Goal: Task Accomplishment & Management: Manage account settings

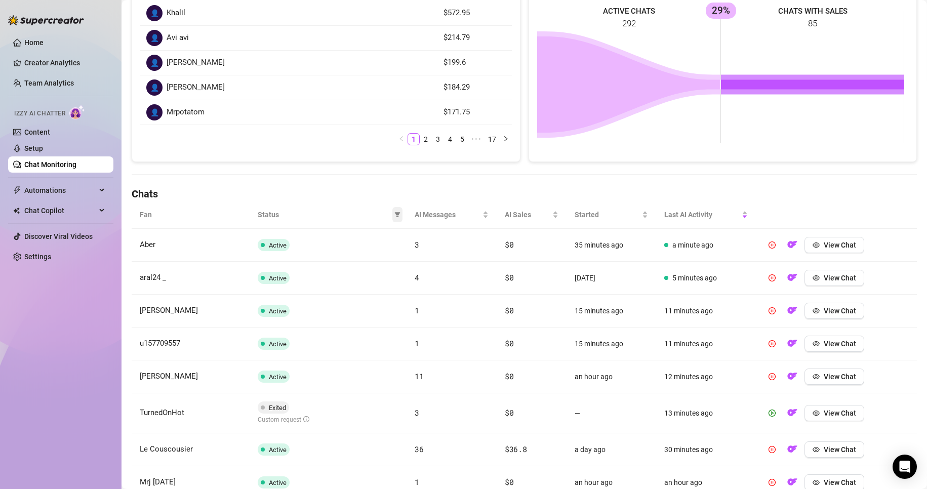
scroll to position [163, 0]
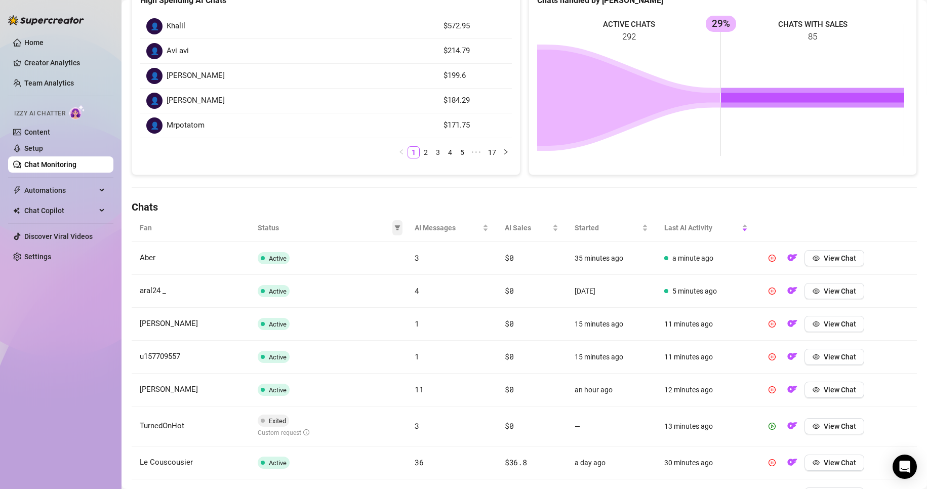
click at [395, 227] on icon "filter" at bounding box center [397, 227] width 6 height 5
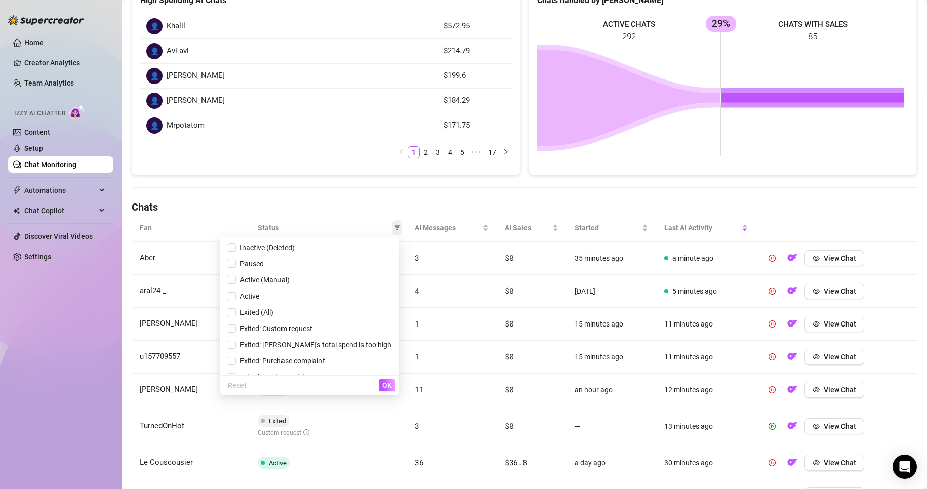
click at [395, 227] on icon "filter" at bounding box center [397, 227] width 6 height 5
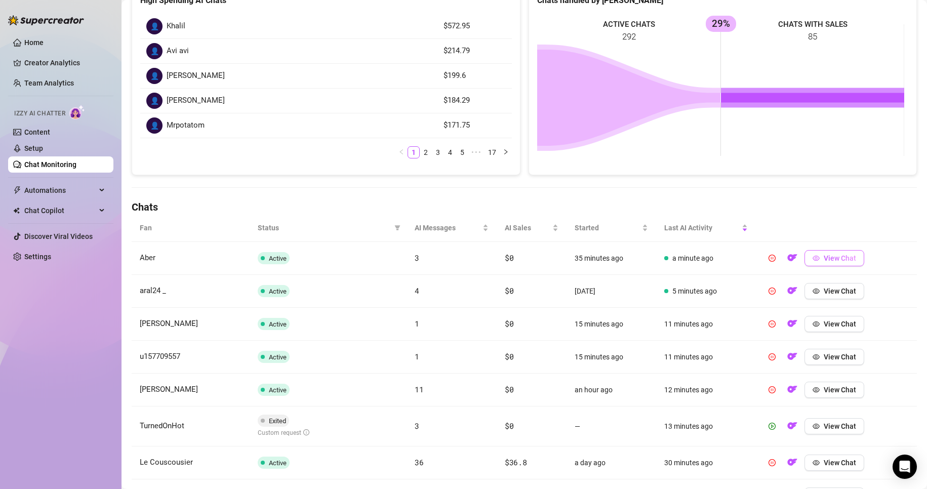
click at [824, 258] on span "View Chat" at bounding box center [840, 258] width 32 height 8
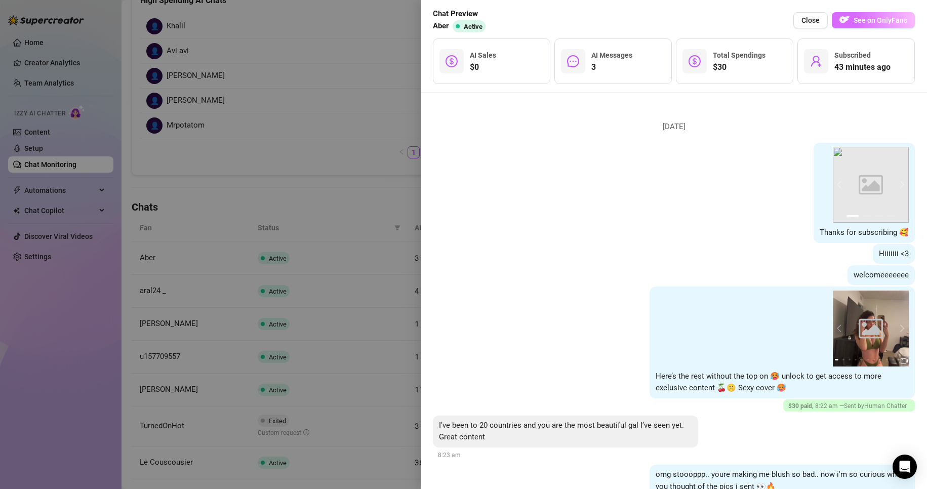
click at [880, 23] on span "See on OnlyFans" at bounding box center [881, 20] width 54 height 8
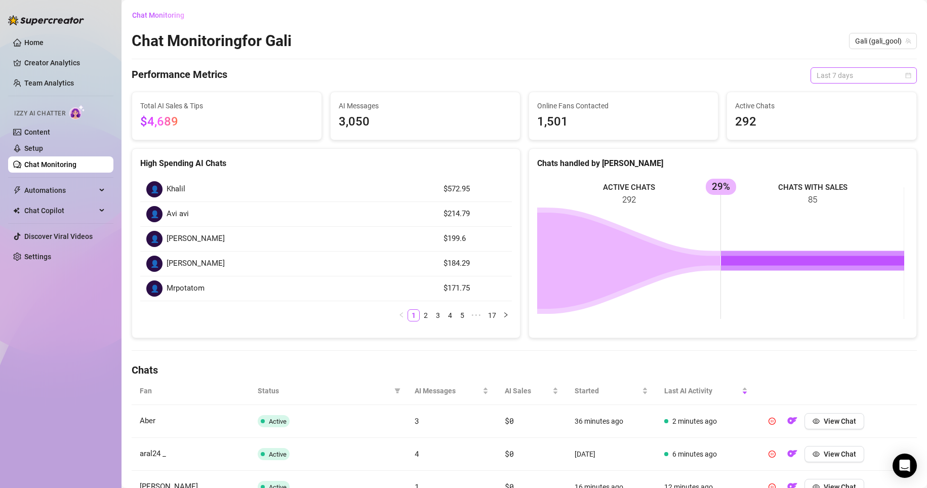
click at [441, 82] on span "Last 7 days" at bounding box center [864, 75] width 94 height 15
click at [441, 100] on div "Last 24 hours" at bounding box center [855, 95] width 90 height 11
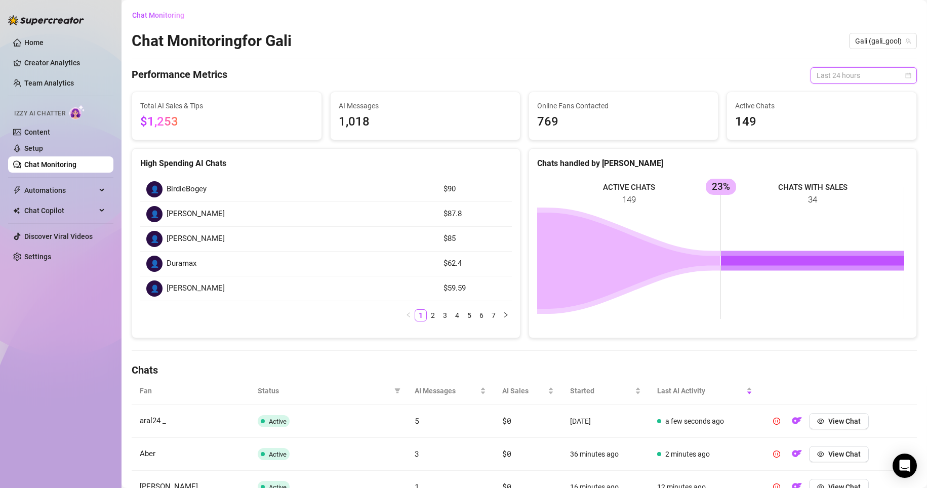
click at [441, 76] on span "Last 24 hours" at bounding box center [864, 75] width 94 height 15
click at [441, 110] on div "Last 7 days" at bounding box center [855, 111] width 90 height 11
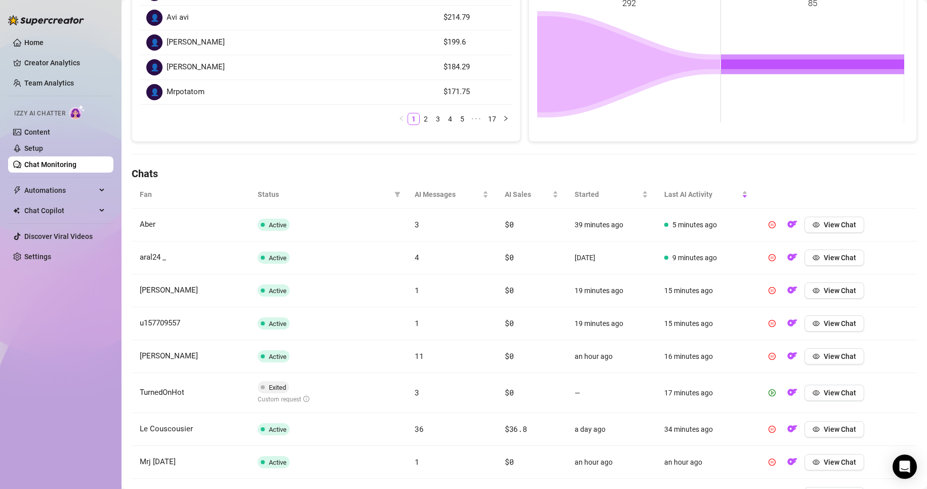
scroll to position [203, 0]
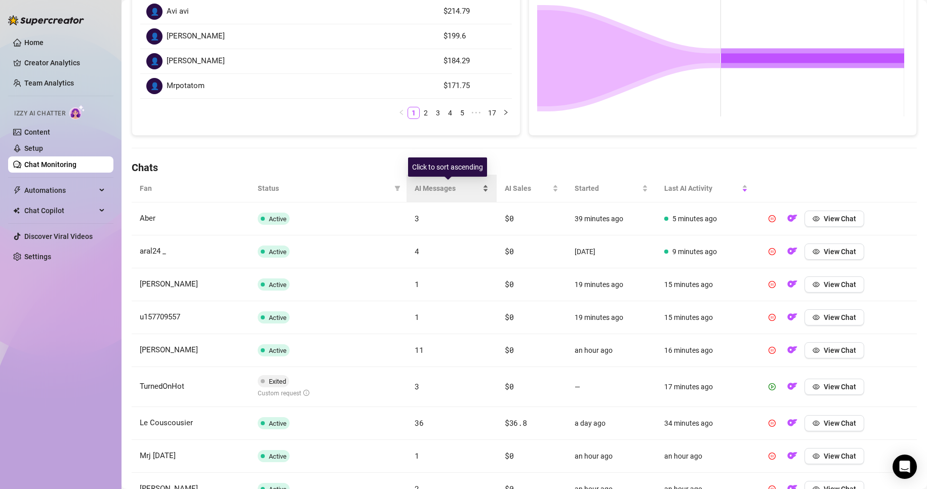
click at [441, 192] on div "AI Messages" at bounding box center [452, 188] width 74 height 11
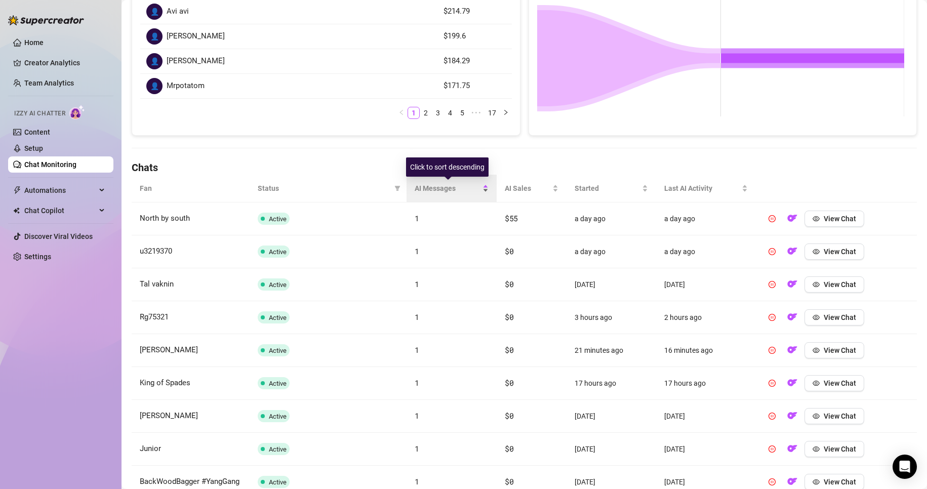
click at [441, 192] on div "AI Messages" at bounding box center [452, 188] width 74 height 11
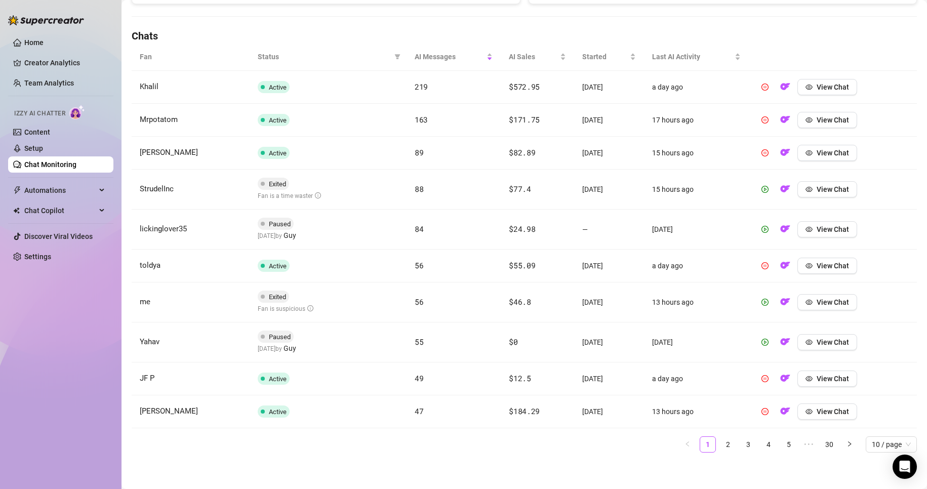
scroll to position [336, 0]
click at [441, 270] on link "2" at bounding box center [727, 442] width 15 height 15
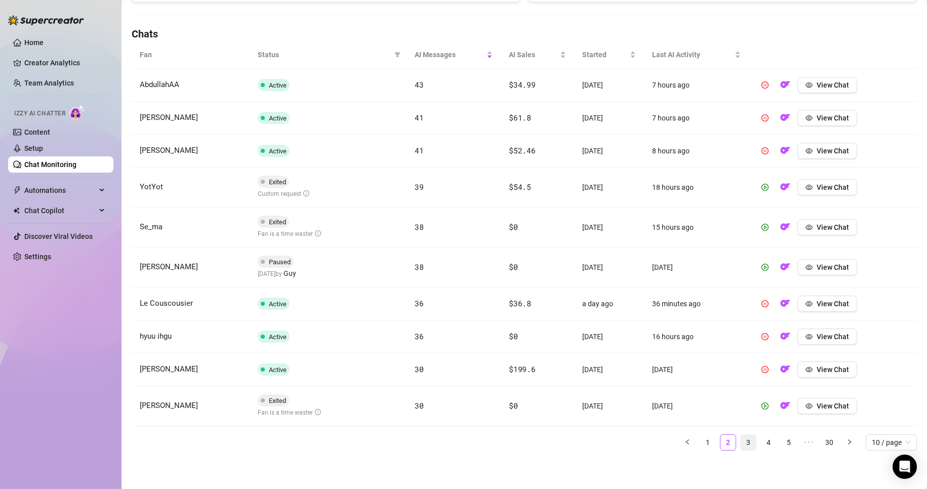
click at [441, 270] on link "3" at bounding box center [748, 442] width 15 height 15
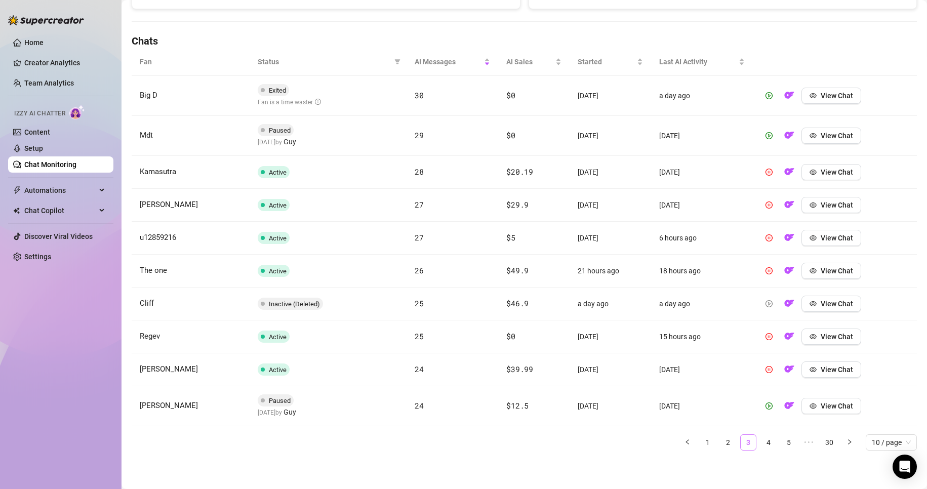
scroll to position [329, 0]
click at [441, 270] on button "View Chat" at bounding box center [831, 337] width 60 height 16
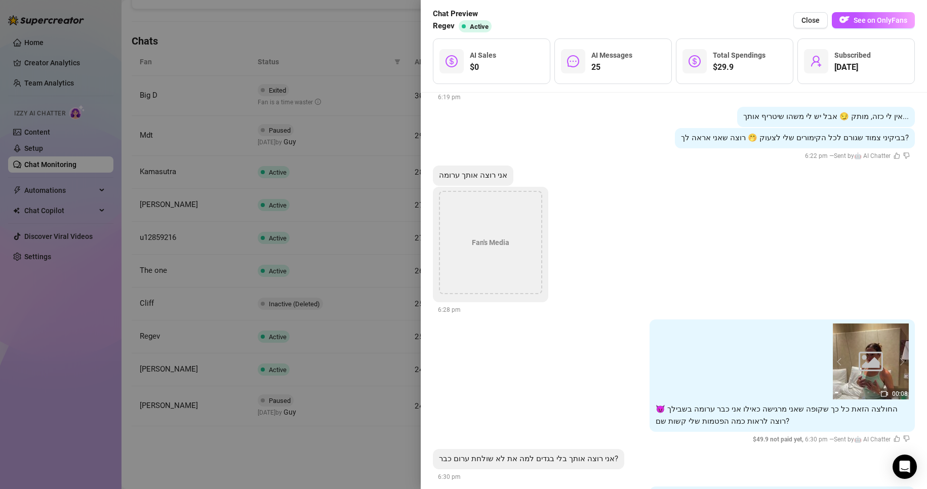
scroll to position [2531, 0]
click at [350, 270] on div at bounding box center [463, 244] width 927 height 489
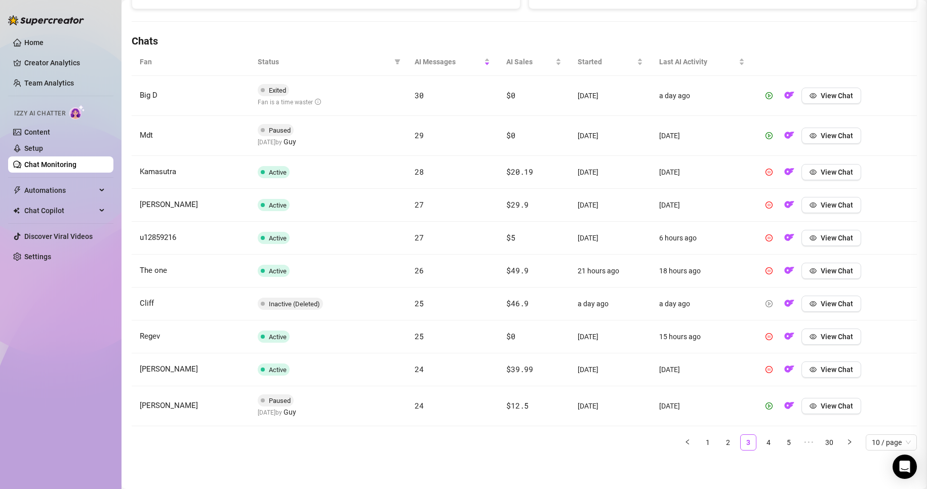
scroll to position [0, 0]
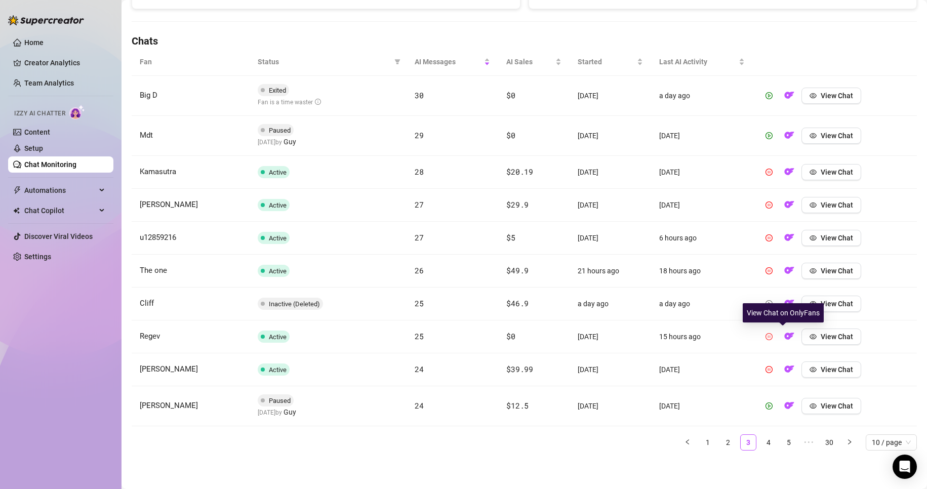
click at [441, 270] on icon "pause-circle" at bounding box center [769, 336] width 7 height 7
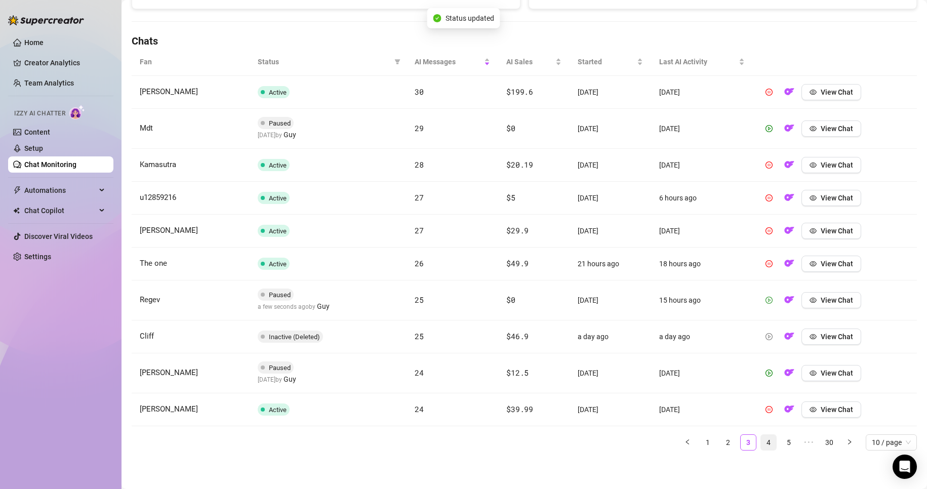
click at [441, 270] on link "4" at bounding box center [768, 442] width 15 height 15
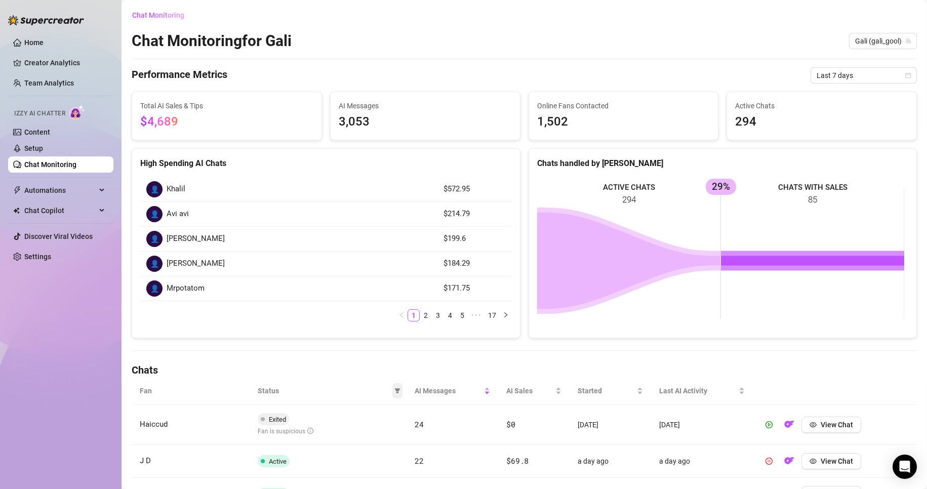
click at [394, 270] on icon "filter" at bounding box center [397, 390] width 6 height 5
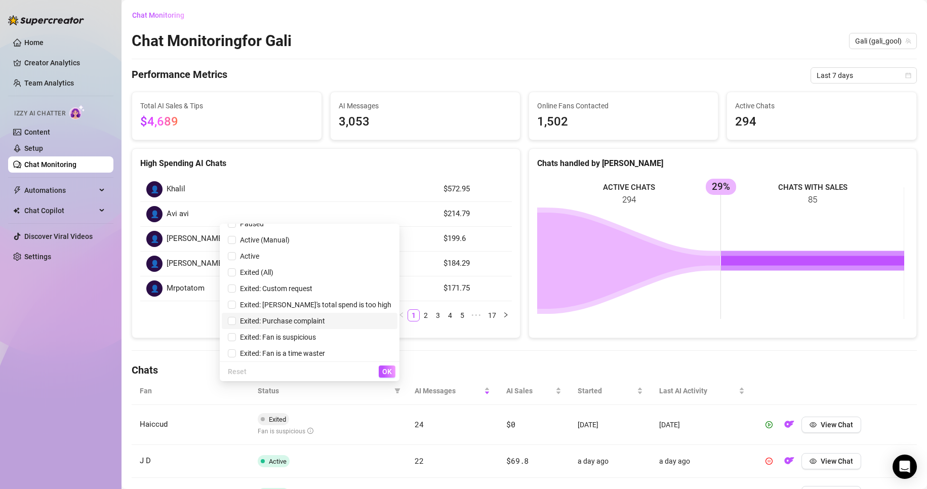
scroll to position [28, 0]
click at [312, 270] on span "Exited: Custom request" at bounding box center [274, 287] width 76 height 8
checkbox input "true"
click at [383, 270] on span "OK" at bounding box center [387, 372] width 10 height 8
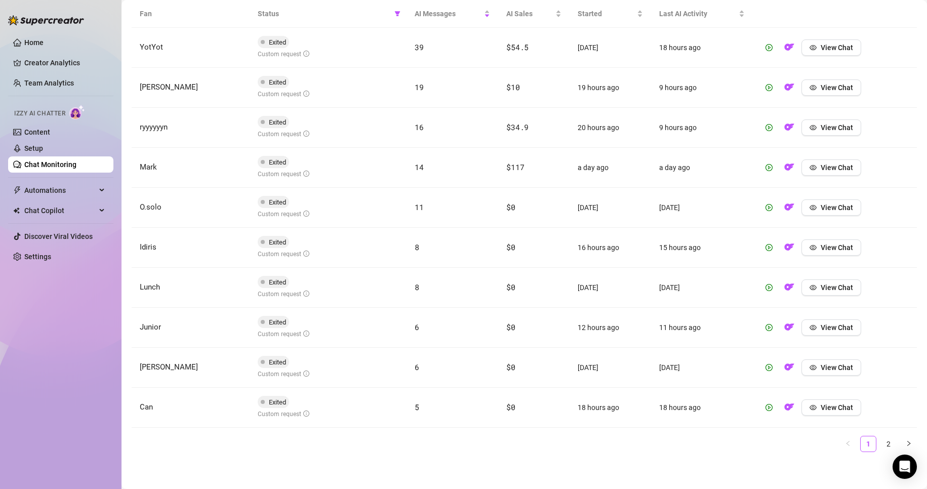
scroll to position [379, 0]
click at [441, 270] on link "2" at bounding box center [888, 442] width 15 height 15
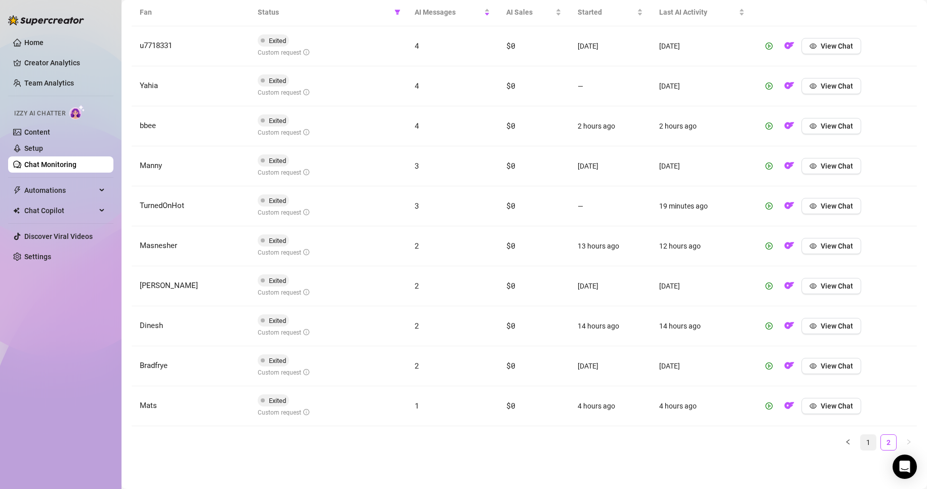
click at [441, 270] on link "1" at bounding box center [868, 442] width 15 height 15
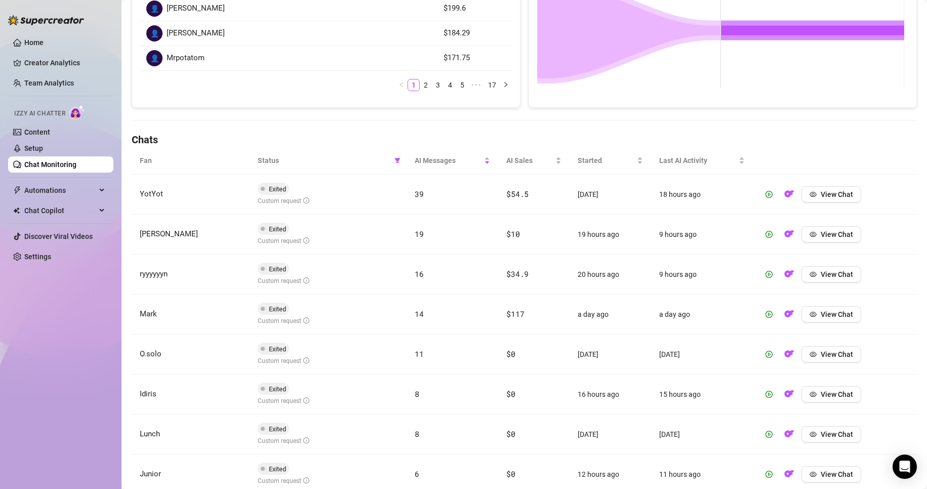
scroll to position [227, 0]
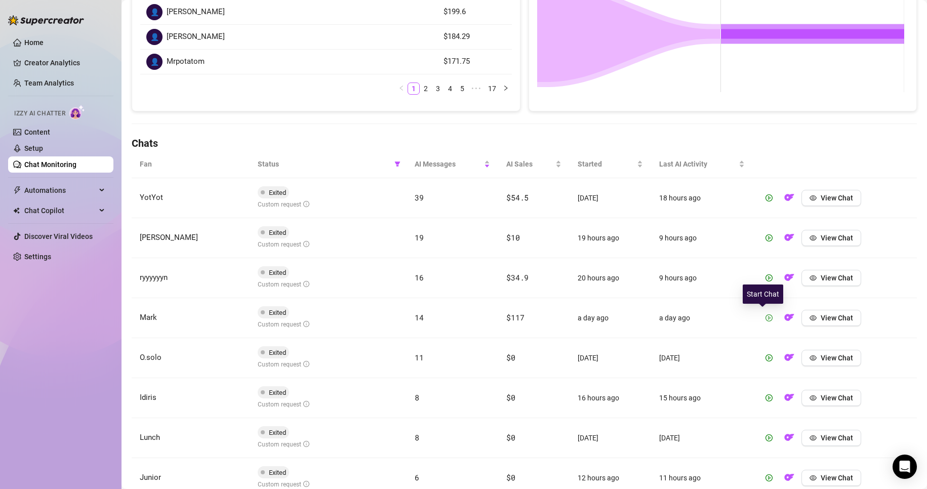
click at [441, 270] on icon "play-circle" at bounding box center [769, 317] width 7 height 7
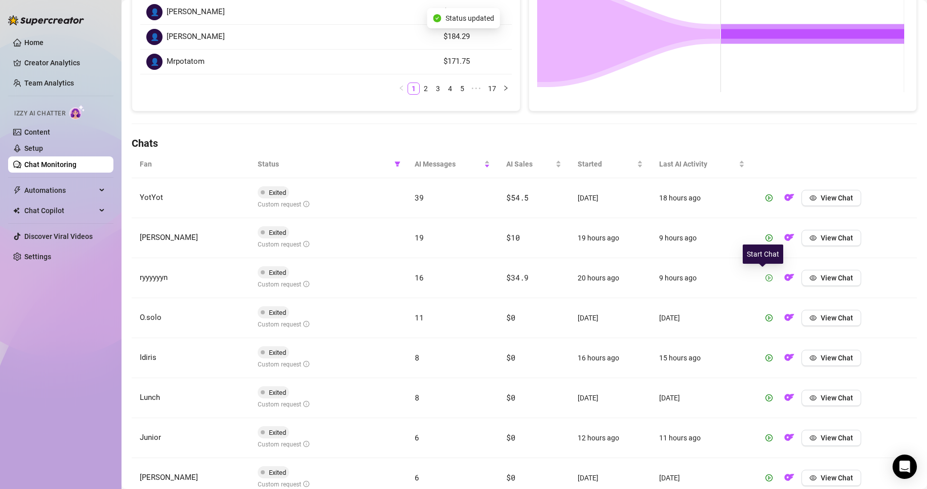
click at [441, 270] on icon "play-circle" at bounding box center [769, 277] width 7 height 7
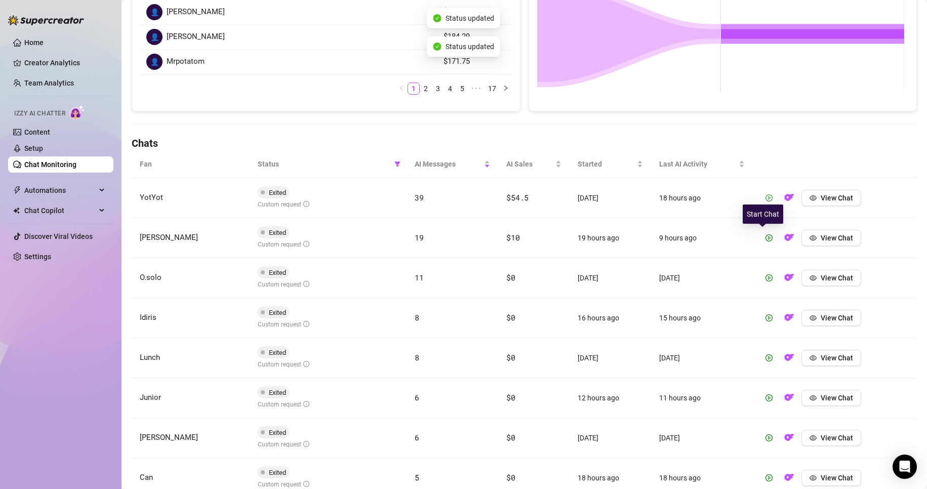
click at [441, 202] on span "button" at bounding box center [769, 198] width 7 height 8
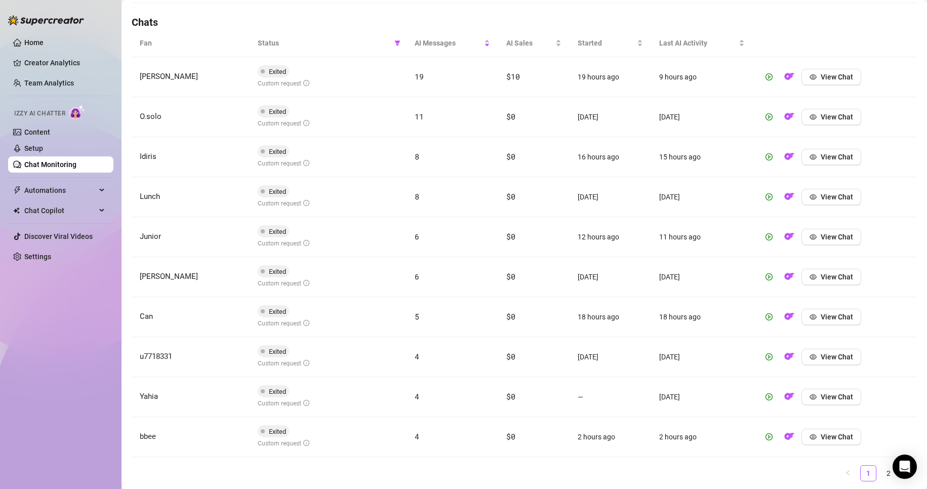
scroll to position [379, 0]
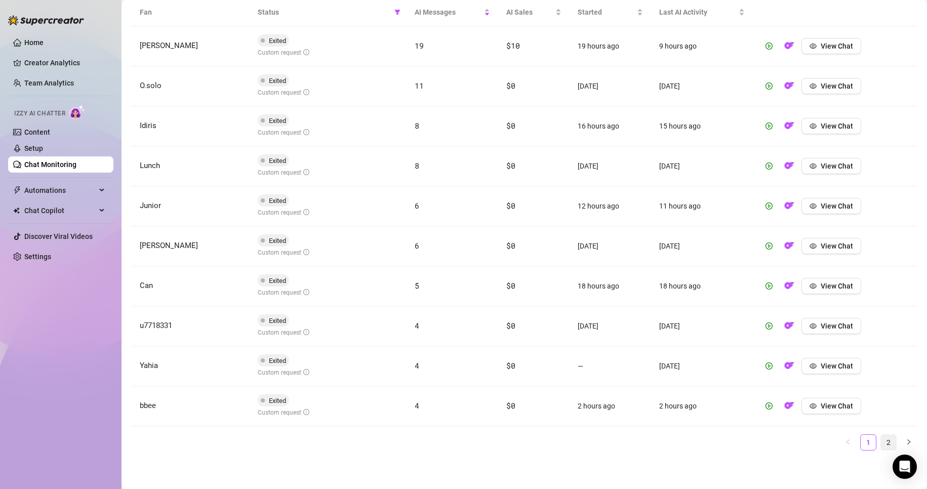
click at [441, 270] on link "2" at bounding box center [888, 442] width 15 height 15
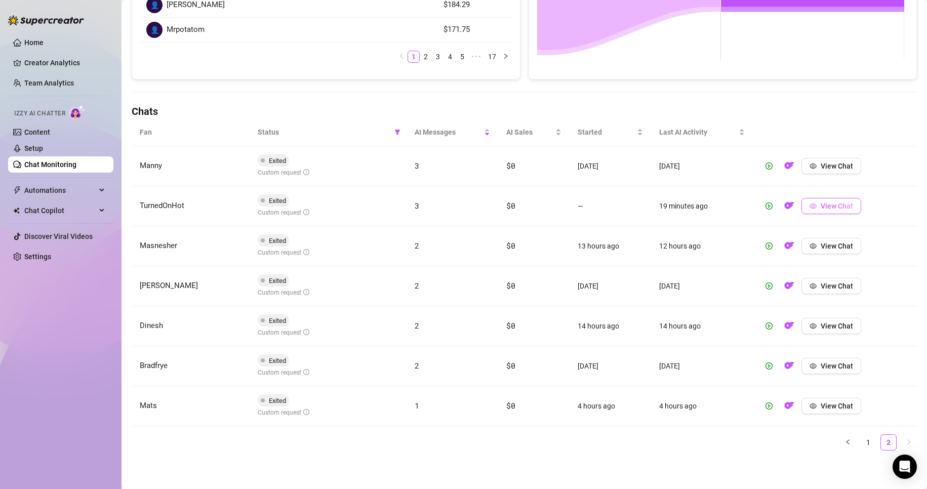
click at [441, 202] on span "button" at bounding box center [813, 206] width 7 height 8
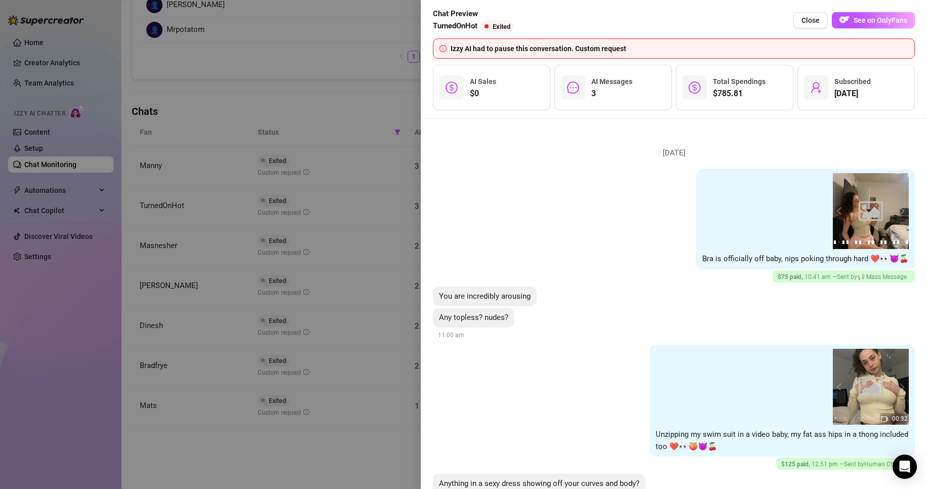
click at [348, 150] on div at bounding box center [463, 244] width 927 height 489
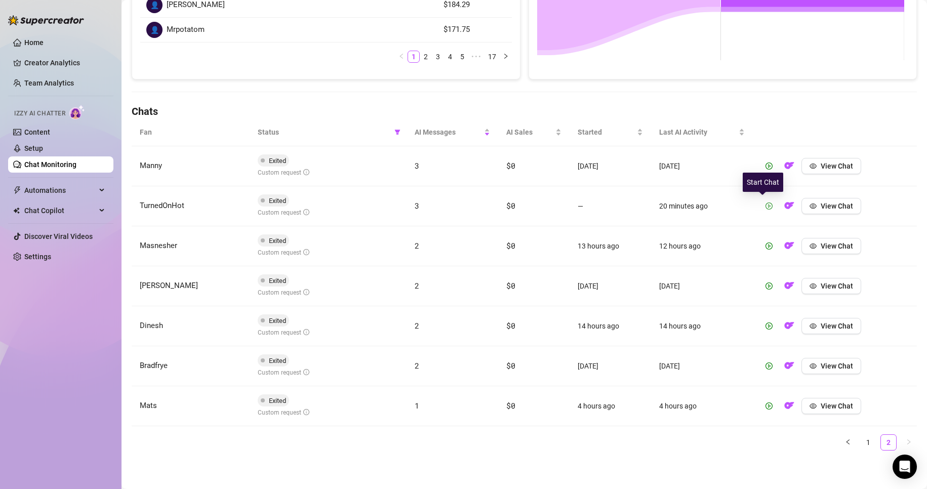
click at [441, 207] on icon "play-circle" at bounding box center [769, 206] width 7 height 7
drag, startPoint x: 761, startPoint y: 207, endPoint x: 916, endPoint y: 125, distance: 175.3
click at [441, 125] on main "Chat Monitoring Chat Monitoring for [PERSON_NAME] (gali_gool) Performance Metri…" at bounding box center [525, 115] width 806 height 748
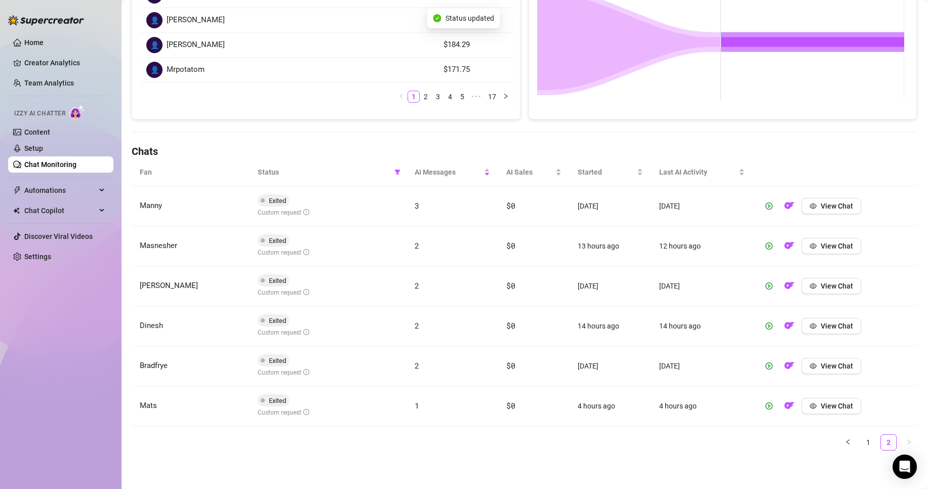
scroll to position [219, 0]
click at [441, 200] on button "View Chat" at bounding box center [831, 206] width 60 height 16
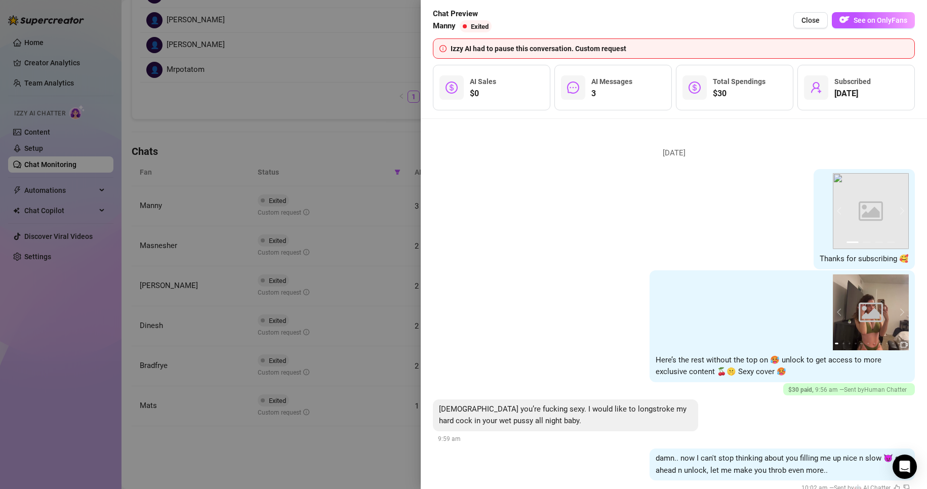
click at [260, 118] on div at bounding box center [463, 244] width 927 height 489
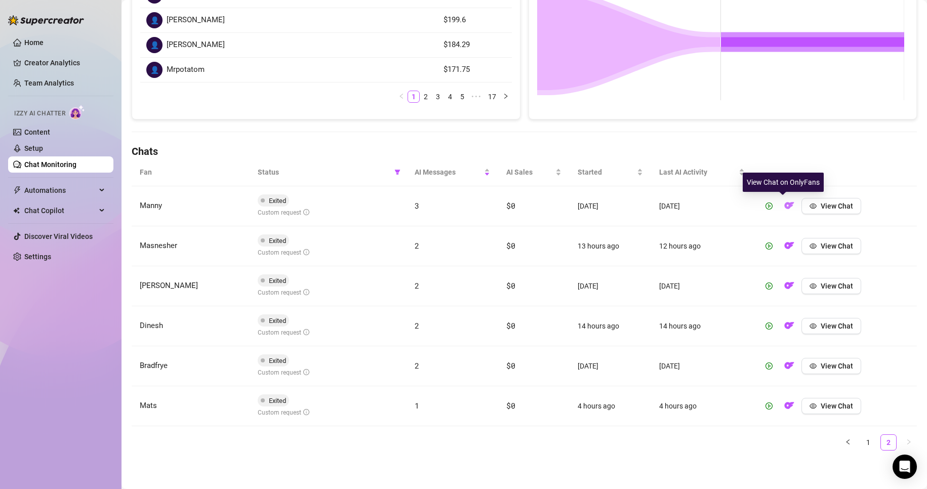
click at [441, 208] on img "button" at bounding box center [789, 205] width 10 height 10
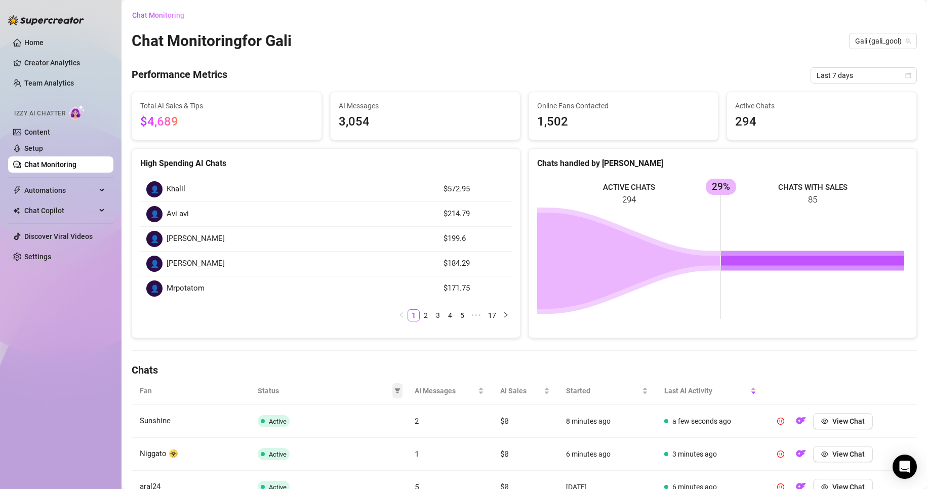
click at [394, 270] on icon "filter" at bounding box center [397, 391] width 6 height 6
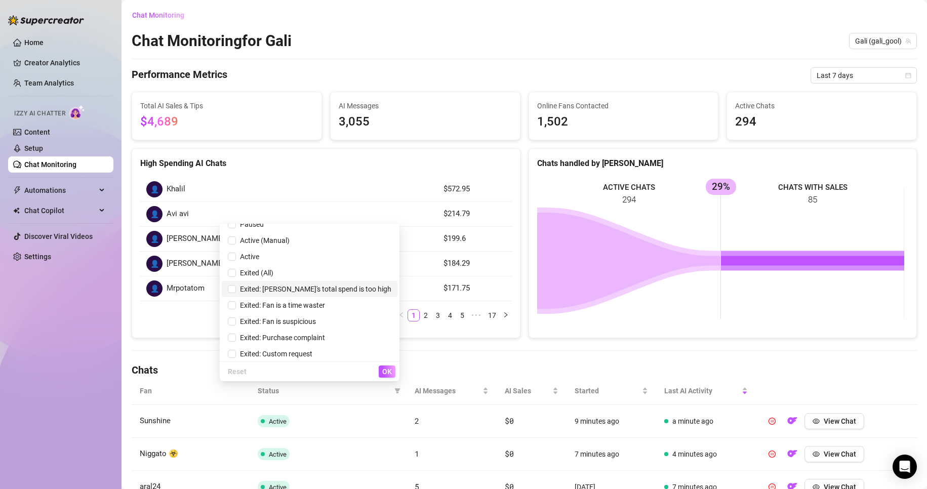
scroll to position [28, 0]
click at [347, 270] on span "Exited: Custom request" at bounding box center [310, 351] width 164 height 11
click at [381, 270] on button "OK" at bounding box center [387, 372] width 17 height 12
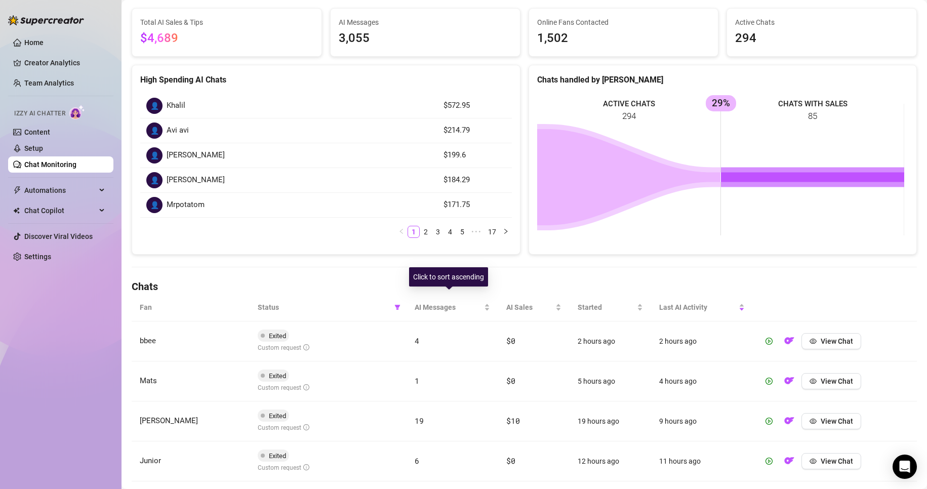
scroll to position [101, 0]
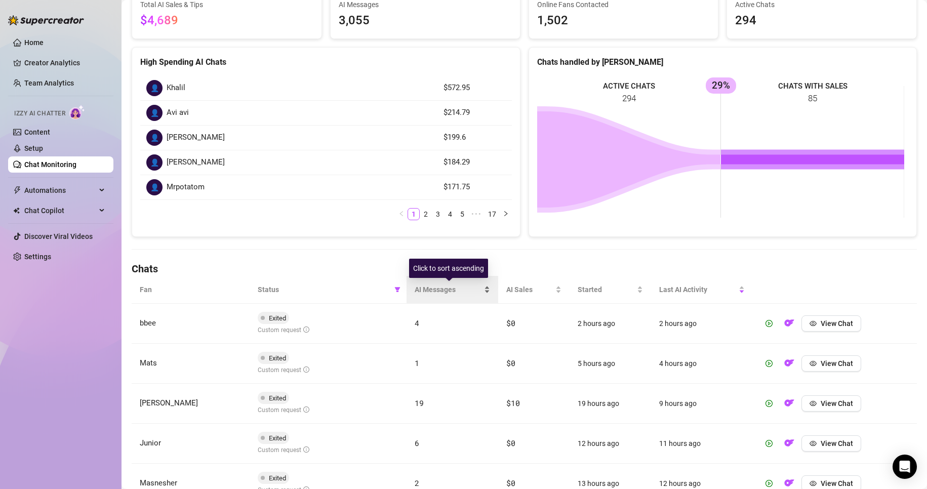
click at [441, 270] on div "AI Messages" at bounding box center [453, 289] width 76 height 11
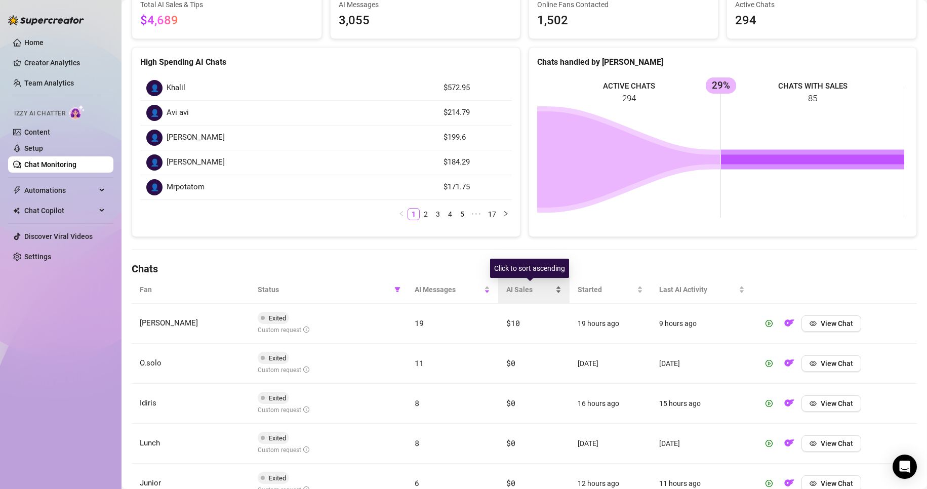
click at [441, 270] on div "AI Sales" at bounding box center [533, 289] width 55 height 11
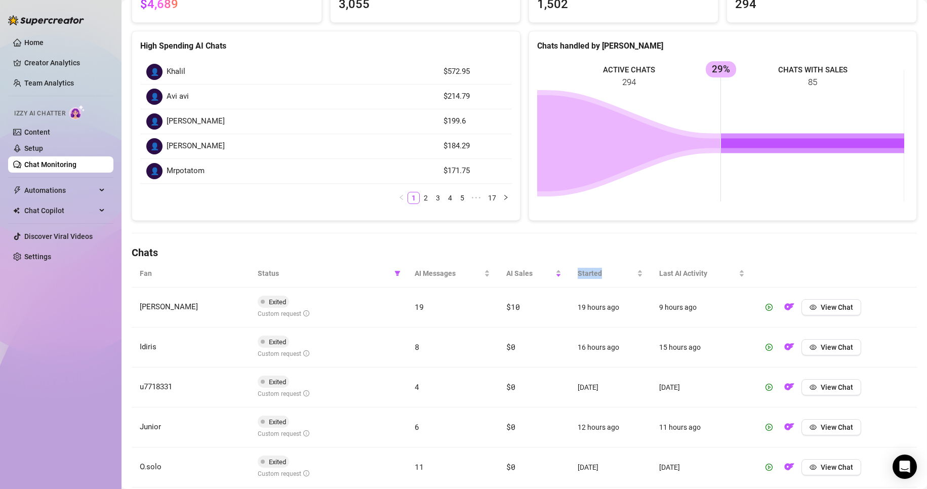
scroll to position [203, 0]
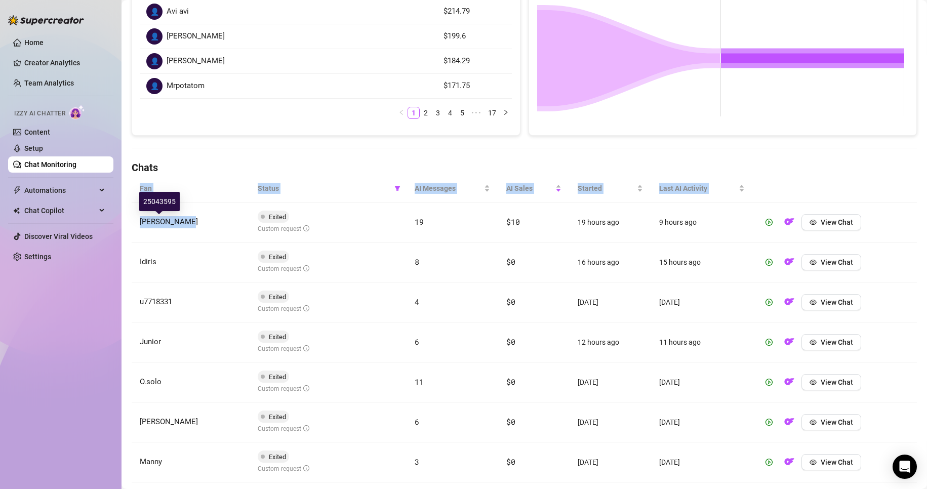
drag, startPoint x: 178, startPoint y: 221, endPoint x: 131, endPoint y: 224, distance: 47.2
click at [130, 224] on main "Chat Monitoring Chat Monitoring for Gali Gali (gali_gool) Performance Metrics L…" at bounding box center [525, 231] width 806 height 868
click at [169, 219] on span "[PERSON_NAME]" at bounding box center [169, 221] width 58 height 9
click at [181, 221] on td "[PERSON_NAME]" at bounding box center [191, 223] width 118 height 40
drag, startPoint x: 179, startPoint y: 222, endPoint x: 141, endPoint y: 225, distance: 37.6
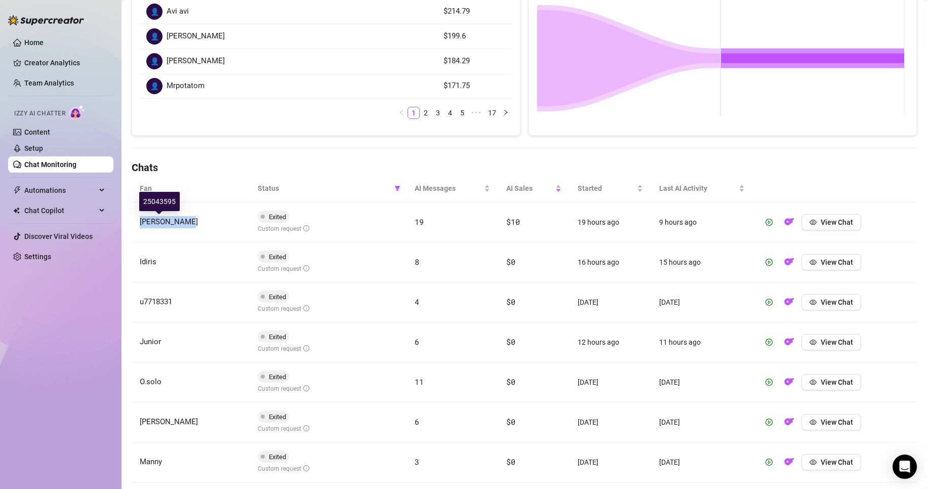
click at [141, 225] on span "[PERSON_NAME]" at bounding box center [169, 221] width 58 height 9
copy span "[PERSON_NAME]"
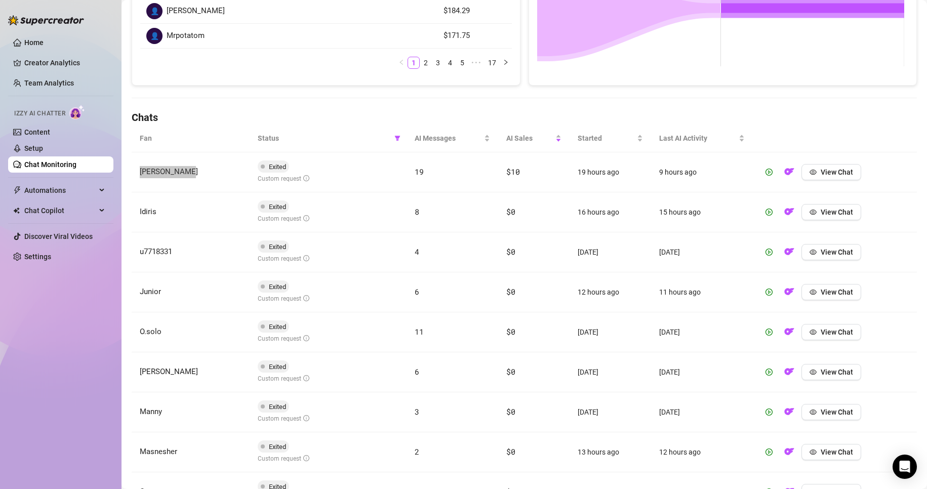
scroll to position [253, 0]
click at [398, 132] on span at bounding box center [397, 137] width 10 height 15
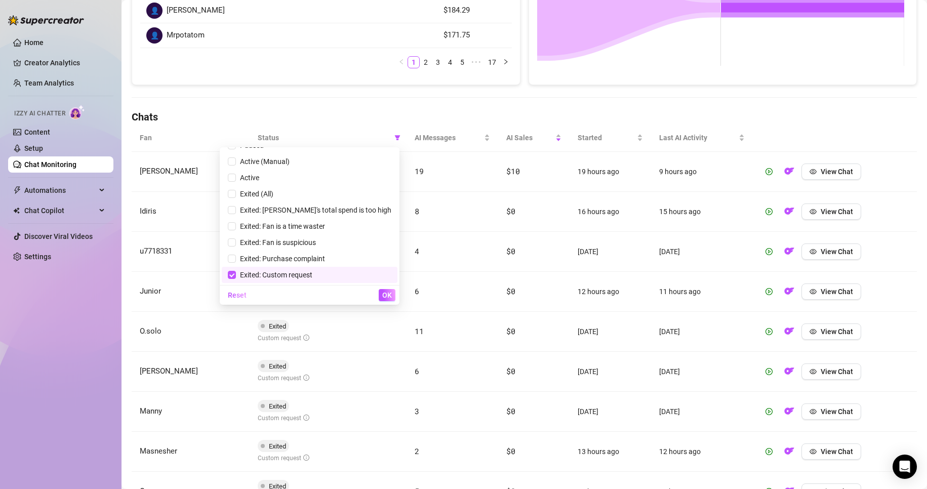
click at [312, 270] on span "Exited: Custom request" at bounding box center [274, 275] width 76 height 8
checkbox input "false"
click at [316, 243] on span "Exited: Fan is suspicious" at bounding box center [276, 242] width 80 height 8
checkbox input "true"
click at [382, 270] on div "Reset OK" at bounding box center [310, 295] width 180 height 20
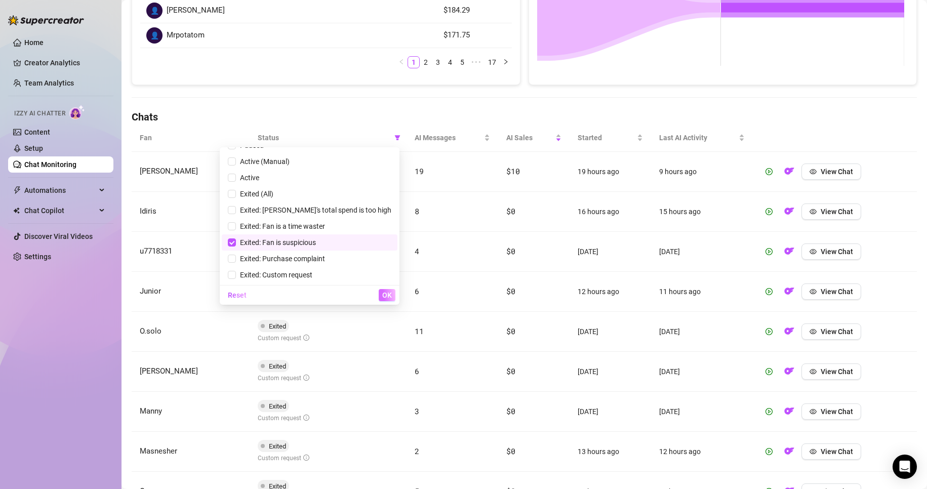
click at [385, 270] on span "OK" at bounding box center [387, 295] width 10 height 8
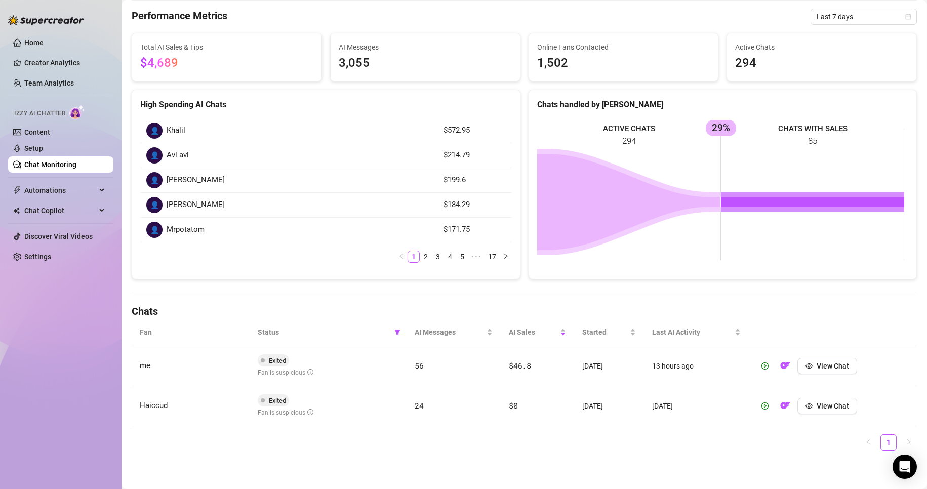
scroll to position [59, 0]
drag, startPoint x: 154, startPoint y: 372, endPoint x: 141, endPoint y: 370, distance: 13.4
click at [141, 270] on td "me" at bounding box center [191, 366] width 118 height 40
copy span "me"
click at [441, 270] on span "View Chat" at bounding box center [833, 406] width 32 height 8
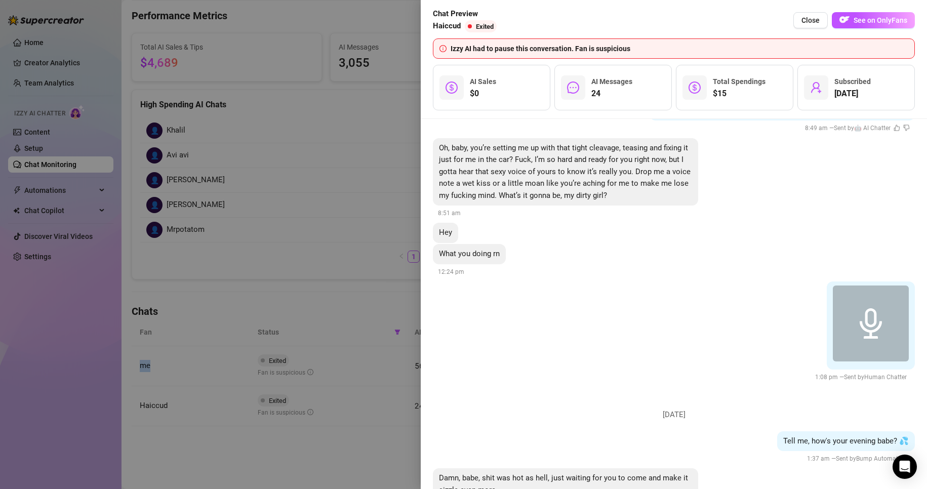
scroll to position [3330, 0]
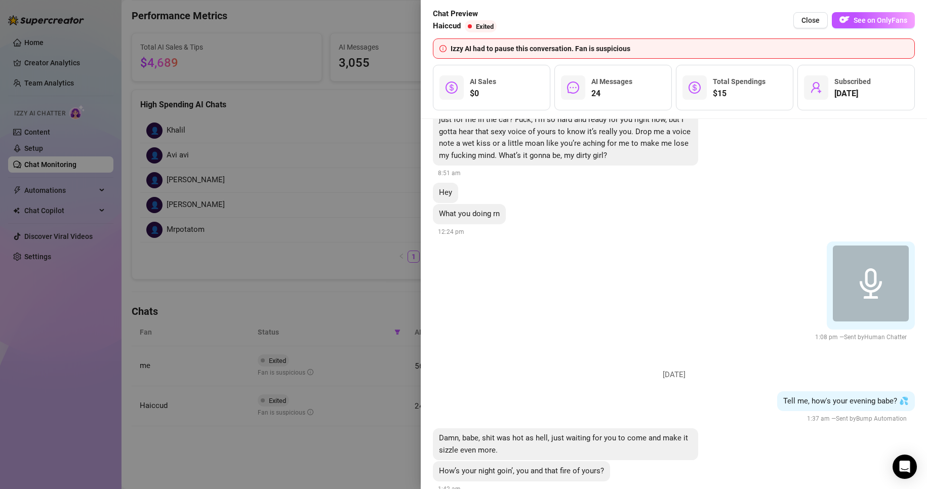
click at [356, 270] on div at bounding box center [463, 244] width 927 height 489
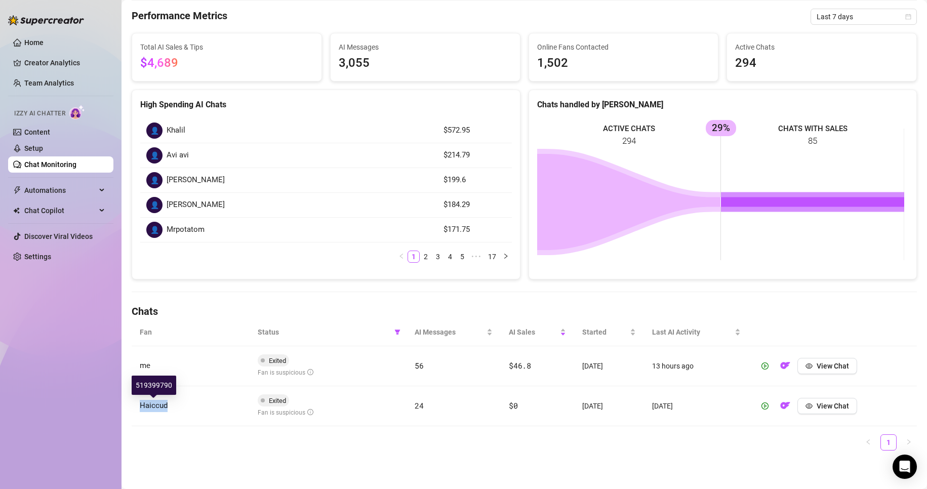
drag, startPoint x: 176, startPoint y: 399, endPoint x: 142, endPoint y: 407, distance: 35.2
click at [141, 270] on td "Haiccud" at bounding box center [191, 406] width 118 height 40
copy span "Haiccud"
click at [441, 270] on button "button" at bounding box center [765, 406] width 16 height 16
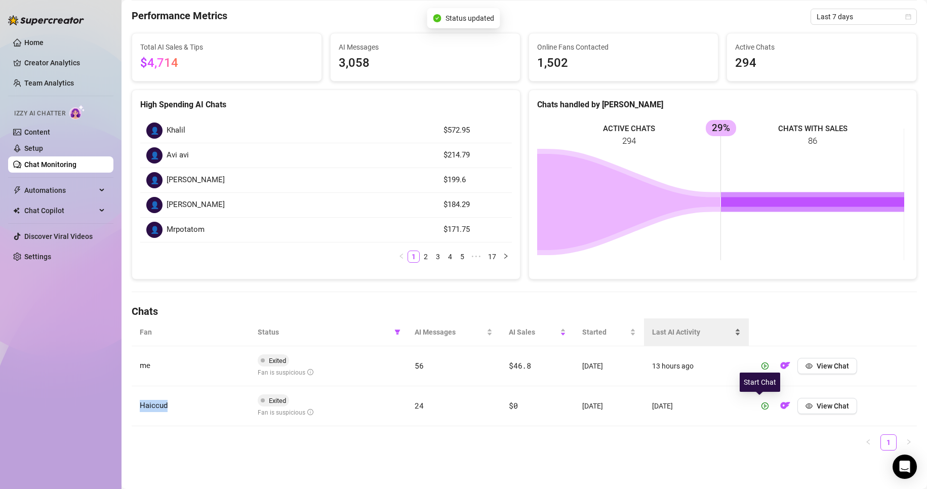
scroll to position [31, 0]
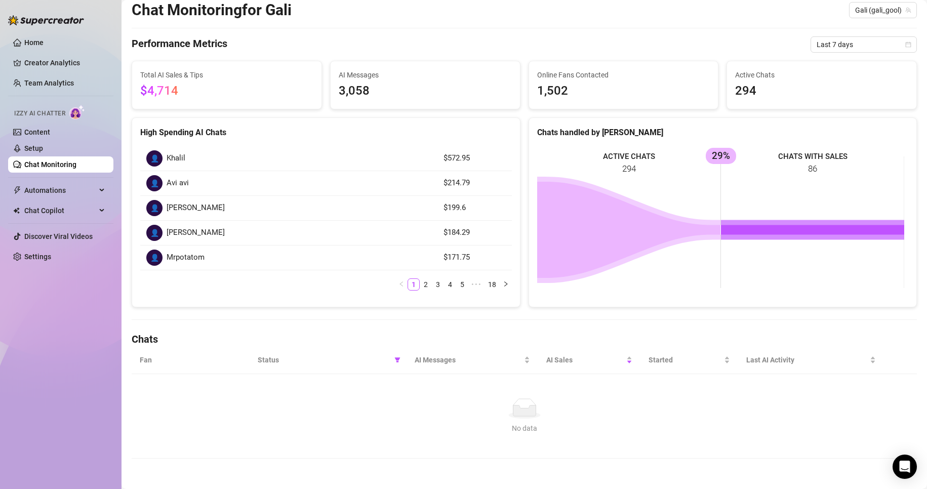
click at [401, 270] on th "Status" at bounding box center [328, 360] width 157 height 28
click at [399, 270] on span at bounding box center [397, 359] width 10 height 15
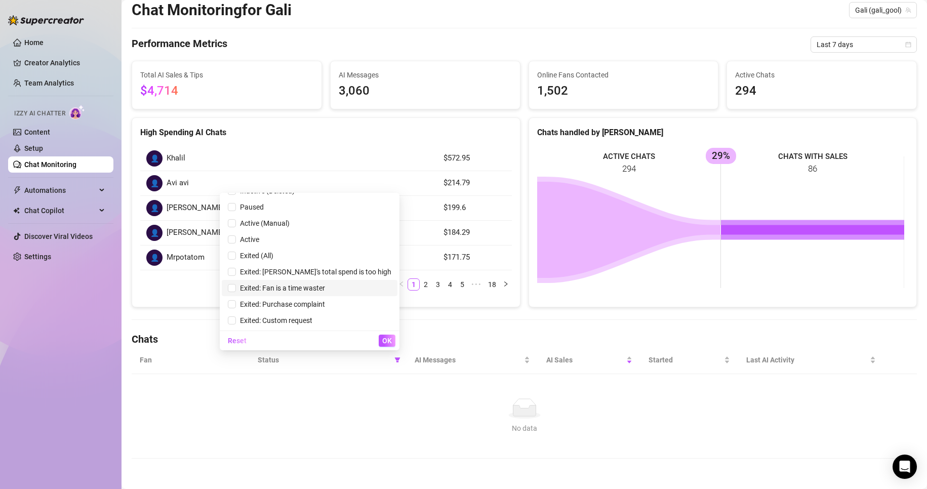
click at [325, 270] on span "Exited: Fan is a time waster" at bounding box center [280, 288] width 89 height 8
click at [385, 270] on button "OK" at bounding box center [387, 341] width 17 height 12
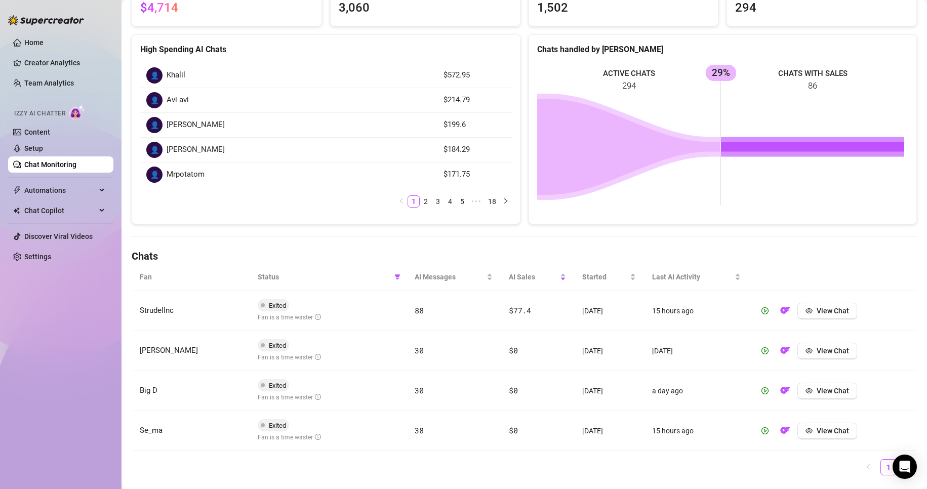
scroll to position [139, 0]
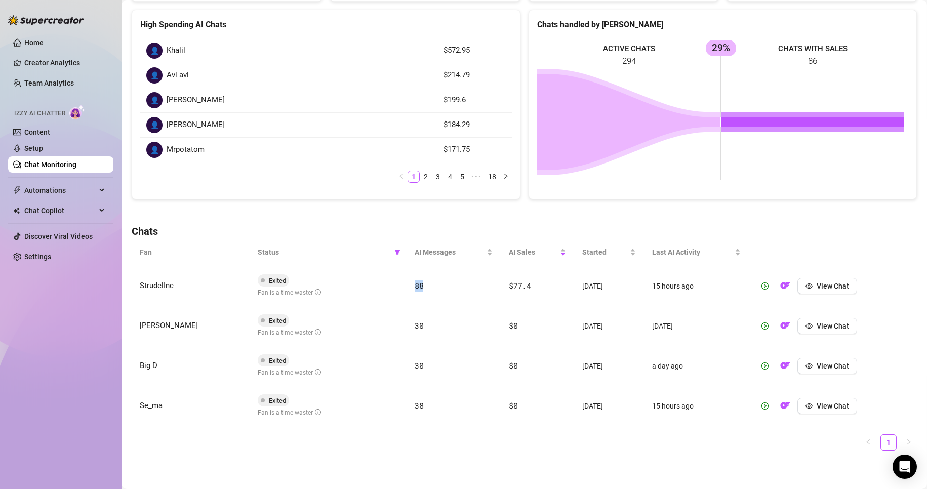
drag, startPoint x: 423, startPoint y: 283, endPoint x: 388, endPoint y: 283, distance: 34.9
click at [388, 270] on tr "StrudelInc Exited Fan is a time waster 88 $77.4 4 days ago 15 hours ago View Ch…" at bounding box center [524, 286] width 785 height 40
click at [391, 270] on td "Exited Fan is a time waster" at bounding box center [328, 286] width 157 height 40
drag, startPoint x: 174, startPoint y: 281, endPoint x: 132, endPoint y: 279, distance: 41.5
click at [132, 270] on td "StrudelInc" at bounding box center [191, 286] width 118 height 40
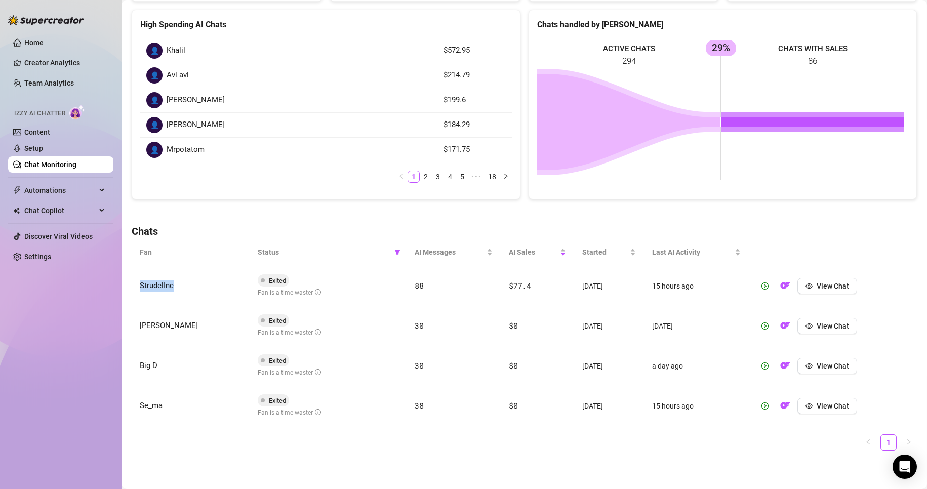
copy span "StrudelInc"
click at [394, 257] on span at bounding box center [397, 252] width 10 height 15
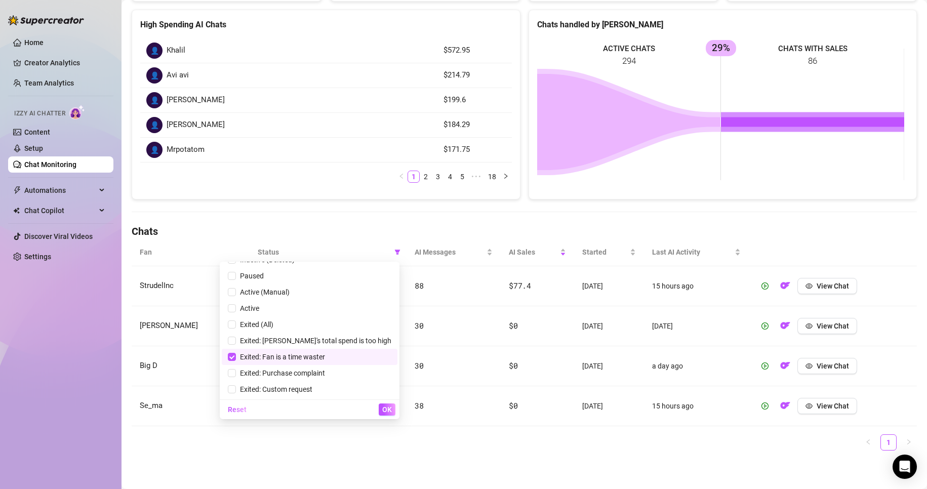
click at [317, 270] on span "Exited: Fan is a time waster" at bounding box center [280, 357] width 89 height 8
checkbox input "false"
click at [338, 270] on span "Exited: [PERSON_NAME]'s total spend is too high" at bounding box center [313, 341] width 155 height 8
click at [389, 270] on span "OK" at bounding box center [387, 410] width 10 height 8
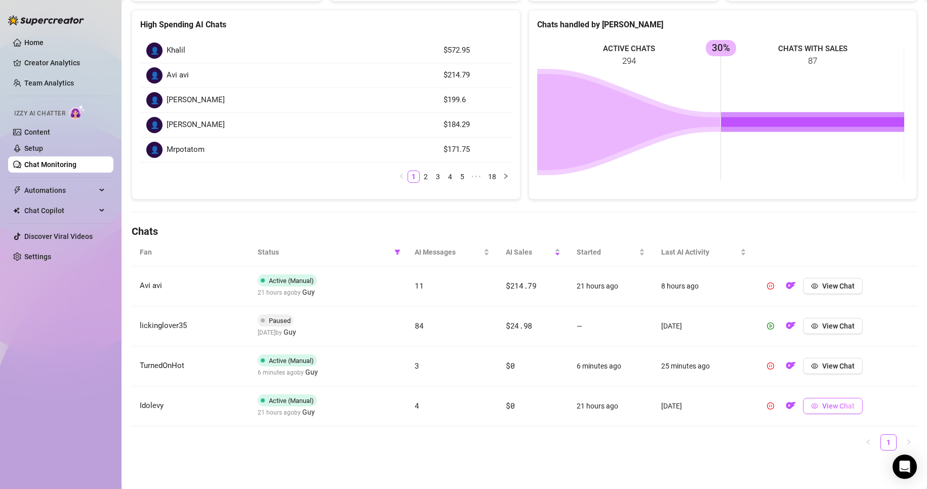
click at [441, 270] on span "View Chat" at bounding box center [838, 406] width 32 height 8
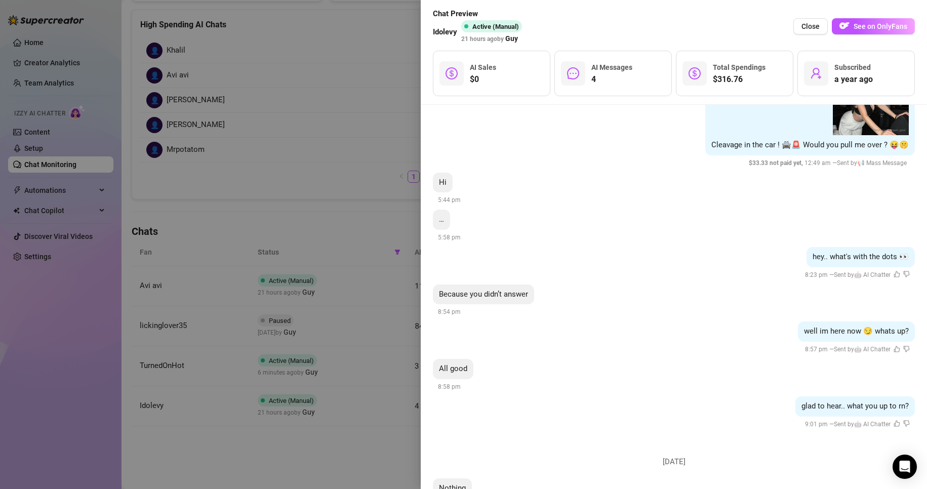
scroll to position [355, 0]
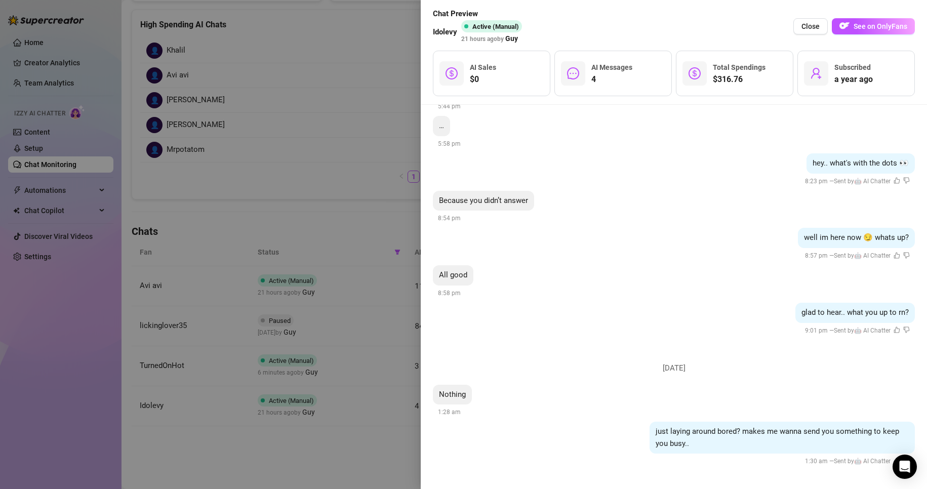
click at [317, 270] on div at bounding box center [463, 244] width 927 height 489
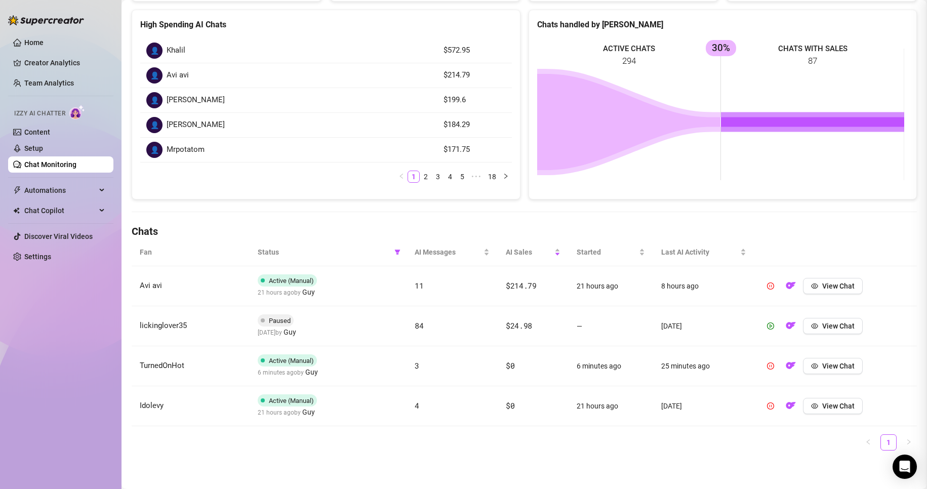
scroll to position [0, 0]
click at [401, 249] on th "Status" at bounding box center [328, 252] width 157 height 28
click at [396, 250] on icon "filter" at bounding box center [397, 252] width 6 height 6
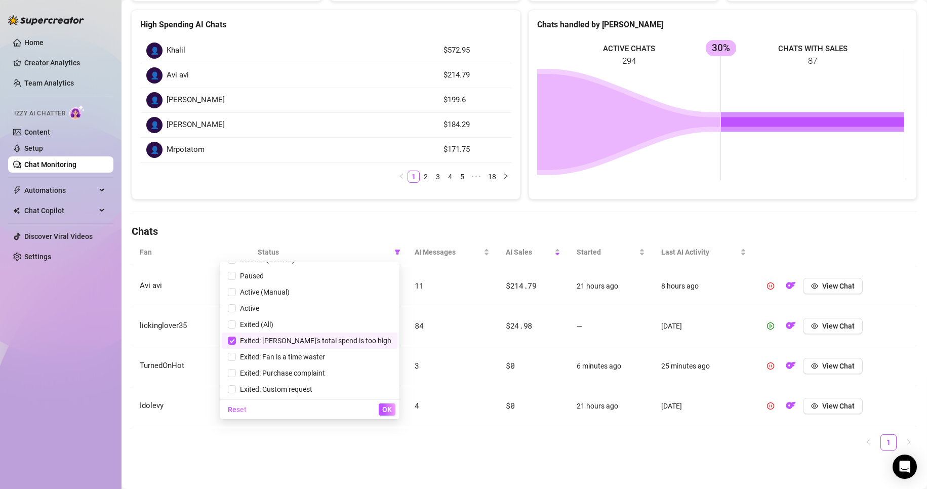
click at [314, 270] on span "Exited: [PERSON_NAME]'s total spend is too high" at bounding box center [313, 341] width 155 height 8
checkbox input "false"
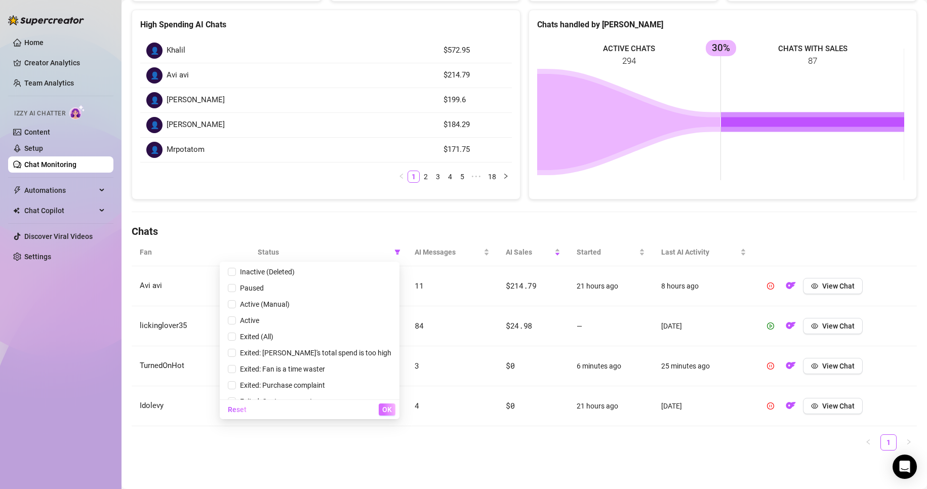
click at [387, 270] on span "OK" at bounding box center [387, 410] width 10 height 8
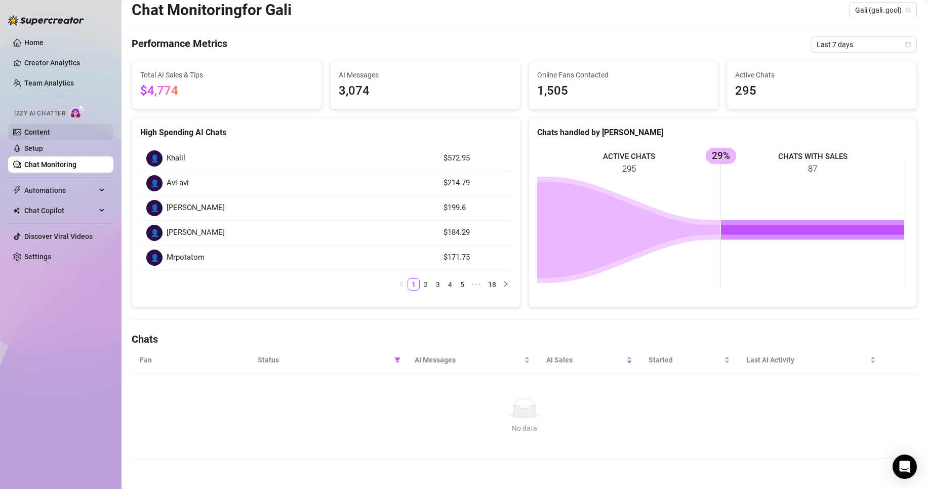
click at [35, 134] on link "Content" at bounding box center [37, 132] width 26 height 8
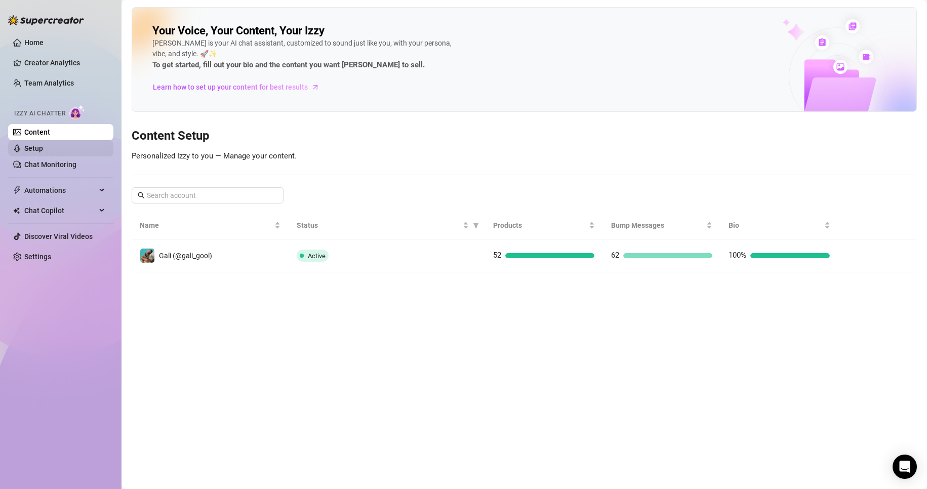
click at [43, 146] on link "Setup" at bounding box center [33, 148] width 19 height 8
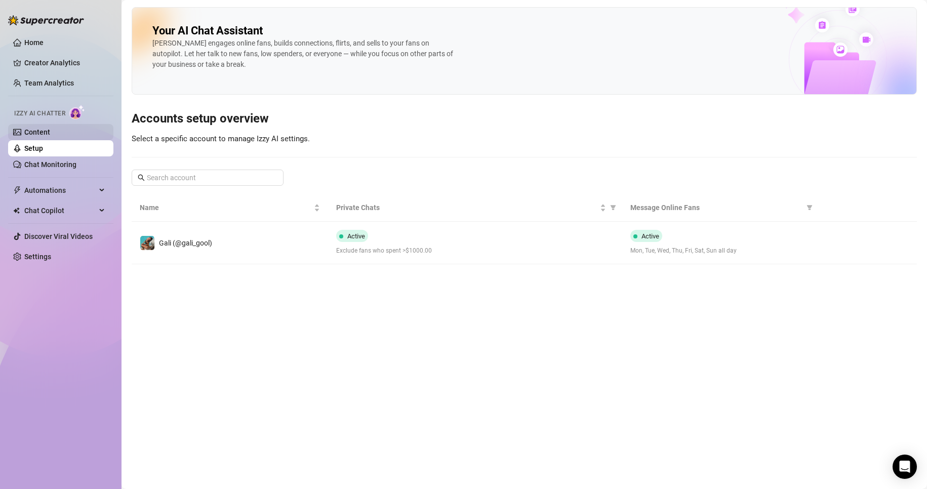
click at [50, 128] on link "Content" at bounding box center [37, 132] width 26 height 8
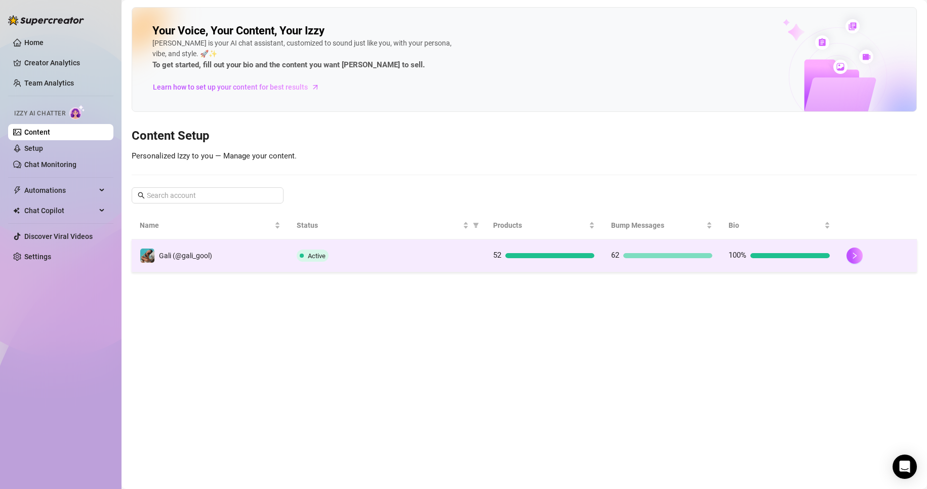
click at [441, 250] on div "52" at bounding box center [543, 256] width 101 height 12
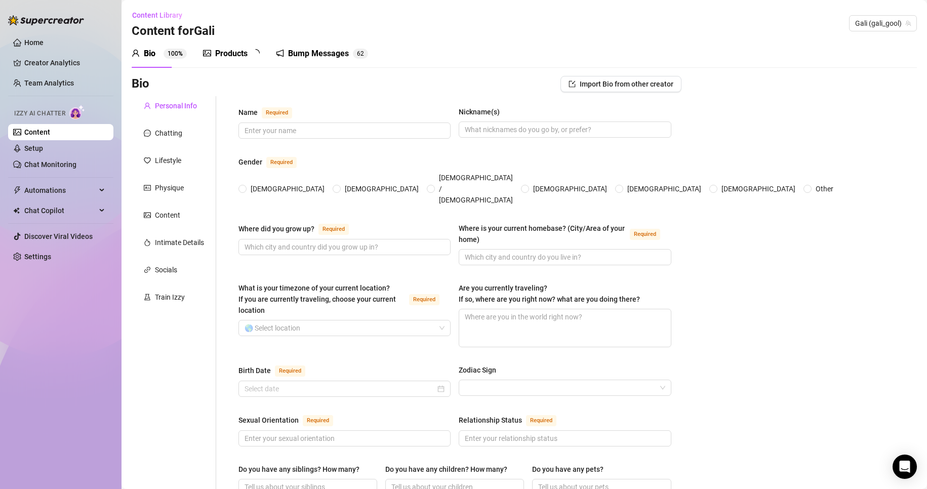
click at [239, 58] on div "Products" at bounding box center [231, 54] width 32 height 12
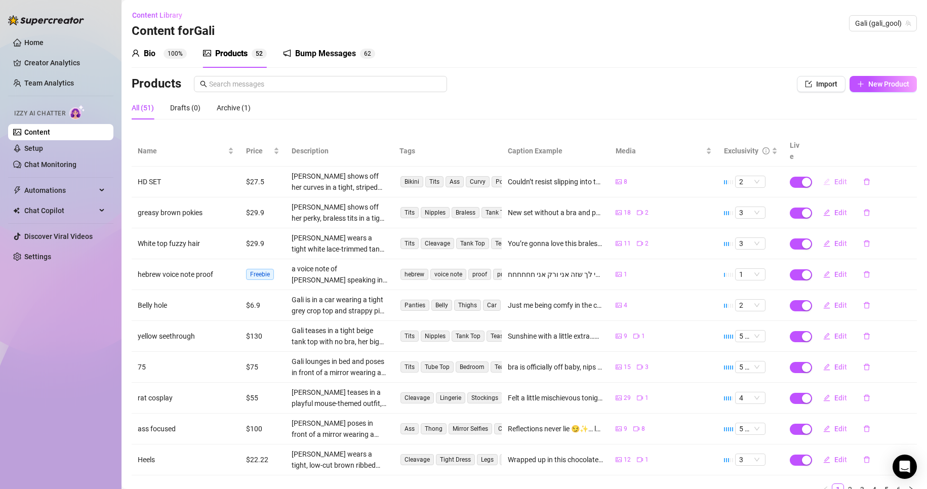
click at [441, 178] on span "Edit" at bounding box center [840, 182] width 13 height 8
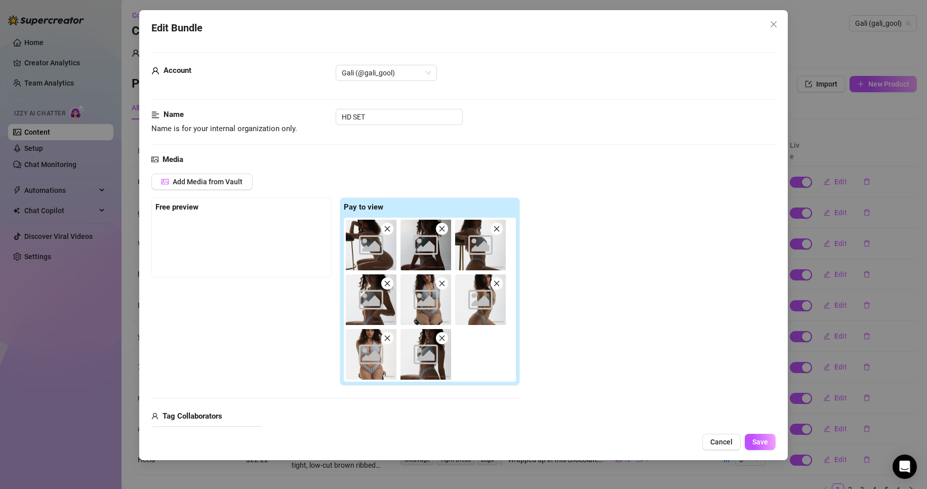
scroll to position [253, 0]
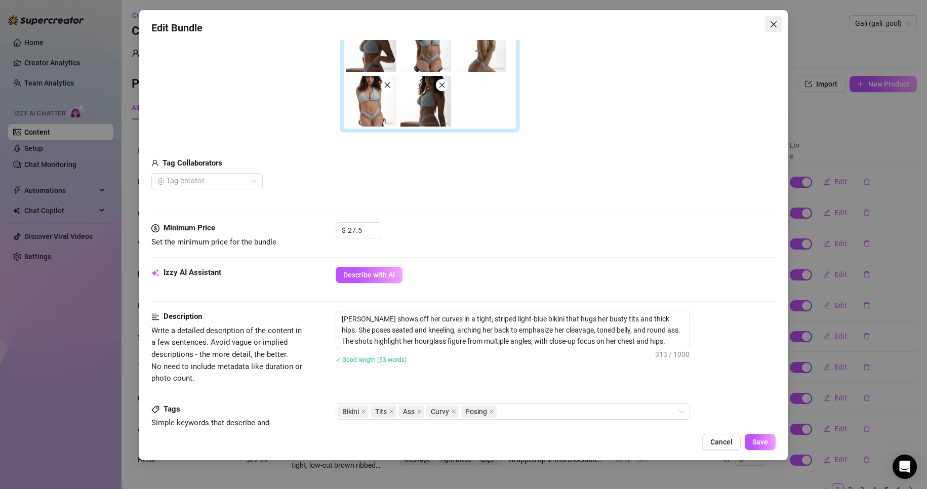
click at [441, 22] on icon "close" at bounding box center [774, 24] width 8 height 8
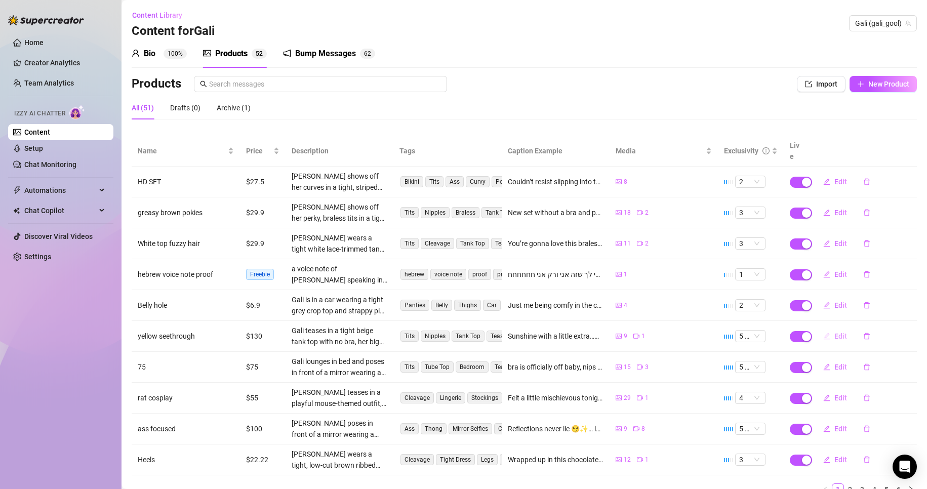
click at [441, 270] on span "Edit" at bounding box center [840, 336] width 13 height 8
type textarea "Sunshine with a little extra…💛✨ This yellow top isn’t hiding anything 😈 Want th…"
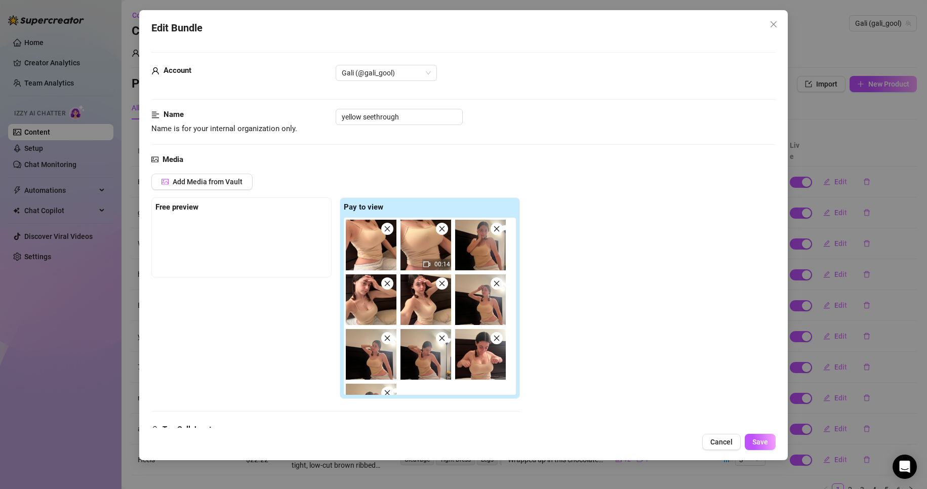
scroll to position [304, 0]
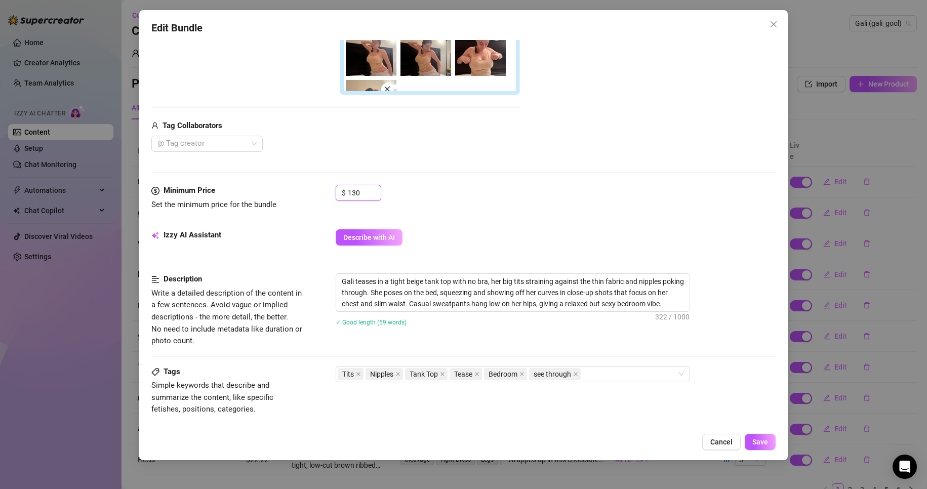
drag, startPoint x: 366, startPoint y: 193, endPoint x: 307, endPoint y: 193, distance: 58.7
click at [307, 193] on div "Minimum Price Set the minimum price for the bundle $ 130" at bounding box center [463, 198] width 625 height 26
click at [441, 185] on div "$ 500" at bounding box center [556, 197] width 440 height 25
click at [327, 190] on div "Minimum Price Set the minimum price for the bundle $ 500" at bounding box center [463, 198] width 625 height 26
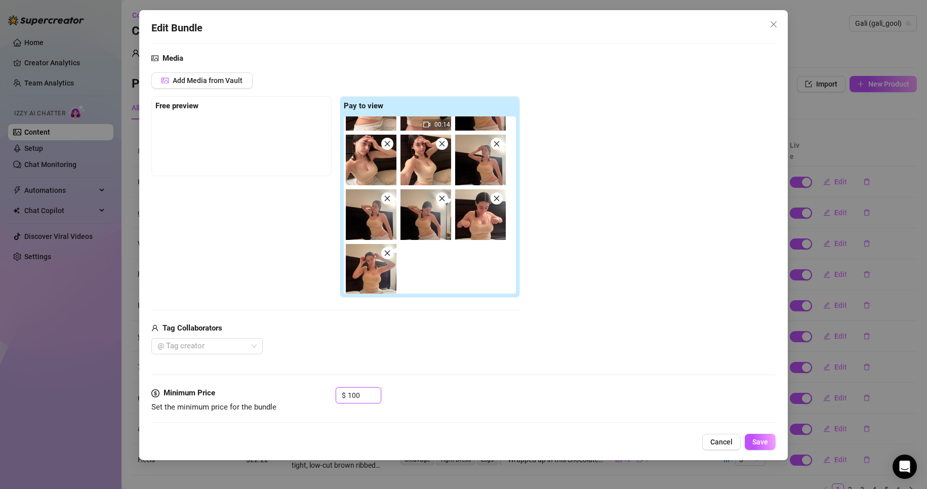
scroll to position [42, 0]
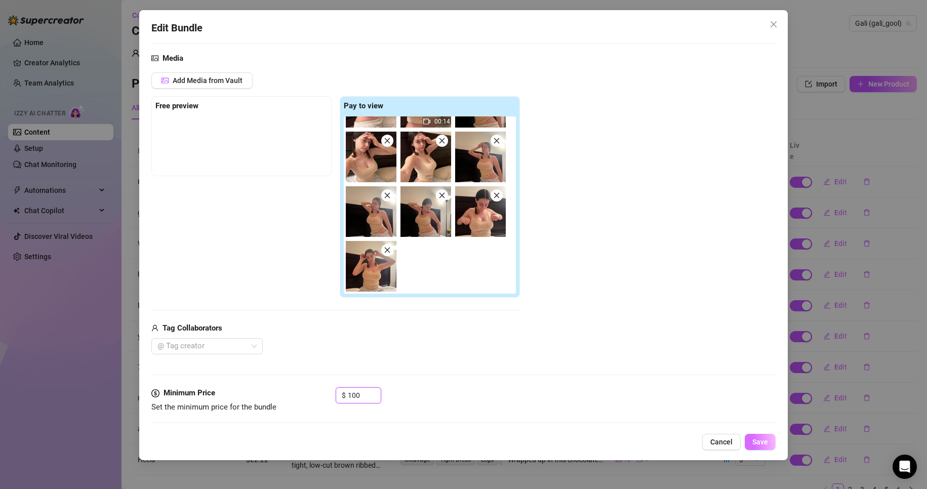
type input "100"
click at [441, 270] on span "Save" at bounding box center [760, 442] width 16 height 8
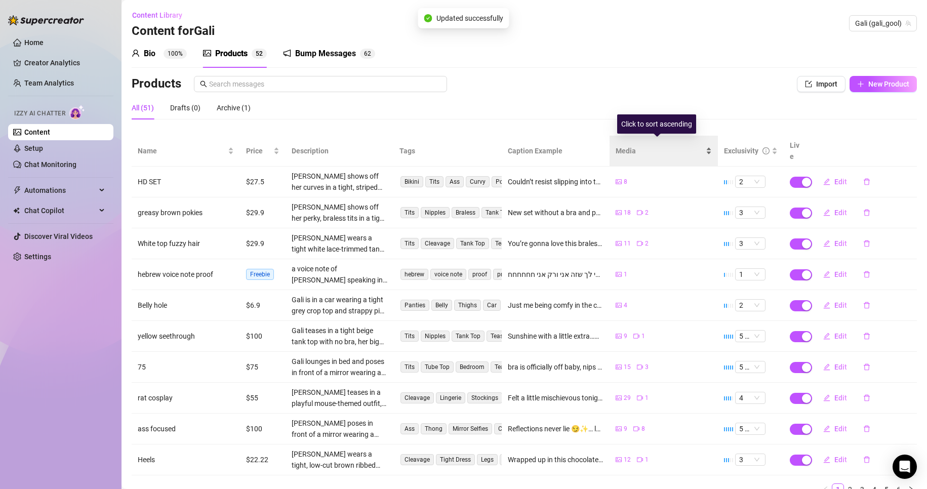
click at [441, 145] on div "Media" at bounding box center [664, 150] width 96 height 11
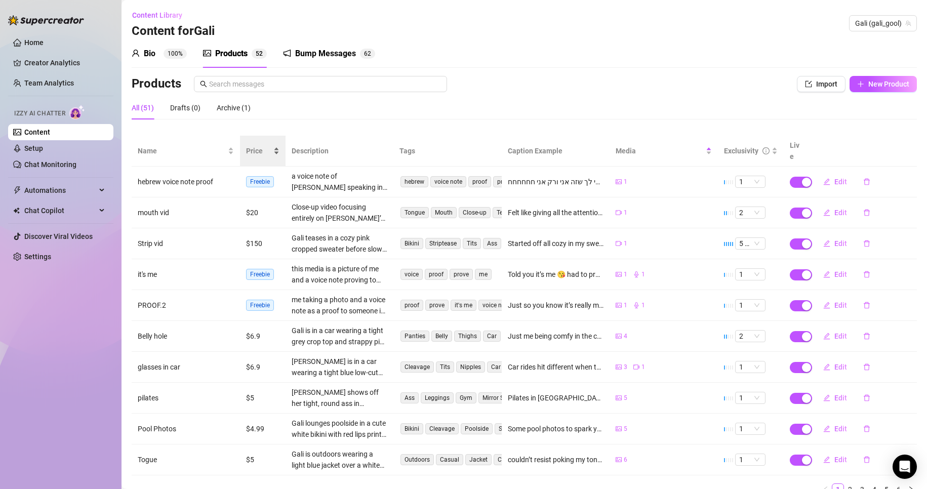
click at [275, 145] on div "Price" at bounding box center [262, 150] width 33 height 11
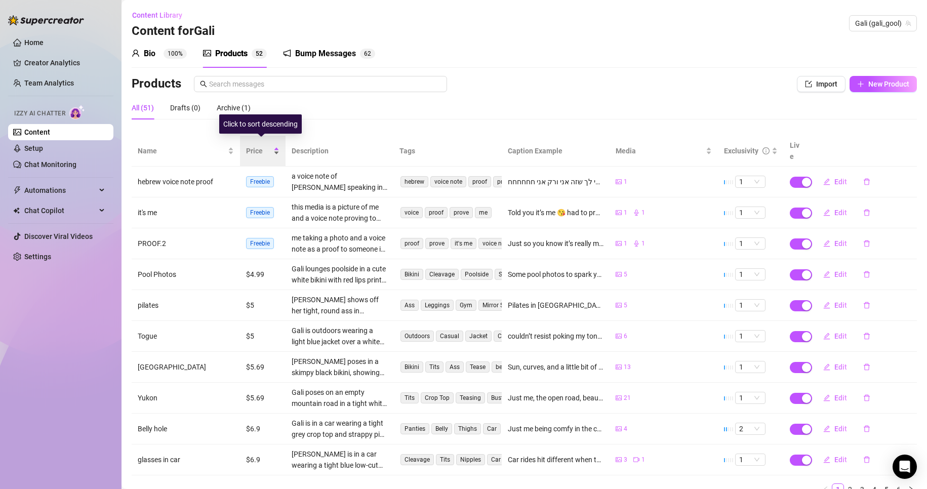
click at [275, 145] on div "Price" at bounding box center [262, 150] width 33 height 11
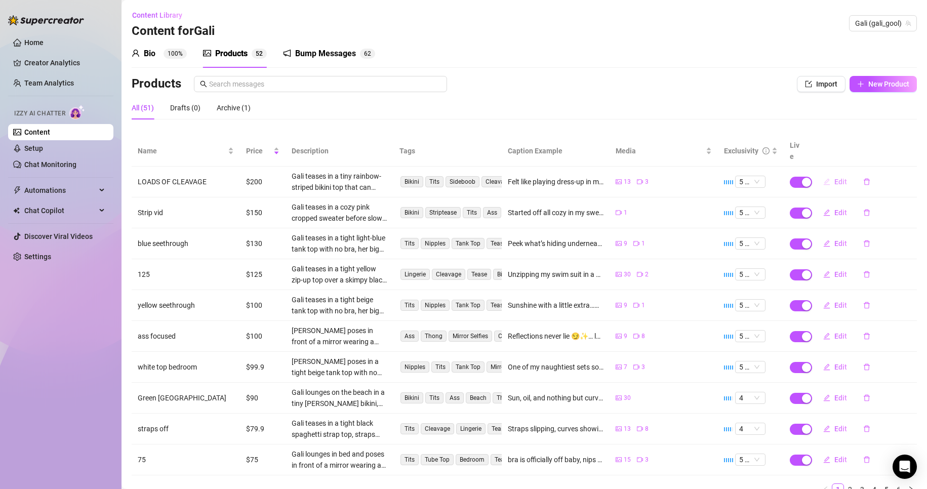
click at [441, 178] on span "Edit" at bounding box center [840, 182] width 13 height 8
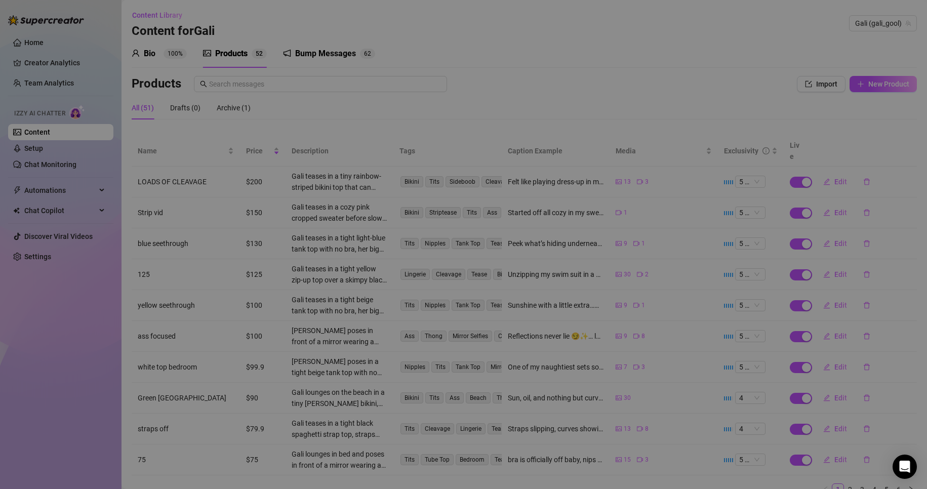
type textarea "Felt like playing dress-up in my rainbow bikini 🌈💖 it’s definitely working over…"
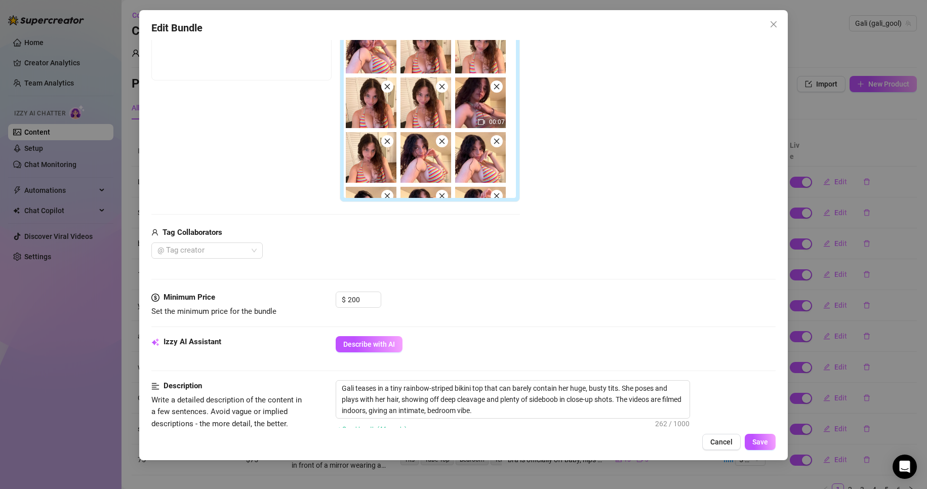
scroll to position [203, 0]
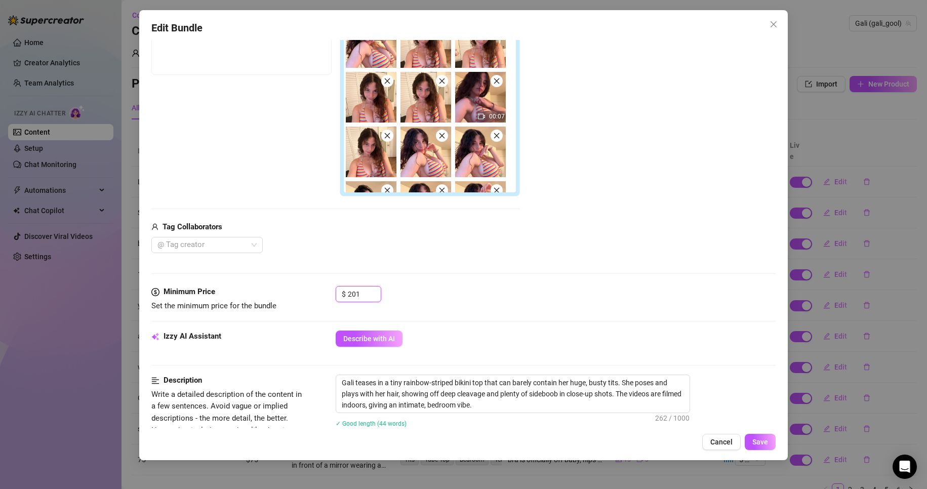
drag, startPoint x: 371, startPoint y: 293, endPoint x: 321, endPoint y: 295, distance: 50.1
click at [321, 270] on div "Minimum Price Set the minimum price for the bundle $ 201" at bounding box center [463, 299] width 625 height 26
drag, startPoint x: 365, startPoint y: 294, endPoint x: 300, endPoint y: 295, distance: 64.8
click at [300, 270] on div "Minimum Price Set the minimum price for the bundle $ 201" at bounding box center [463, 299] width 625 height 26
type input "180"
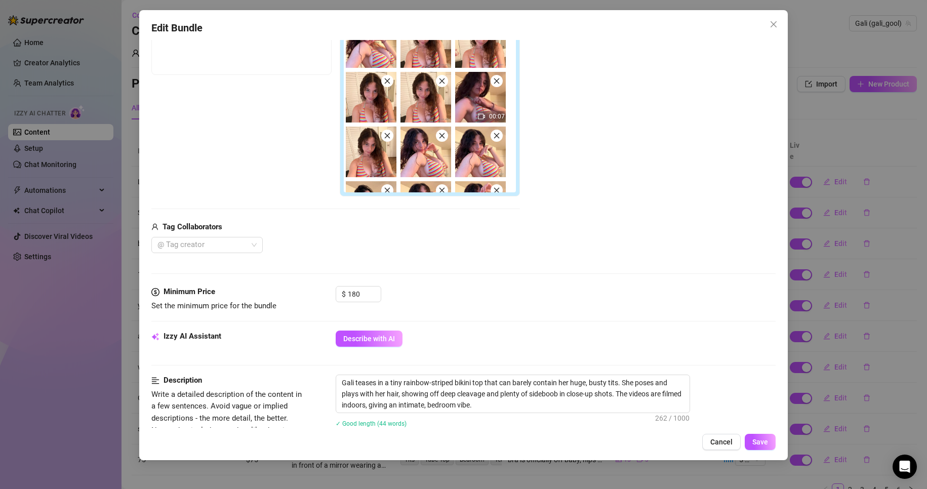
click at [441, 270] on div "Minimum Price Set the minimum price for the bundle $ 180" at bounding box center [463, 308] width 625 height 45
click at [441, 270] on div "Edit Bundle Account Gali (@gali_gool) Name Name is for your internal organizati…" at bounding box center [463, 235] width 649 height 450
drag, startPoint x: 753, startPoint y: 440, endPoint x: 757, endPoint y: 450, distance: 10.4
click at [441, 270] on span "Save" at bounding box center [760, 442] width 16 height 8
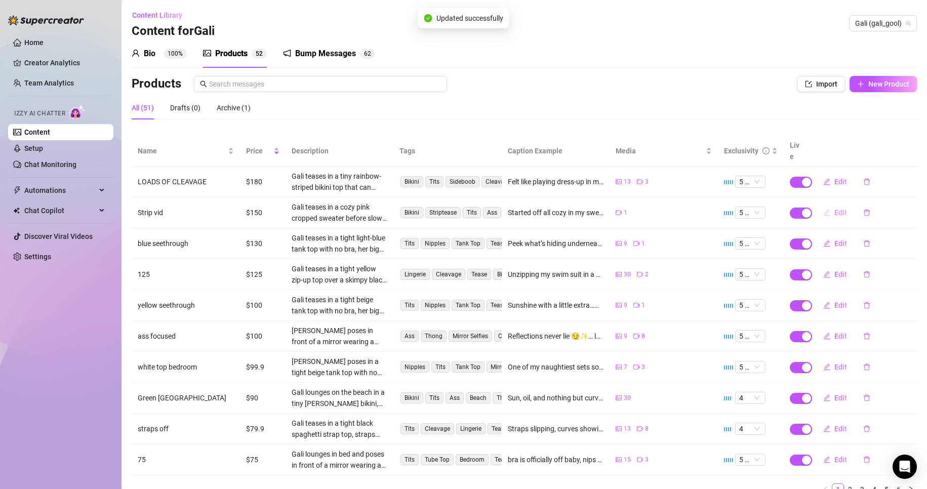
click at [441, 209] on span "Edit" at bounding box center [840, 213] width 13 height 8
type textarea "Started off all cozy in my sweater 💕 but you know I couldn’t keep it on for lon…"
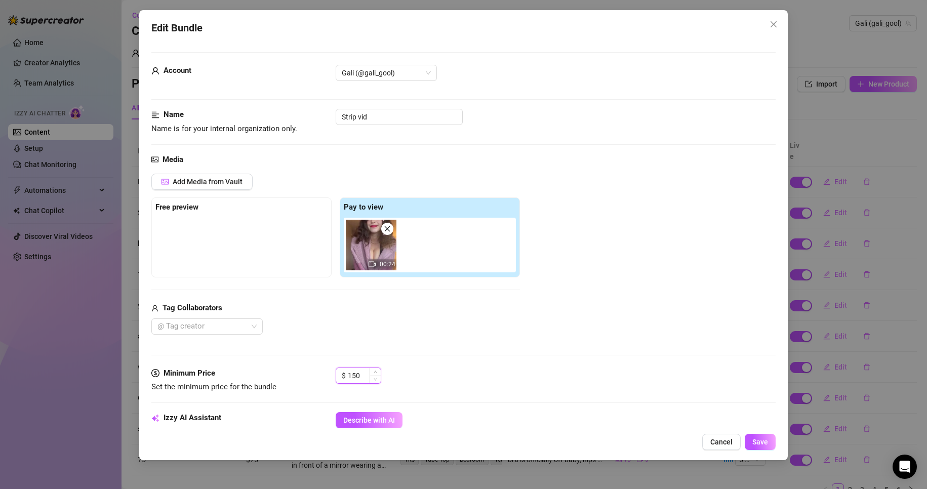
drag, startPoint x: 361, startPoint y: 374, endPoint x: 341, endPoint y: 375, distance: 20.3
click at [341, 270] on div "$ 150" at bounding box center [359, 376] width 46 height 16
type input "100"
click at [441, 270] on button "Save" at bounding box center [760, 442] width 31 height 16
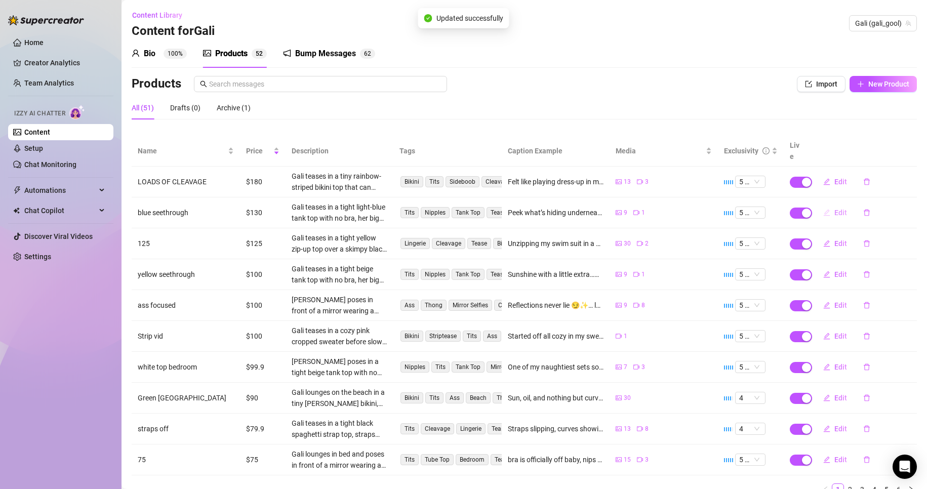
click at [441, 209] on icon "edit" at bounding box center [826, 212] width 7 height 7
type textarea "Peek what’s hiding underneath…💙✨ This light-blue tank isn’t holding back 😈 Want…"
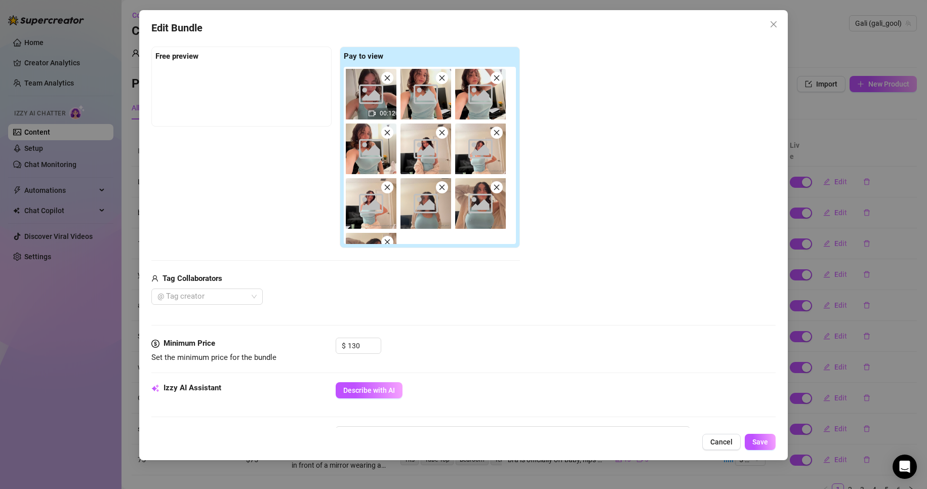
scroll to position [152, 0]
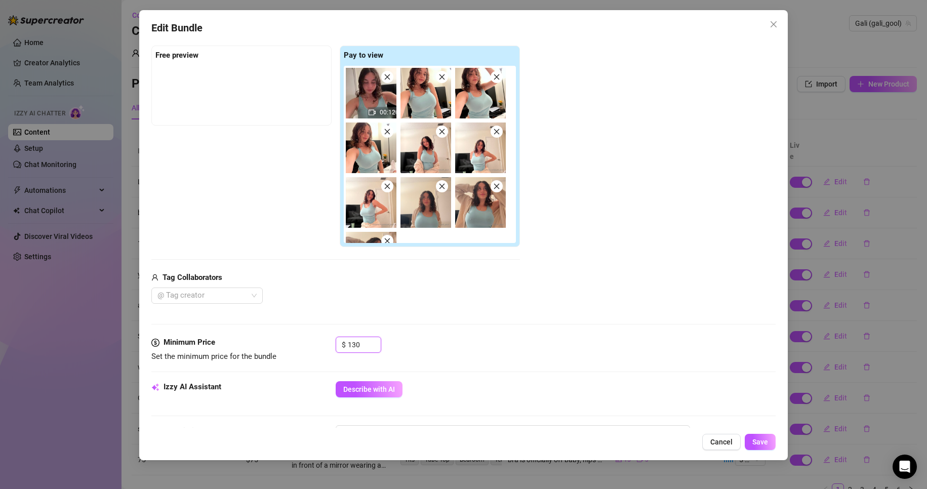
drag, startPoint x: 335, startPoint y: 344, endPoint x: 328, endPoint y: 344, distance: 7.6
click at [328, 270] on div "Minimum Price Set the minimum price for the bundle $ 130" at bounding box center [463, 350] width 625 height 26
type input "100"
click at [441, 270] on button "Save" at bounding box center [760, 442] width 31 height 16
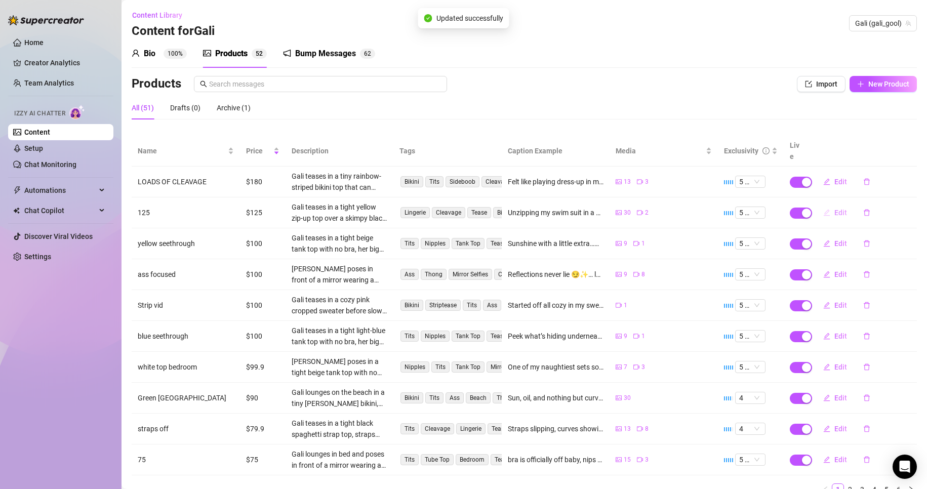
click at [441, 209] on icon "edit" at bounding box center [826, 212] width 7 height 7
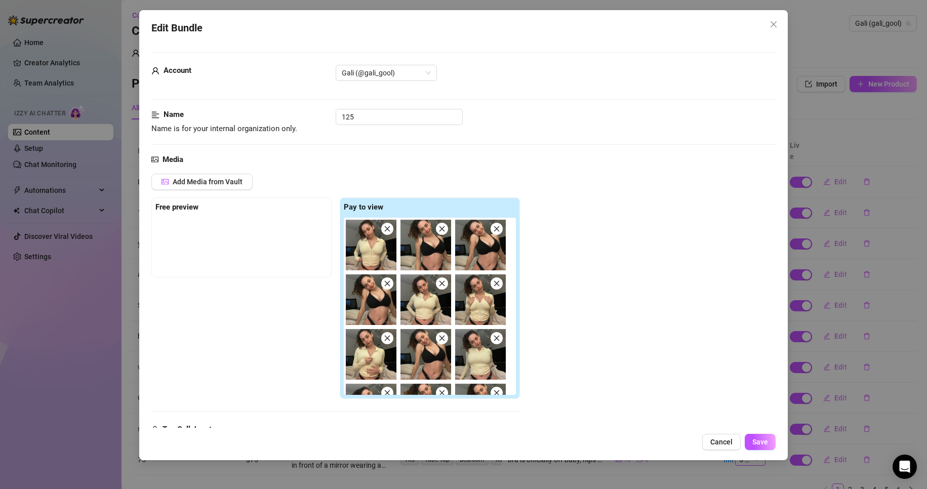
click at [441, 270] on span "Cancel" at bounding box center [721, 442] width 22 height 8
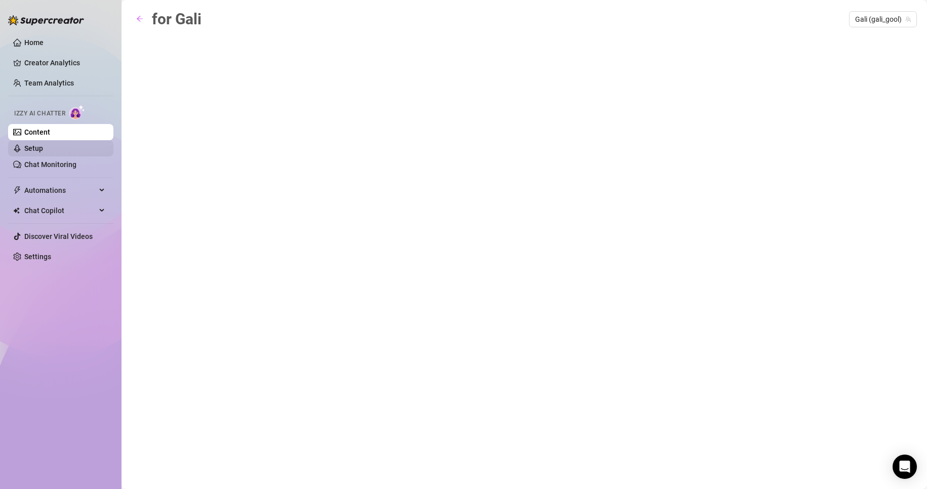
click at [43, 151] on link "Setup" at bounding box center [33, 148] width 19 height 8
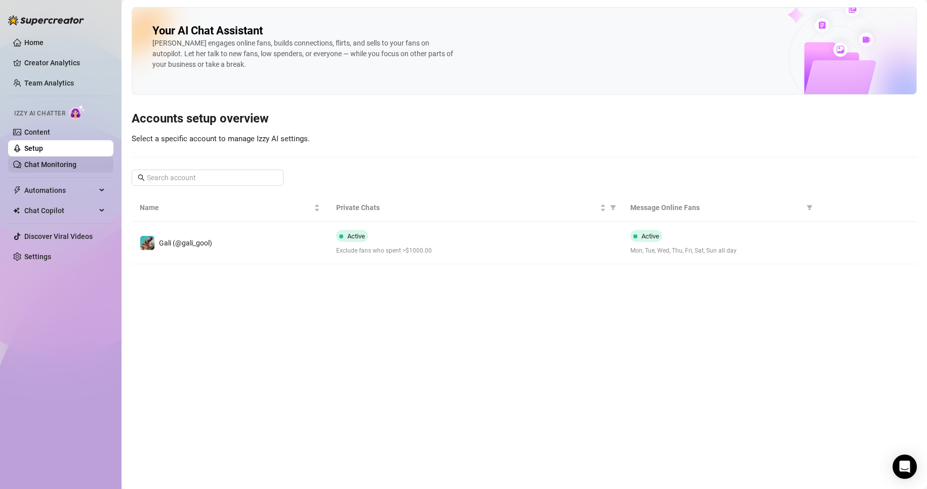
click at [76, 160] on link "Chat Monitoring" at bounding box center [50, 164] width 52 height 8
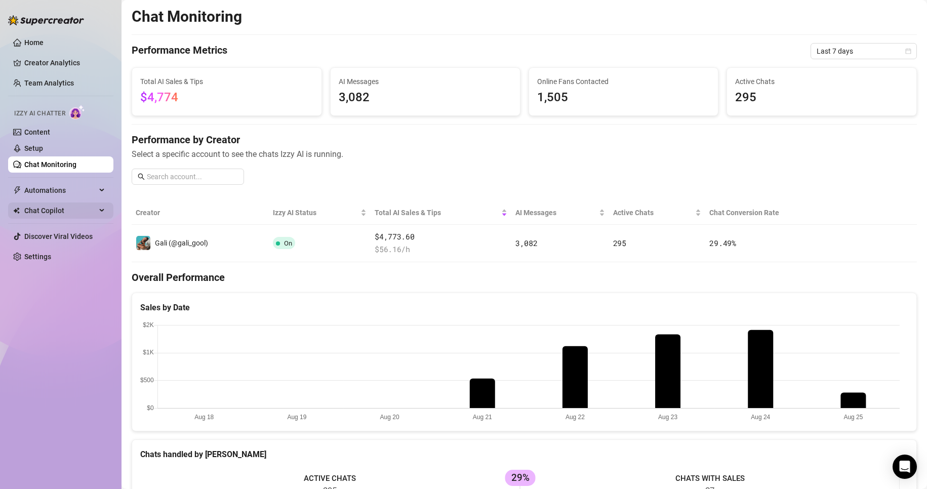
click at [100, 207] on div "Chat Copilot" at bounding box center [60, 211] width 105 height 16
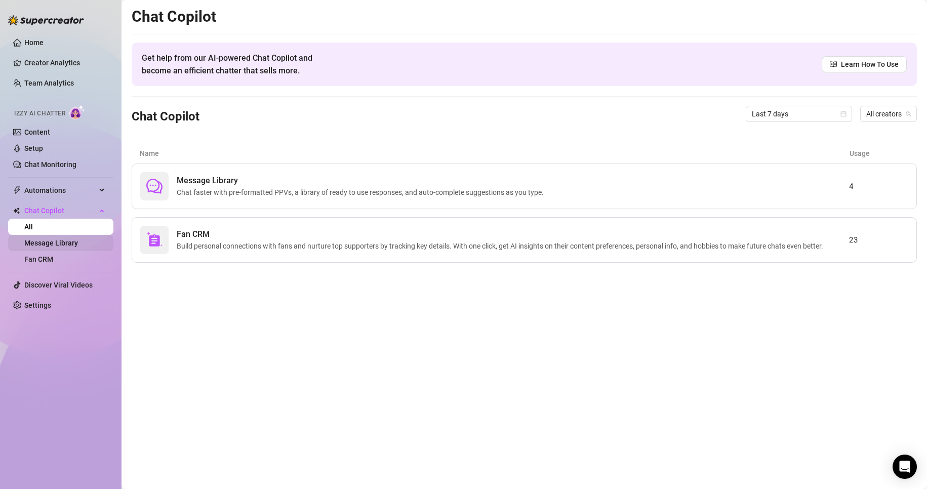
click at [78, 239] on link "Message Library" at bounding box center [51, 243] width 54 height 8
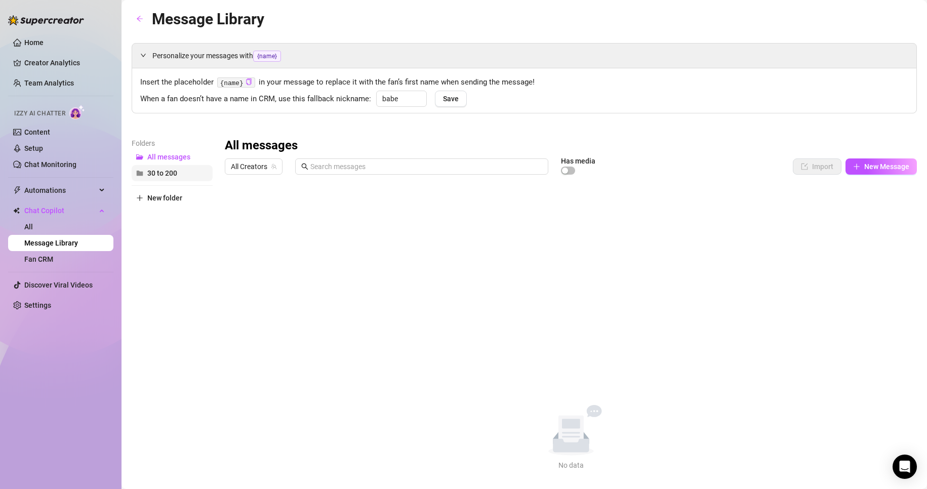
click at [177, 171] on span "30 to 200" at bounding box center [162, 173] width 30 height 8
click at [441, 171] on span "New Message" at bounding box center [886, 167] width 45 height 8
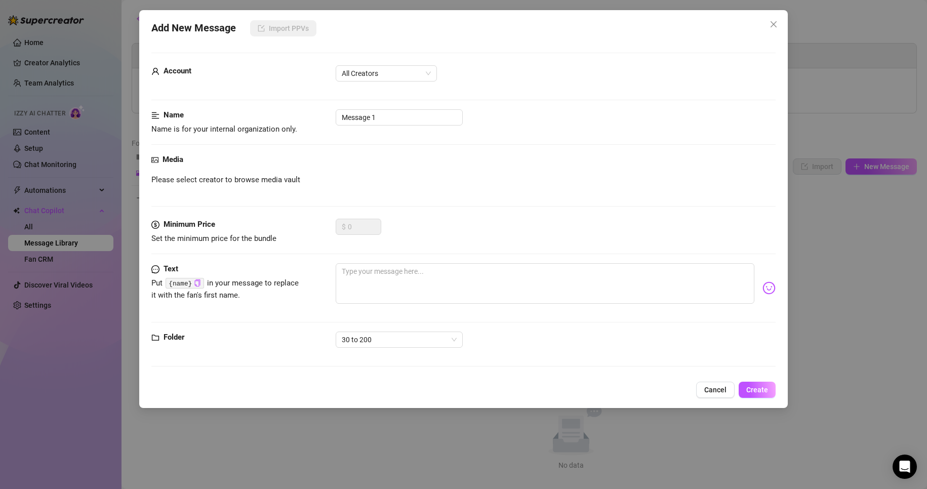
click at [441, 270] on div "Add New Message Import PPVs Account All Creators Name Name is for your internal…" at bounding box center [463, 209] width 649 height 398
click at [441, 270] on span "Cancel" at bounding box center [715, 390] width 22 height 8
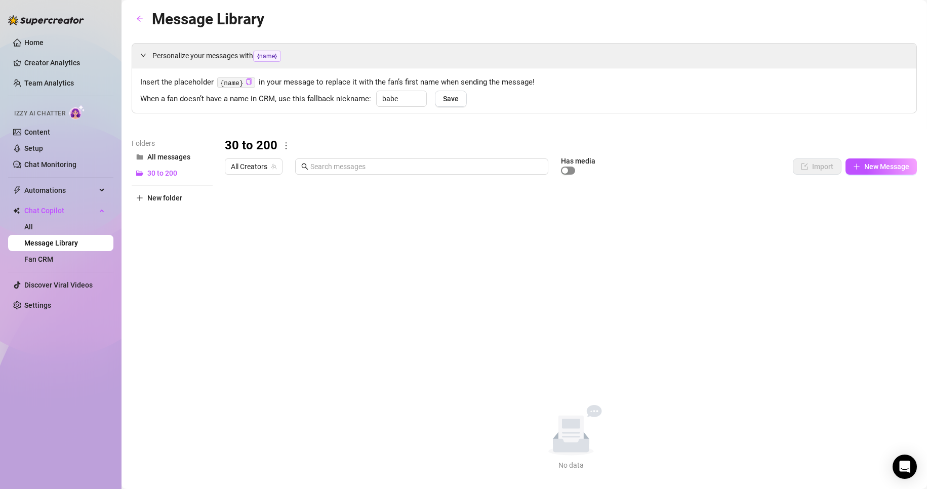
click at [441, 170] on div "button" at bounding box center [565, 171] width 6 height 6
click at [441, 169] on div "button" at bounding box center [571, 171] width 6 height 6
click at [263, 169] on span "All Creators" at bounding box center [254, 166] width 46 height 15
click at [261, 198] on div "Gali ( gali_gool )" at bounding box center [265, 203] width 65 height 12
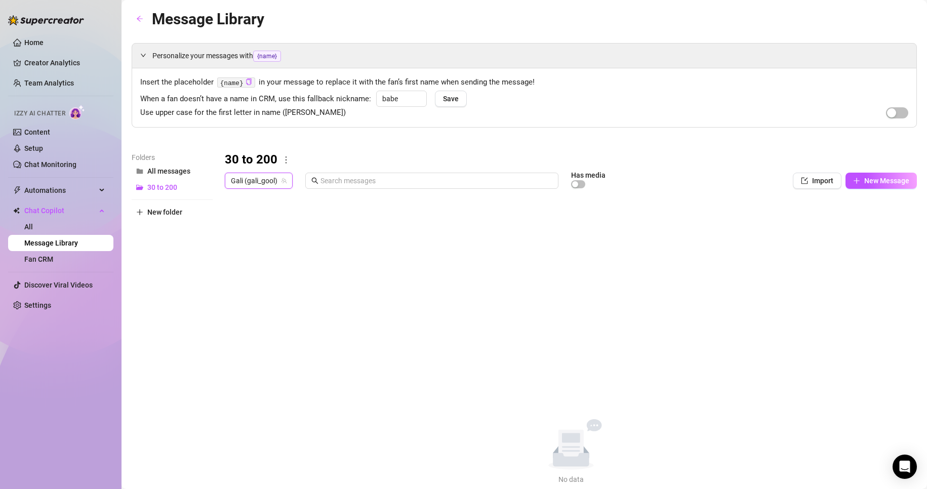
click at [441, 194] on div "30 to 200 Gali (gali_gool) Gali (gali_gool) Has media Import New Message Title …" at bounding box center [571, 318] width 692 height 333
click at [441, 186] on div at bounding box center [588, 183] width 34 height 11
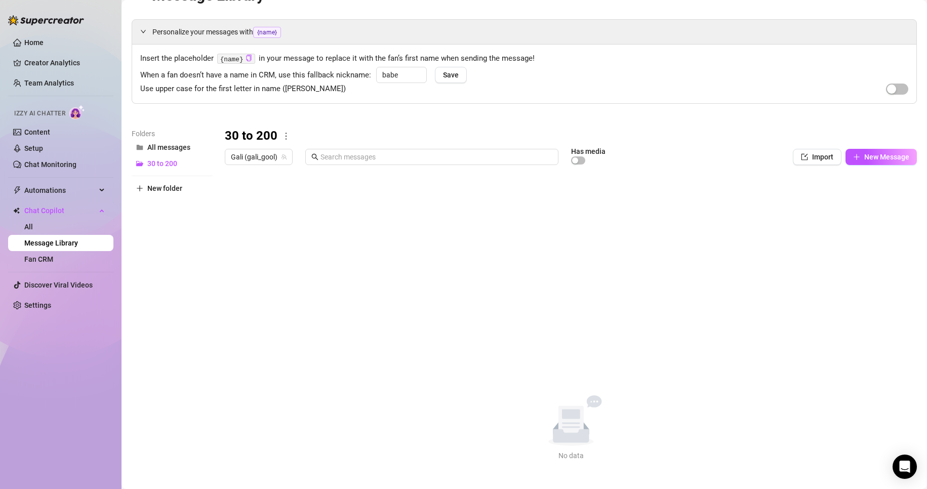
scroll to position [26, 0]
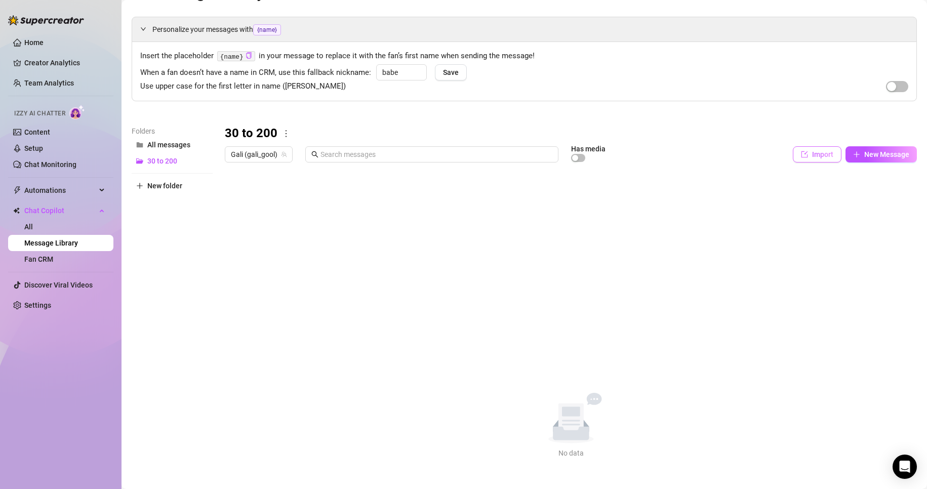
click at [441, 150] on button "Import" at bounding box center [817, 154] width 49 height 16
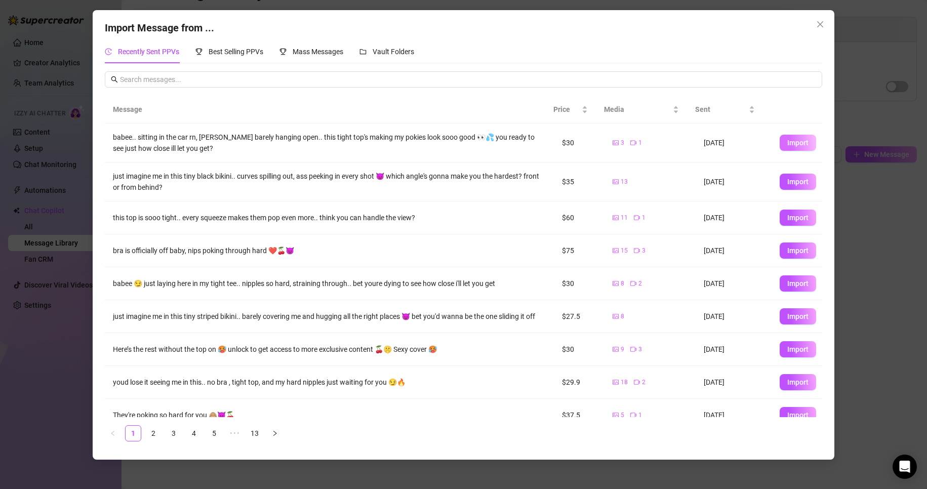
click at [441, 143] on span "Import" at bounding box center [797, 143] width 21 height 8
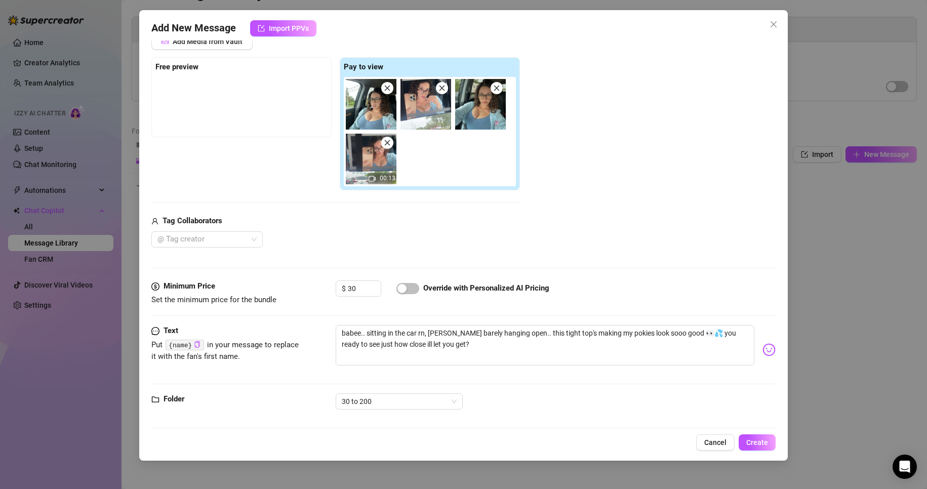
scroll to position [150, 0]
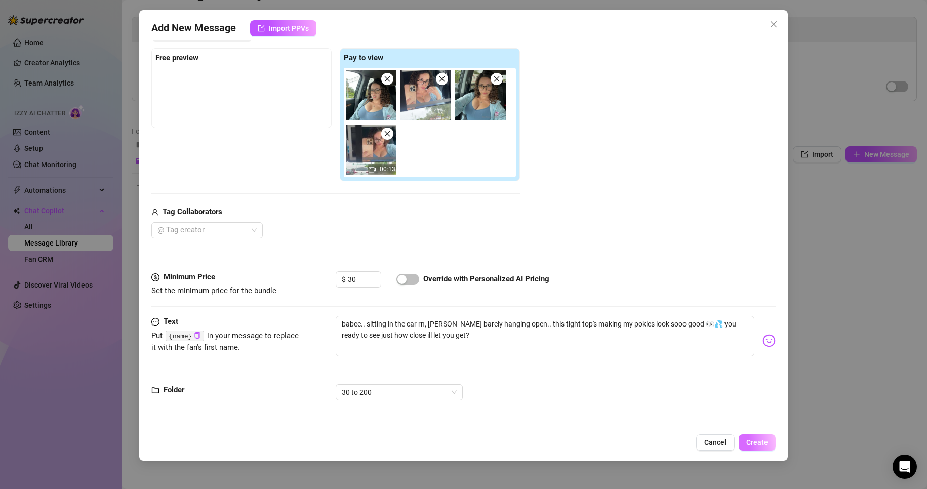
click at [441, 270] on button "Create" at bounding box center [757, 442] width 37 height 16
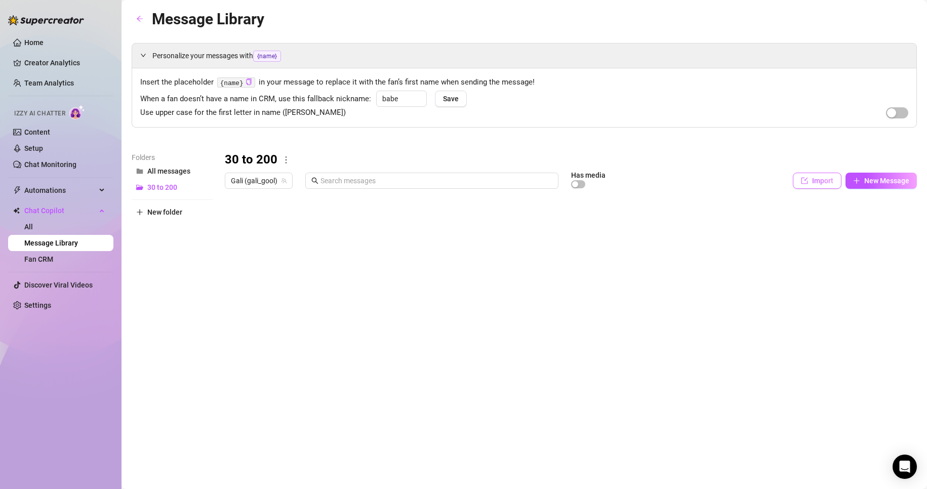
click at [441, 182] on icon "import" at bounding box center [804, 180] width 7 height 7
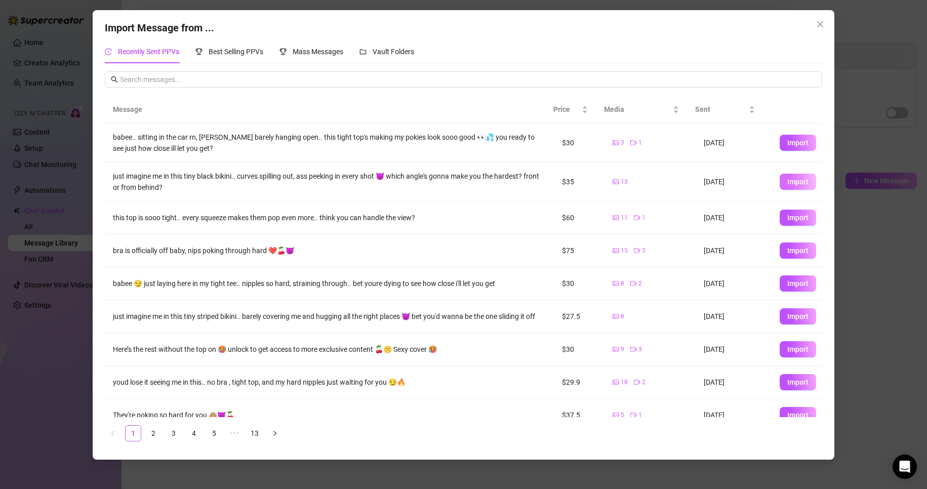
click at [441, 183] on span "Import" at bounding box center [797, 182] width 21 height 8
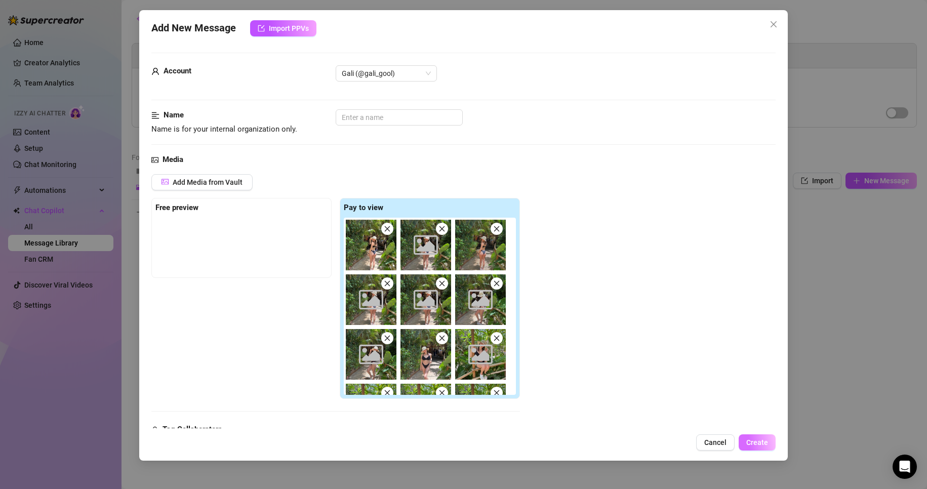
click at [441, 270] on span "Create" at bounding box center [757, 442] width 22 height 8
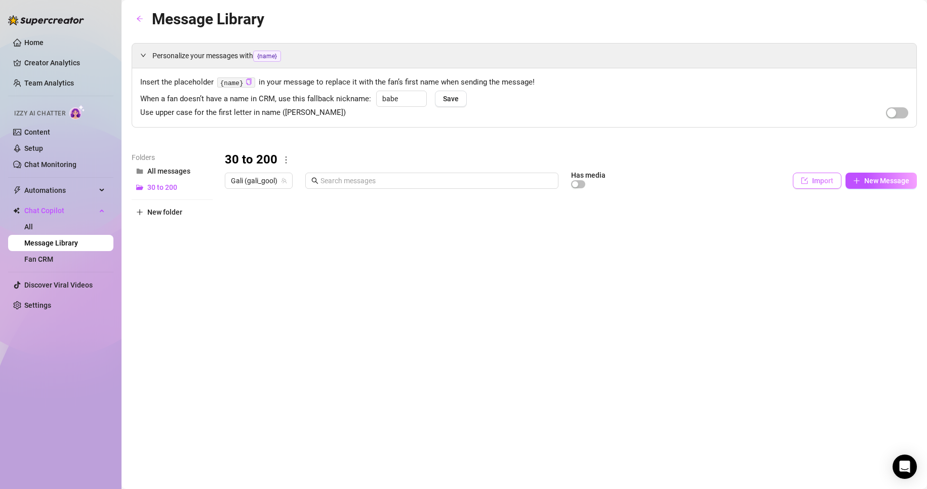
click at [441, 183] on span "Import" at bounding box center [822, 181] width 21 height 8
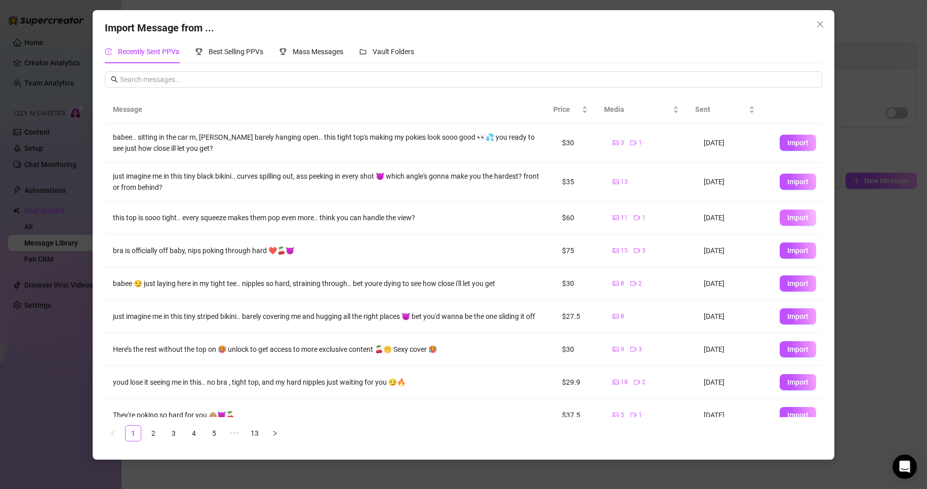
click at [441, 218] on span "Import" at bounding box center [797, 218] width 21 height 8
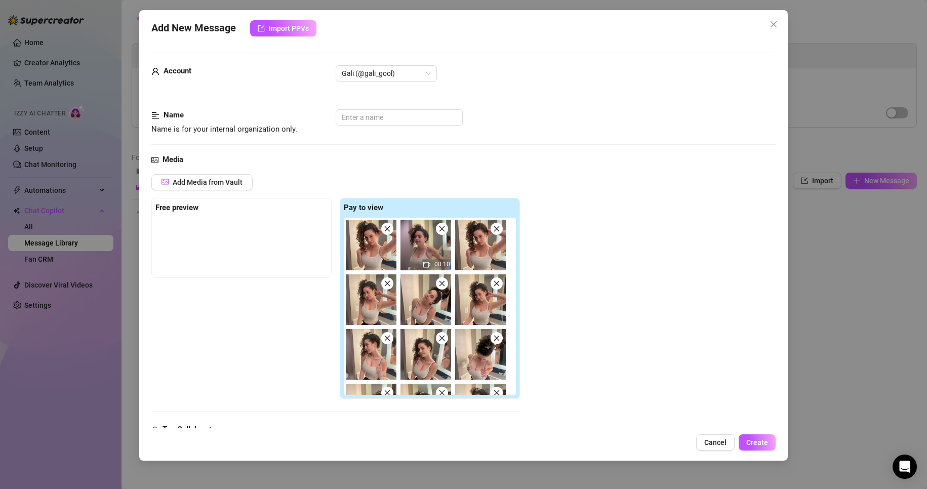
click at [441, 270] on div "Add New Message Import PPVs Account Gali (@gali_gool) Name Name is for your int…" at bounding box center [463, 235] width 649 height 451
click at [441, 270] on button "Create" at bounding box center [757, 442] width 37 height 16
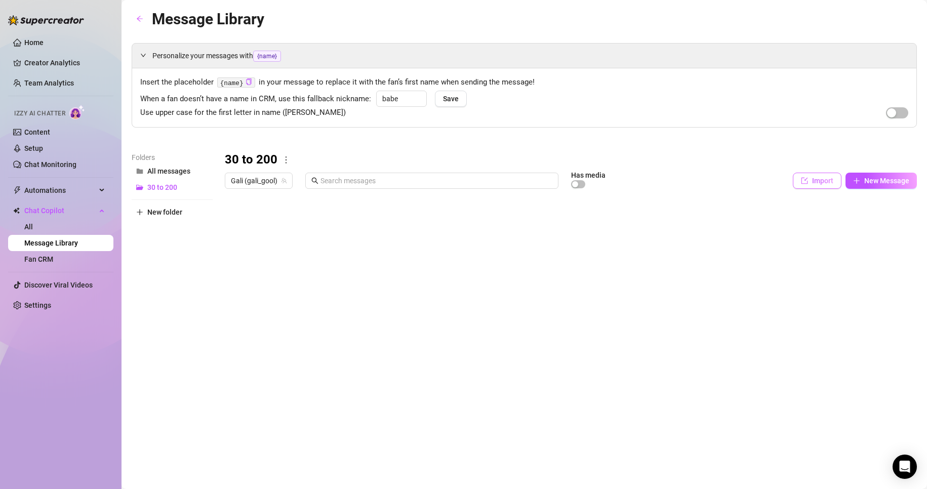
click at [441, 180] on span "Import" at bounding box center [822, 181] width 21 height 8
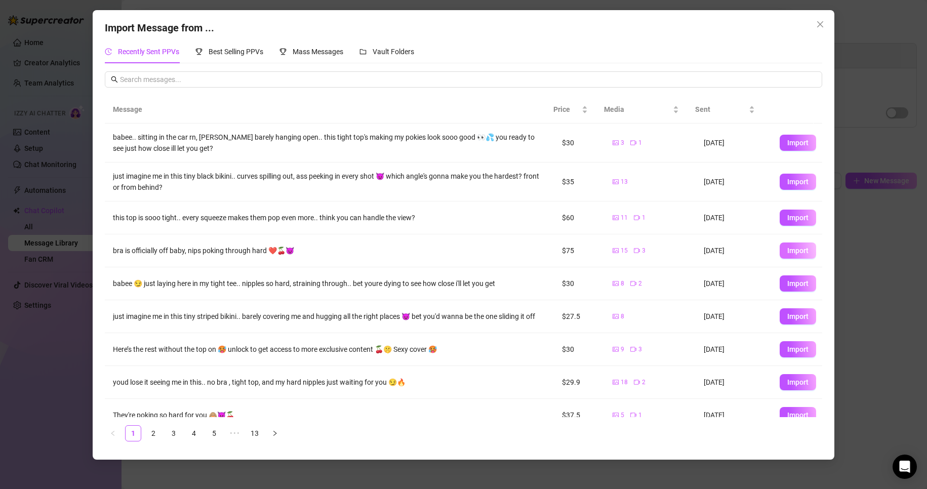
click at [441, 251] on span "Import" at bounding box center [797, 251] width 21 height 8
type textarea "bra is officially off baby, nips poking through hard ❤️🍒😈"
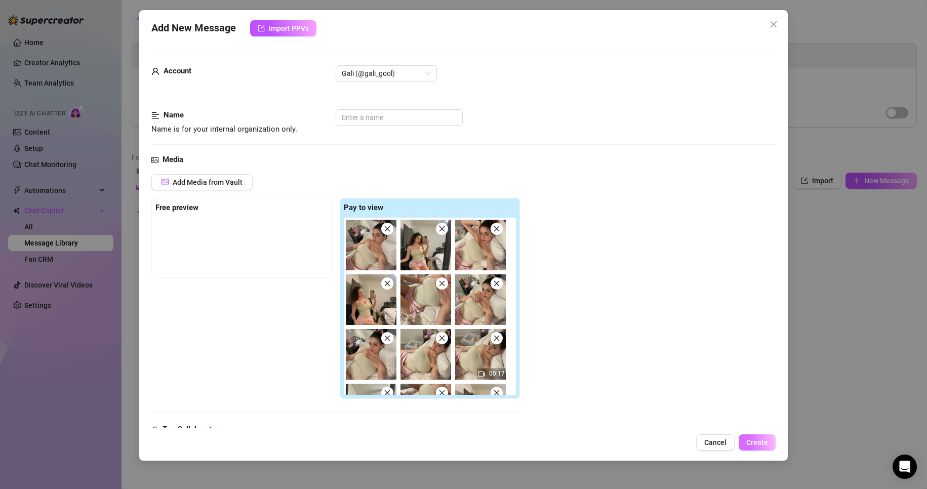
click at [441, 270] on span "Create" at bounding box center [757, 442] width 22 height 8
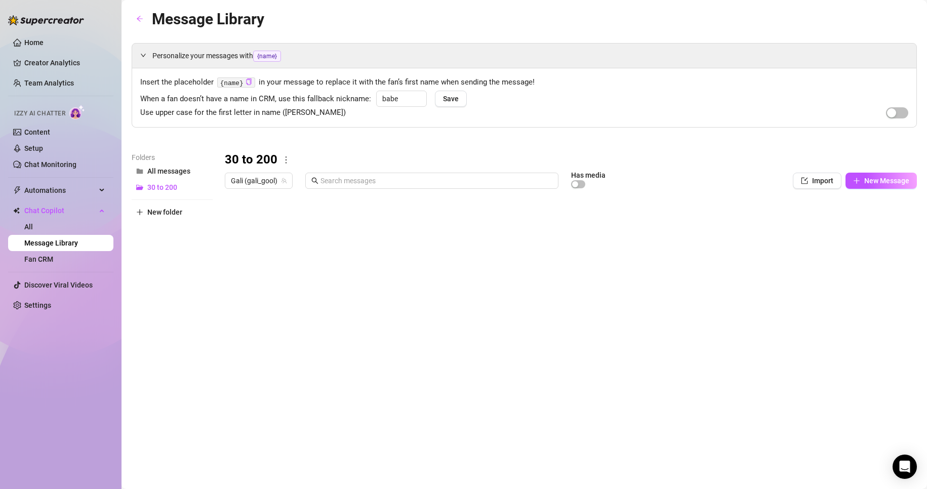
click at [286, 158] on icon "more" at bounding box center [286, 159] width 9 height 9
click at [307, 178] on link "Rename" at bounding box center [307, 177] width 37 height 8
type input "Sets"
click at [441, 128] on div "Personalize your messages with {name} Insert the placeholder {name} in your mes…" at bounding box center [524, 231] width 785 height 376
click at [441, 176] on button "Import" at bounding box center [817, 181] width 49 height 16
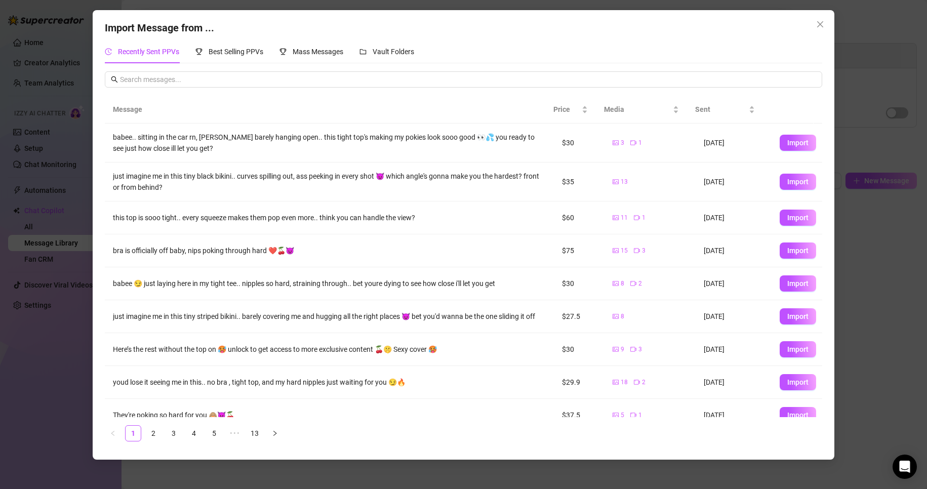
click at [441, 270] on button "Import" at bounding box center [798, 283] width 36 height 16
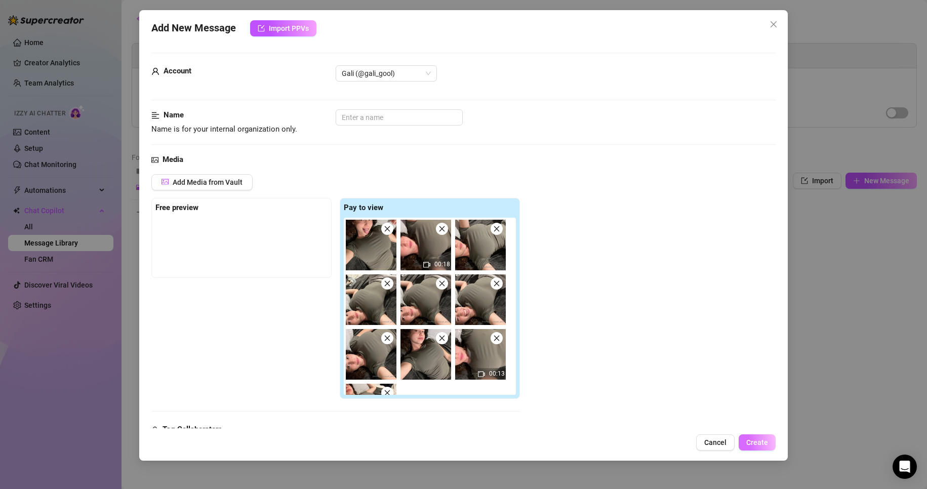
click at [441, 270] on span "Create" at bounding box center [757, 442] width 22 height 8
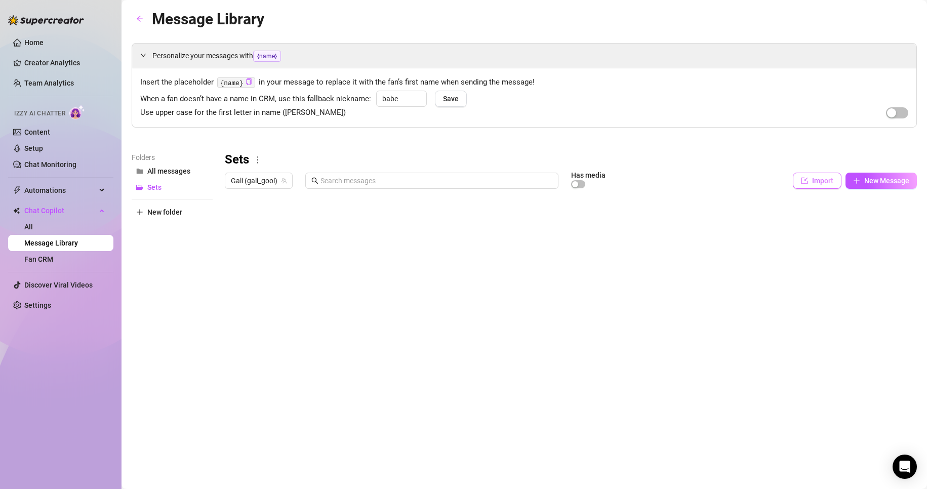
click at [441, 179] on span "Import" at bounding box center [822, 181] width 21 height 8
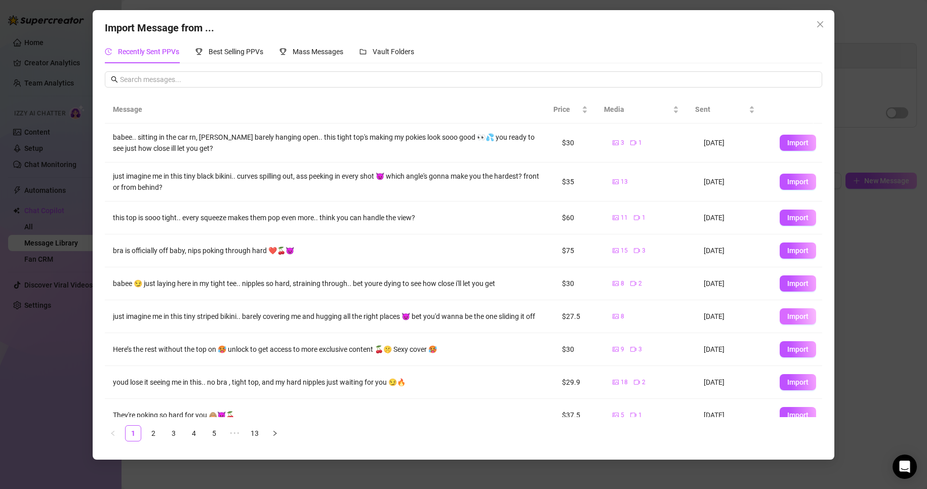
click at [441, 270] on span "Import" at bounding box center [797, 316] width 21 height 8
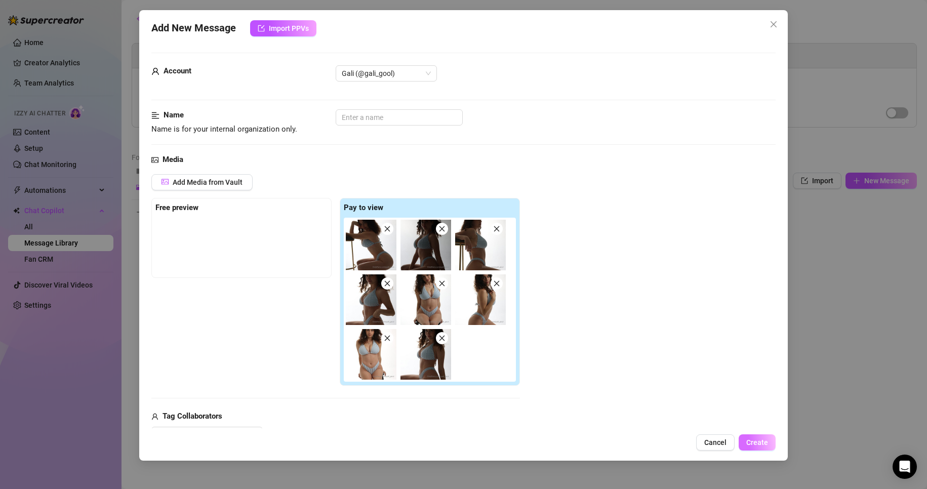
click at [441, 270] on span "Create" at bounding box center [757, 442] width 22 height 8
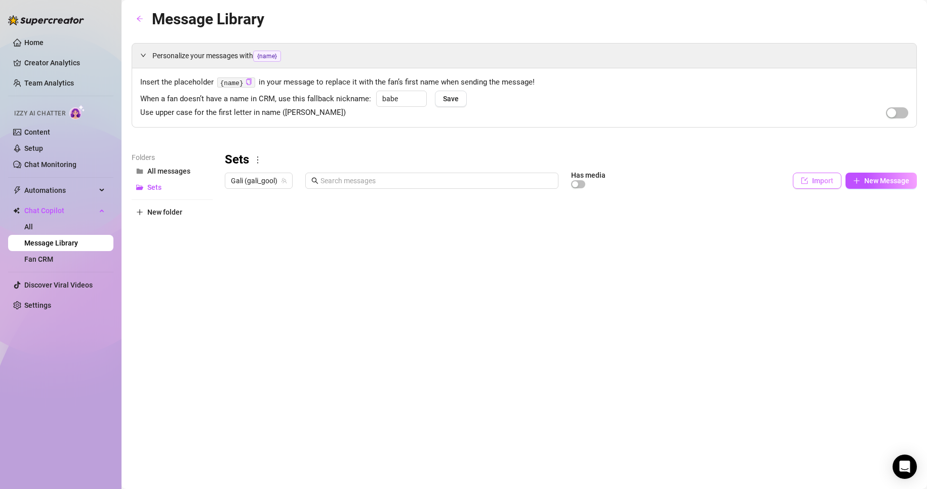
click at [441, 176] on button "Import" at bounding box center [817, 181] width 49 height 16
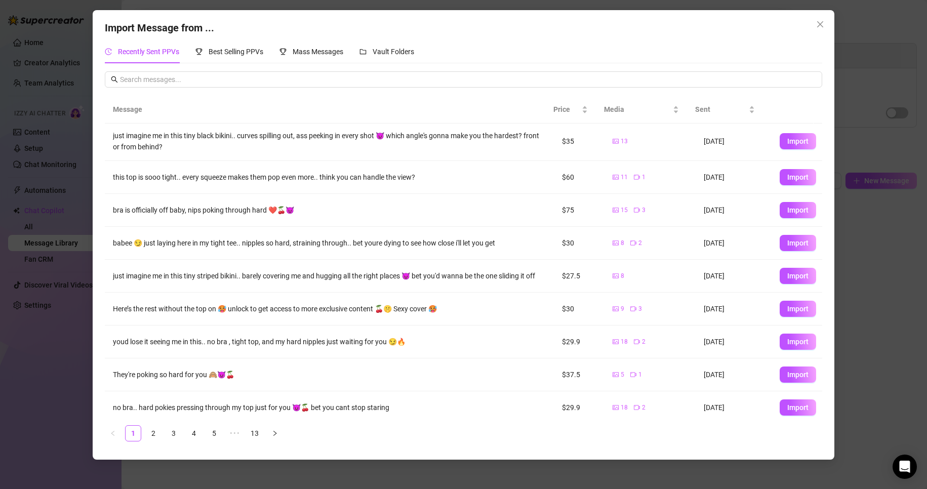
scroll to position [54, 0]
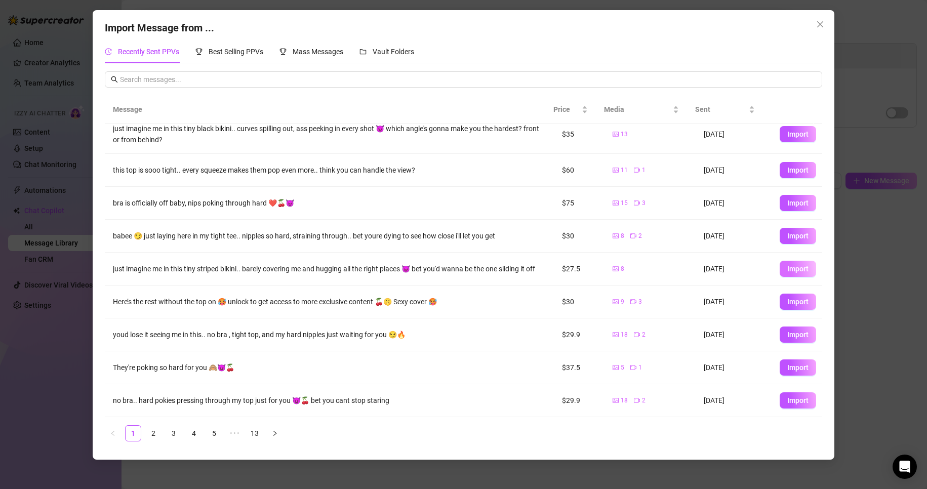
click at [441, 270] on button "Import" at bounding box center [798, 269] width 36 height 16
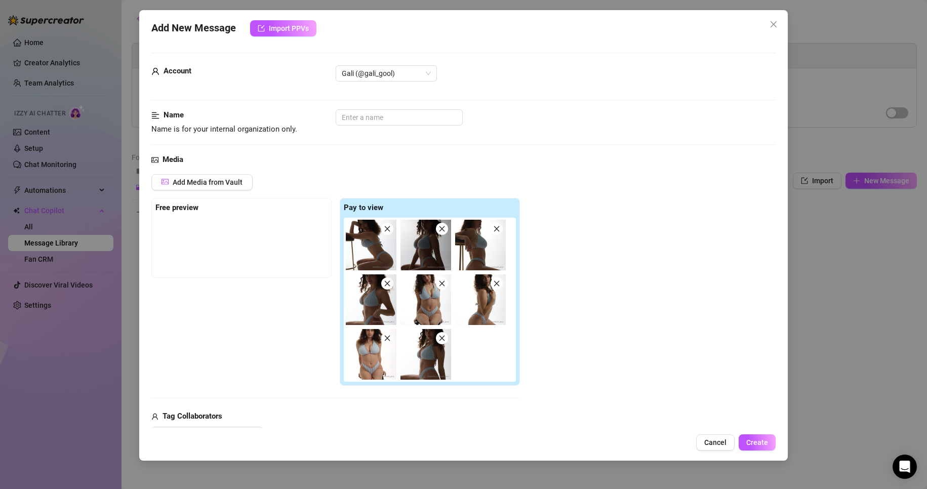
click at [441, 270] on span "Cancel" at bounding box center [715, 442] width 22 height 8
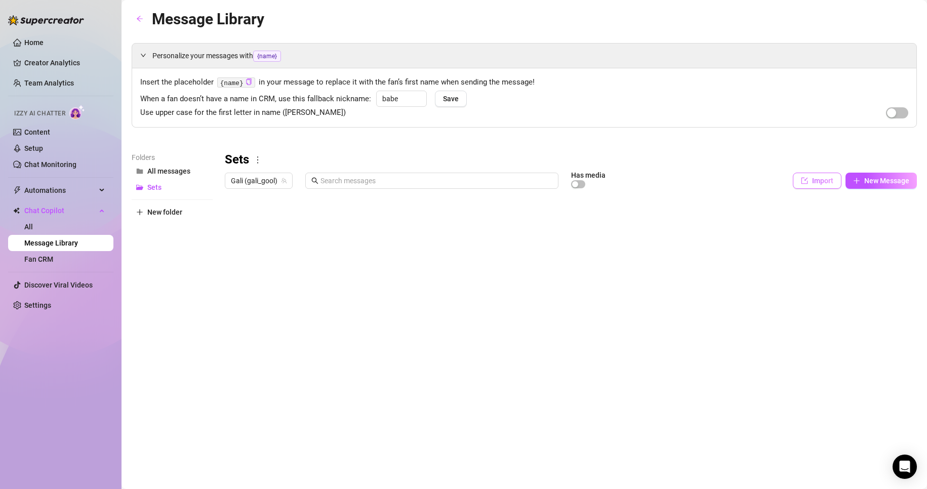
click at [441, 183] on span "Import" at bounding box center [822, 181] width 21 height 8
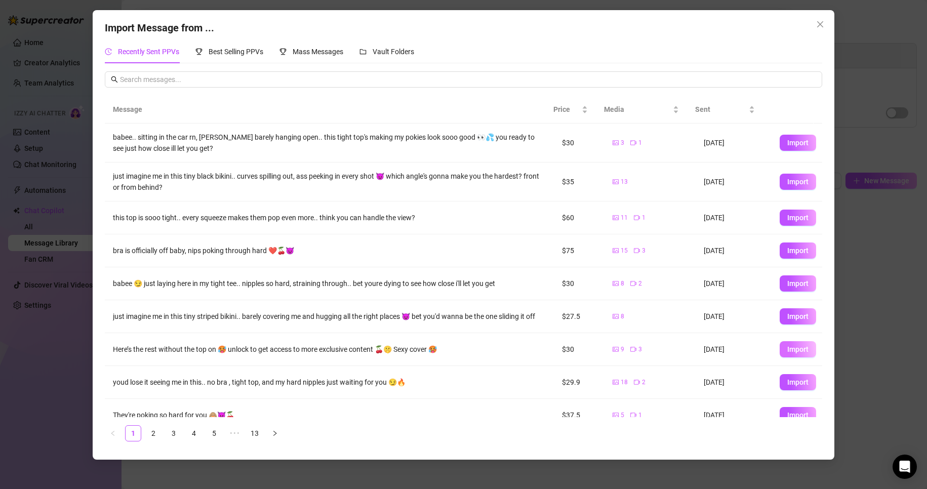
click at [441, 270] on button "Import" at bounding box center [798, 349] width 36 height 16
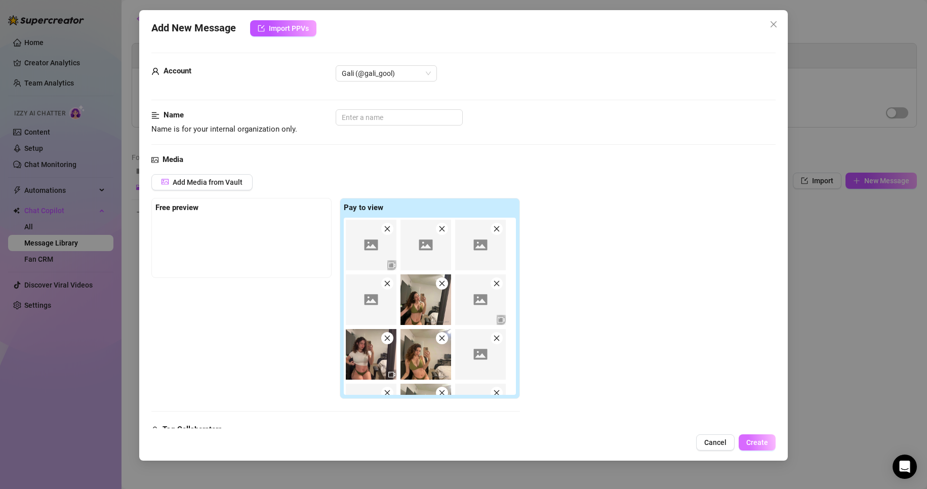
click at [441, 270] on span "Create" at bounding box center [757, 442] width 22 height 8
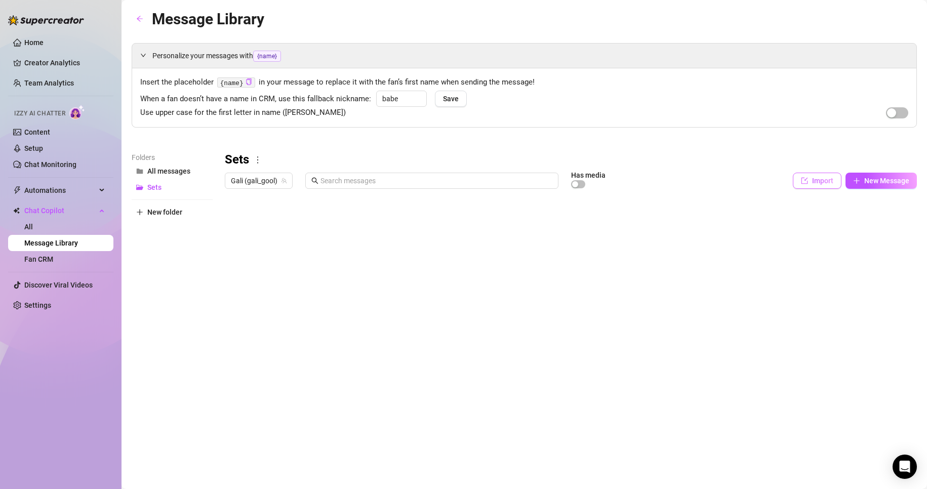
click at [441, 179] on span "Import" at bounding box center [822, 181] width 21 height 8
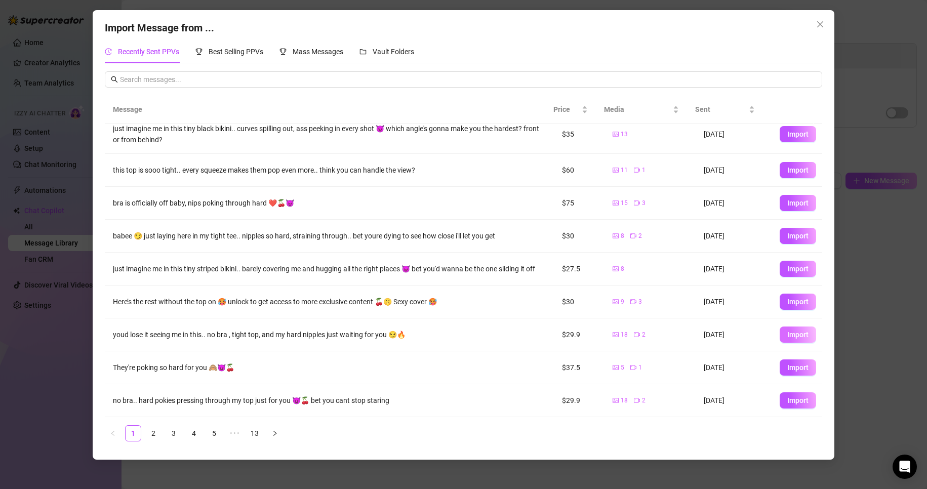
click at [441, 270] on button "Import" at bounding box center [798, 335] width 36 height 16
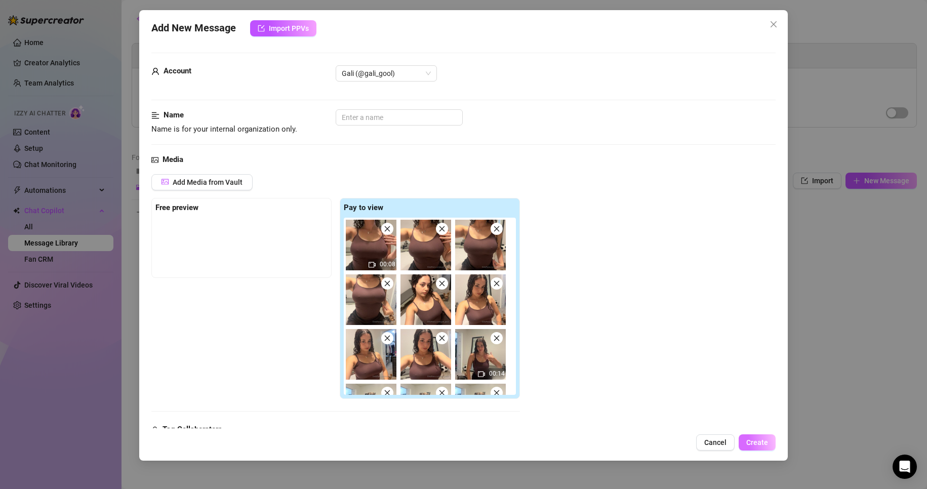
click at [441, 270] on span "Create" at bounding box center [757, 442] width 22 height 8
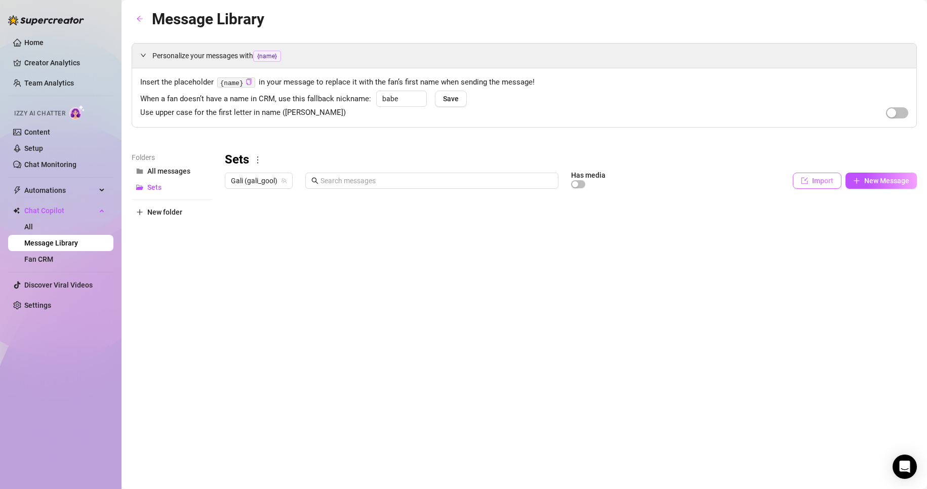
click at [441, 175] on button "Import" at bounding box center [817, 181] width 49 height 16
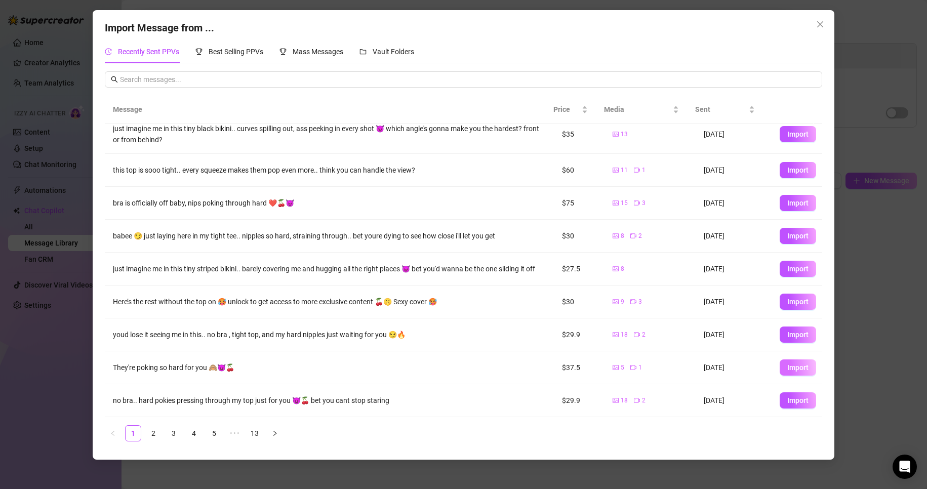
click at [441, 270] on button "Import" at bounding box center [798, 367] width 36 height 16
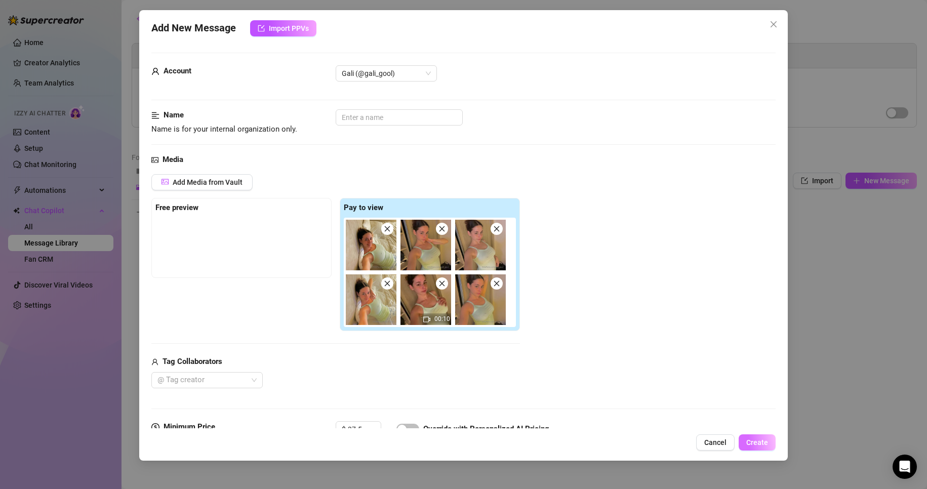
click at [441, 270] on span "Create" at bounding box center [757, 442] width 22 height 8
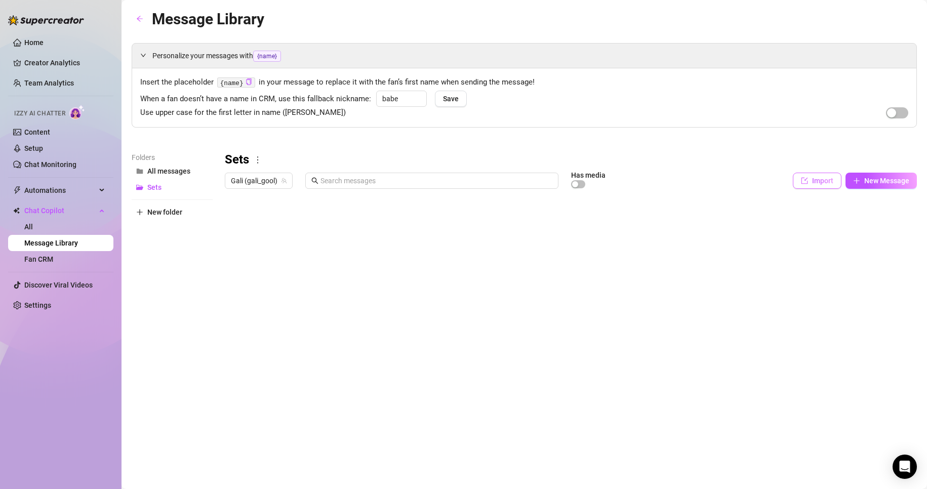
click at [441, 174] on button "Import" at bounding box center [817, 181] width 49 height 16
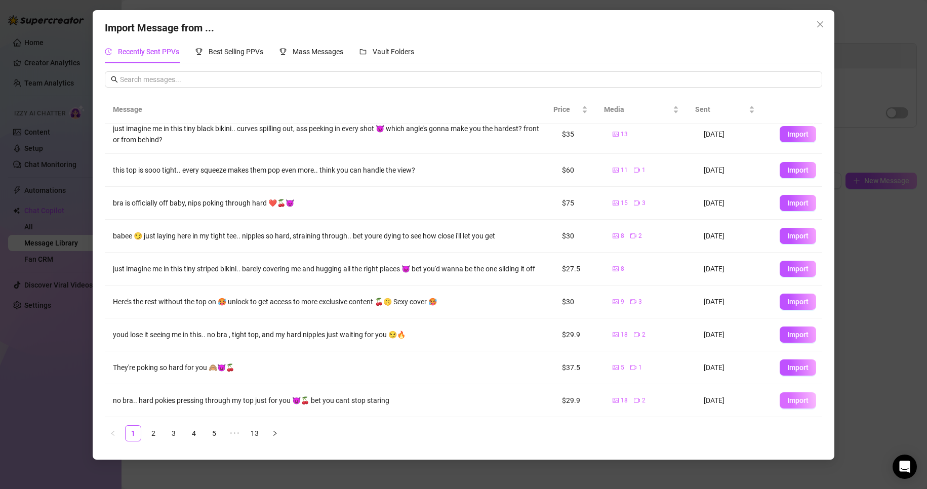
click at [441, 270] on button "Import" at bounding box center [798, 400] width 36 height 16
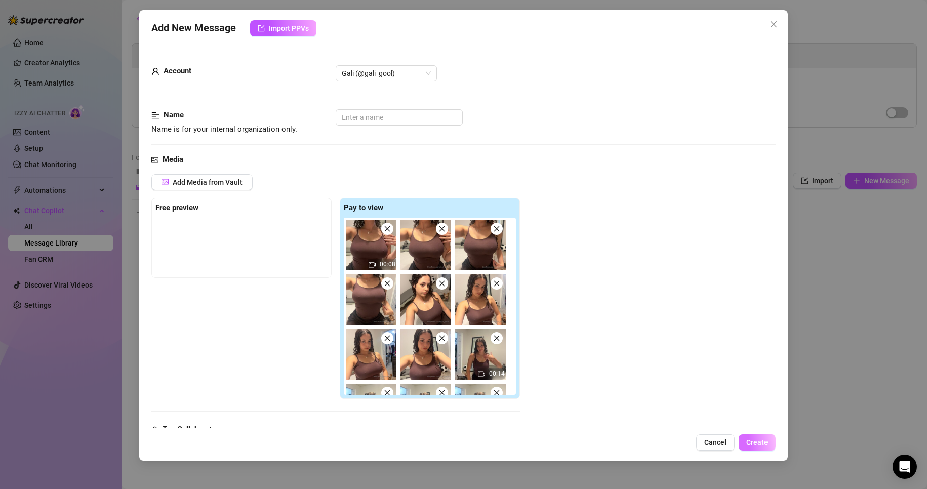
click at [441, 270] on span "Create" at bounding box center [757, 442] width 22 height 8
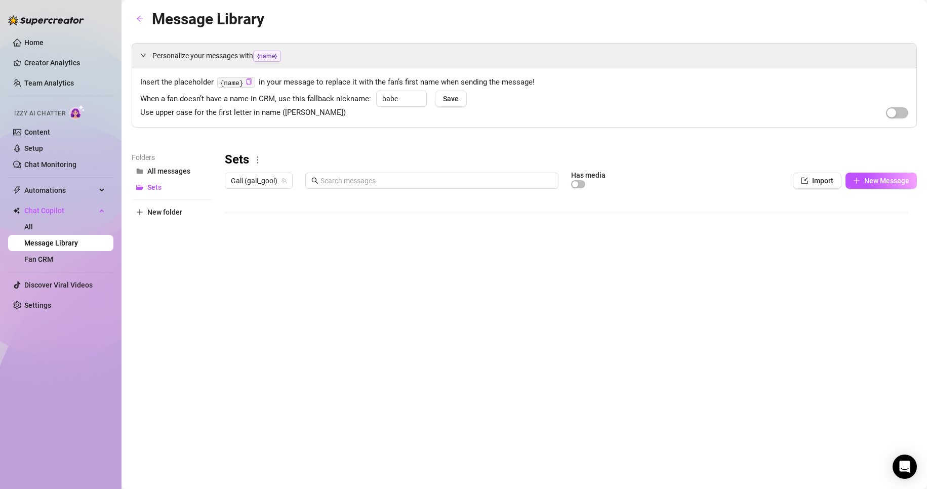
scroll to position [49, 0]
click at [441, 182] on button "Import" at bounding box center [817, 181] width 49 height 16
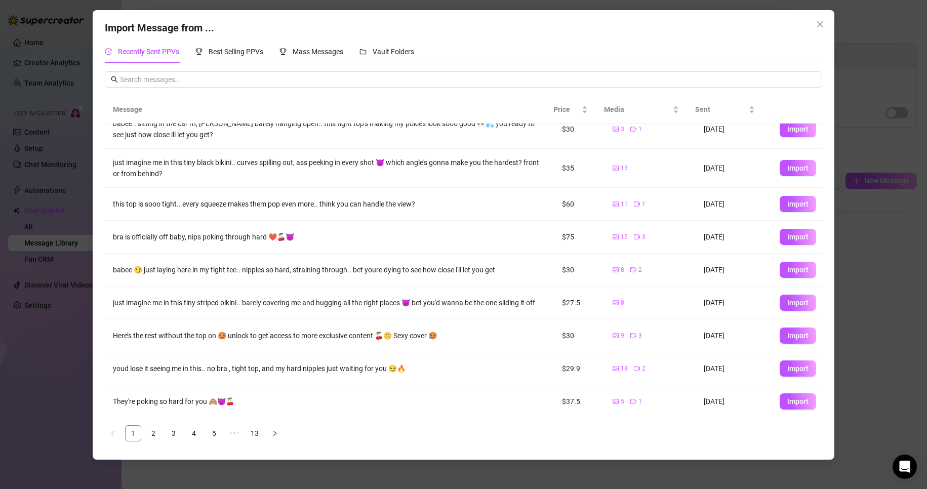
scroll to position [54, 0]
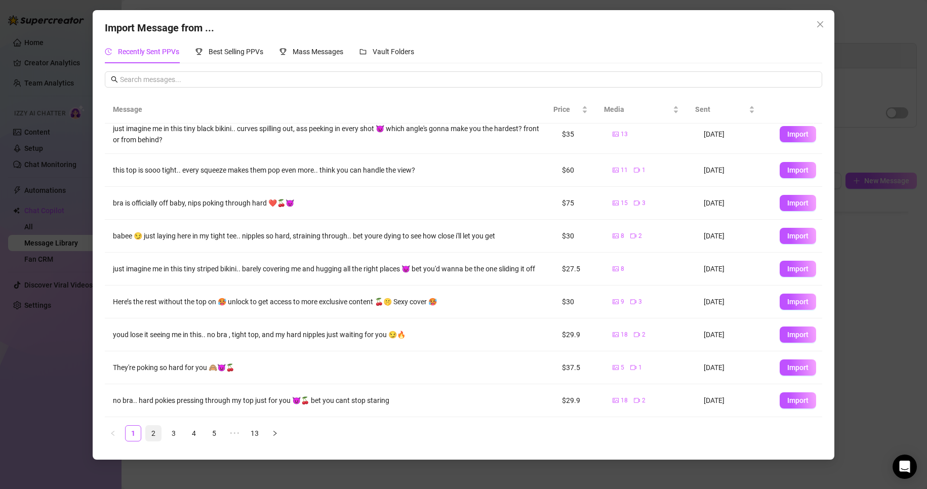
click at [157, 270] on link "2" at bounding box center [153, 433] width 15 height 15
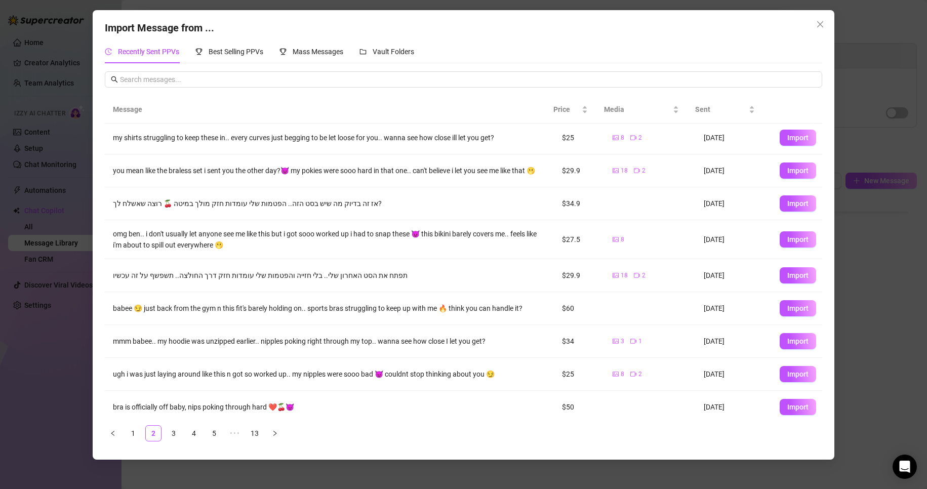
scroll to position [0, 0]
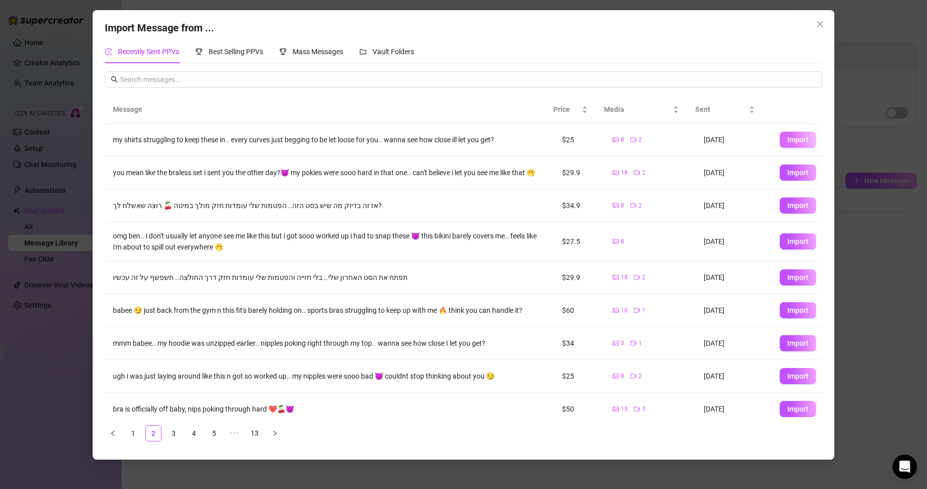
click at [441, 143] on span "Import" at bounding box center [797, 140] width 21 height 8
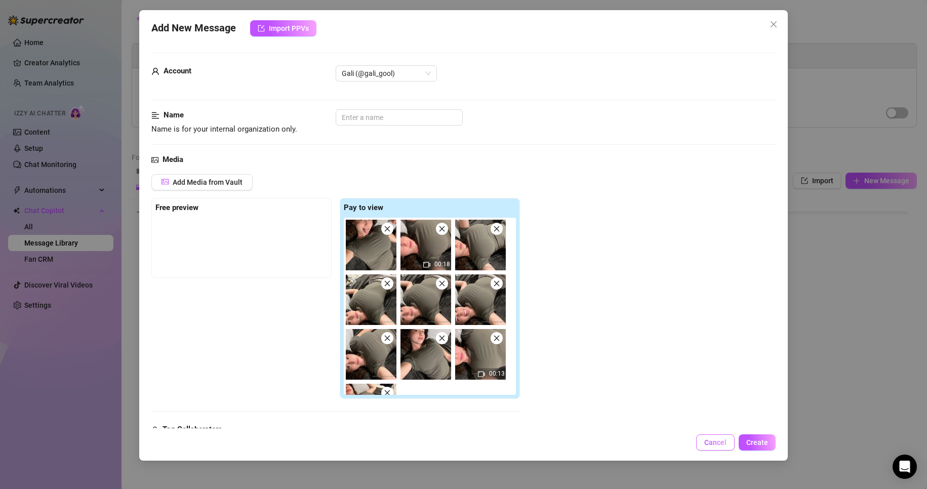
click at [441, 270] on button "Cancel" at bounding box center [715, 442] width 38 height 16
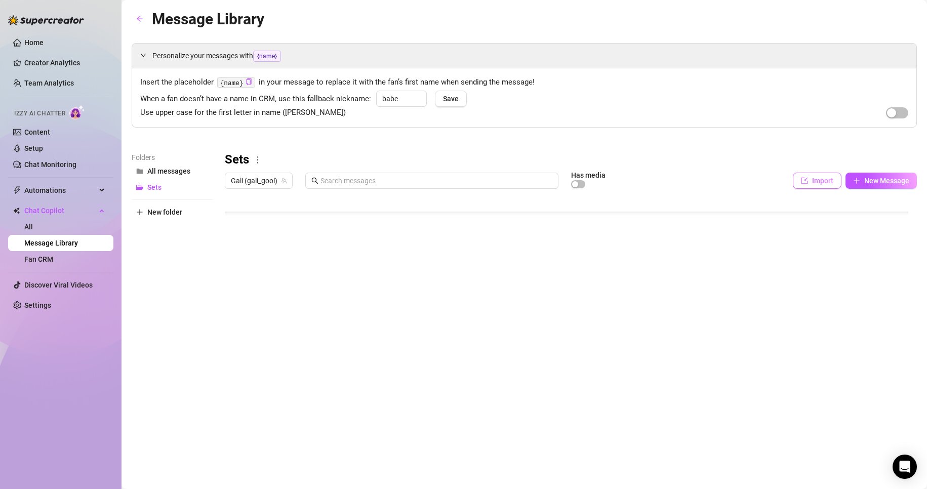
click at [441, 176] on button "Import" at bounding box center [817, 181] width 49 height 16
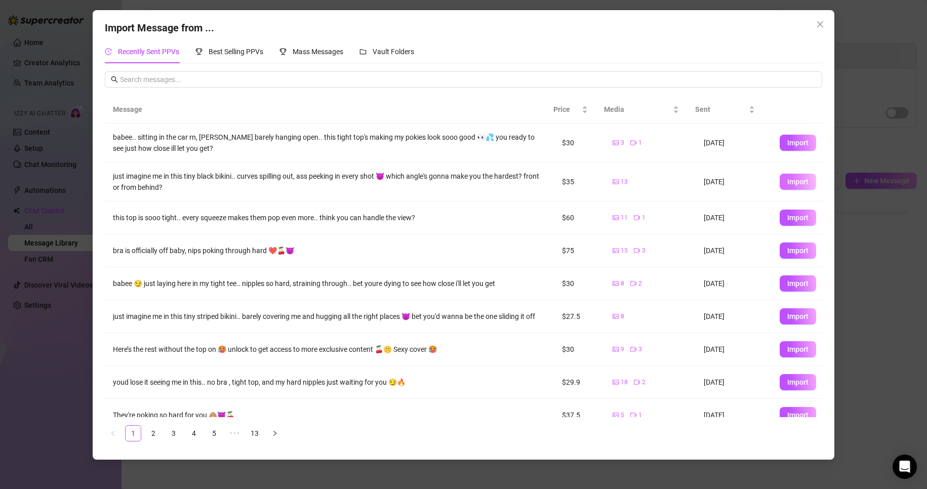
click at [441, 183] on button "Import" at bounding box center [798, 182] width 36 height 16
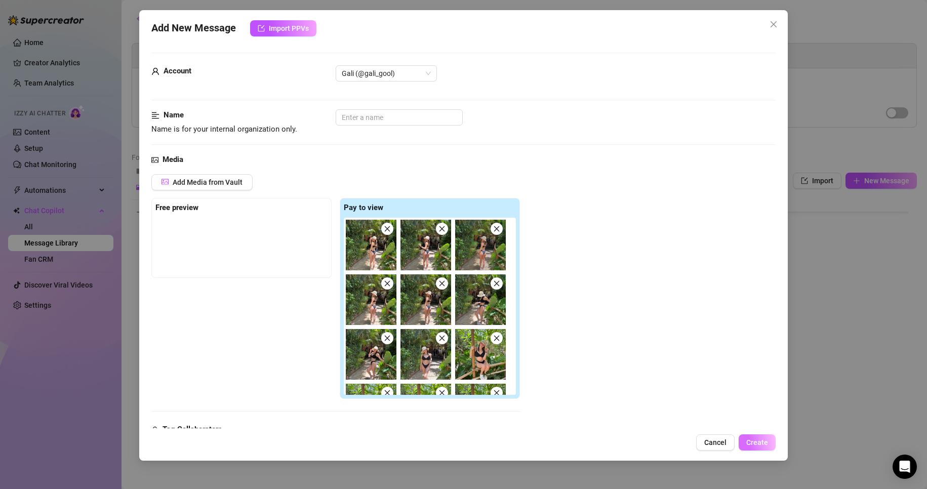
click at [441, 270] on button "Create" at bounding box center [757, 442] width 37 height 16
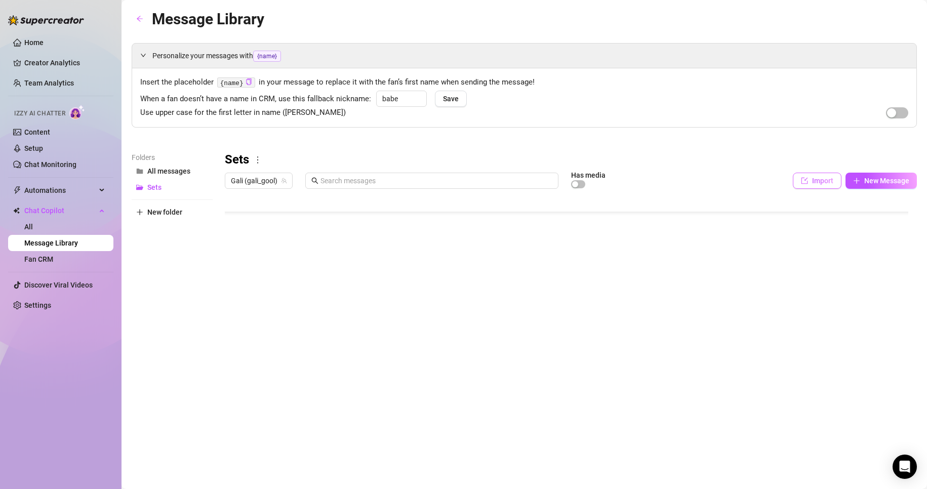
click at [441, 187] on button "Import" at bounding box center [817, 181] width 49 height 16
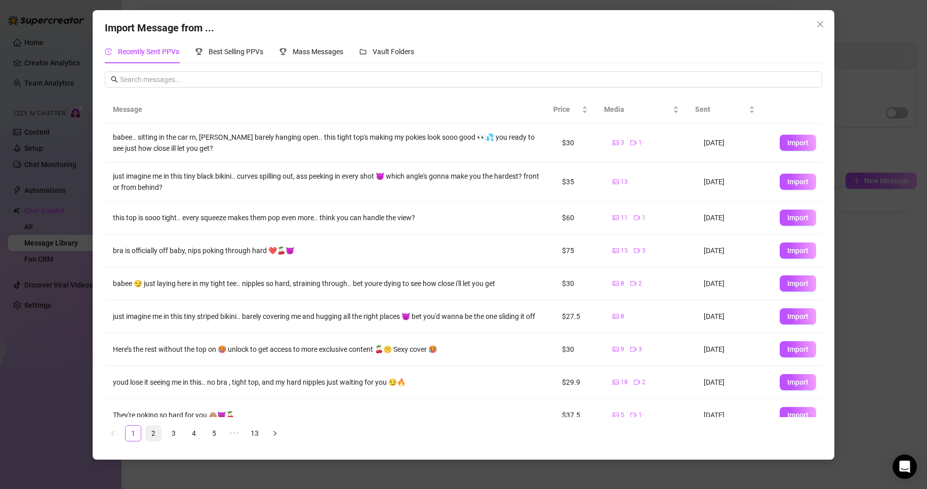
click at [147, 270] on link "2" at bounding box center [153, 433] width 15 height 15
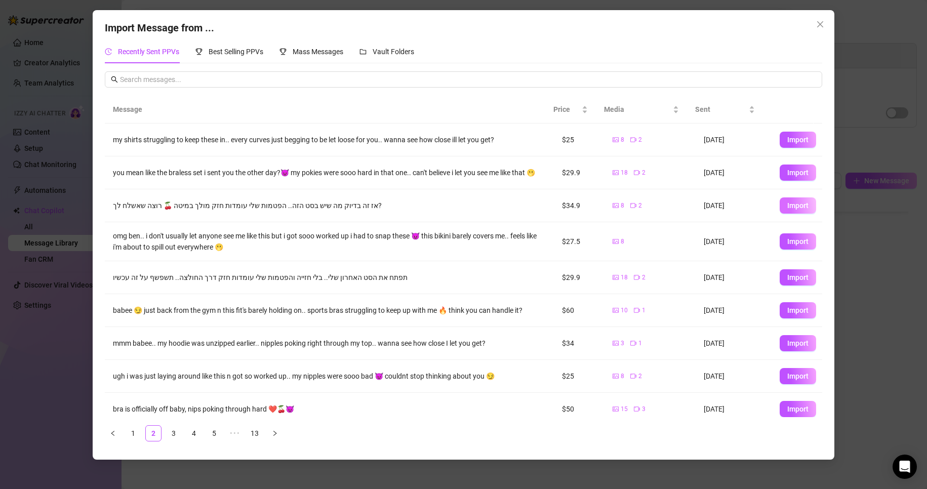
click at [441, 210] on span "Import" at bounding box center [797, 206] width 21 height 8
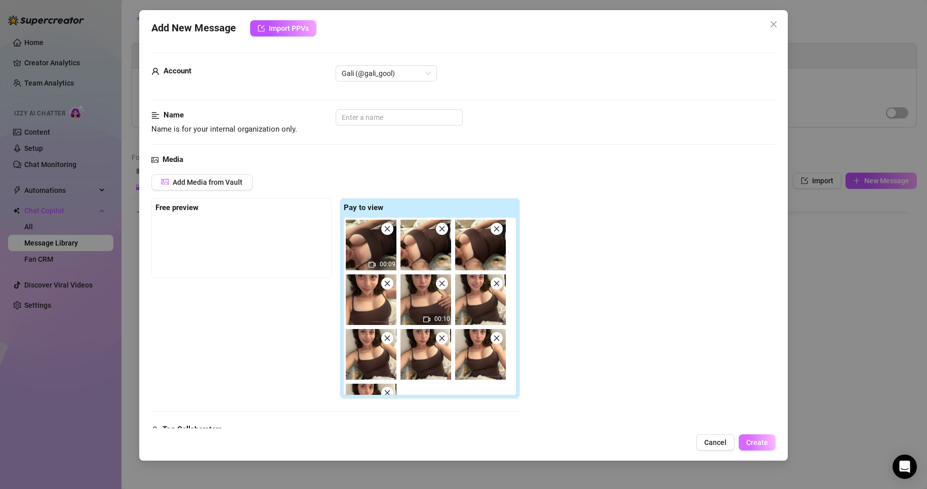
click at [441, 270] on button "Create" at bounding box center [757, 442] width 37 height 16
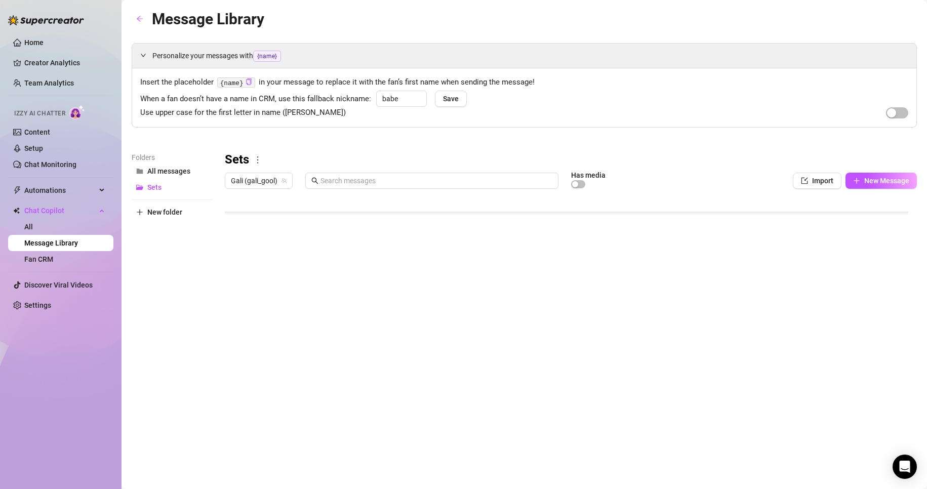
scroll to position [90, 0]
click at [441, 179] on span "Import" at bounding box center [822, 181] width 21 height 8
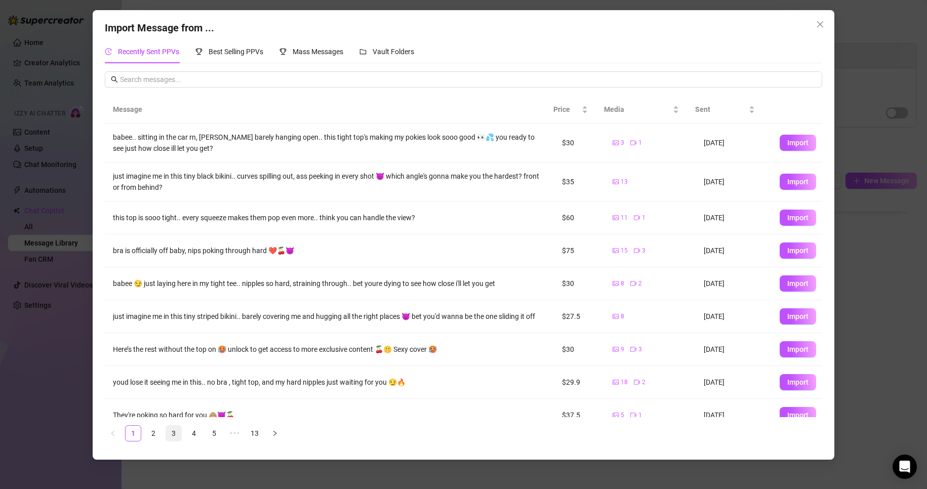
click at [154, 270] on link "2" at bounding box center [153, 433] width 15 height 15
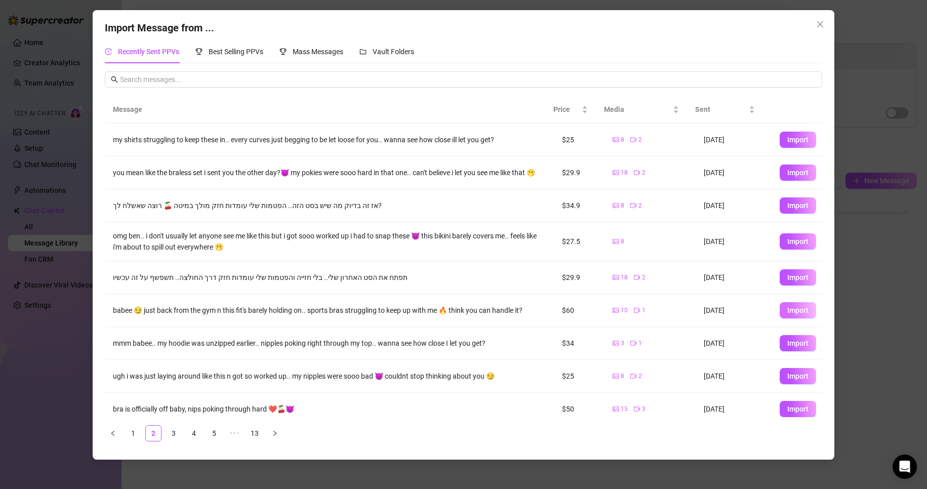
click at [441, 270] on span "Import" at bounding box center [797, 310] width 21 height 8
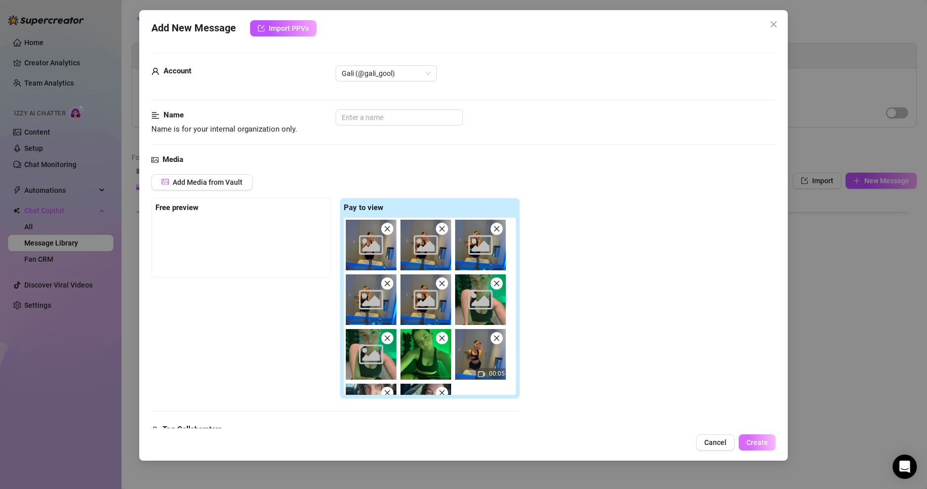
click at [441, 270] on span "Create" at bounding box center [757, 442] width 22 height 8
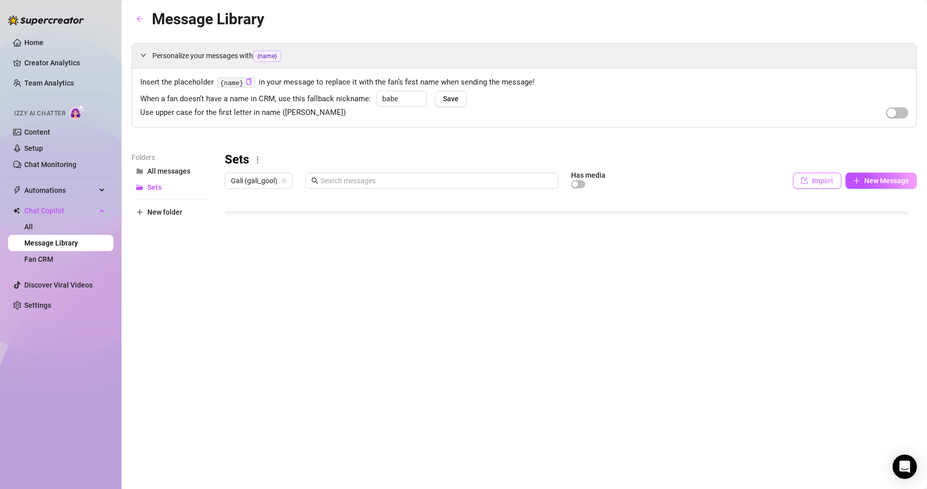
click at [441, 182] on span "Import" at bounding box center [822, 181] width 21 height 8
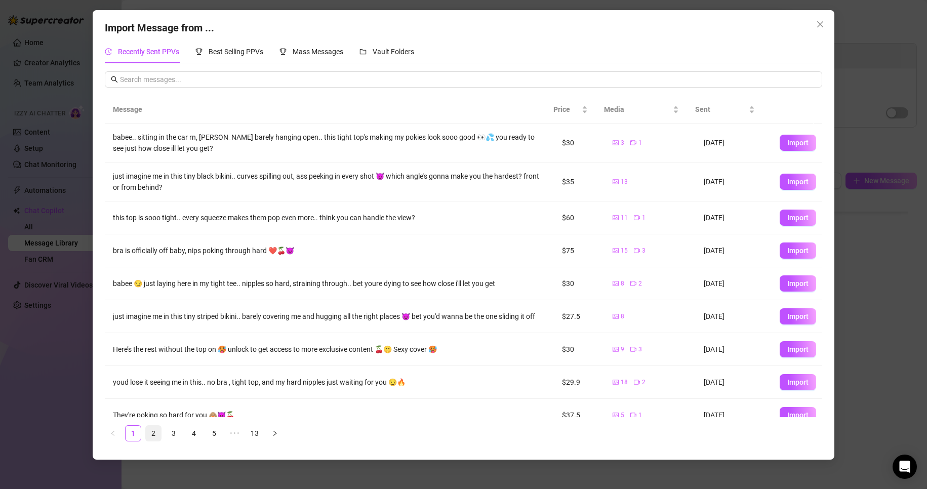
click at [151, 270] on link "2" at bounding box center [153, 433] width 15 height 15
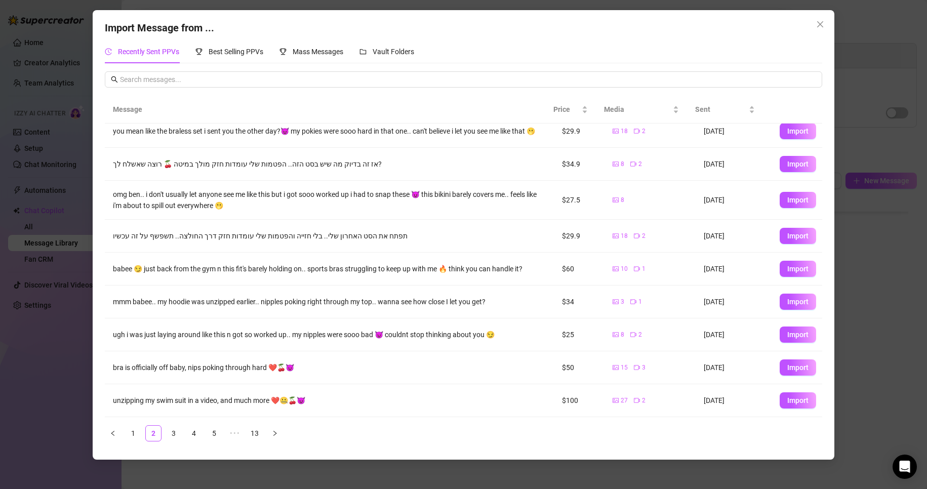
scroll to position [48, 0]
drag, startPoint x: 792, startPoint y: 403, endPoint x: 717, endPoint y: 379, distance: 78.1
click at [441, 270] on span "Import" at bounding box center [797, 400] width 21 height 8
type textarea "unzipping my swim suit in a video, and much more ❤️🤐🍒😈"
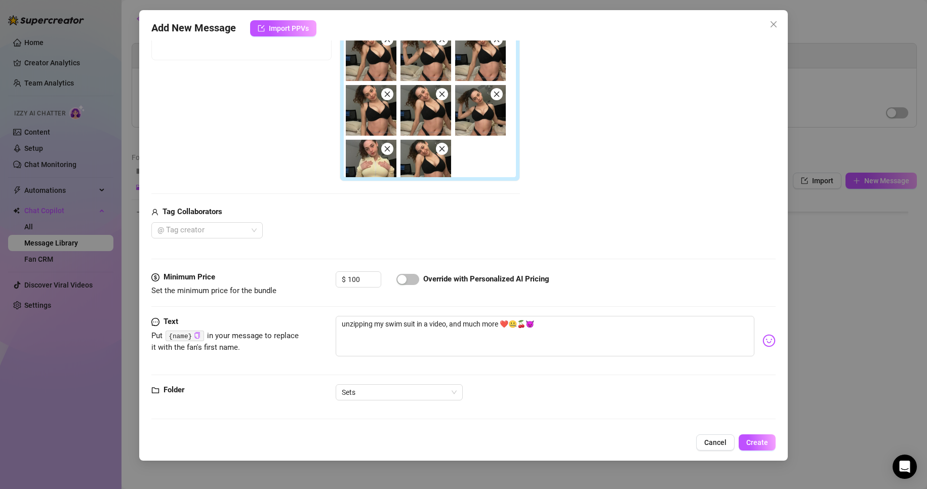
scroll to position [370, 0]
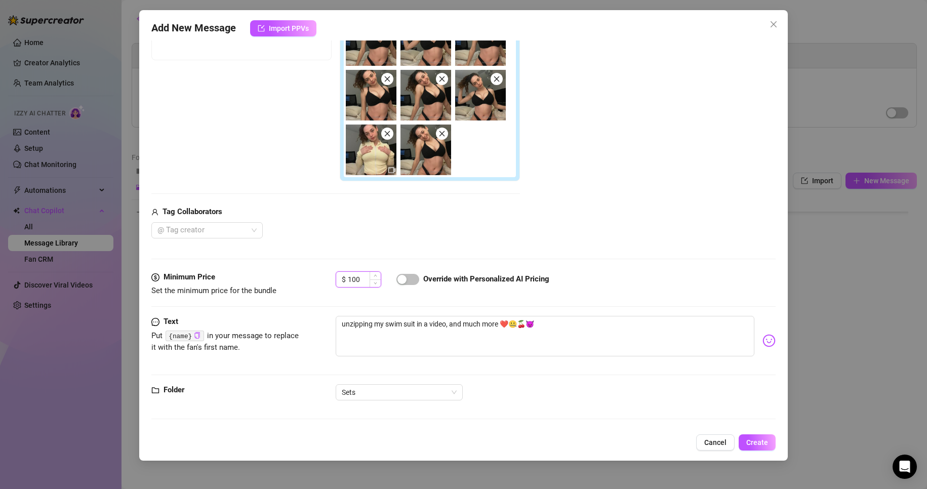
drag, startPoint x: 365, startPoint y: 274, endPoint x: 349, endPoint y: 278, distance: 16.2
click at [349, 270] on input "100" at bounding box center [364, 279] width 33 height 15
type input "2"
type input "125"
click at [441, 270] on span "Create" at bounding box center [757, 442] width 22 height 8
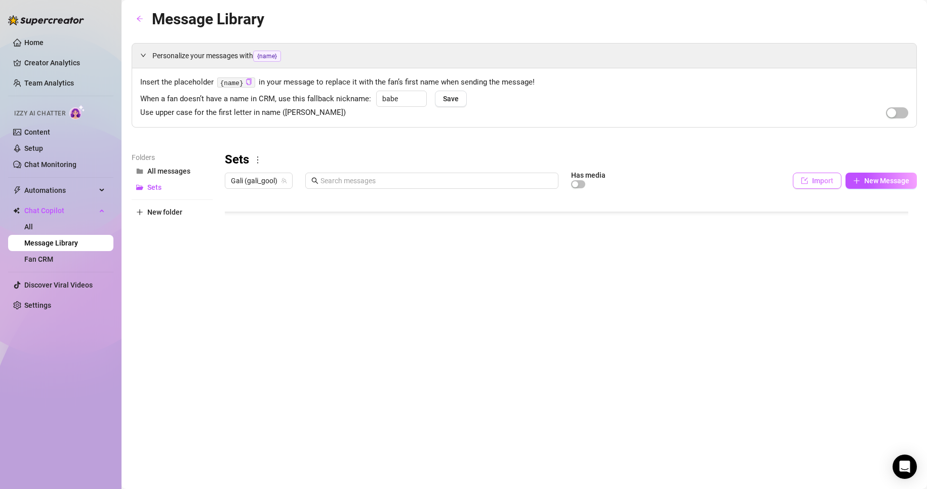
click at [441, 175] on button "Import" at bounding box center [817, 181] width 49 height 16
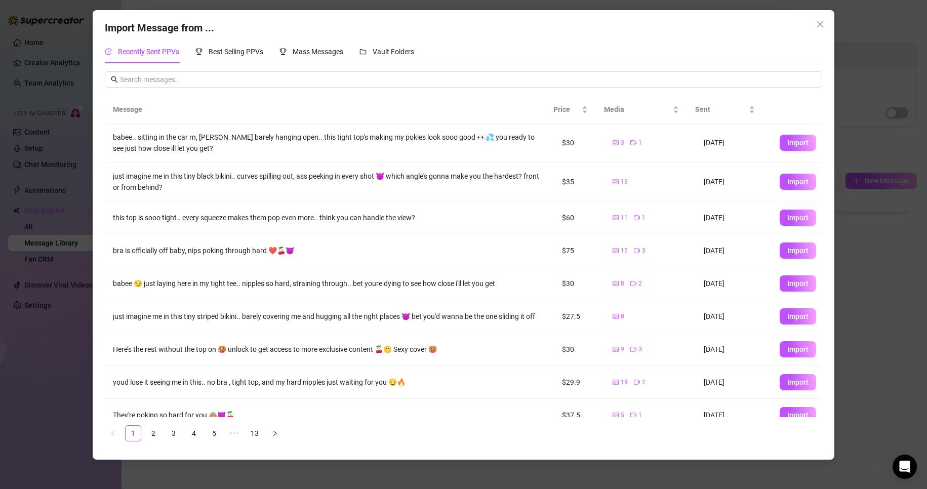
click at [158, 270] on link "2" at bounding box center [153, 433] width 15 height 15
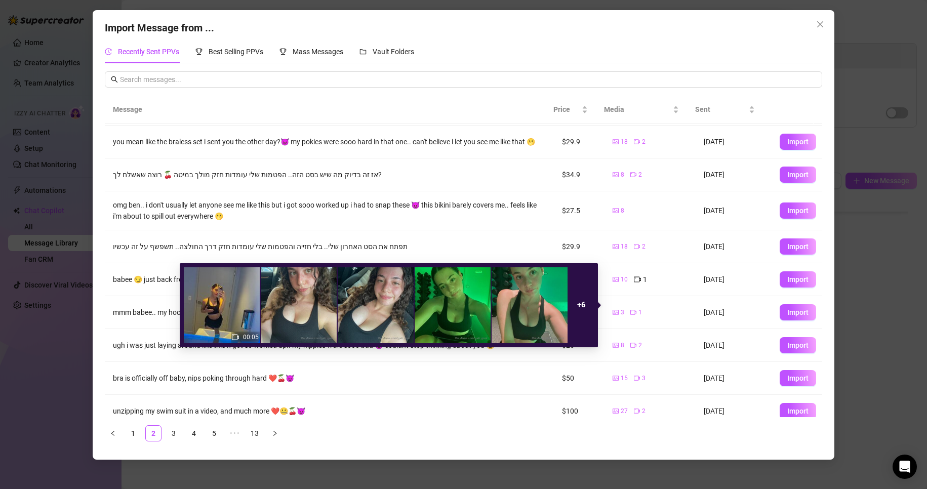
scroll to position [48, 0]
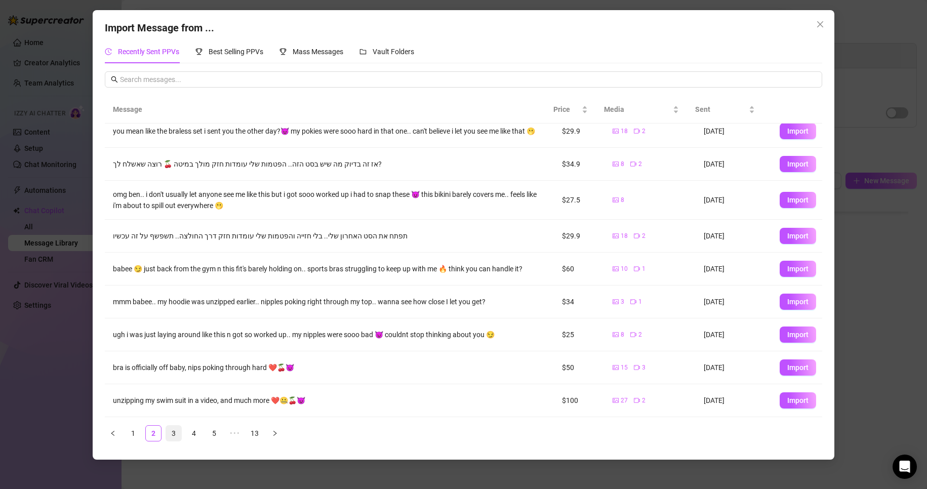
click at [168, 270] on link "3" at bounding box center [173, 433] width 15 height 15
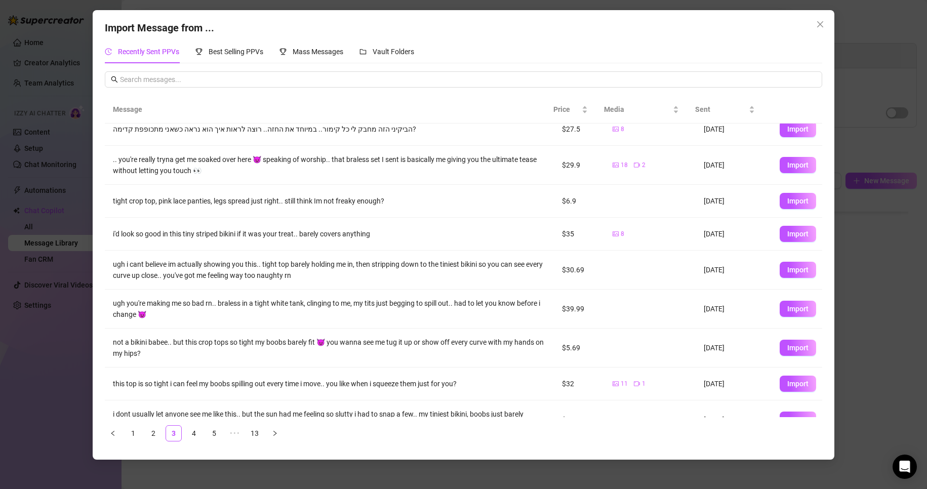
scroll to position [0, 0]
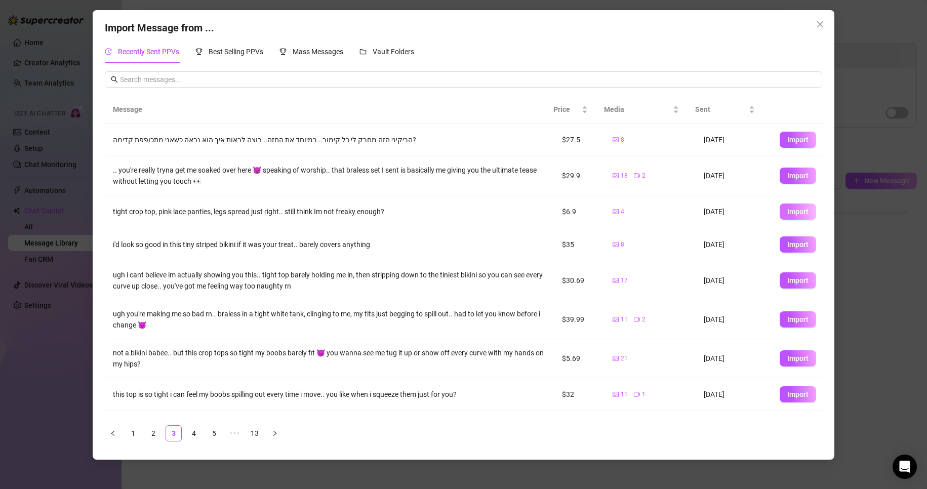
click at [441, 210] on button "Import" at bounding box center [798, 212] width 36 height 16
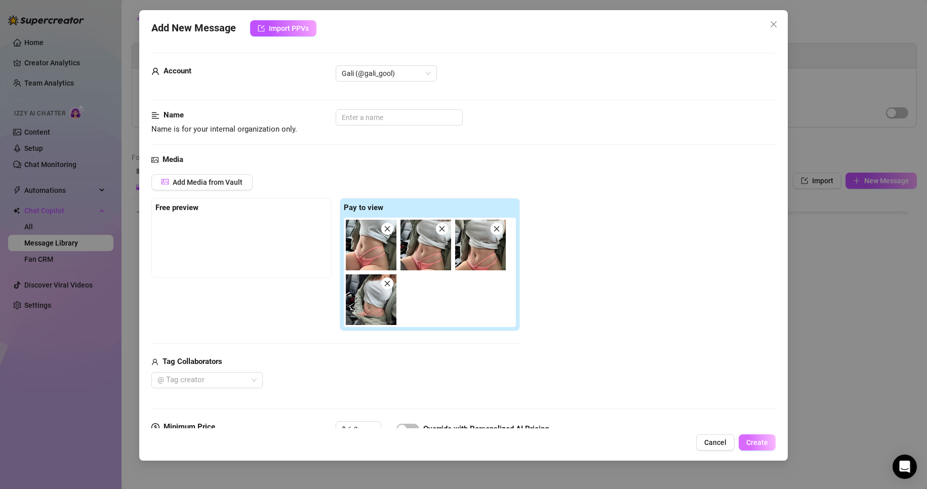
click at [441, 270] on span "Create" at bounding box center [757, 442] width 22 height 8
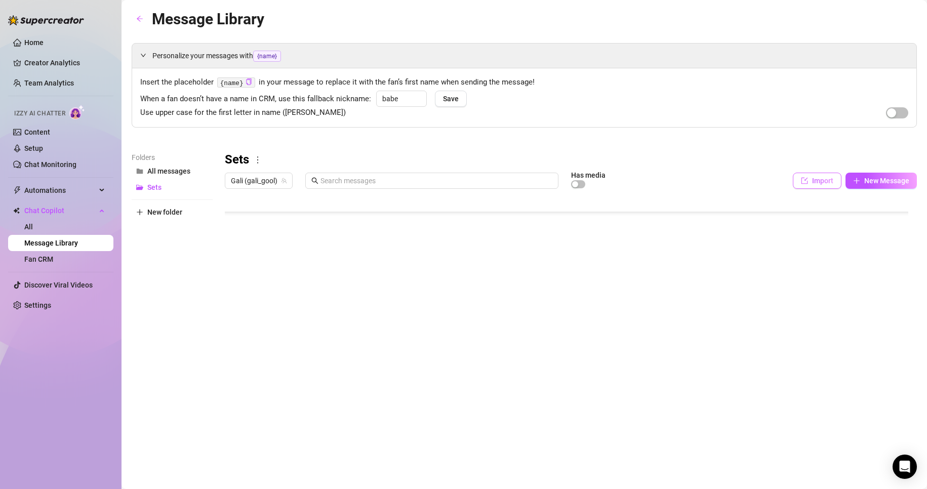
click at [441, 179] on span "Import" at bounding box center [822, 181] width 21 height 8
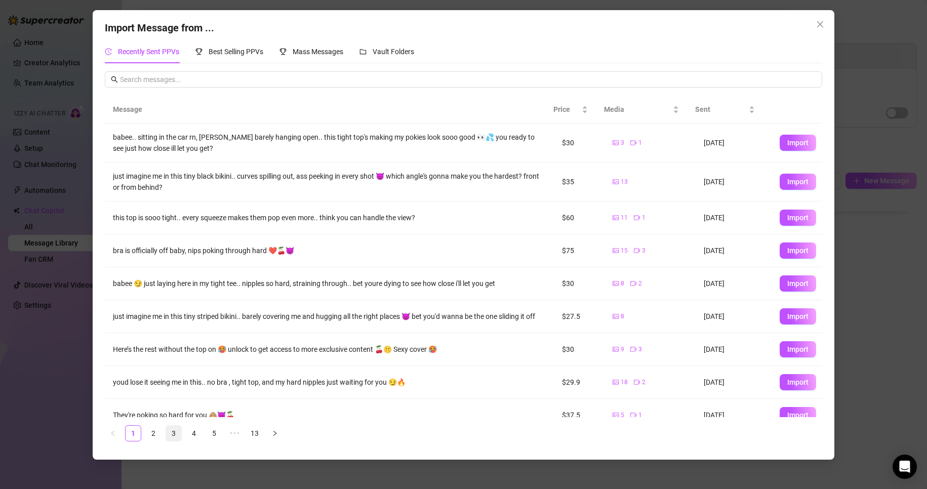
click at [179, 270] on link "3" at bounding box center [173, 433] width 15 height 15
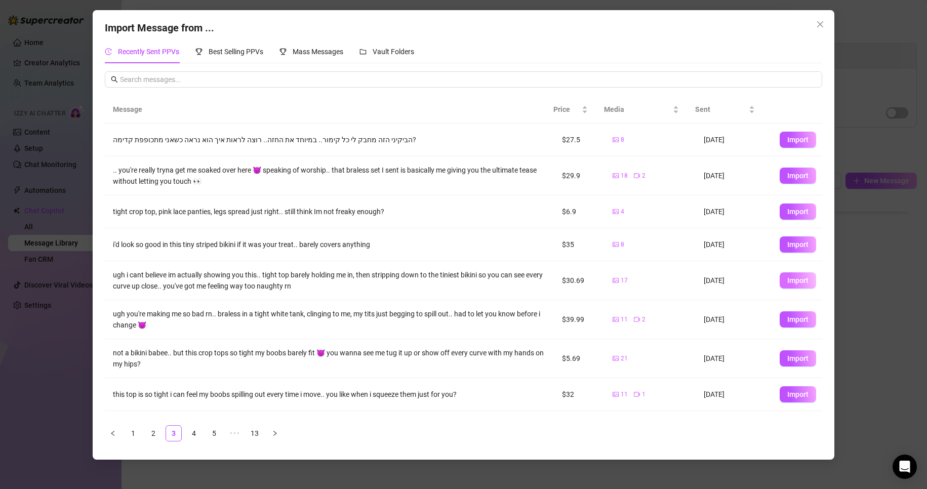
click at [441, 270] on span "Import" at bounding box center [797, 280] width 21 height 8
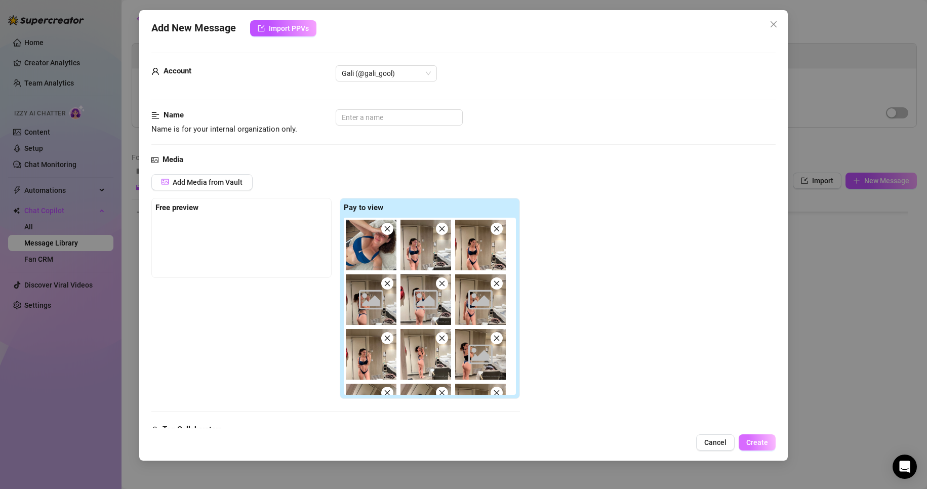
click at [441, 270] on span "Create" at bounding box center [757, 442] width 22 height 8
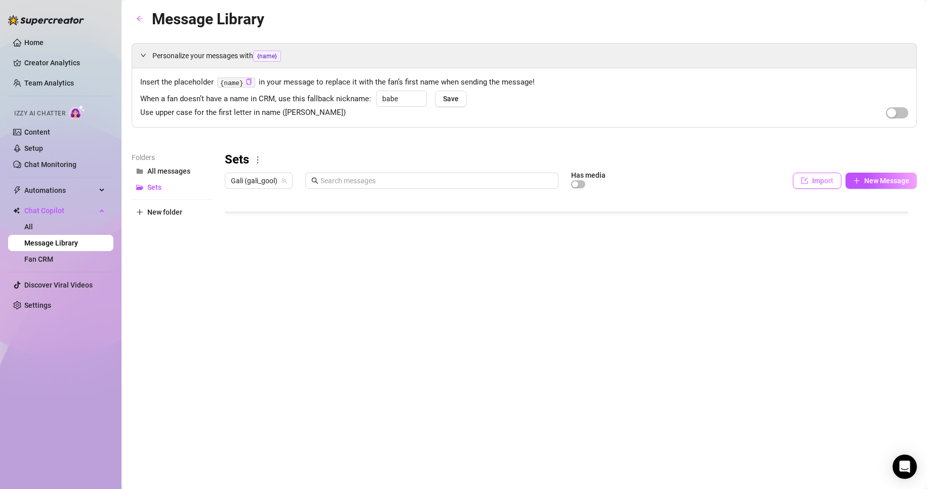
click at [441, 182] on button "Import" at bounding box center [817, 181] width 49 height 16
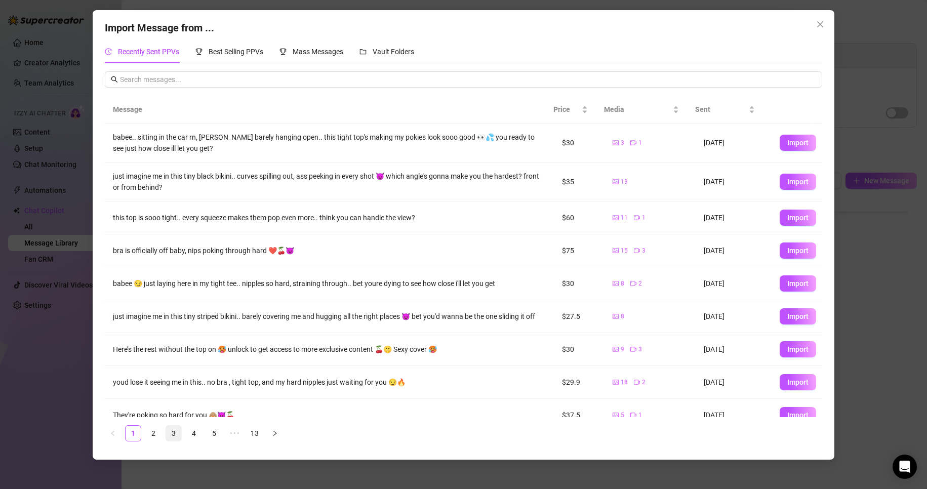
click at [176, 270] on link "3" at bounding box center [173, 433] width 15 height 15
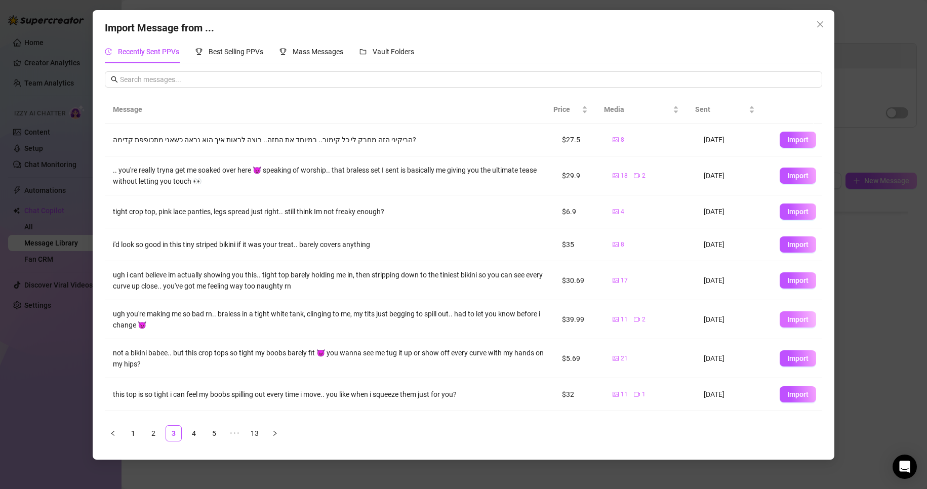
click at [441, 270] on span "Import" at bounding box center [797, 319] width 21 height 8
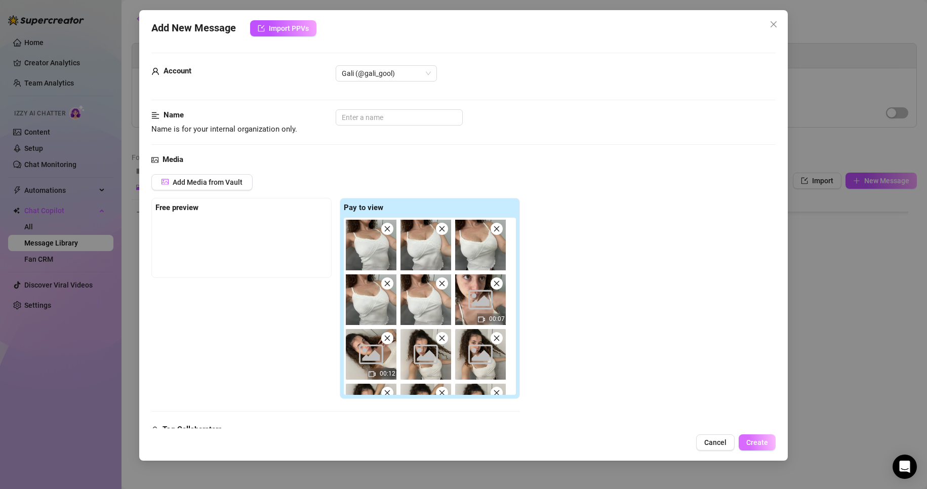
click at [441, 270] on button "Create" at bounding box center [757, 442] width 37 height 16
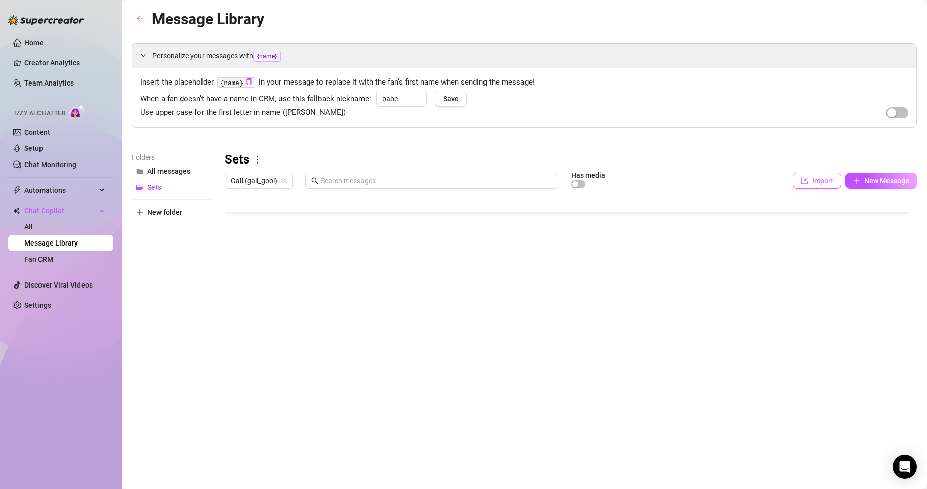
click at [441, 185] on button "Import" at bounding box center [817, 181] width 49 height 16
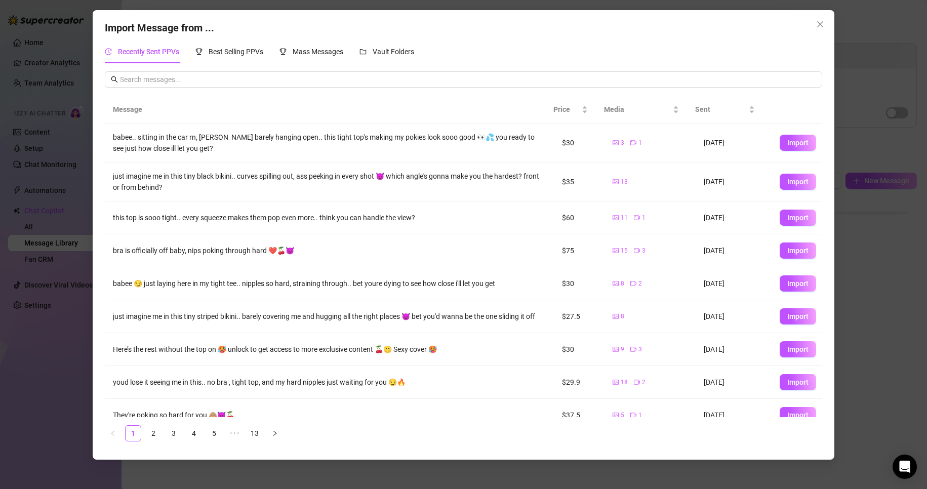
click at [164, 270] on ul "1 2 3 4 5 ••• 13" at bounding box center [463, 433] width 717 height 16
click at [165, 270] on ul "1 2 3 4 5 ••• 13" at bounding box center [463, 433] width 717 height 16
click at [170, 270] on link "3" at bounding box center [173, 433] width 15 height 15
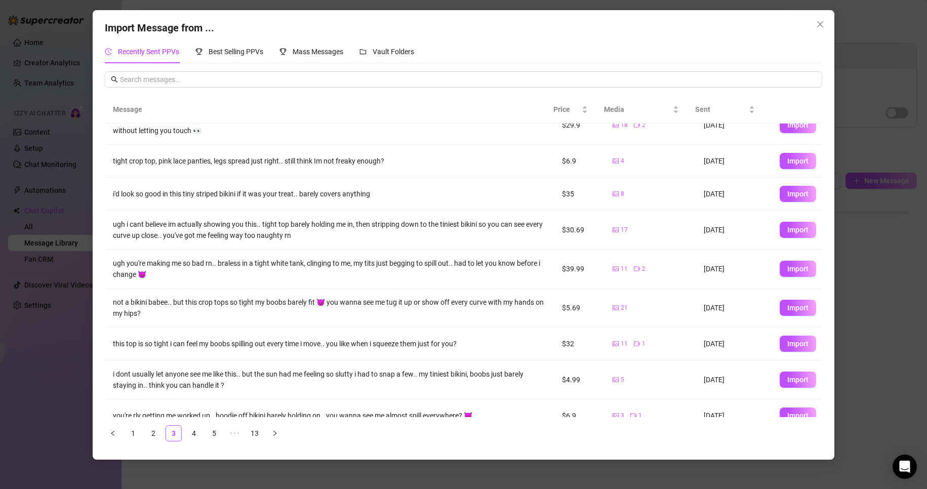
scroll to position [66, 0]
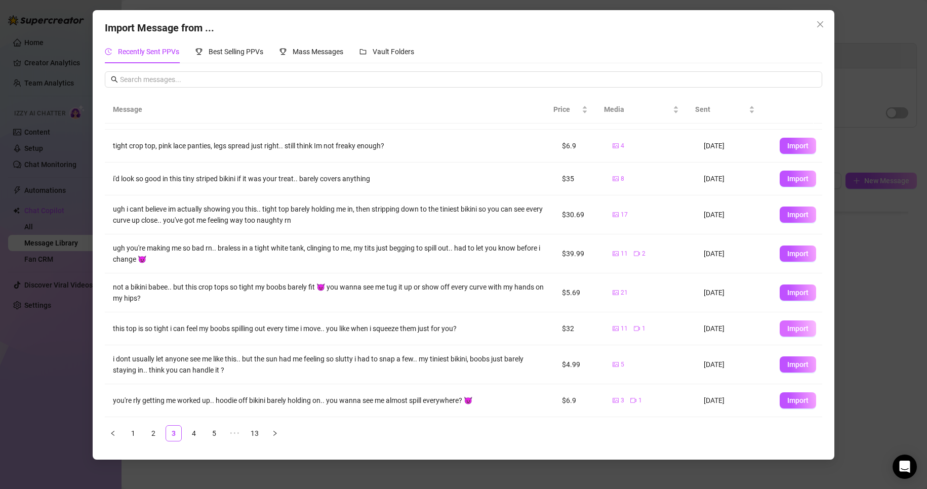
click at [441, 270] on button "Import" at bounding box center [798, 328] width 36 height 16
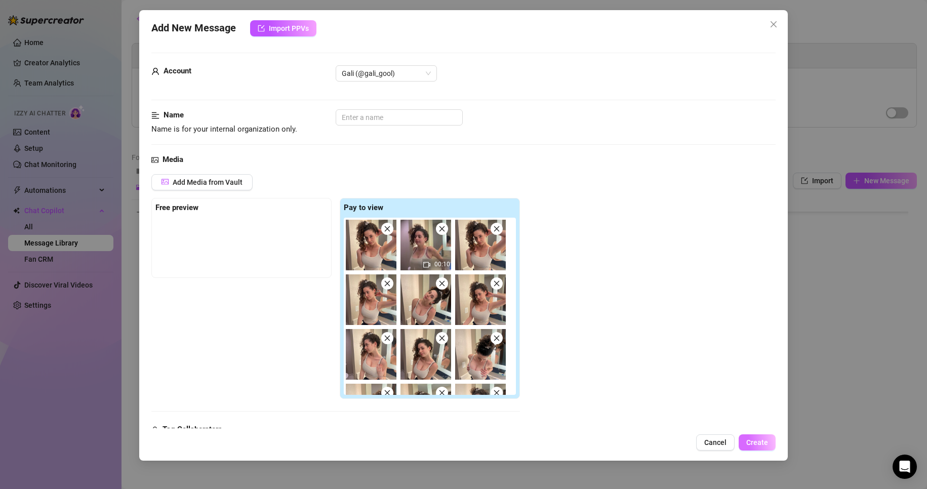
click at [441, 270] on button "Create" at bounding box center [757, 442] width 37 height 16
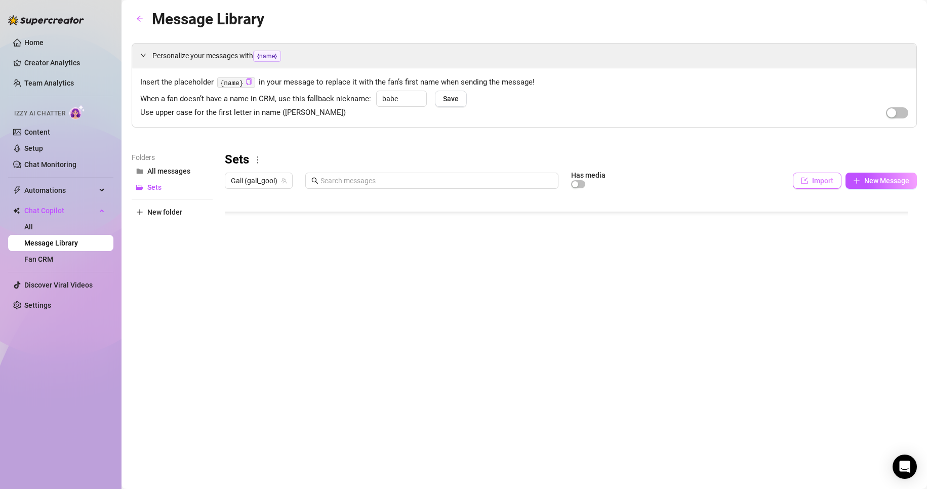
click at [441, 176] on button "Import" at bounding box center [817, 181] width 49 height 16
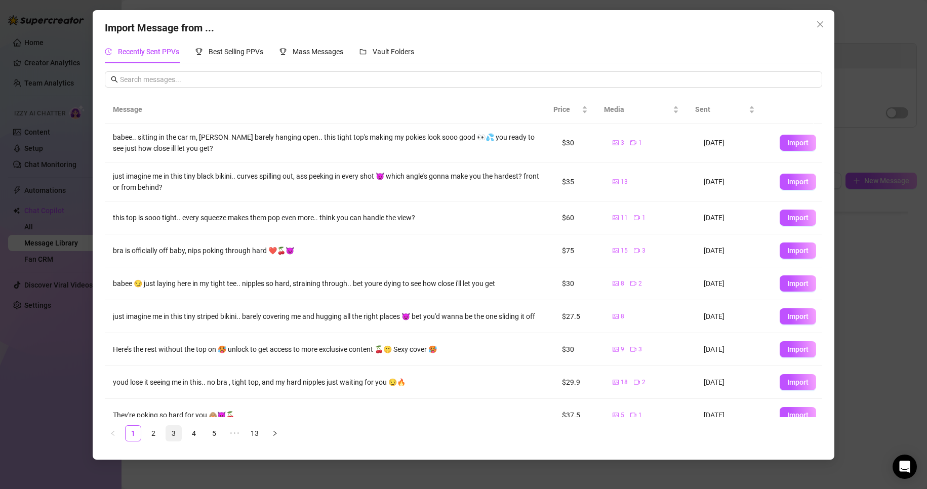
click at [175, 270] on link "3" at bounding box center [173, 433] width 15 height 15
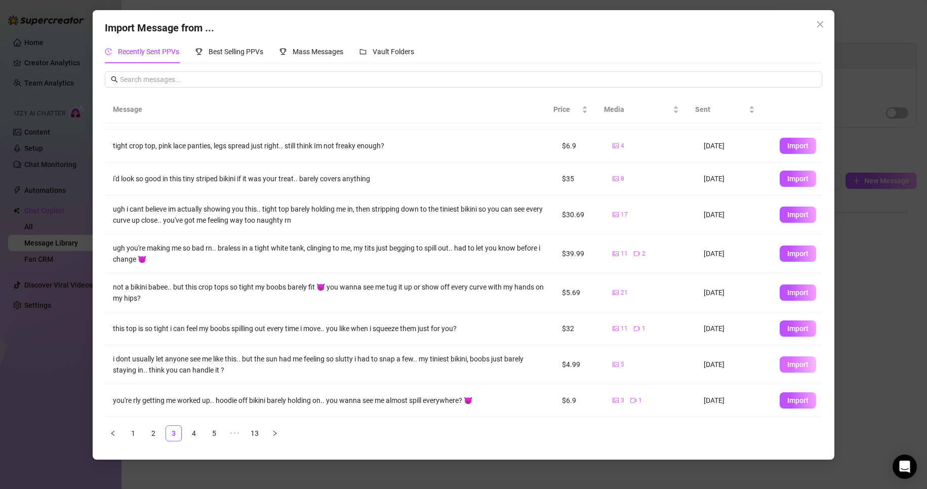
click at [441, 270] on button "Import" at bounding box center [798, 364] width 36 height 16
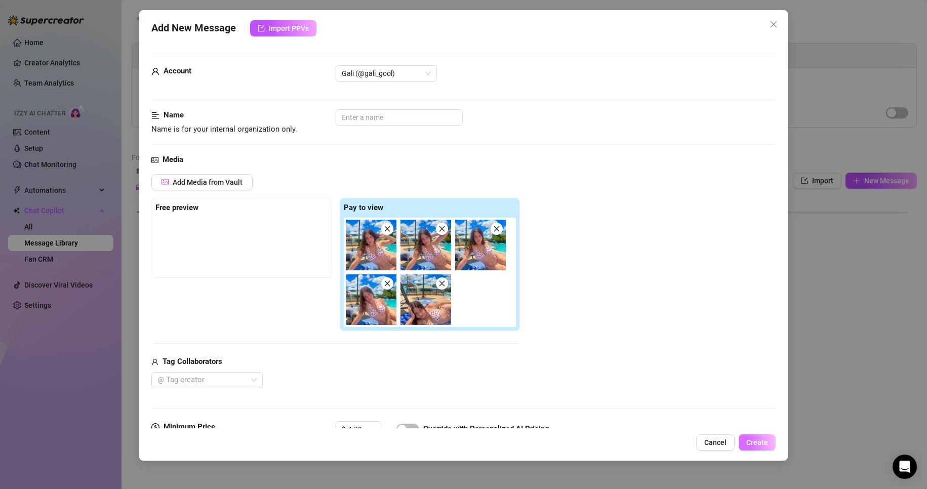
click at [441, 270] on span "Create" at bounding box center [757, 442] width 22 height 8
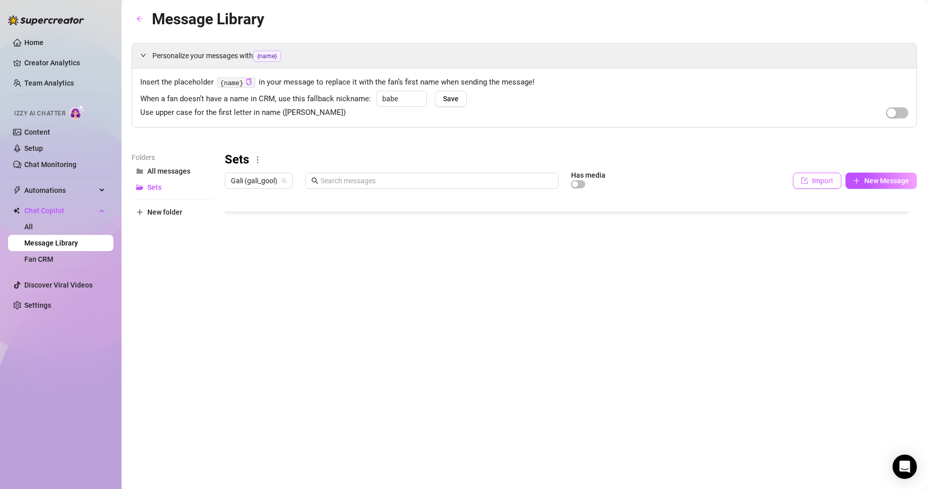
click at [441, 183] on button "Import" at bounding box center [817, 181] width 49 height 16
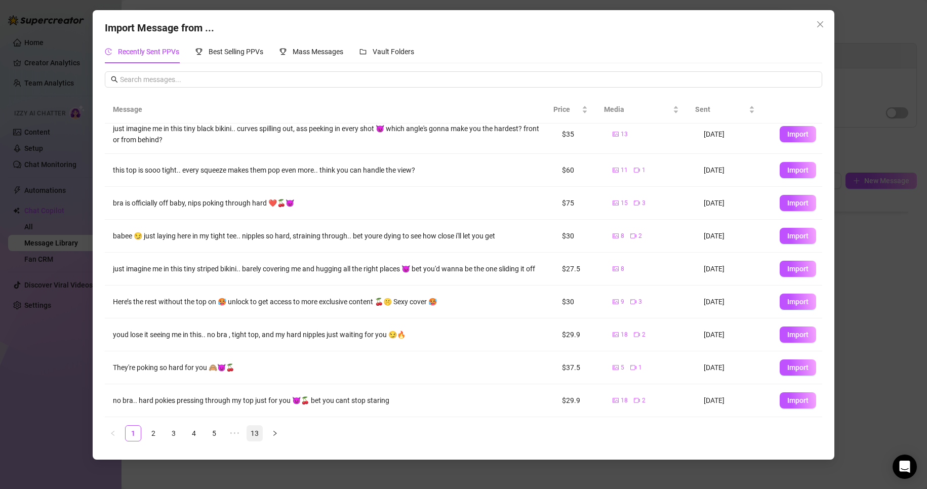
click at [175, 270] on link "3" at bounding box center [173, 433] width 15 height 15
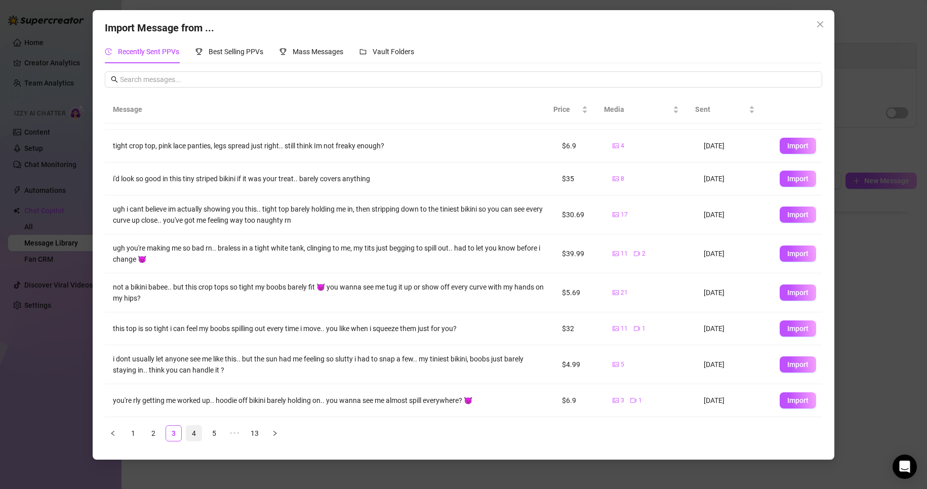
click at [200, 270] on link "4" at bounding box center [193, 433] width 15 height 15
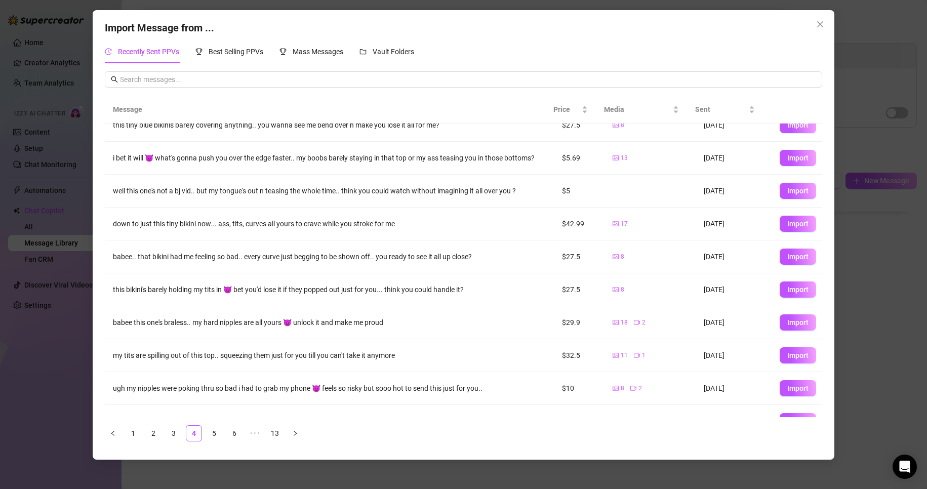
scroll to position [0, 0]
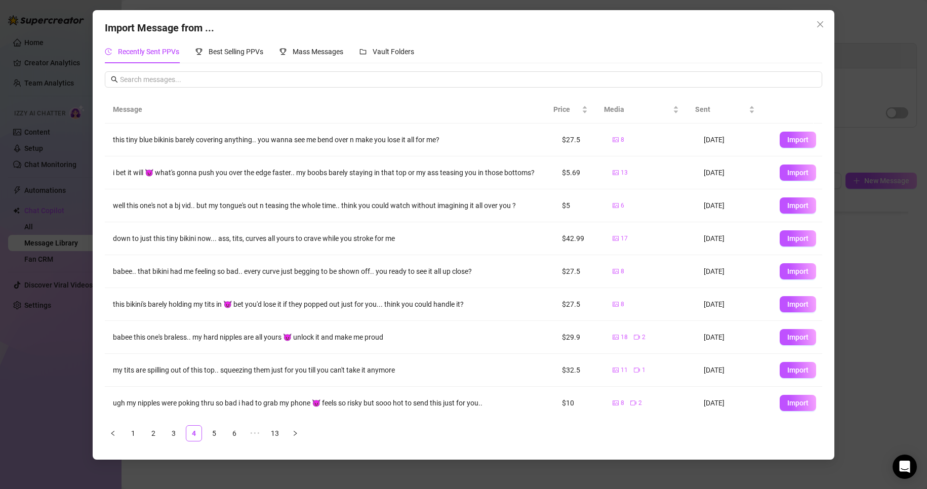
click at [441, 210] on span "Import" at bounding box center [797, 206] width 21 height 8
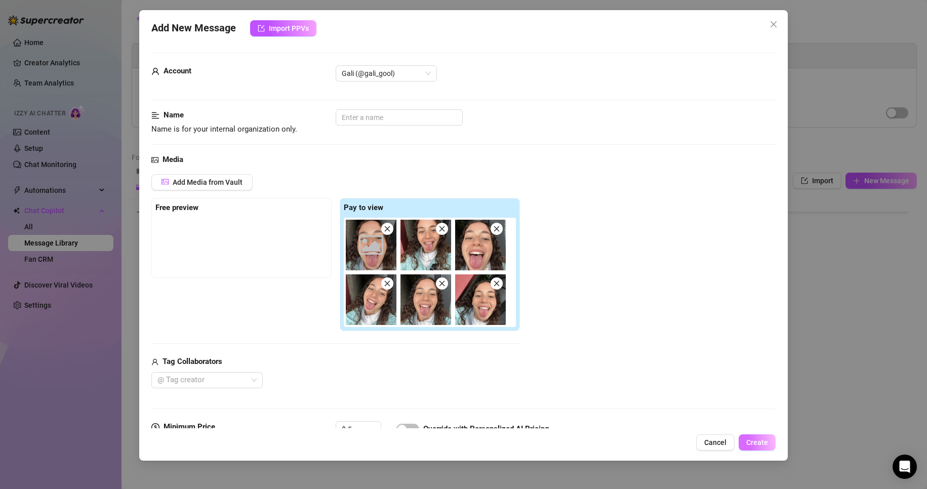
click at [441, 270] on button "Create" at bounding box center [757, 442] width 37 height 16
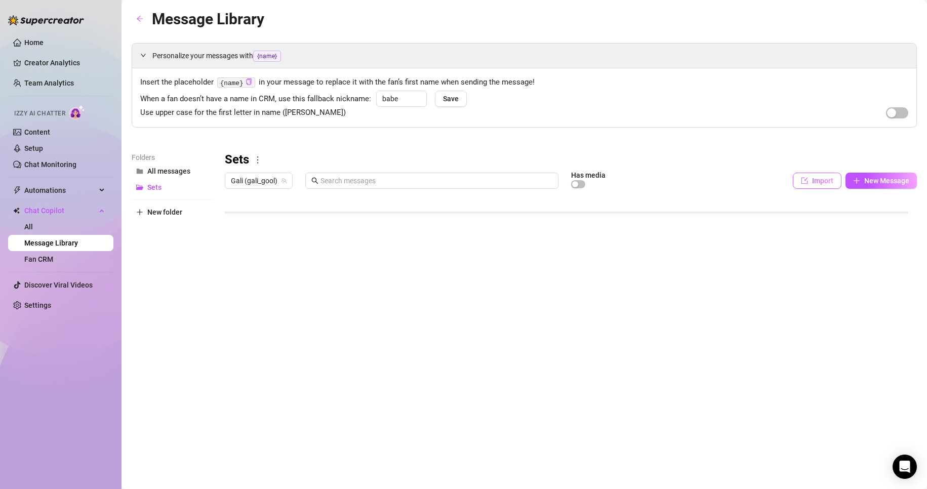
click at [441, 183] on span "Import" at bounding box center [822, 181] width 21 height 8
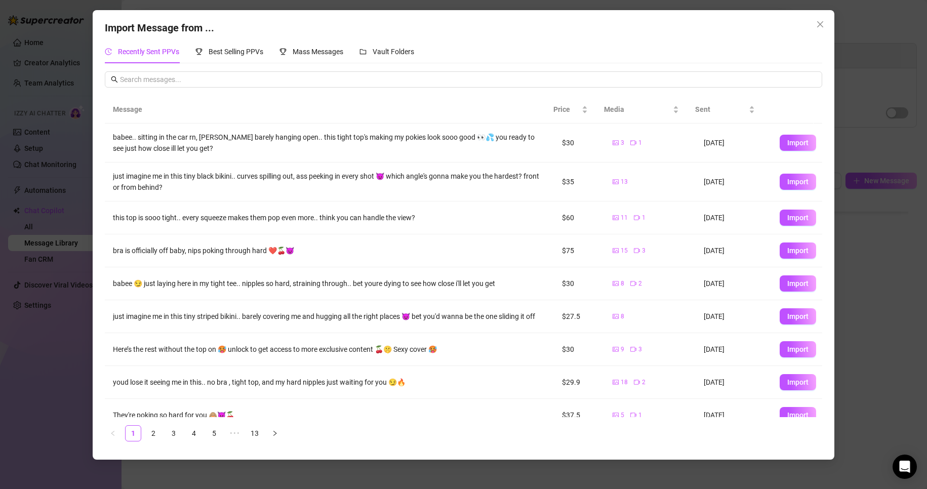
click at [206, 270] on ul "1 2 3 4 5 ••• 13" at bounding box center [463, 433] width 717 height 16
click at [200, 270] on link "4" at bounding box center [193, 433] width 15 height 15
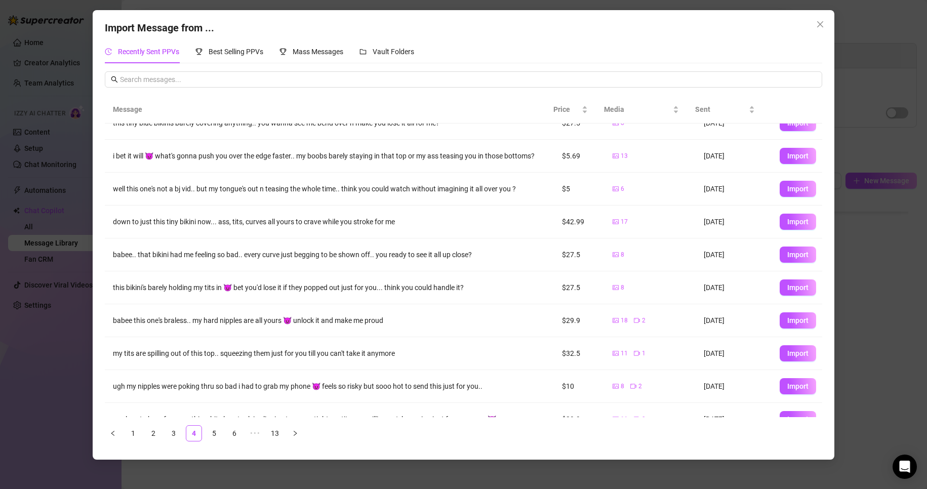
scroll to position [42, 0]
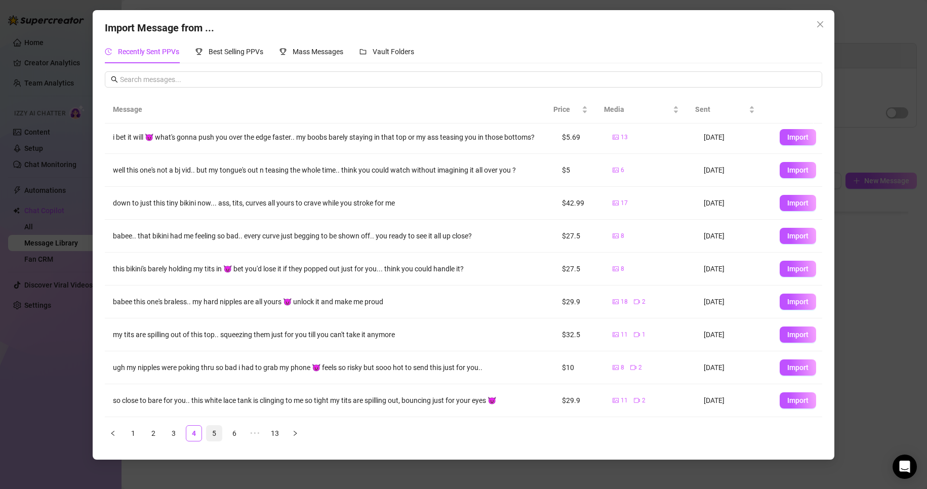
click at [209, 270] on link "5" at bounding box center [214, 433] width 15 height 15
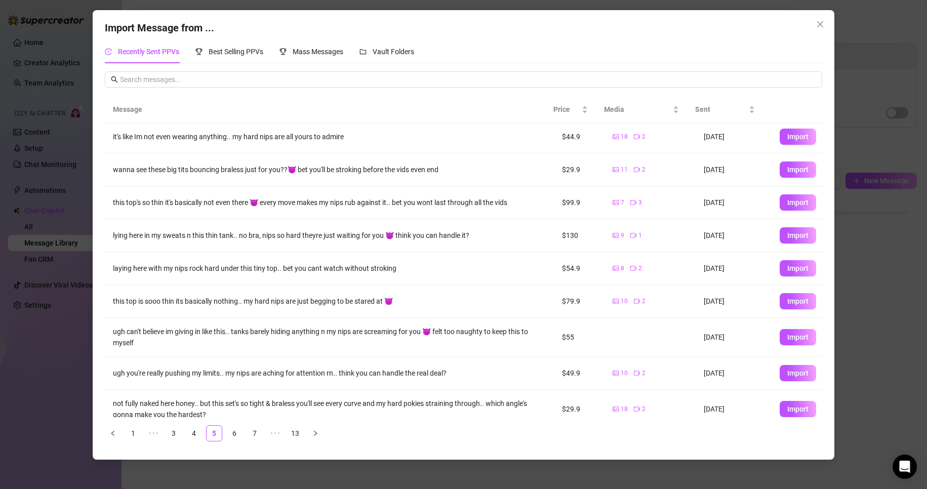
scroll to position [0, 0]
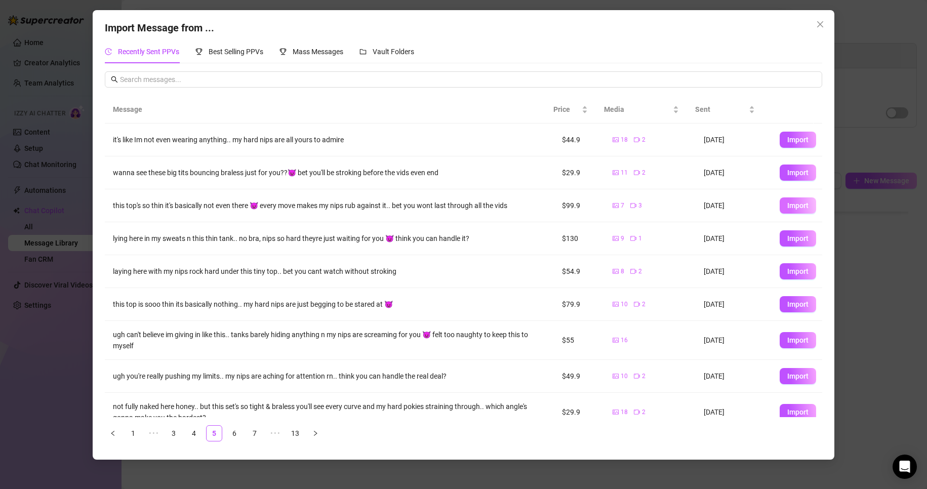
click at [441, 204] on span "Import" at bounding box center [797, 206] width 21 height 8
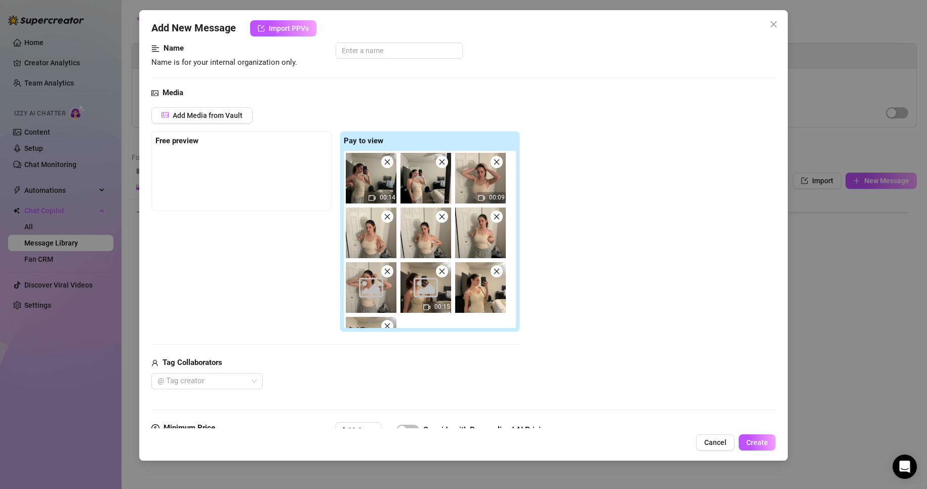
scroll to position [218, 0]
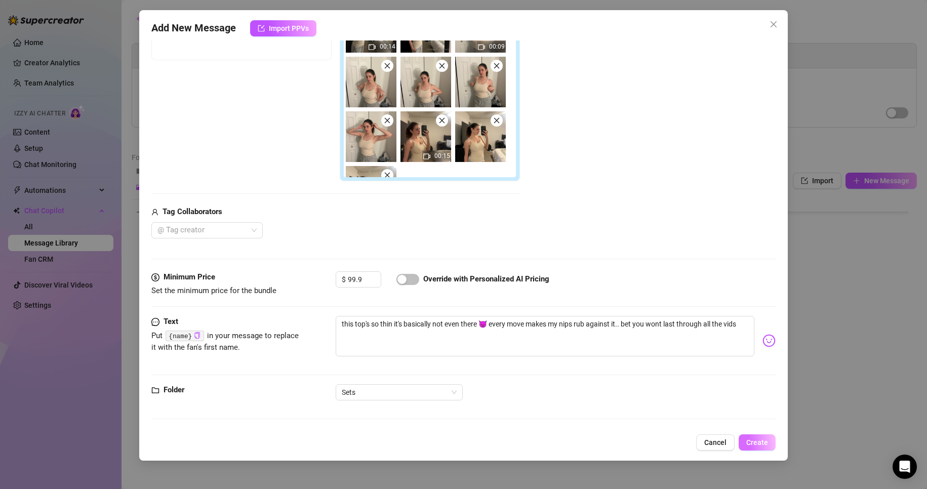
click at [441, 270] on span "Create" at bounding box center [757, 442] width 22 height 8
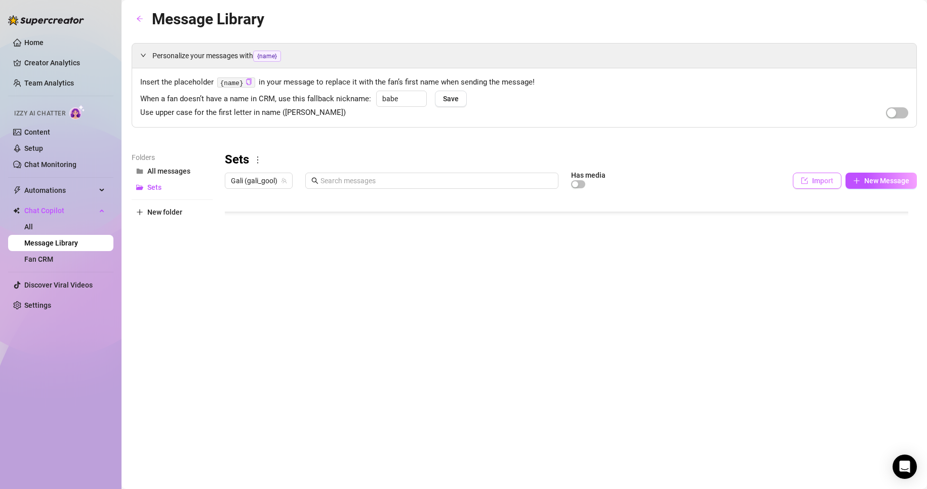
click at [441, 177] on span "Import" at bounding box center [822, 181] width 21 height 8
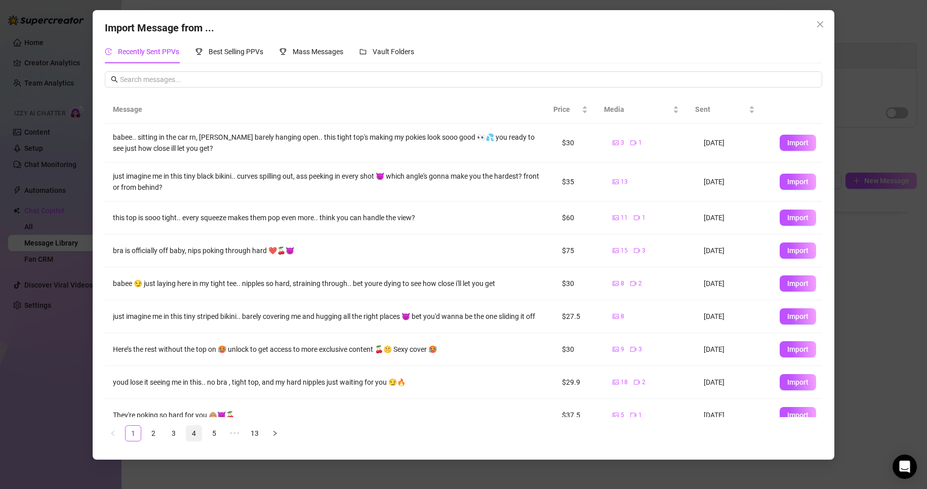
click at [196, 270] on link "4" at bounding box center [193, 433] width 15 height 15
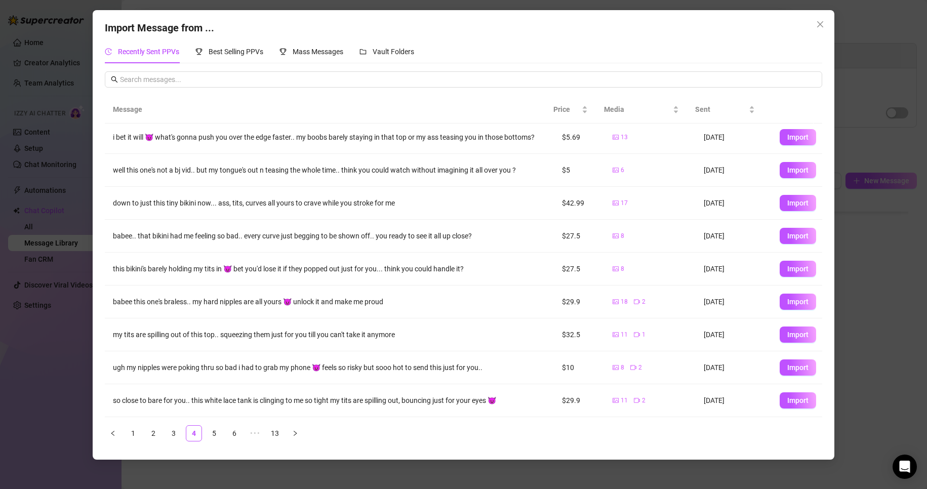
scroll to position [42, 0]
click at [210, 270] on link "5" at bounding box center [214, 433] width 15 height 15
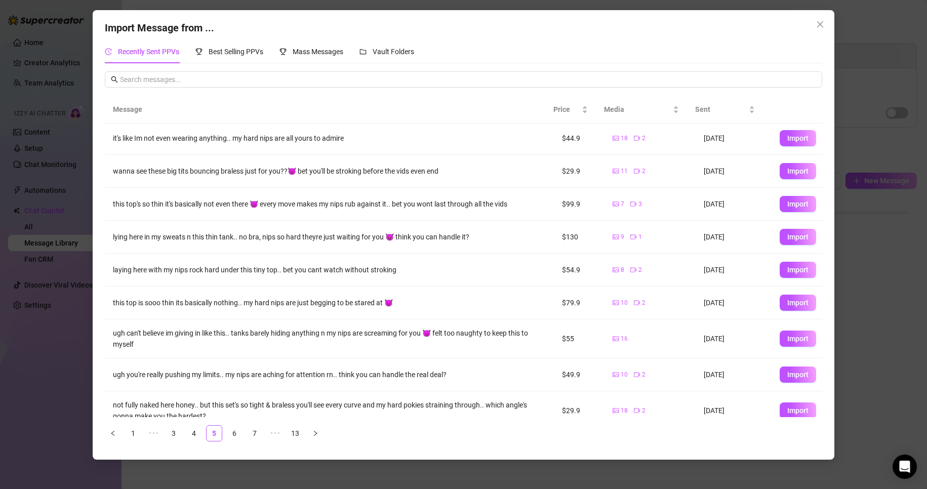
scroll to position [0, 0]
click at [441, 236] on span "Import" at bounding box center [797, 238] width 21 height 8
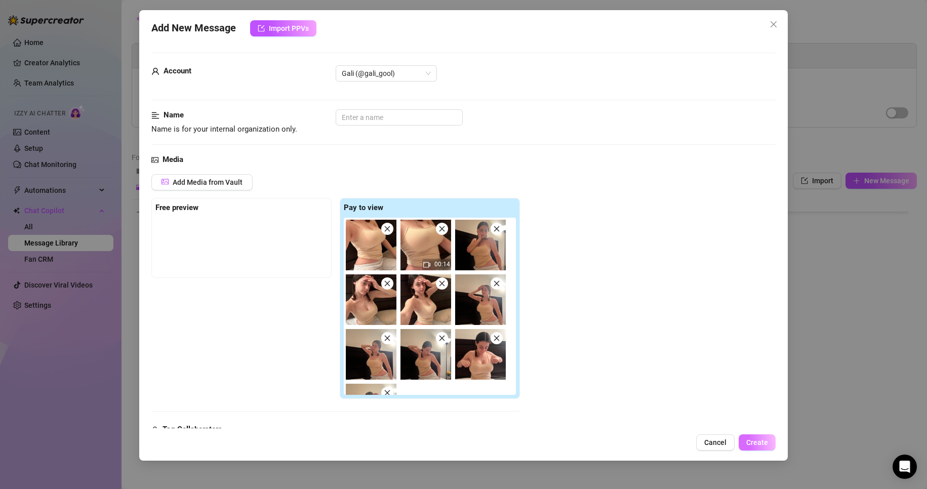
click at [441, 270] on span "Create" at bounding box center [757, 442] width 22 height 8
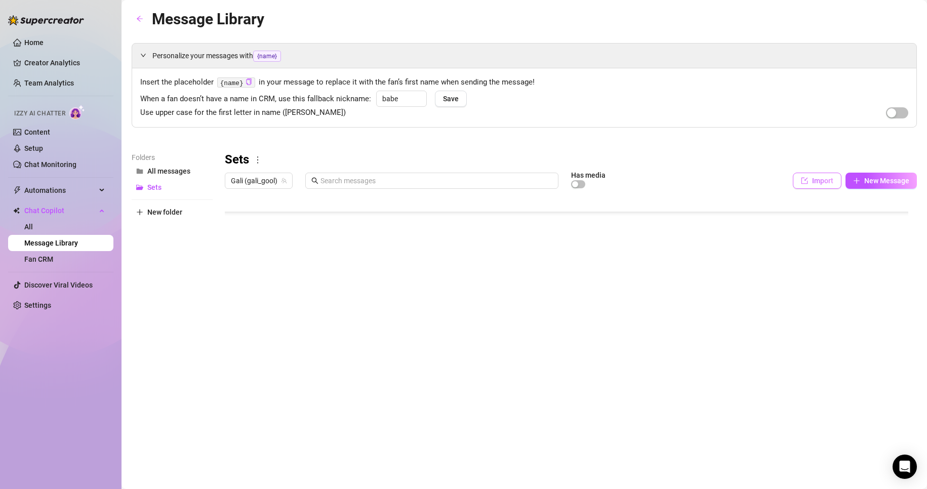
click at [441, 179] on span "Import" at bounding box center [822, 181] width 21 height 8
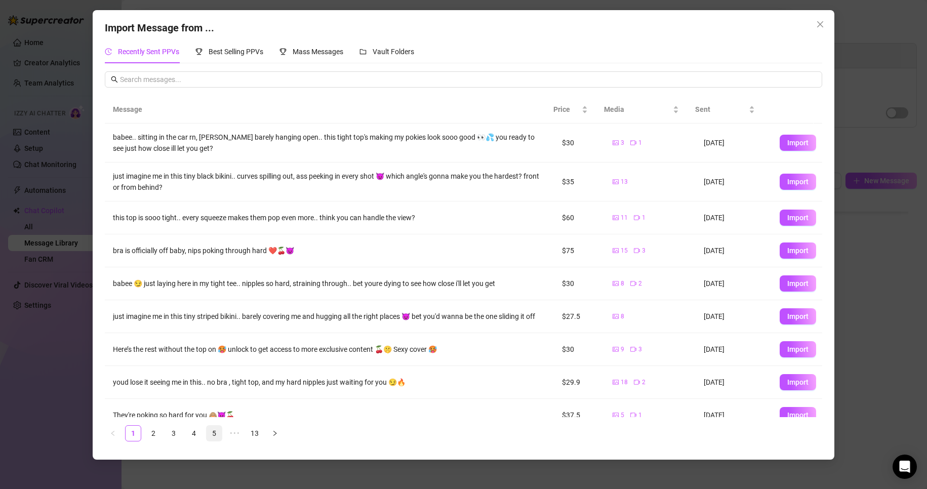
click at [217, 270] on link "5" at bounding box center [214, 433] width 15 height 15
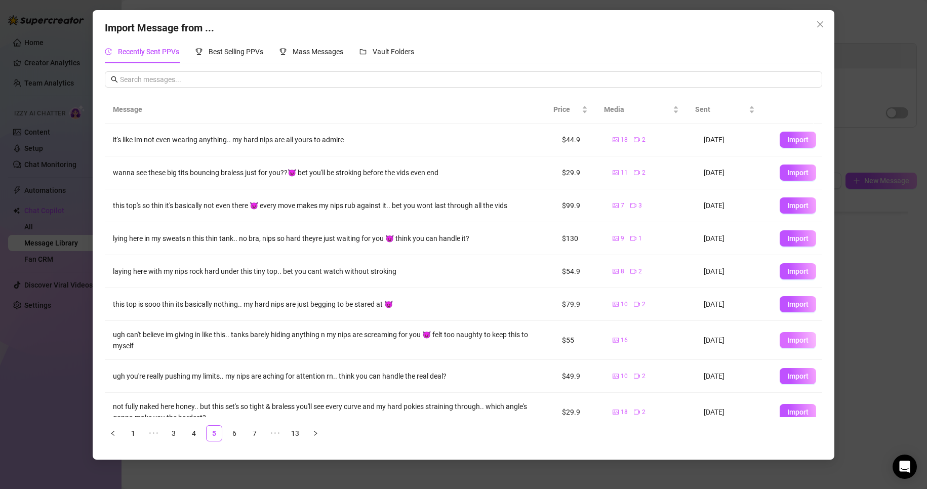
click at [441, 270] on button "Import" at bounding box center [798, 340] width 36 height 16
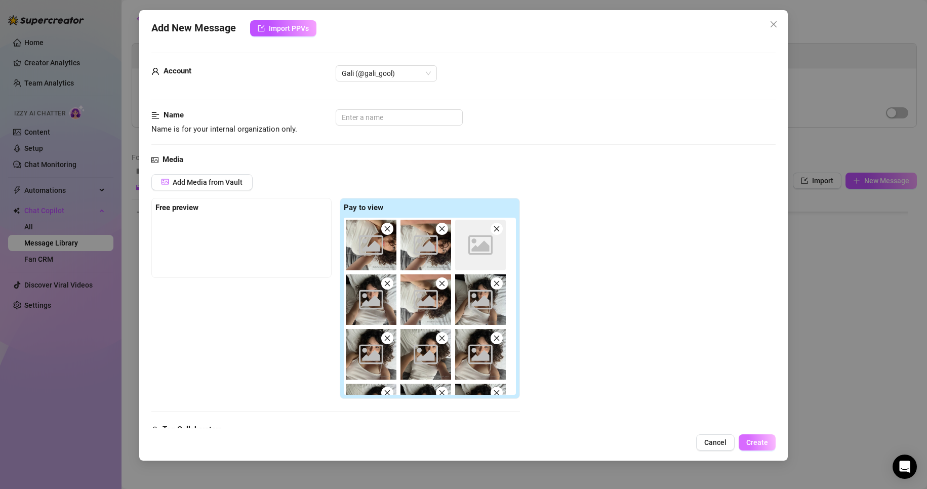
click at [441, 270] on span "Create" at bounding box center [757, 442] width 22 height 8
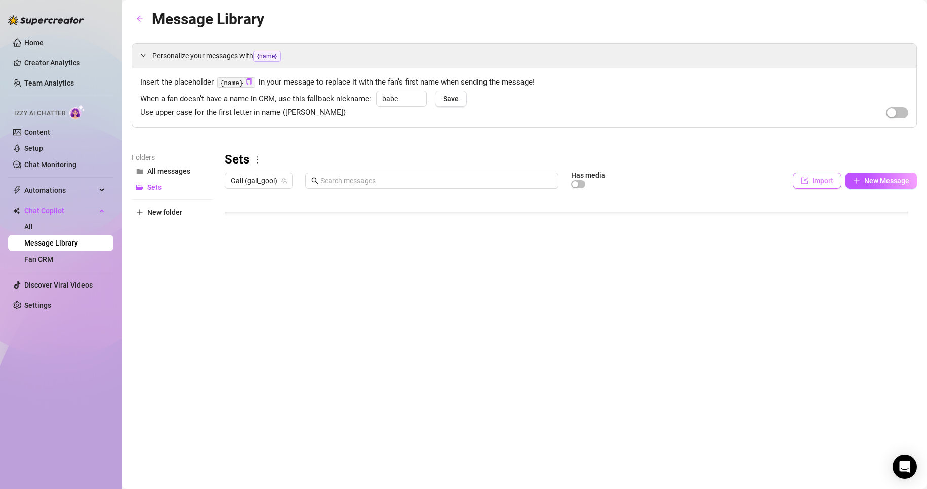
click at [441, 176] on button "Import" at bounding box center [817, 181] width 49 height 16
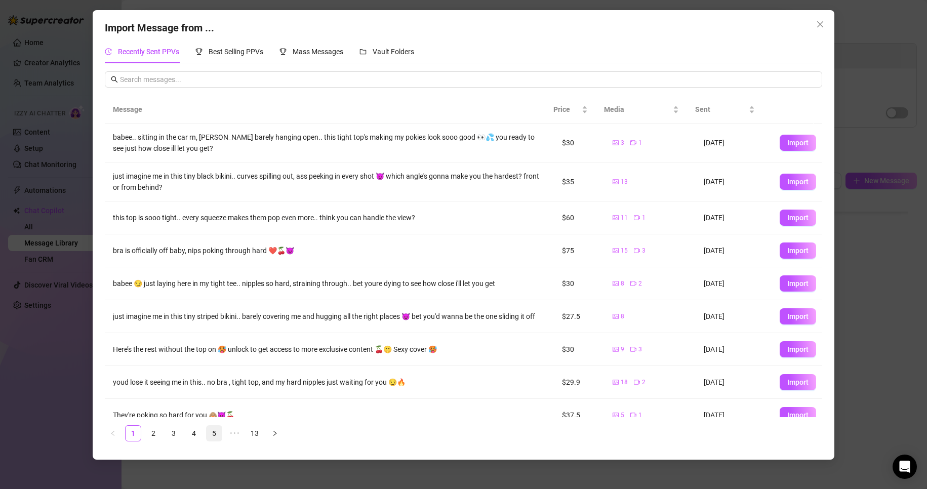
click at [221, 270] on ul "1 2 3 4 5 ••• 13" at bounding box center [463, 433] width 717 height 16
click at [219, 270] on link "5" at bounding box center [214, 433] width 15 height 15
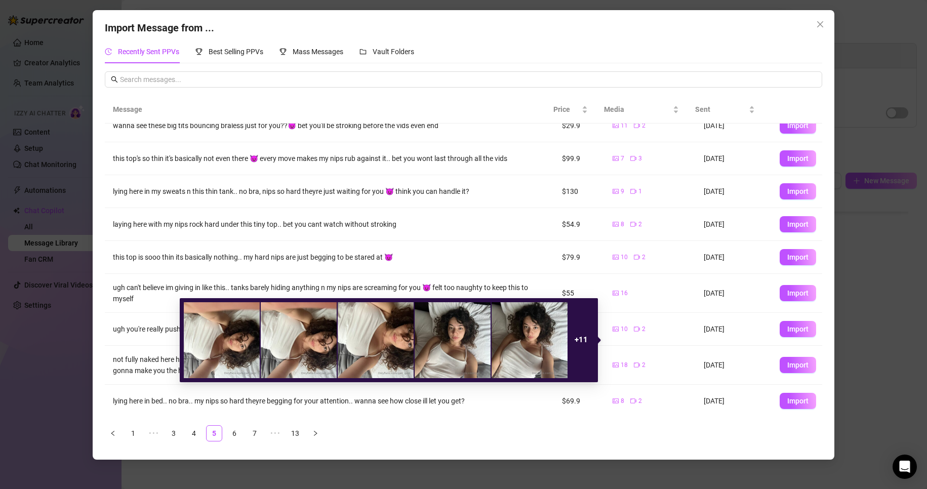
scroll to position [48, 0]
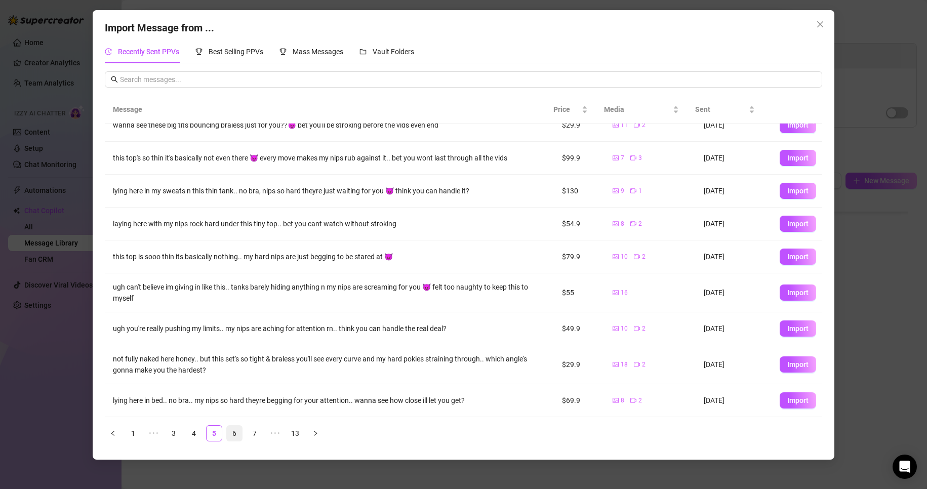
click at [231, 270] on link "6" at bounding box center [234, 433] width 15 height 15
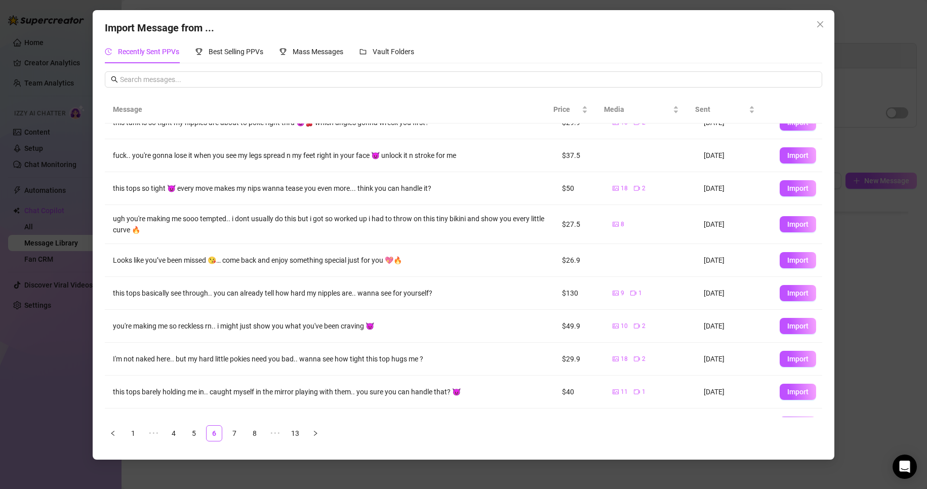
scroll to position [0, 0]
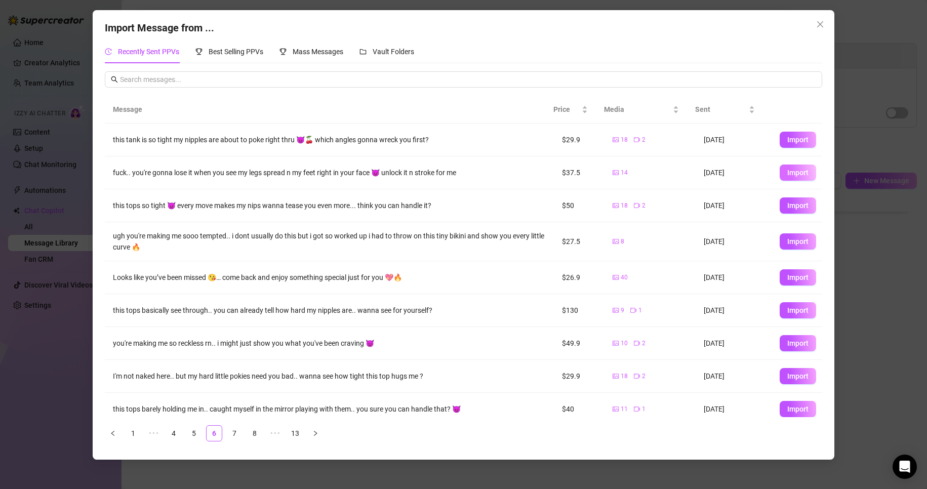
click at [441, 172] on span "Import" at bounding box center [797, 173] width 21 height 8
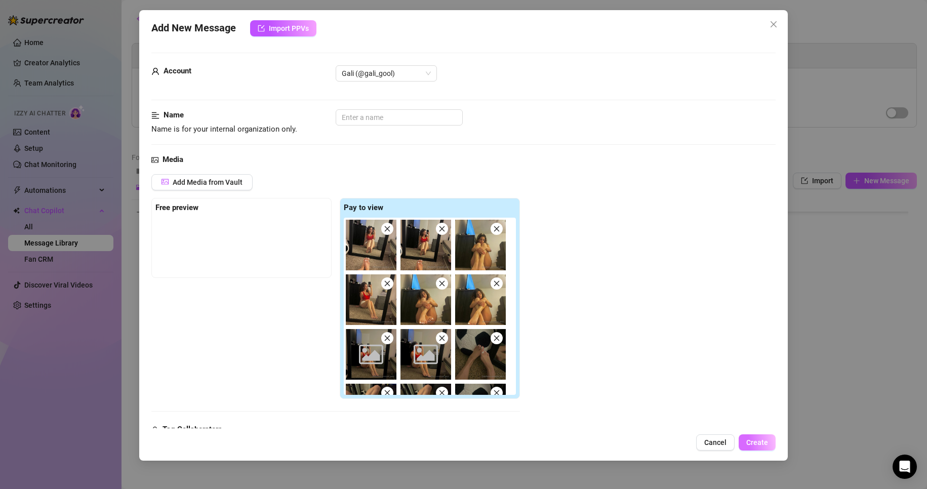
click at [441, 270] on span "Create" at bounding box center [757, 442] width 22 height 8
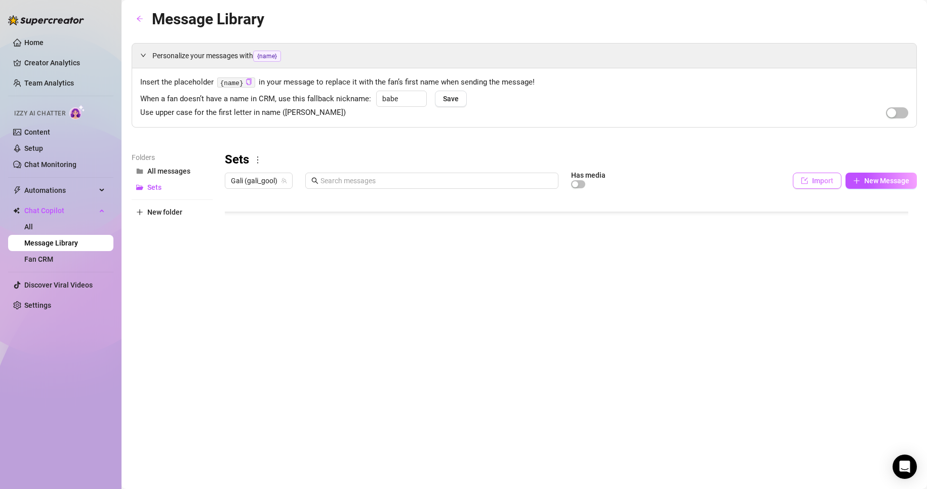
click at [441, 176] on button "Import" at bounding box center [817, 181] width 49 height 16
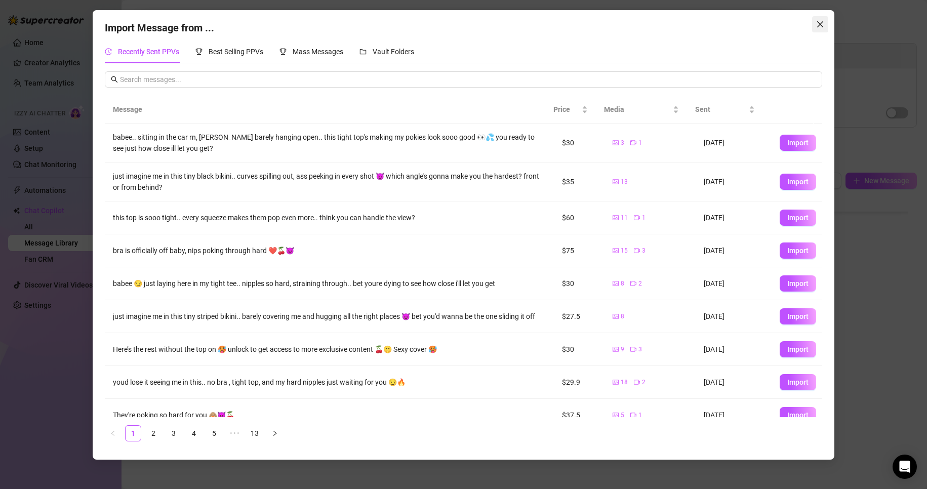
click at [441, 27] on icon "close" at bounding box center [820, 24] width 8 height 8
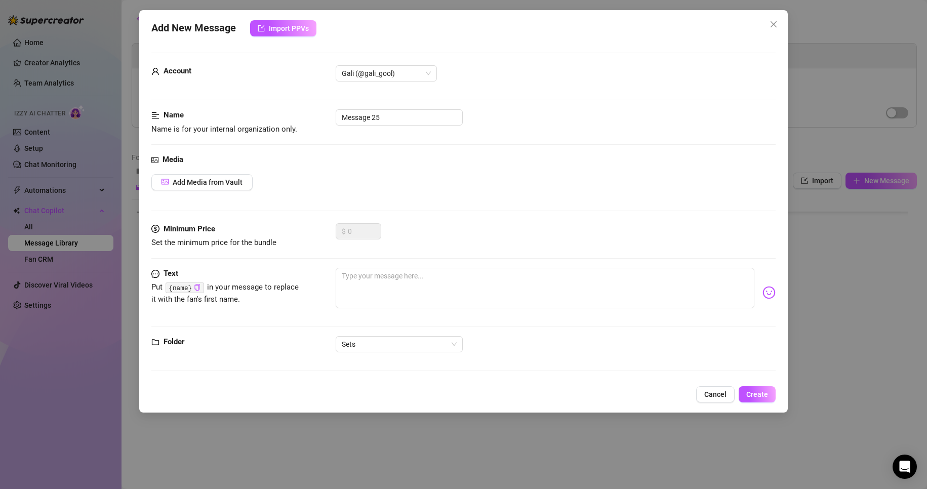
click at [441, 270] on button "Cancel" at bounding box center [715, 394] width 38 height 16
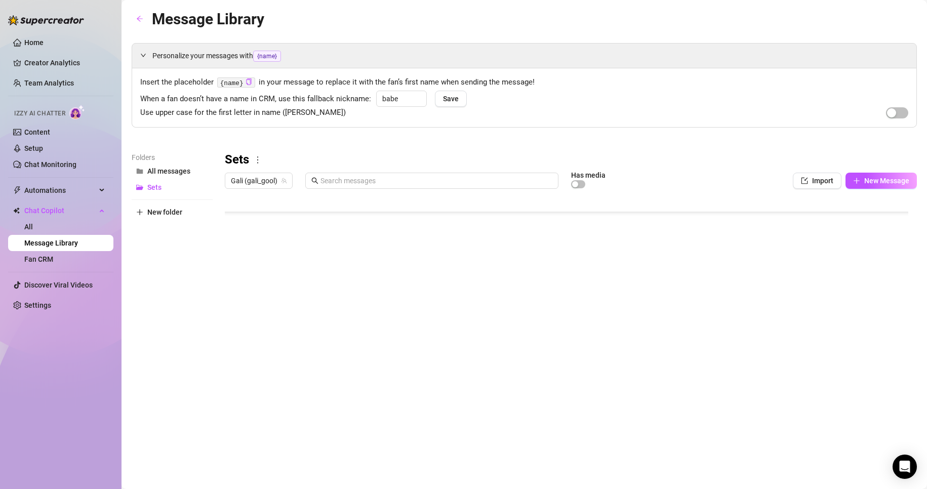
scroll to position [152, 0]
click at [441, 270] on div at bounding box center [571, 306] width 692 height 226
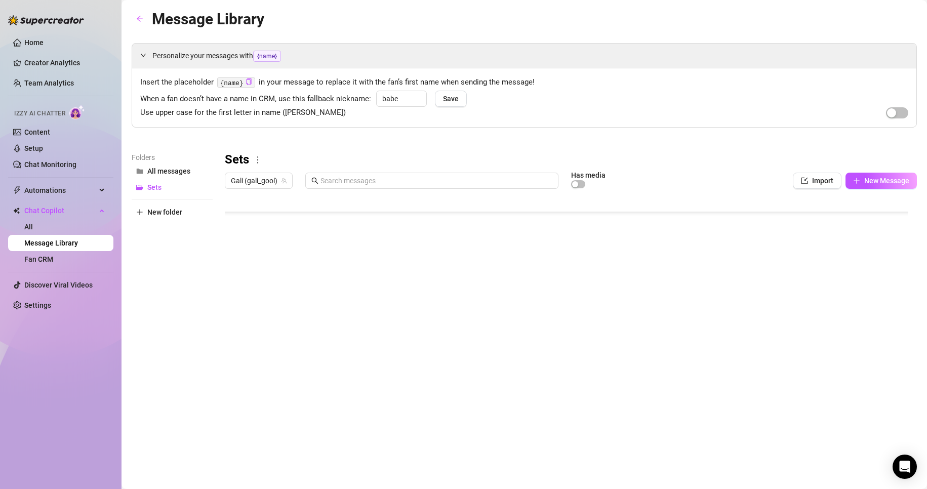
click at [441, 270] on div at bounding box center [571, 306] width 692 height 226
click at [240, 270] on div at bounding box center [571, 306] width 692 height 226
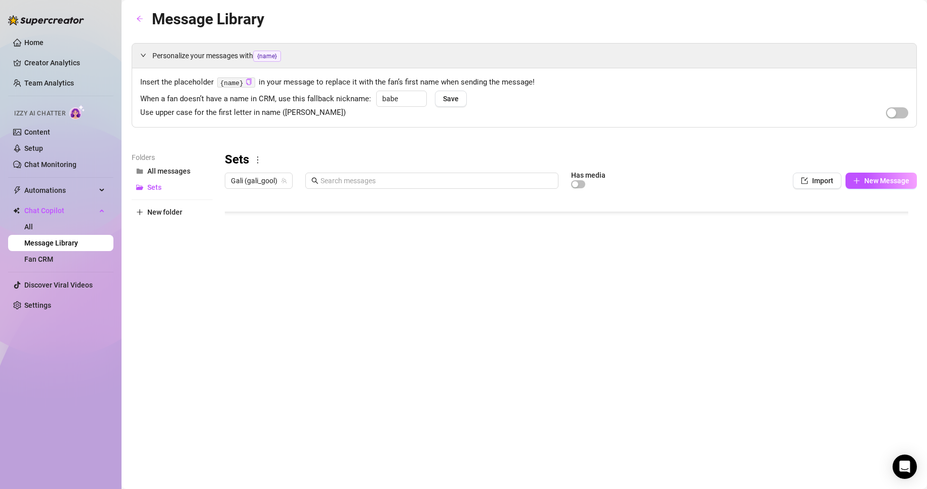
click at [236, 270] on div at bounding box center [571, 306] width 692 height 226
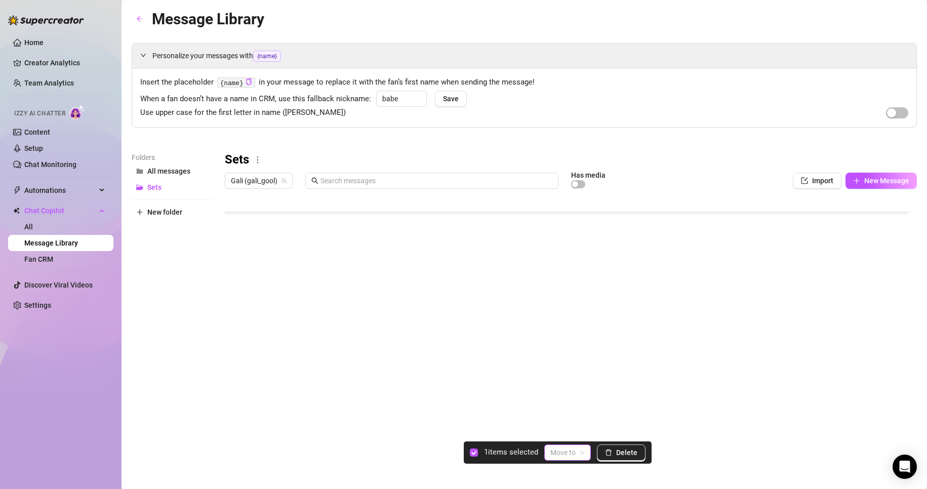
click at [441, 270] on span at bounding box center [567, 452] width 34 height 15
click at [441, 270] on span "Delete" at bounding box center [626, 453] width 21 height 8
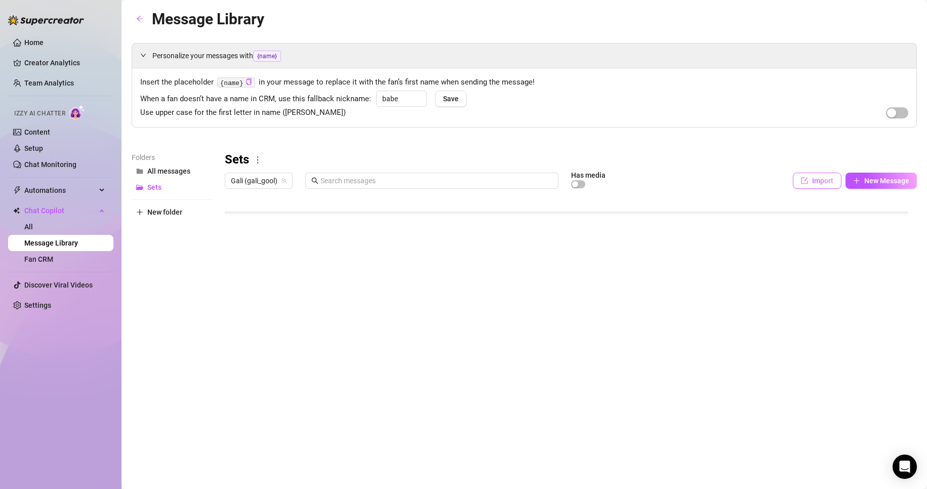
click at [441, 174] on button "Import" at bounding box center [817, 181] width 49 height 16
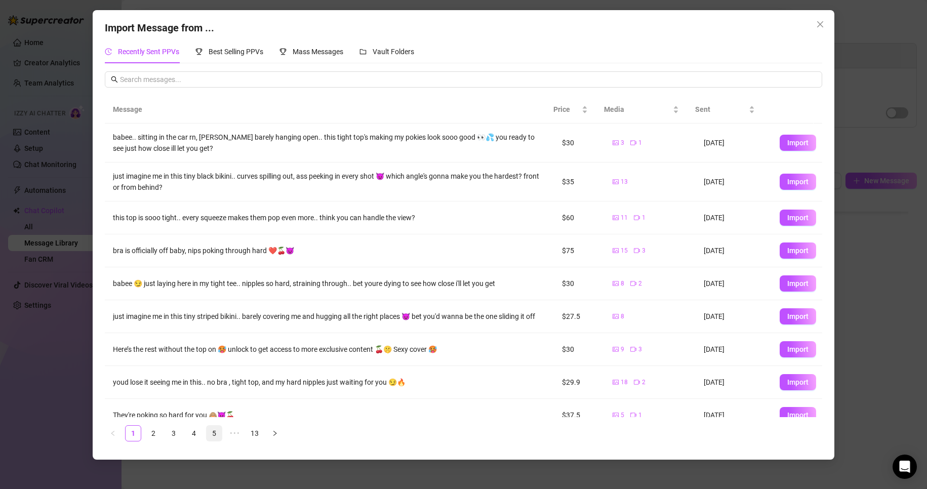
click at [219, 270] on link "5" at bounding box center [214, 433] width 15 height 15
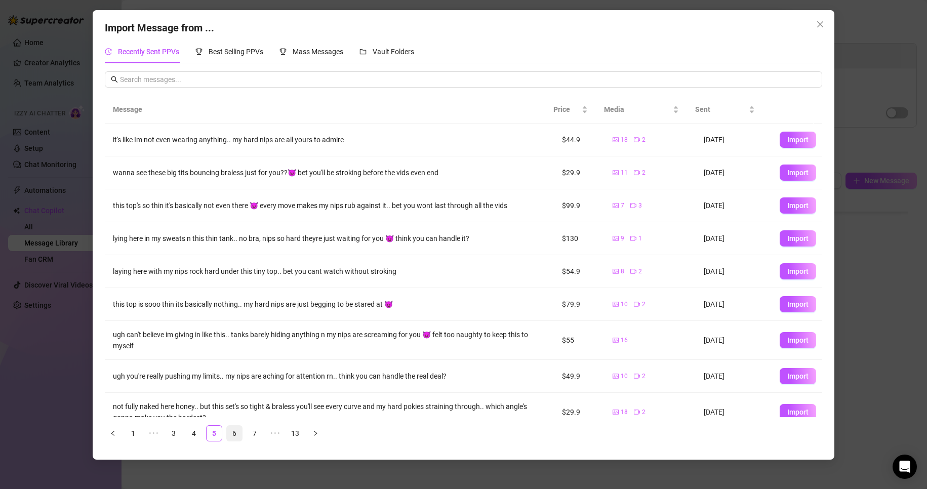
click at [230, 270] on link "6" at bounding box center [234, 433] width 15 height 15
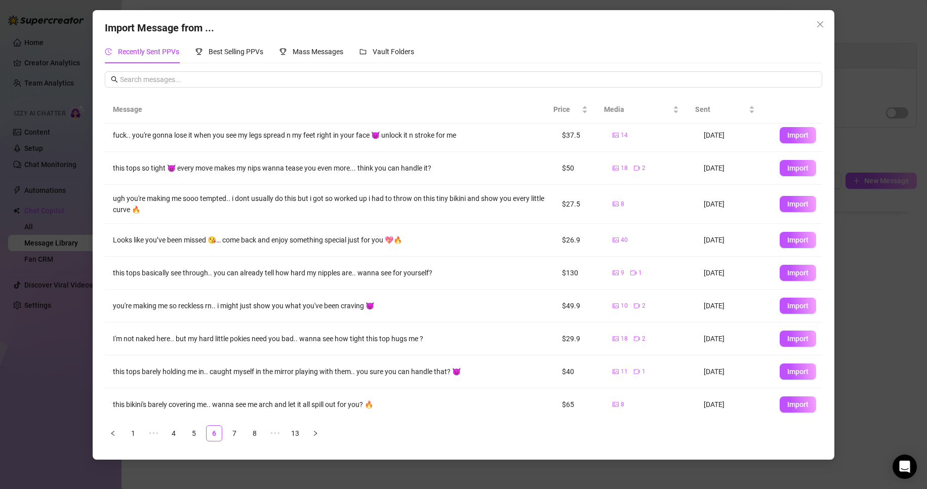
scroll to position [42, 0]
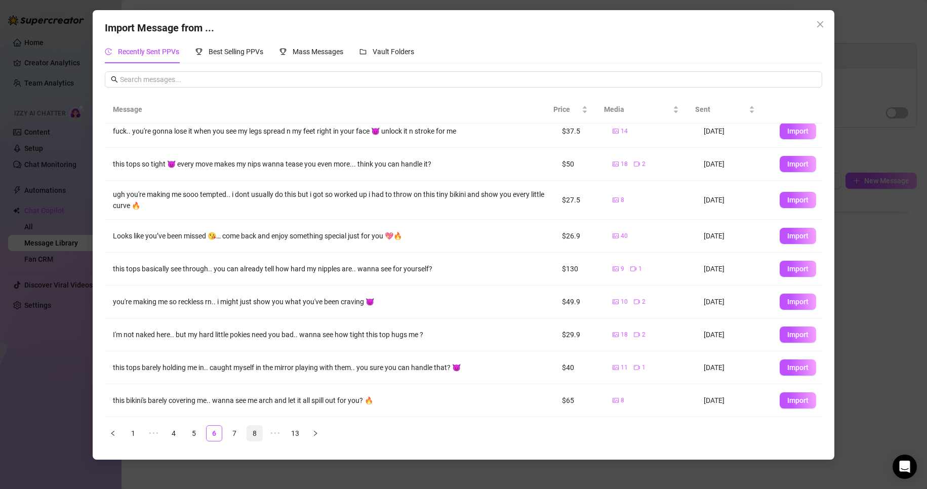
click at [235, 270] on link "7" at bounding box center [234, 433] width 15 height 15
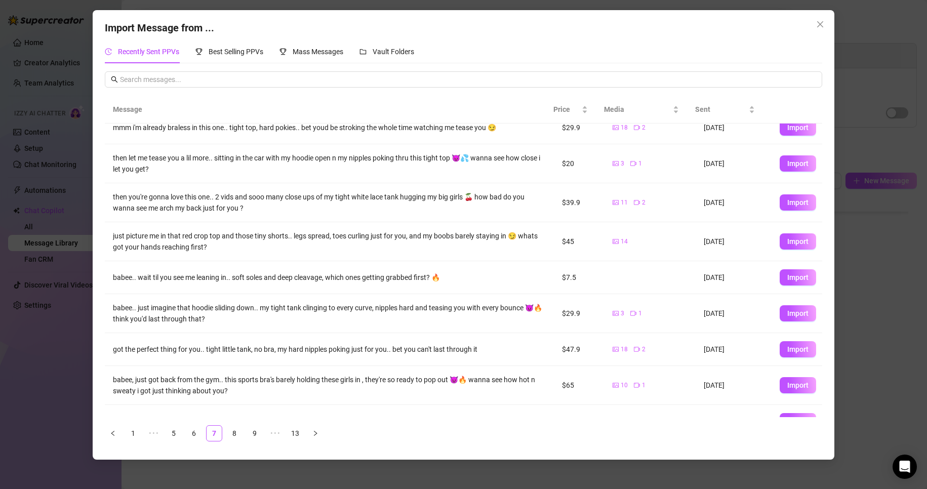
scroll to position [0, 0]
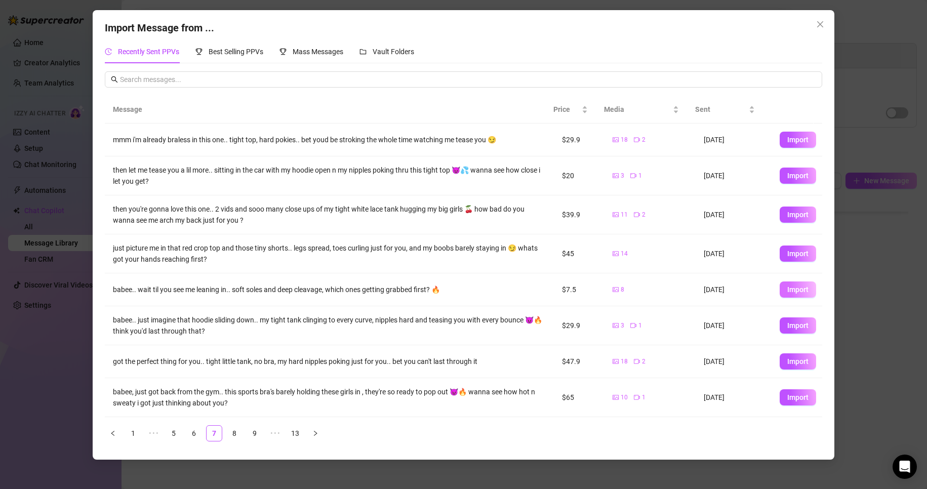
click at [441, 270] on span "Import" at bounding box center [797, 290] width 21 height 8
type textarea "babee.. wait til you see me leaning in.. soft soles and deep cleavage, which on…"
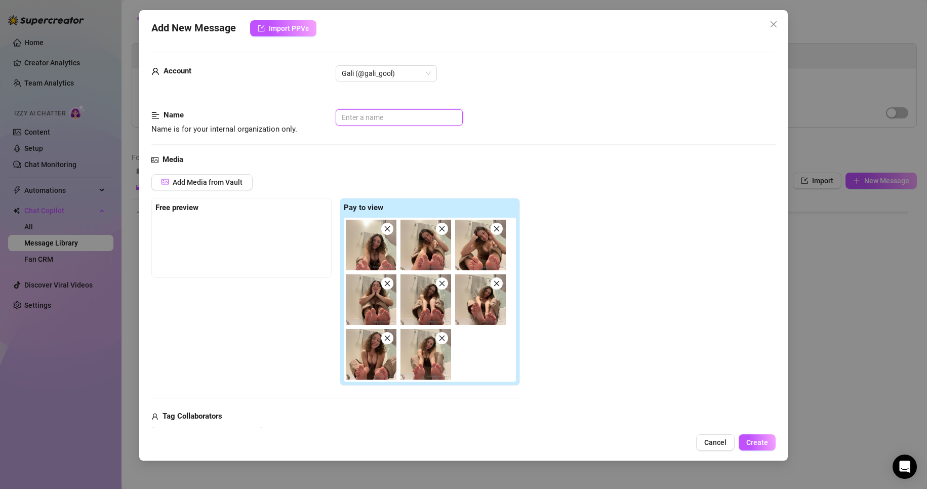
click at [404, 120] on input "text" at bounding box center [399, 117] width 127 height 16
type input "TOES"
click at [441, 270] on span "Create" at bounding box center [757, 442] width 22 height 8
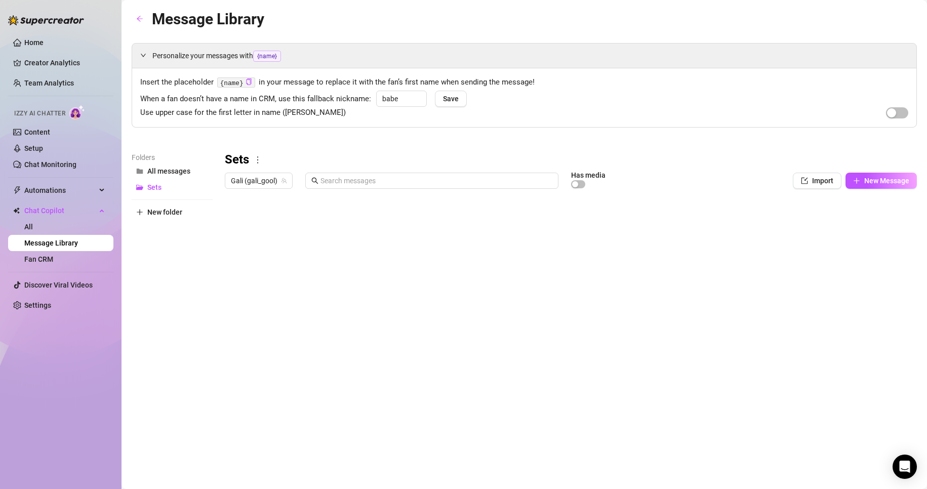
click at [279, 226] on div at bounding box center [571, 306] width 692 height 226
click at [403, 225] on div at bounding box center [571, 306] width 692 height 226
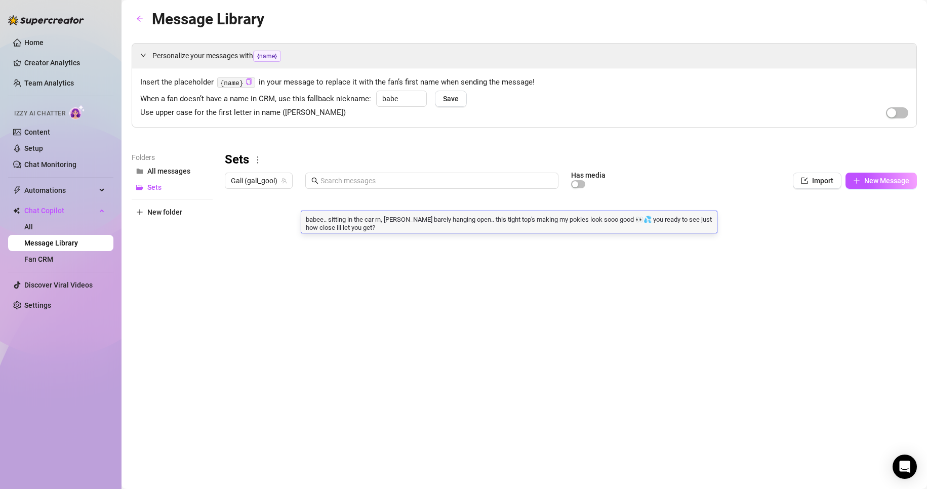
click at [439, 121] on div "Insert the placeholder {name} in your message to replace it with the fan’s firs…" at bounding box center [524, 97] width 784 height 59
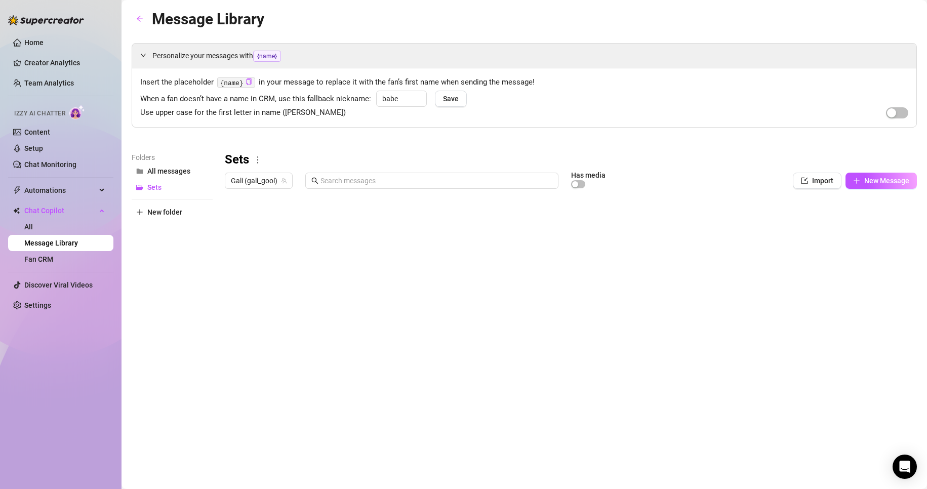
click at [441, 223] on div at bounding box center [571, 306] width 692 height 226
drag, startPoint x: 728, startPoint y: 223, endPoint x: 668, endPoint y: 169, distance: 81.0
click at [441, 169] on div "Sets Gali (gali_gool) Has media Import New Message Title Text Media $ AI Pricin…" at bounding box center [571, 285] width 692 height 267
click at [441, 222] on div at bounding box center [571, 306] width 692 height 226
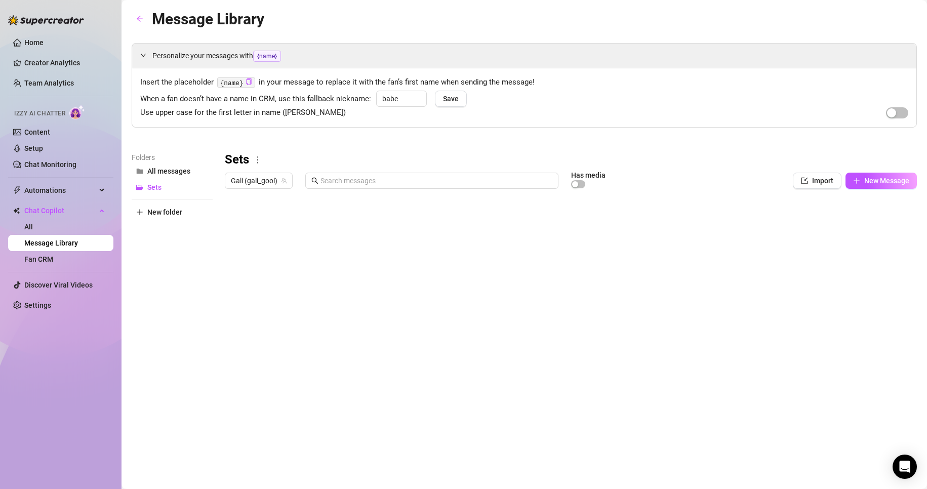
click at [441, 160] on div "Sets" at bounding box center [571, 160] width 692 height 16
click at [441, 218] on div at bounding box center [571, 306] width 692 height 226
click at [441, 219] on div at bounding box center [571, 306] width 692 height 226
click at [441, 182] on span "Import" at bounding box center [822, 181] width 21 height 8
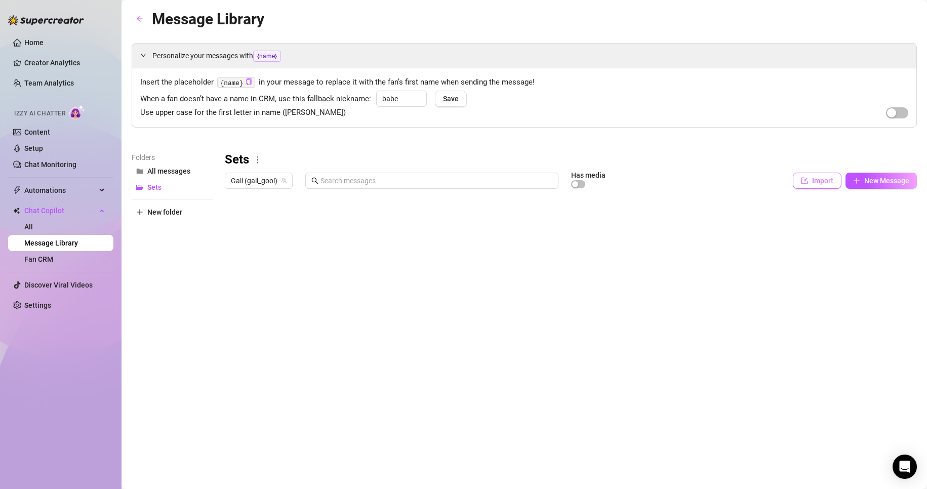
type textarea "Type your message here..."
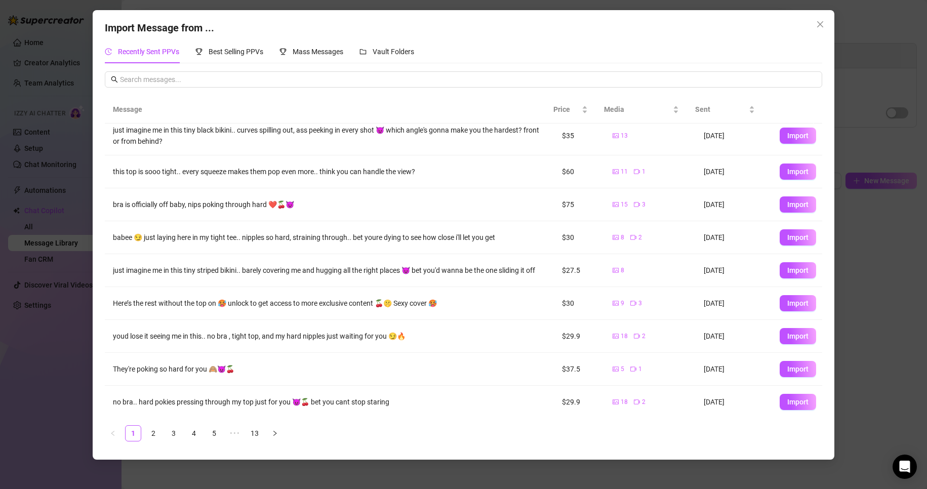
scroll to position [54, 0]
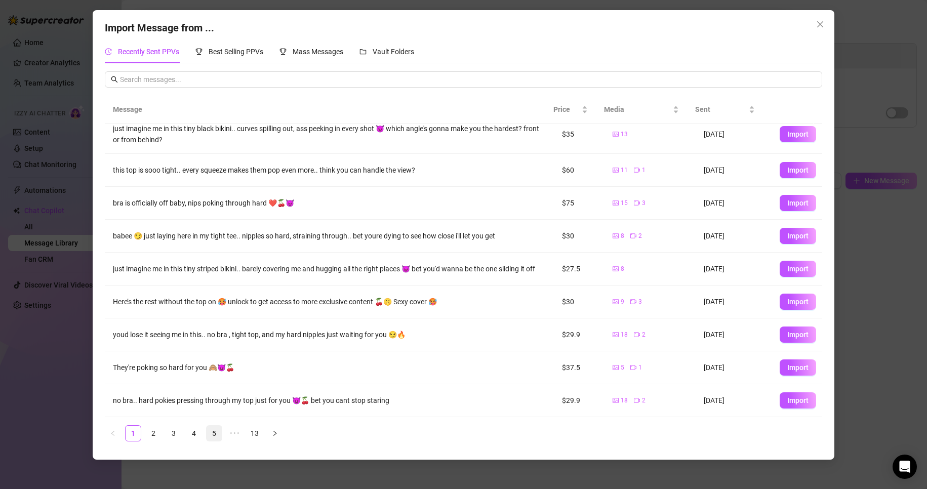
click at [221, 270] on link "5" at bounding box center [214, 433] width 15 height 15
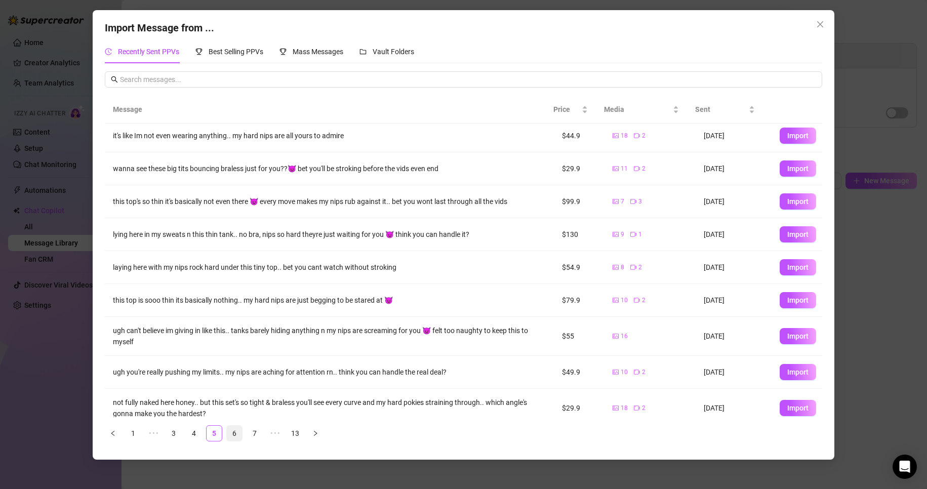
scroll to position [0, 0]
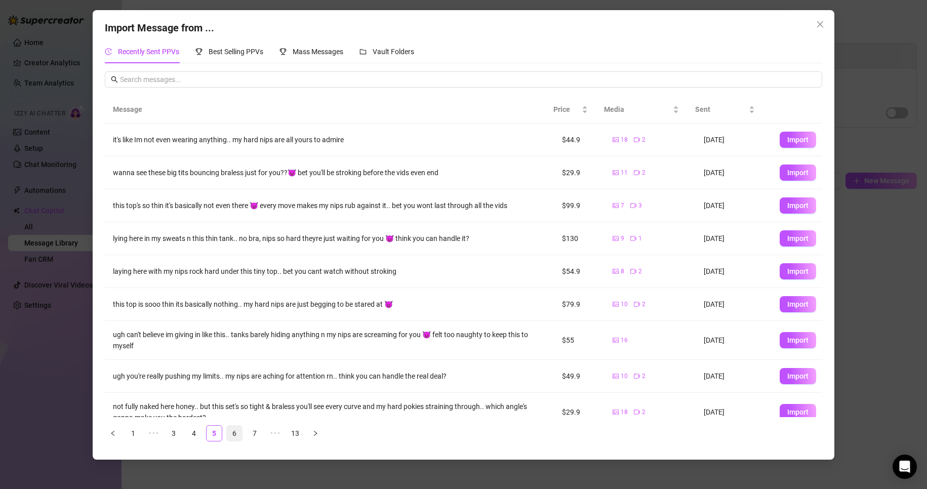
click at [231, 270] on link "6" at bounding box center [234, 433] width 15 height 15
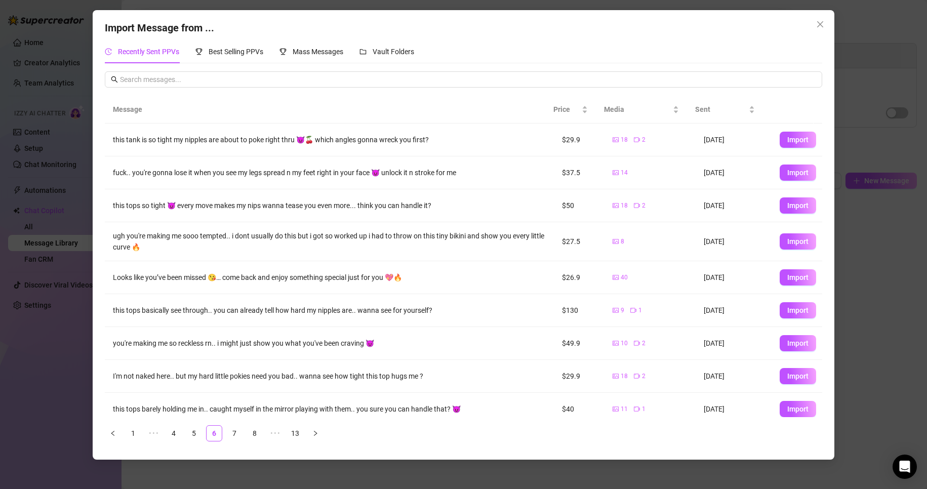
click at [37, 270] on div "Import Message from ... Recently Sent PPVs Best Selling PPVs Mass Messages Vaul…" at bounding box center [463, 244] width 927 height 489
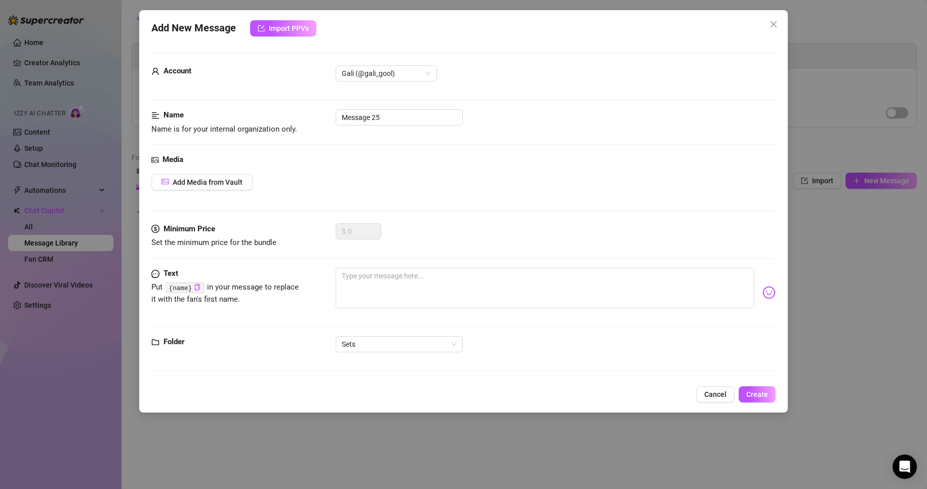
click at [85, 173] on div "Add New Message Import PPVs Account Gali (@gali_gool) Name Name is for your int…" at bounding box center [463, 244] width 927 height 489
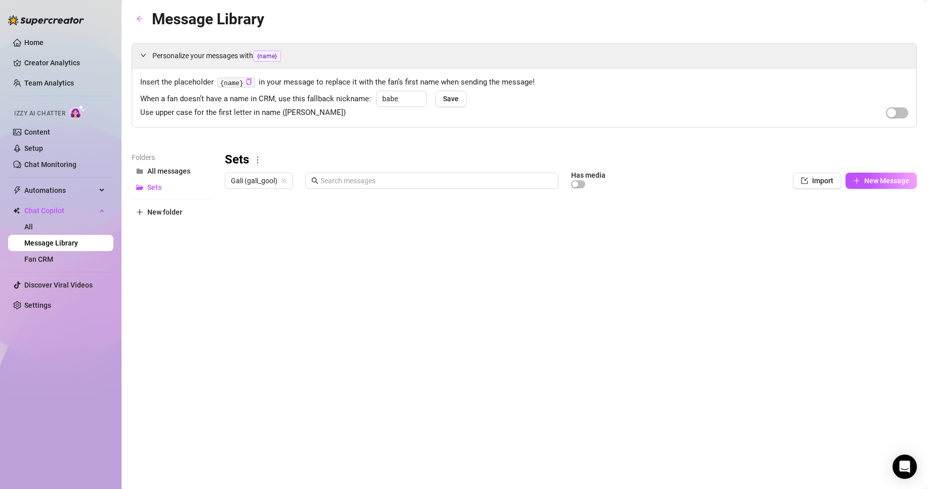
drag, startPoint x: 166, startPoint y: 192, endPoint x: 442, endPoint y: 148, distance: 280.0
click at [430, 148] on div "Personalize your messages with {name} Insert the placeholder {name} in your mes…" at bounding box center [524, 231] width 785 height 376
click at [234, 219] on div at bounding box center [571, 306] width 692 height 226
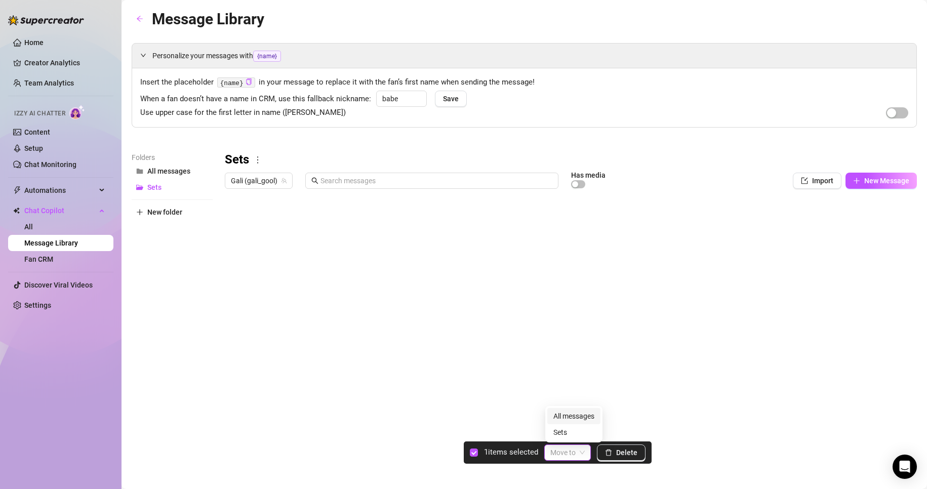
click at [441, 270] on input "search" at bounding box center [562, 452] width 25 height 15
click at [231, 243] on div at bounding box center [571, 306] width 692 height 226
click at [235, 262] on div at bounding box center [571, 306] width 692 height 226
click at [237, 270] on div at bounding box center [571, 306] width 692 height 226
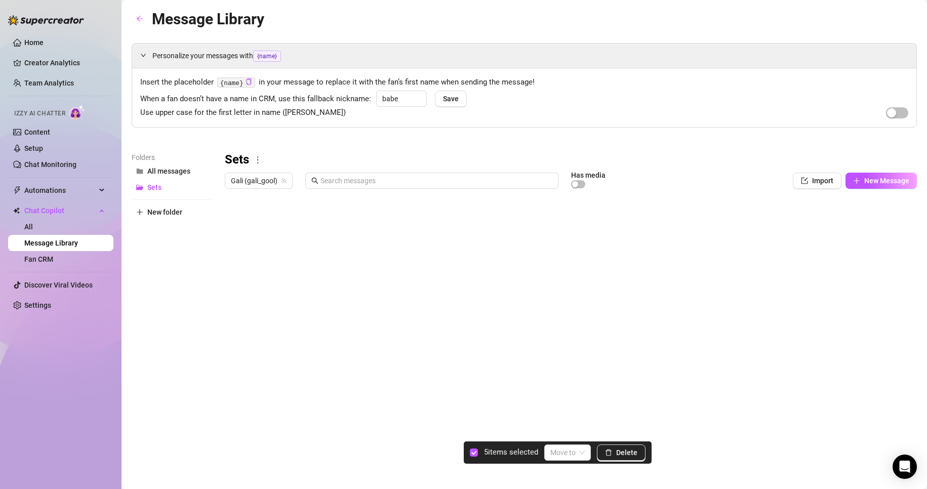
click at [236, 270] on div at bounding box center [571, 306] width 692 height 226
drag, startPoint x: 237, startPoint y: 346, endPoint x: 237, endPoint y: 363, distance: 16.7
click at [237, 270] on div at bounding box center [571, 306] width 692 height 226
click at [236, 270] on div at bounding box center [571, 306] width 692 height 226
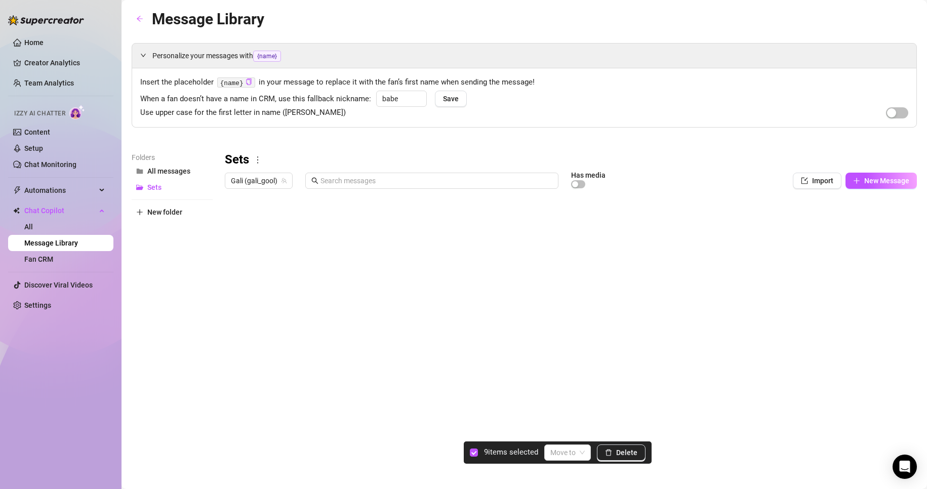
scroll to position [152, 0]
click at [236, 254] on div at bounding box center [571, 306] width 692 height 226
drag, startPoint x: 235, startPoint y: 271, endPoint x: 235, endPoint y: 293, distance: 21.3
click at [235, 270] on div at bounding box center [571, 306] width 692 height 226
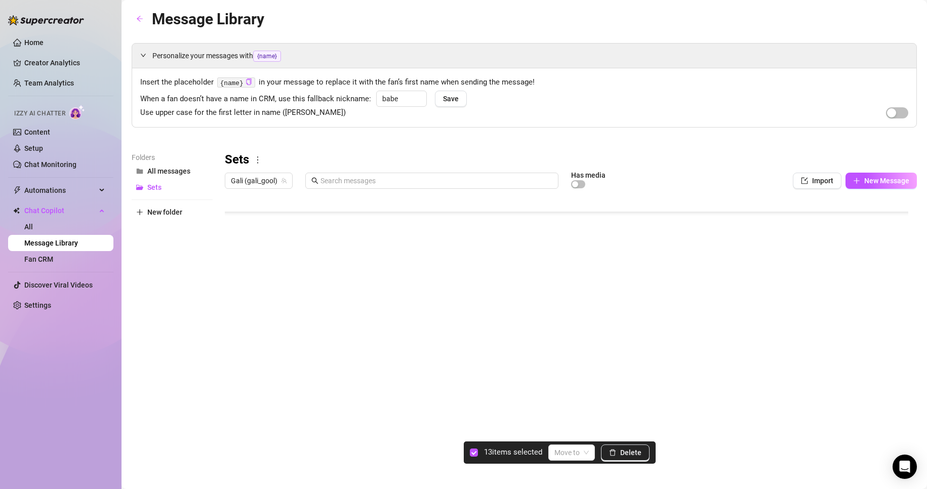
click at [235, 270] on div at bounding box center [571, 306] width 692 height 226
drag, startPoint x: 236, startPoint y: 332, endPoint x: 236, endPoint y: 338, distance: 5.6
click at [236, 270] on div at bounding box center [571, 306] width 692 height 226
drag, startPoint x: 236, startPoint y: 352, endPoint x: 236, endPoint y: 370, distance: 17.2
click at [236, 270] on div at bounding box center [571, 306] width 692 height 226
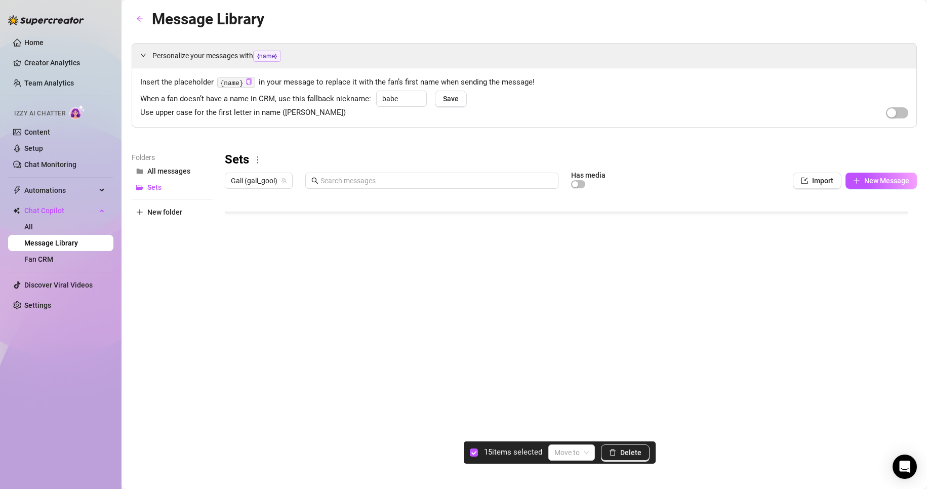
click at [237, 270] on div at bounding box center [571, 306] width 692 height 226
click at [236, 217] on div at bounding box center [571, 306] width 692 height 226
click at [235, 235] on div at bounding box center [571, 306] width 692 height 226
click at [234, 256] on div at bounding box center [571, 306] width 692 height 226
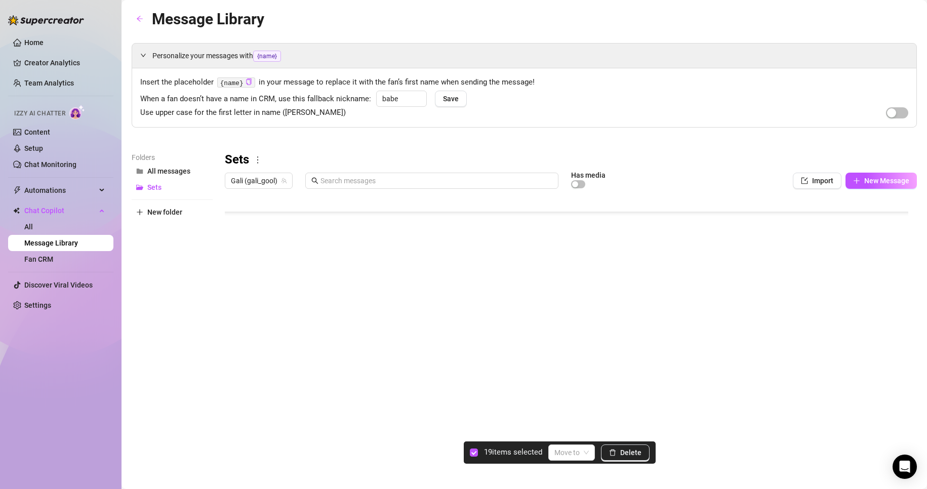
click at [235, 270] on div at bounding box center [571, 306] width 692 height 226
click at [234, 270] on div at bounding box center [571, 306] width 692 height 226
drag, startPoint x: 234, startPoint y: 312, endPoint x: 234, endPoint y: 319, distance: 6.6
click at [234, 270] on div at bounding box center [571, 306] width 692 height 226
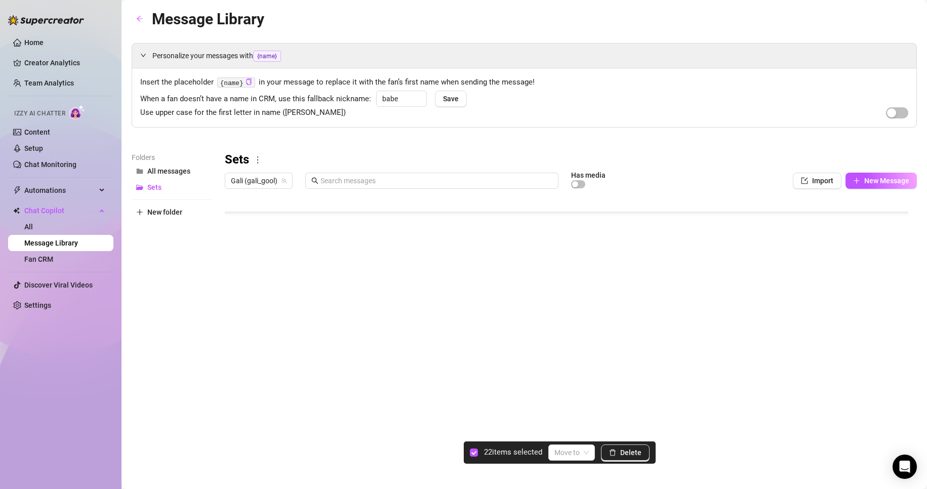
click at [237, 270] on div at bounding box center [571, 306] width 692 height 226
click at [234, 270] on div at bounding box center [571, 306] width 692 height 226
click at [232, 270] on div at bounding box center [571, 306] width 692 height 226
click at [441, 270] on span "Delete" at bounding box center [630, 453] width 21 height 8
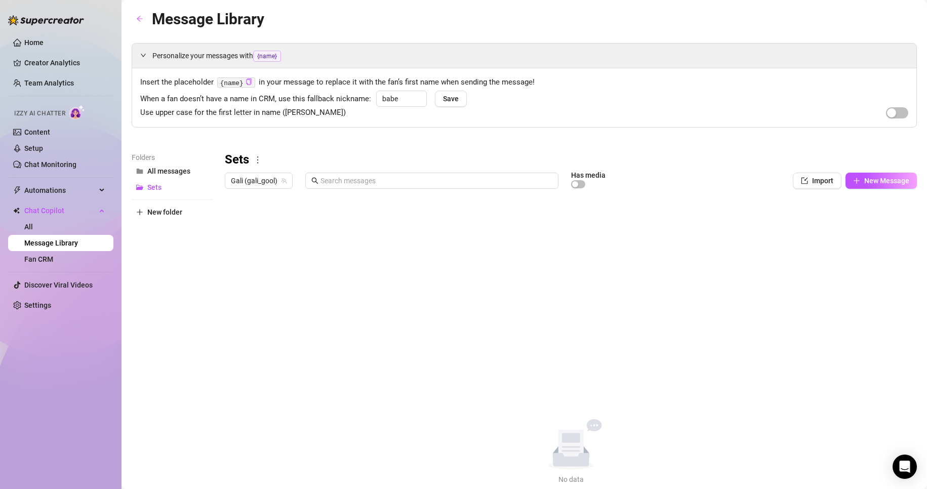
scroll to position [0, 0]
click at [186, 175] on span "All messages" at bounding box center [168, 171] width 43 height 8
click at [185, 190] on button "Sets" at bounding box center [172, 187] width 81 height 16
click at [44, 45] on link "Home" at bounding box center [33, 42] width 19 height 8
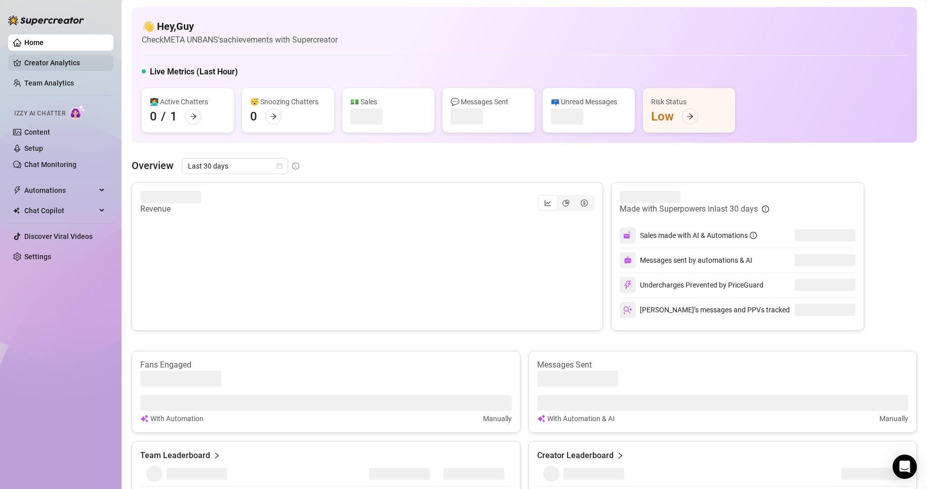
click at [52, 57] on link "Creator Analytics" at bounding box center [64, 63] width 81 height 16
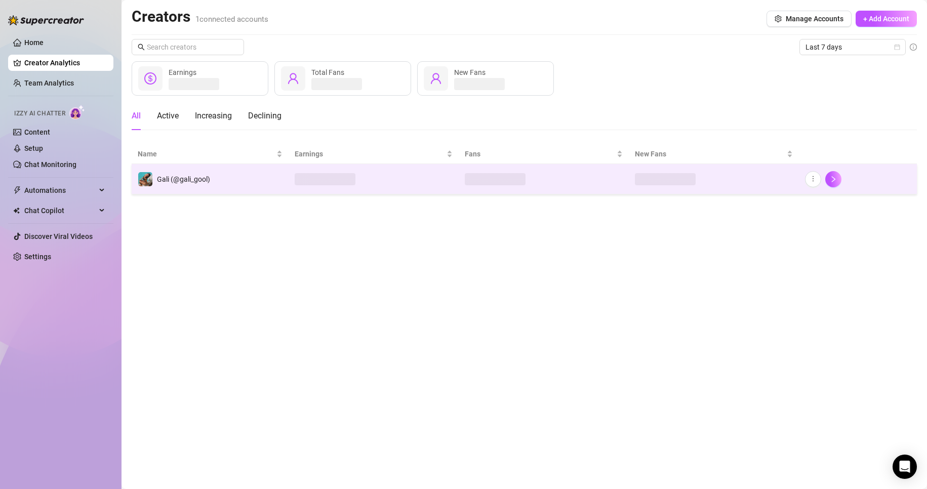
click at [391, 174] on td at bounding box center [374, 179] width 170 height 30
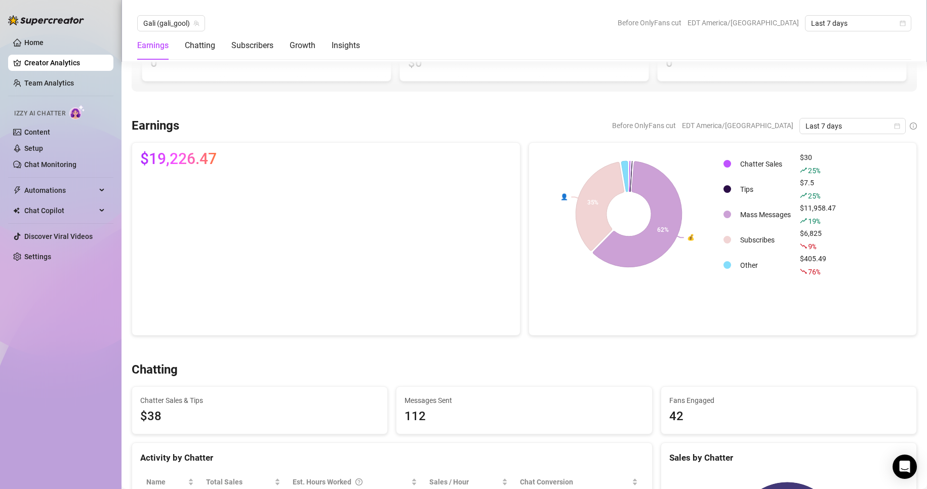
scroll to position [203, 0]
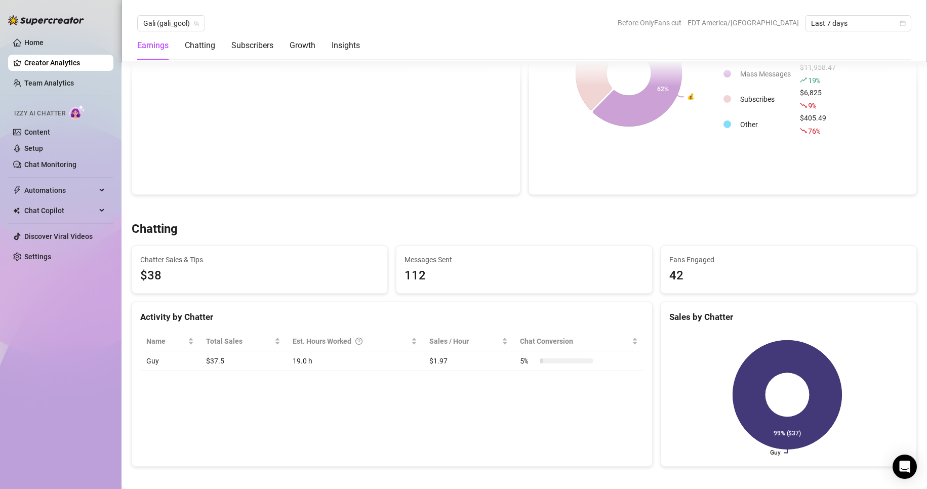
click at [441, 270] on icon at bounding box center [787, 394] width 109 height 109
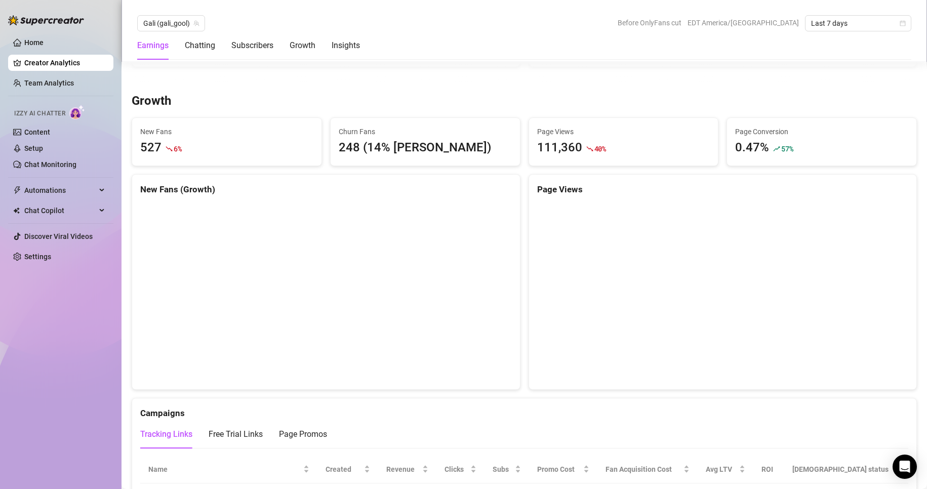
scroll to position [810, 0]
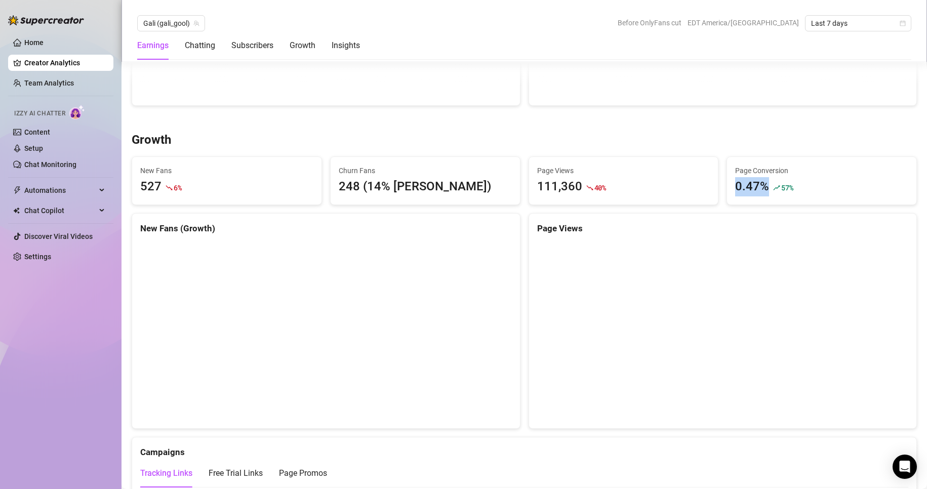
drag, startPoint x: 731, startPoint y: 186, endPoint x: 760, endPoint y: 184, distance: 28.9
click at [441, 184] on div "0.47%" at bounding box center [752, 186] width 34 height 19
click at [441, 185] on div "0.47%" at bounding box center [752, 186] width 34 height 19
drag, startPoint x: 728, startPoint y: 186, endPoint x: 759, endPoint y: 184, distance: 31.0
click at [441, 184] on div "Page Conversion 0.47% 57 %" at bounding box center [821, 181] width 189 height 48
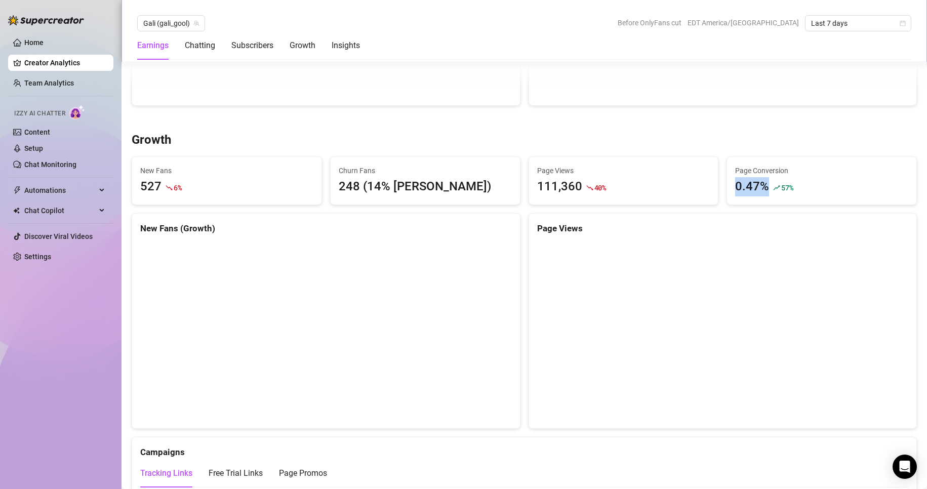
click at [441, 184] on div "0.47%" at bounding box center [752, 186] width 34 height 19
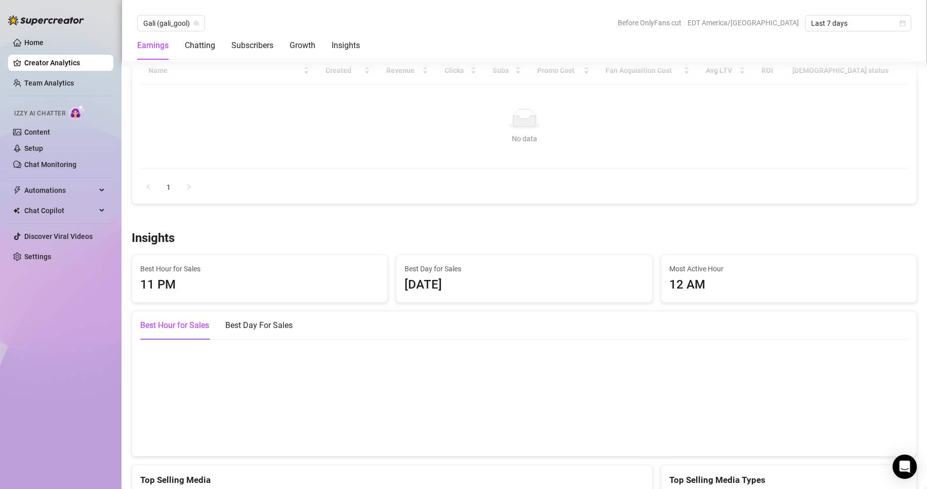
scroll to position [1266, 0]
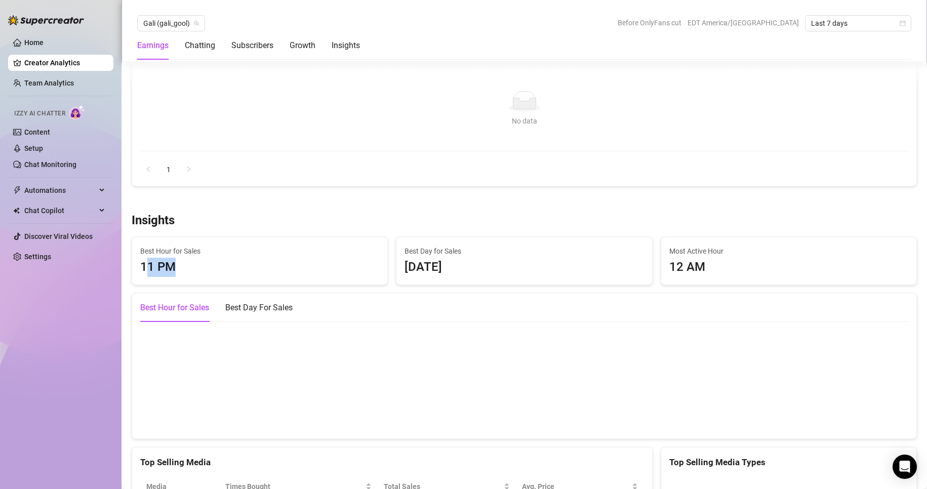
drag, startPoint x: 150, startPoint y: 264, endPoint x: 174, endPoint y: 266, distance: 23.4
click at [174, 266] on div "11 PM" at bounding box center [259, 267] width 239 height 19
click at [173, 266] on div "11 PM" at bounding box center [259, 267] width 239 height 19
drag, startPoint x: 388, startPoint y: 267, endPoint x: 455, endPoint y: 268, distance: 66.8
click at [441, 267] on div "Insights Best Hour for Sales 11 PM Best Day for Sales Saturday Most Active Hour…" at bounding box center [524, 493] width 793 height 561
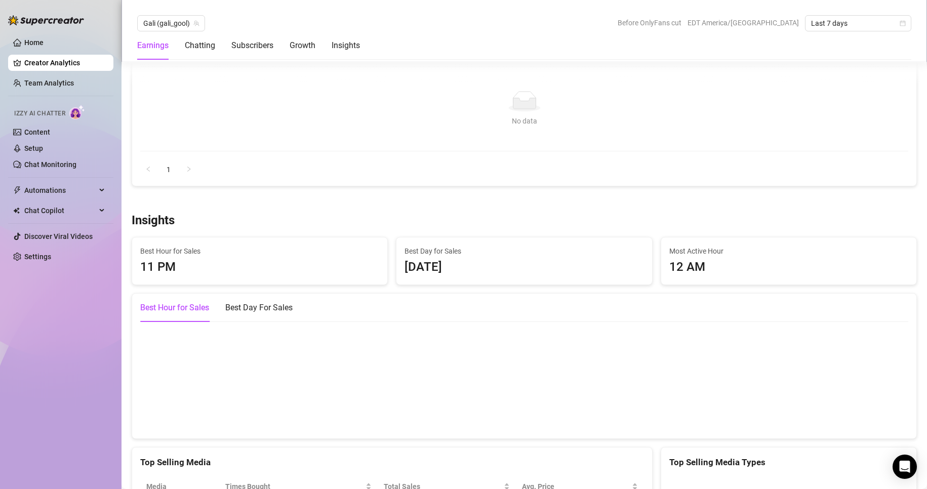
click at [441, 268] on div "Saturday" at bounding box center [524, 267] width 239 height 19
click at [412, 270] on div "Saturday" at bounding box center [524, 267] width 239 height 19
drag, startPoint x: 403, startPoint y: 269, endPoint x: 445, endPoint y: 264, distance: 42.3
click at [441, 264] on div "Saturday" at bounding box center [524, 267] width 239 height 19
click at [441, 265] on div "Saturday" at bounding box center [524, 267] width 239 height 19
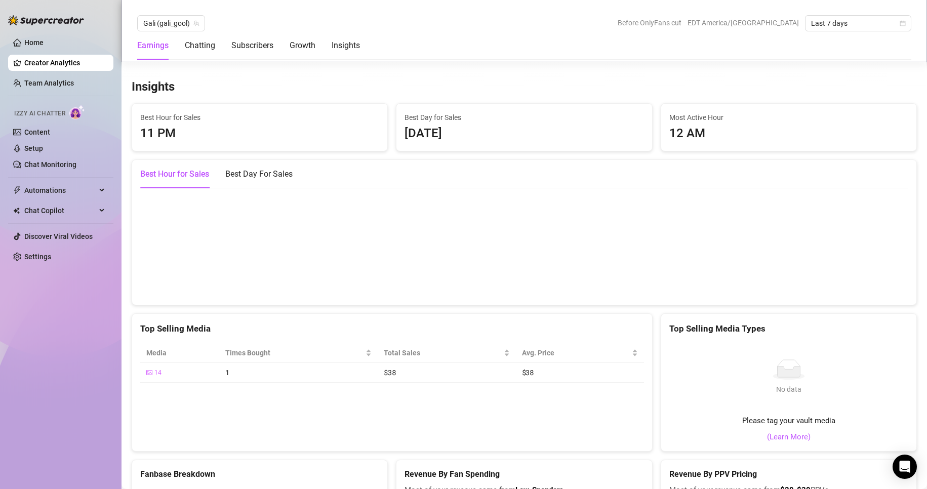
scroll to position [1418, 0]
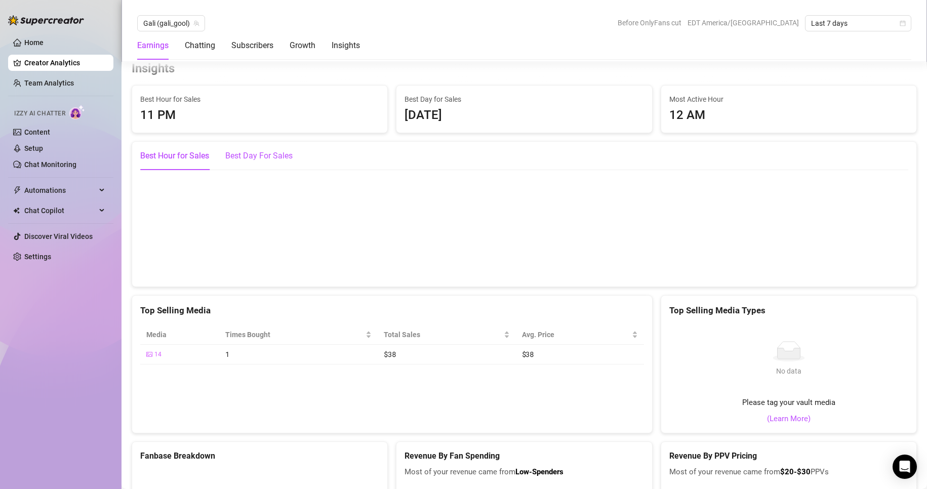
click at [232, 155] on div "Best Day For Sales" at bounding box center [258, 156] width 67 height 12
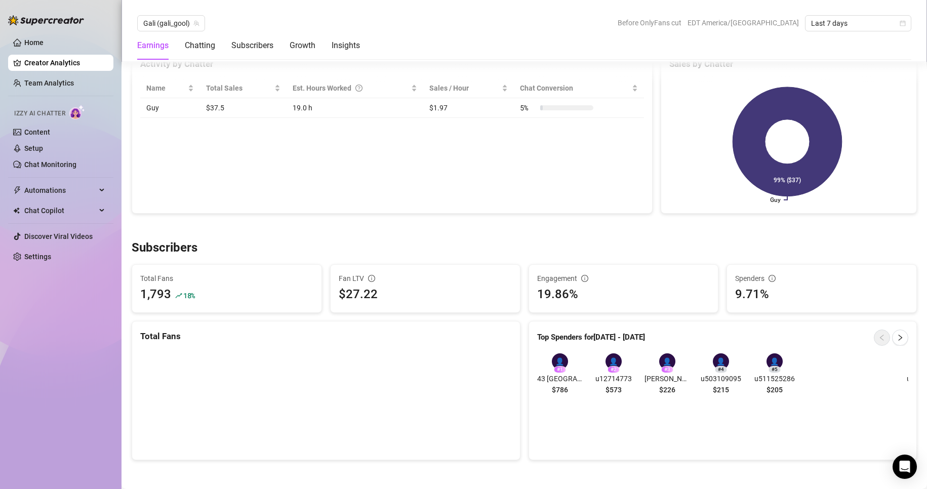
scroll to position [203, 0]
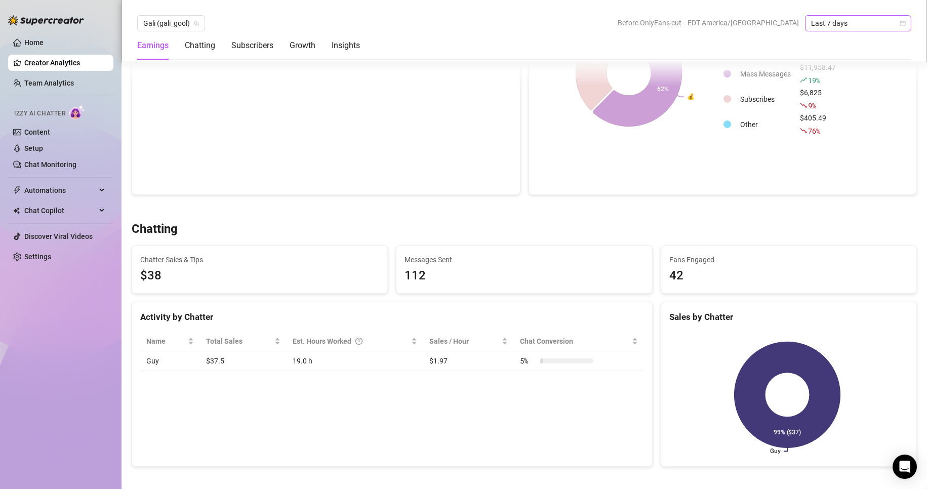
click at [441, 22] on span "Last 7 days" at bounding box center [858, 23] width 94 height 15
click at [441, 77] on div "Last 30 days" at bounding box center [858, 75] width 90 height 11
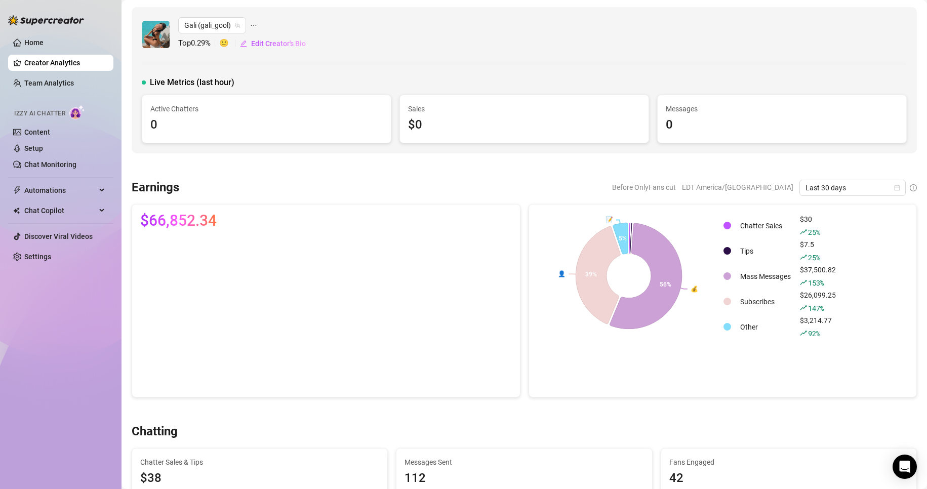
scroll to position [405, 0]
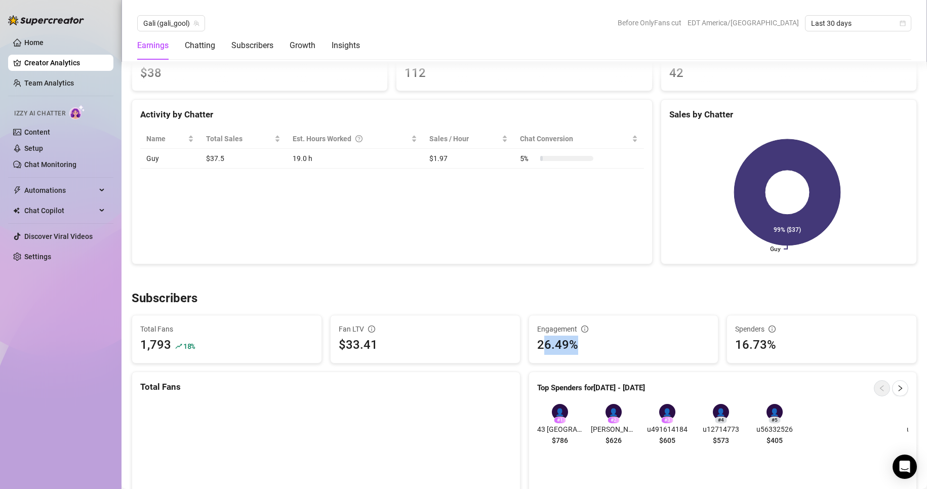
drag, startPoint x: 541, startPoint y: 349, endPoint x: 596, endPoint y: 342, distance: 56.1
click at [441, 270] on div "26.49%" at bounding box center [623, 345] width 173 height 19
click at [441, 270] on div "16.73%" at bounding box center [821, 345] width 173 height 19
drag, startPoint x: 734, startPoint y: 344, endPoint x: 777, endPoint y: 346, distance: 43.6
click at [441, 270] on div "Spenders 16.73%" at bounding box center [821, 339] width 189 height 48
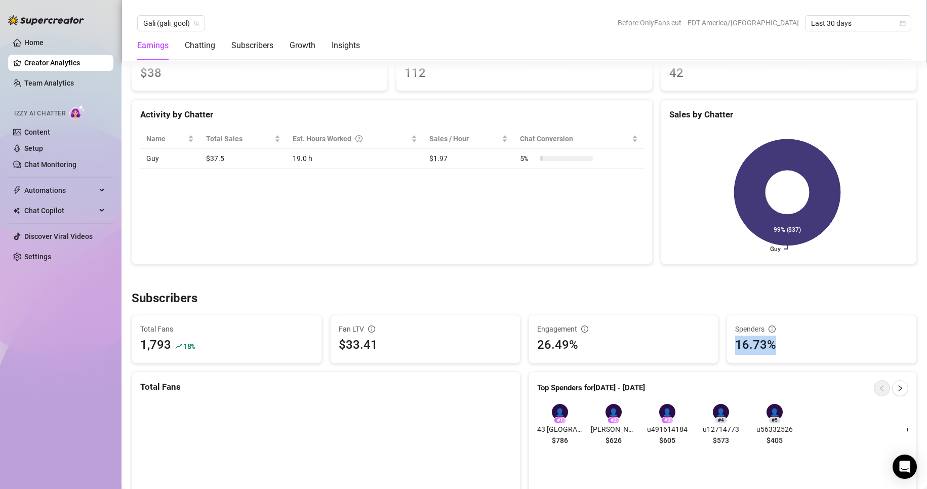
click at [441, 270] on div "16.73%" at bounding box center [821, 345] width 173 height 19
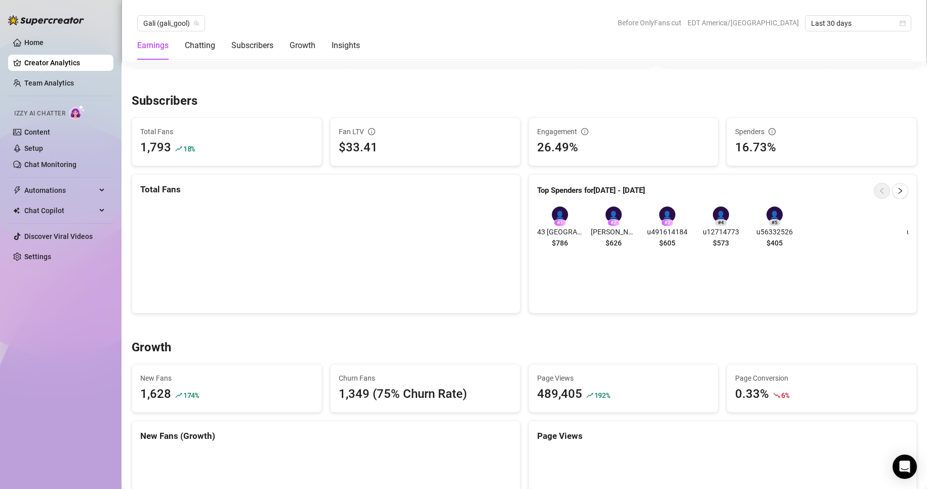
scroll to position [608, 0]
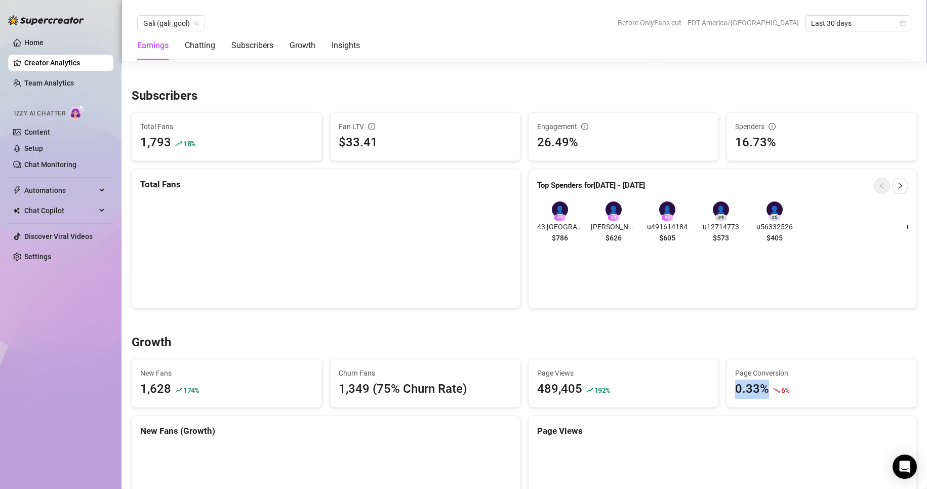
drag, startPoint x: 730, startPoint y: 387, endPoint x: 769, endPoint y: 389, distance: 39.0
click at [441, 270] on div "0.33% 6 %" at bounding box center [821, 389] width 173 height 19
click at [441, 270] on icon "fall" at bounding box center [776, 390] width 7 height 7
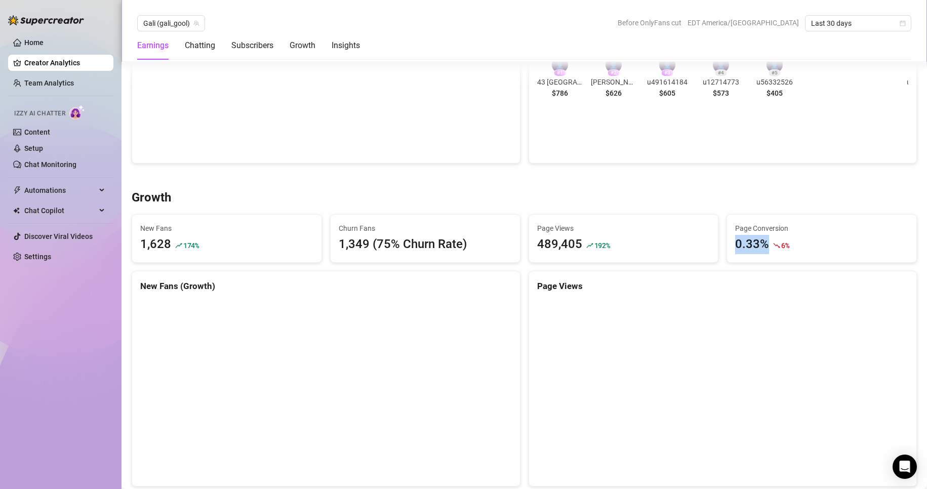
scroll to position [810, 0]
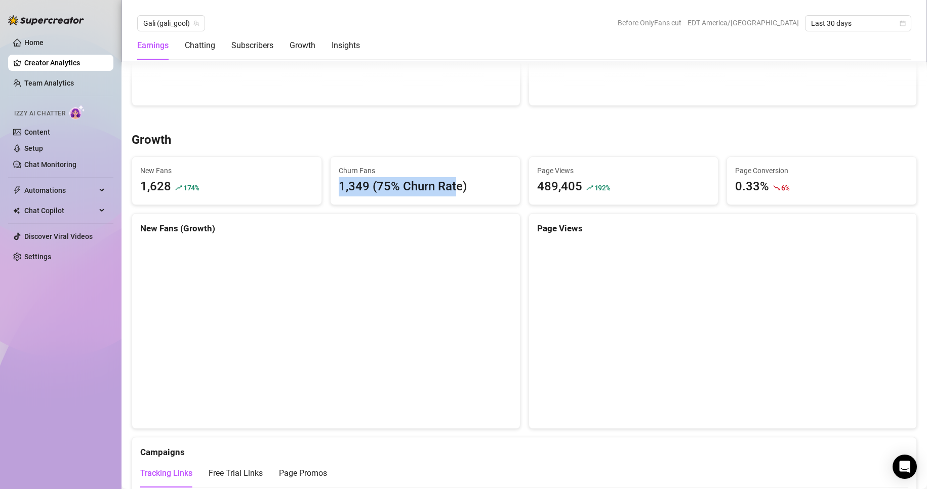
drag, startPoint x: 332, startPoint y: 183, endPoint x: 454, endPoint y: 187, distance: 122.1
click at [441, 187] on div "Churn Fans 1,349 (75% Churn Rate)" at bounding box center [425, 181] width 189 height 48
click at [441, 187] on div "1,349 (75% Churn Rate)" at bounding box center [425, 186] width 173 height 19
drag, startPoint x: 342, startPoint y: 184, endPoint x: 445, endPoint y: 187, distance: 103.3
click at [441, 187] on div "1,349 (75% Churn Rate)" at bounding box center [425, 186] width 173 height 19
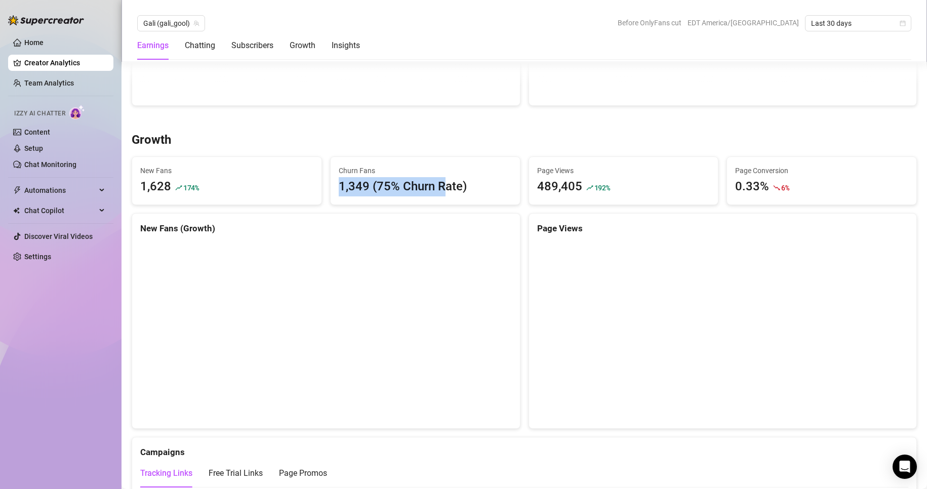
click at [441, 187] on div "1,349 (75% Churn Rate)" at bounding box center [425, 186] width 173 height 19
drag, startPoint x: 529, startPoint y: 187, endPoint x: 590, endPoint y: 192, distance: 62.0
click at [441, 192] on div "Page Views 489,405 192 %" at bounding box center [623, 181] width 189 height 48
click at [441, 192] on span "192 %" at bounding box center [602, 188] width 16 height 10
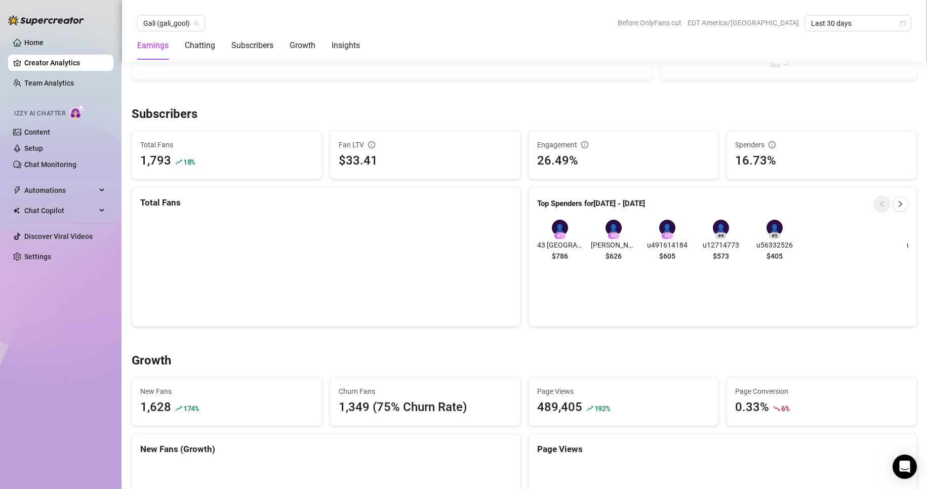
scroll to position [591, 0]
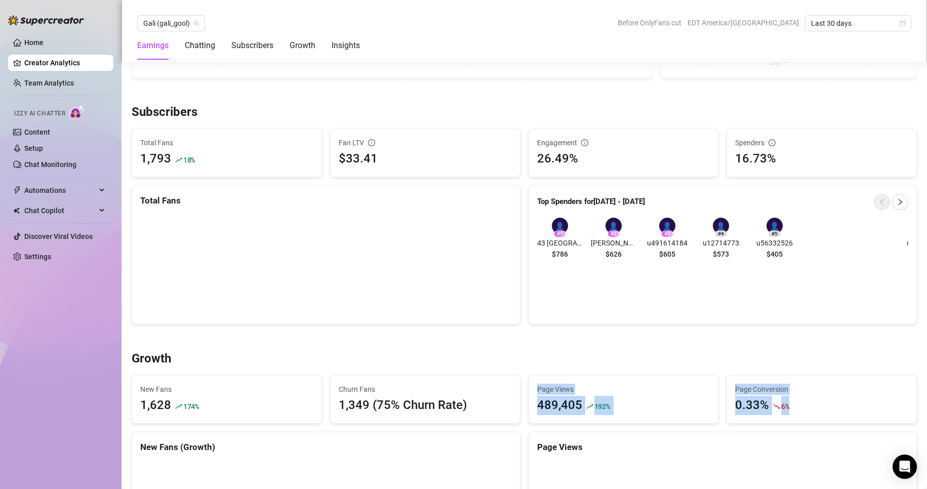
drag, startPoint x: 532, startPoint y: 387, endPoint x: 793, endPoint y: 406, distance: 262.0
copy div "Page Views 489,405 192 % Page Conversion 0.33% 6 %"
click at [441, 270] on div "Growth" at bounding box center [524, 359] width 785 height 16
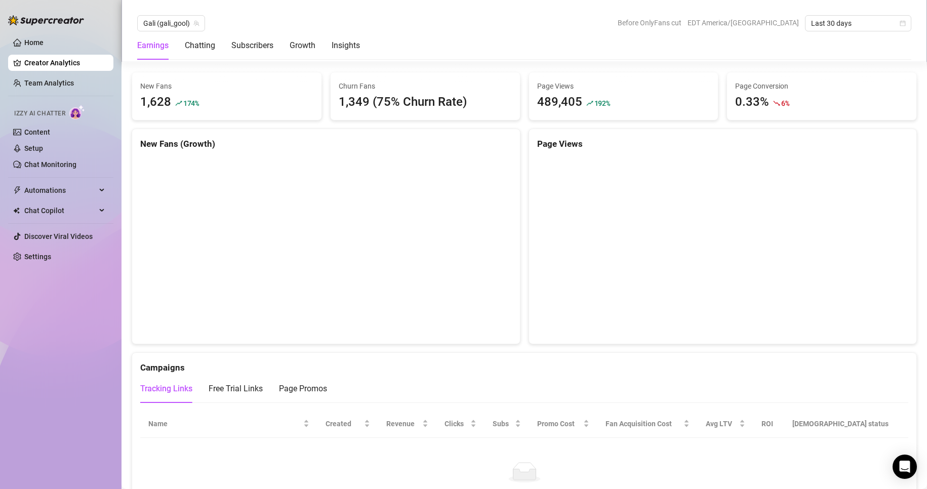
scroll to position [895, 0]
drag, startPoint x: 339, startPoint y: 86, endPoint x: 458, endPoint y: 102, distance: 120.1
click at [441, 102] on div "Churn Fans 1,349 (75% Churn Rate)" at bounding box center [425, 95] width 173 height 31
click at [441, 102] on div "1,349 (75% Churn Rate)" at bounding box center [425, 101] width 173 height 19
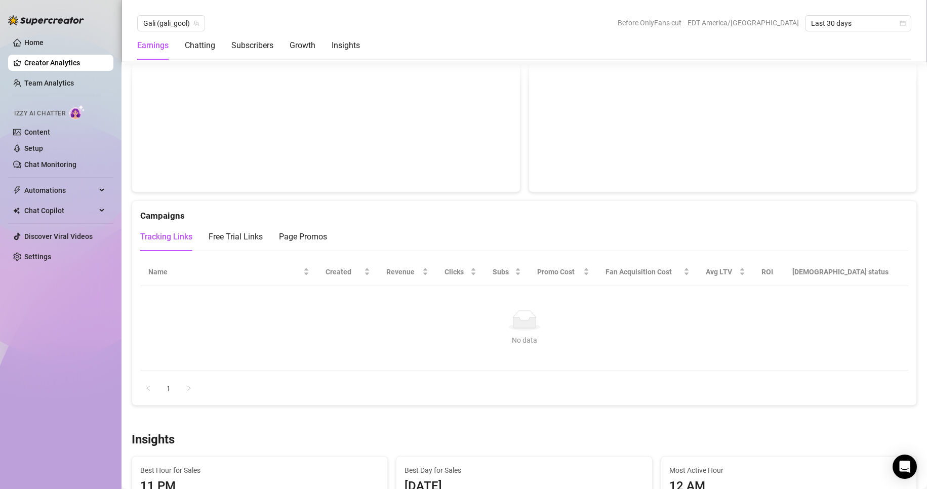
scroll to position [1047, 0]
click at [245, 243] on div "Free Trial Links" at bounding box center [236, 236] width 54 height 28
click at [291, 239] on div "Page Promos" at bounding box center [303, 236] width 48 height 12
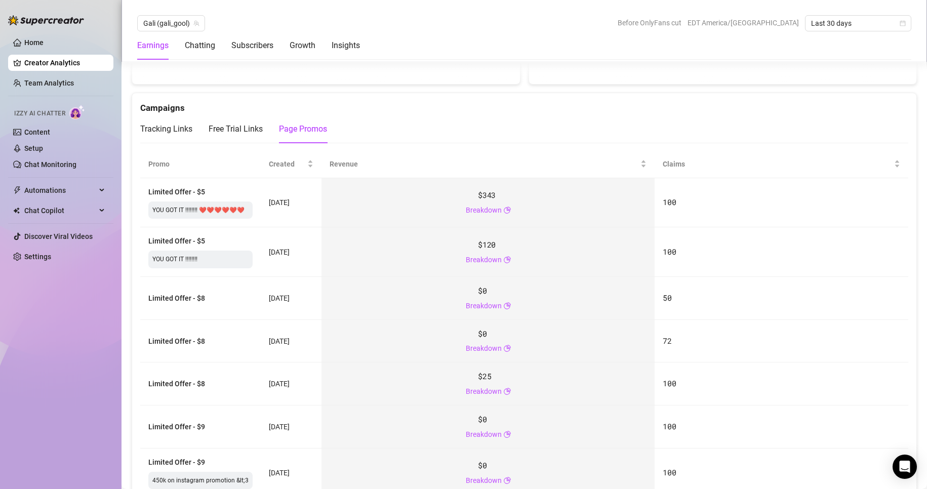
scroll to position [1148, 0]
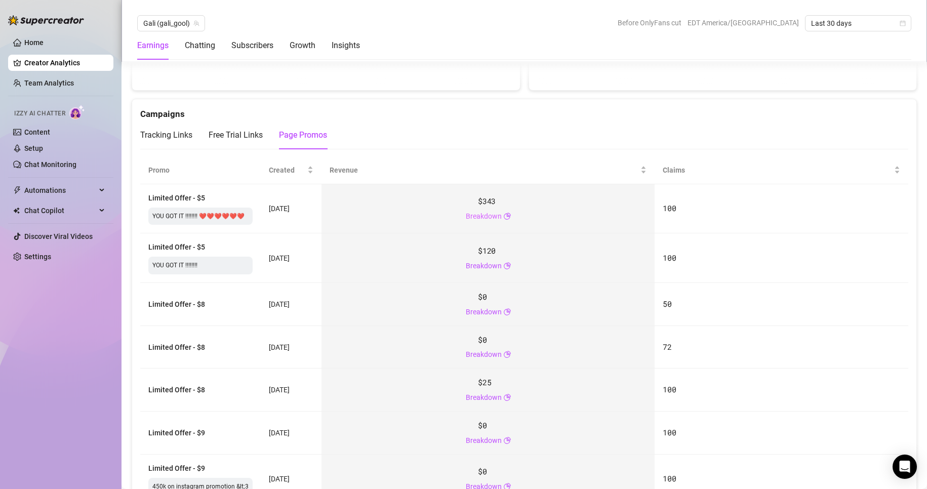
click at [441, 214] on link "Breakdown" at bounding box center [484, 216] width 36 height 11
drag, startPoint x: 486, startPoint y: 214, endPoint x: 475, endPoint y: 213, distance: 10.1
click at [441, 213] on link "Breakdown" at bounding box center [484, 216] width 36 height 11
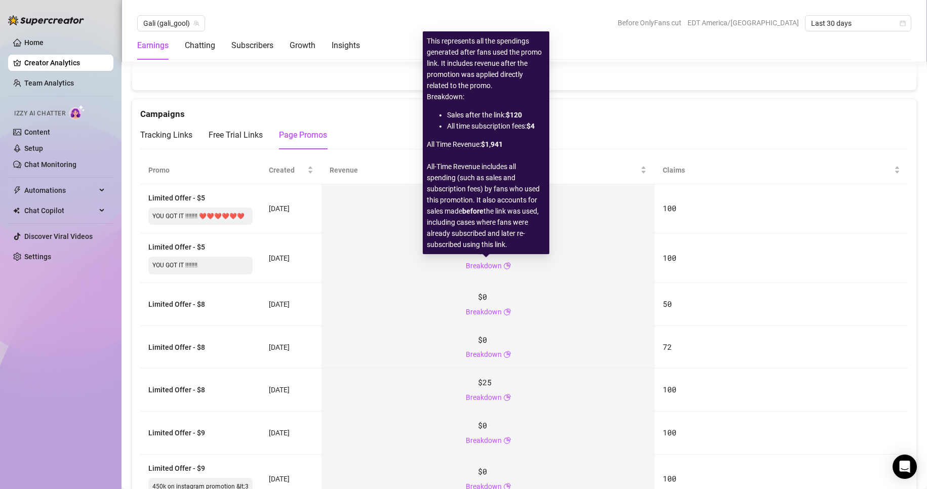
click at [441, 197] on div "$343 Breakdown" at bounding box center [488, 208] width 317 height 26
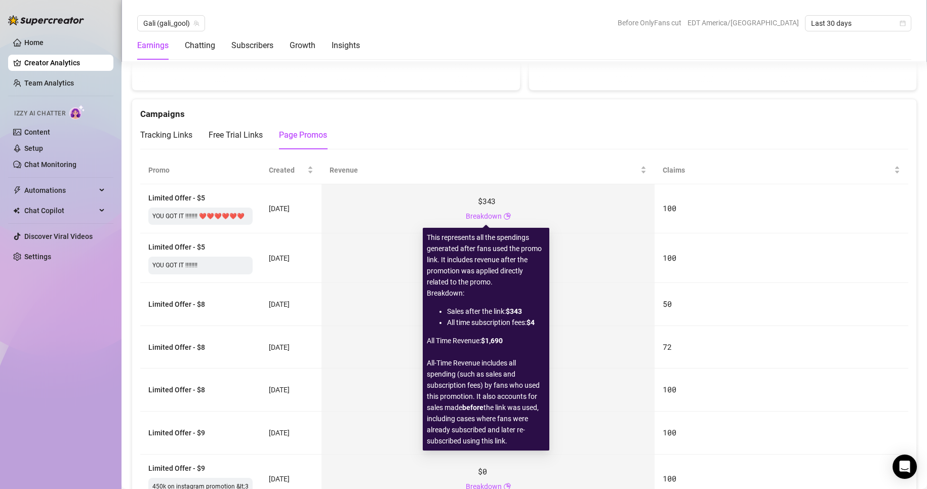
click at [441, 219] on div "$343 Breakdown" at bounding box center [488, 208] width 317 height 26
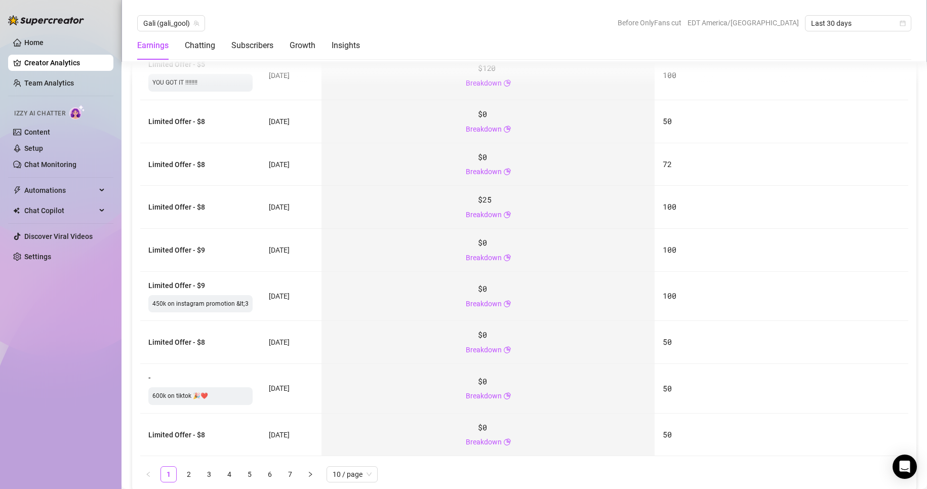
scroll to position [1351, 0]
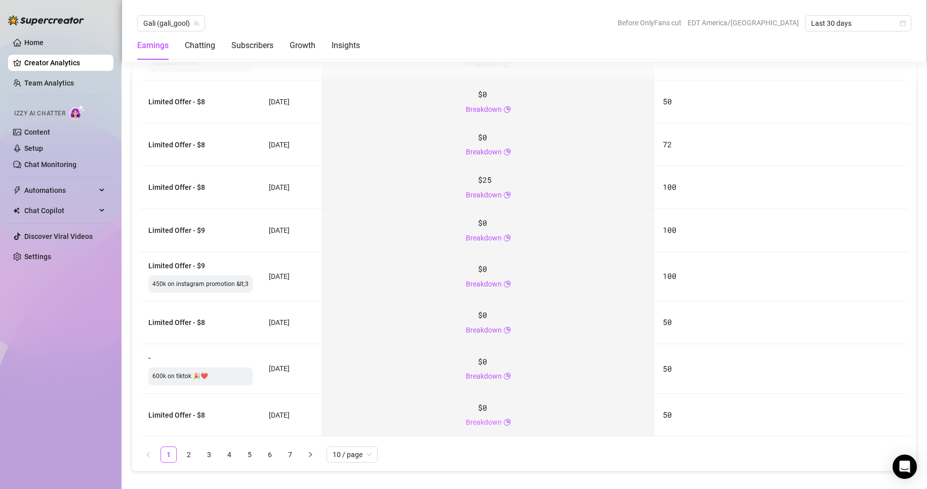
drag, startPoint x: 496, startPoint y: 414, endPoint x: 497, endPoint y: 421, distance: 6.6
click at [441, 270] on link "Breakdown" at bounding box center [484, 422] width 36 height 11
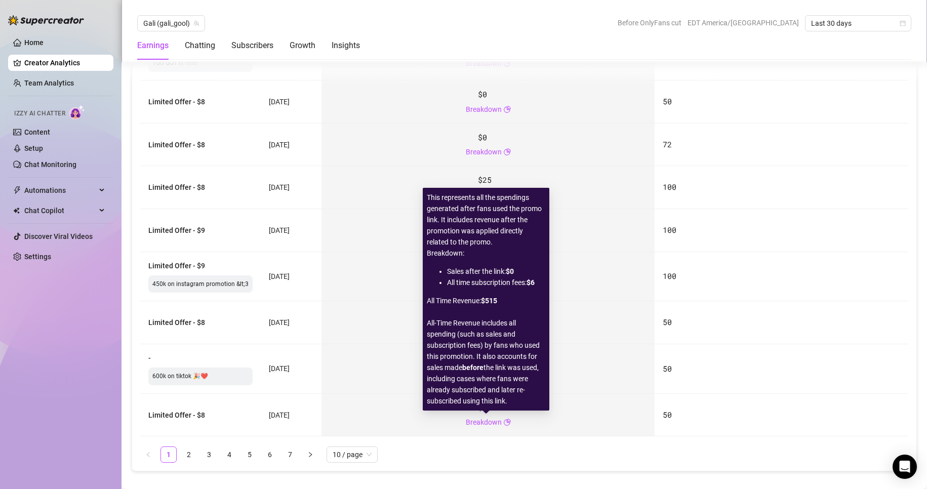
click at [424, 270] on div "This represents all the spendings generated after fans used the promo link. It …" at bounding box center [486, 299] width 127 height 223
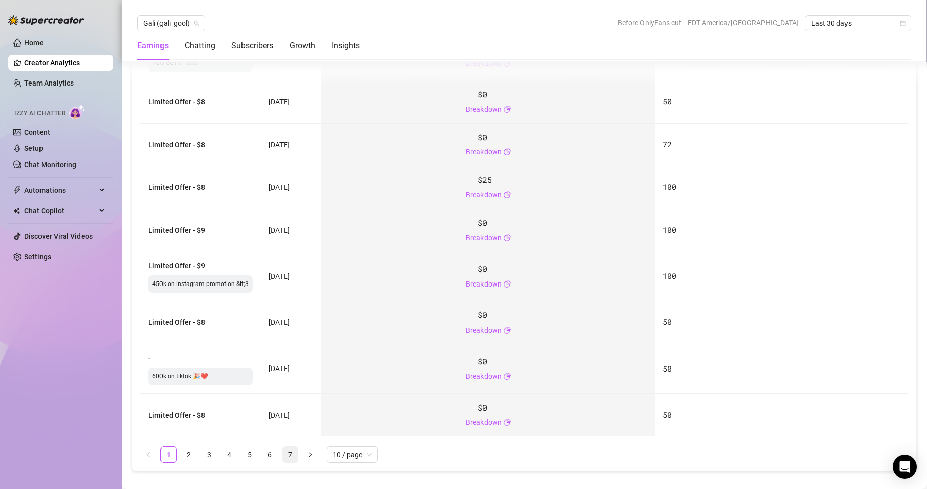
click at [293, 270] on link "7" at bounding box center [290, 454] width 15 height 15
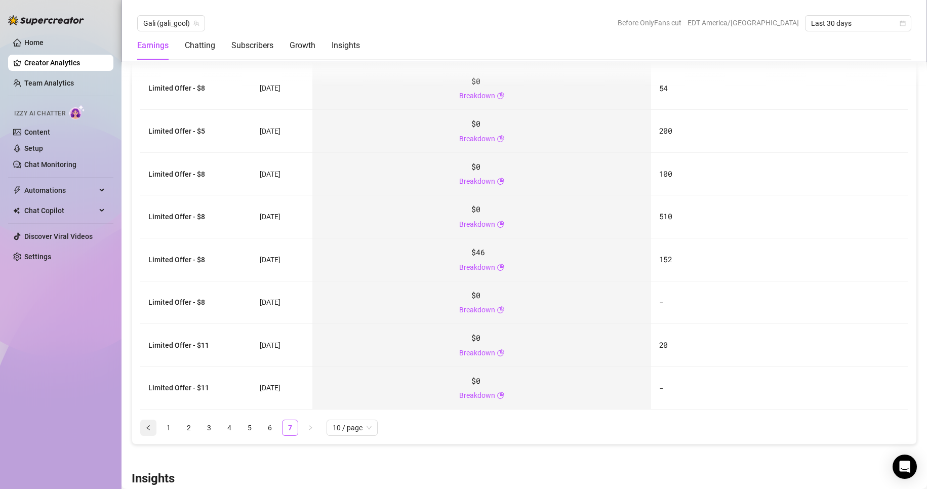
drag, startPoint x: 139, startPoint y: 425, endPoint x: 151, endPoint y: 428, distance: 12.0
click at [145, 270] on div "Promo Created Revenue Claims Limited Offer - $8 25 Aug 2020 $0 Breakdown 100 Li…" at bounding box center [524, 195] width 784 height 499
click at [166, 270] on link "1" at bounding box center [168, 427] width 15 height 15
